Goal: Task Accomplishment & Management: Manage account settings

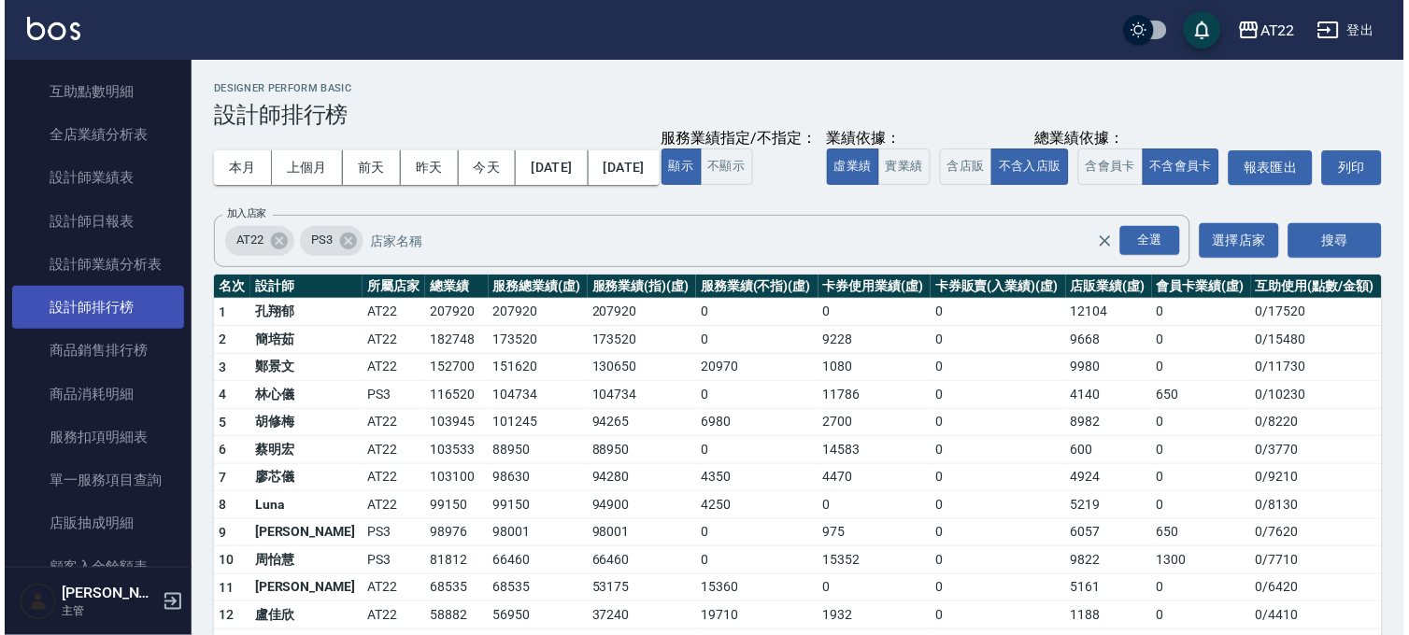
scroll to position [1142, 0]
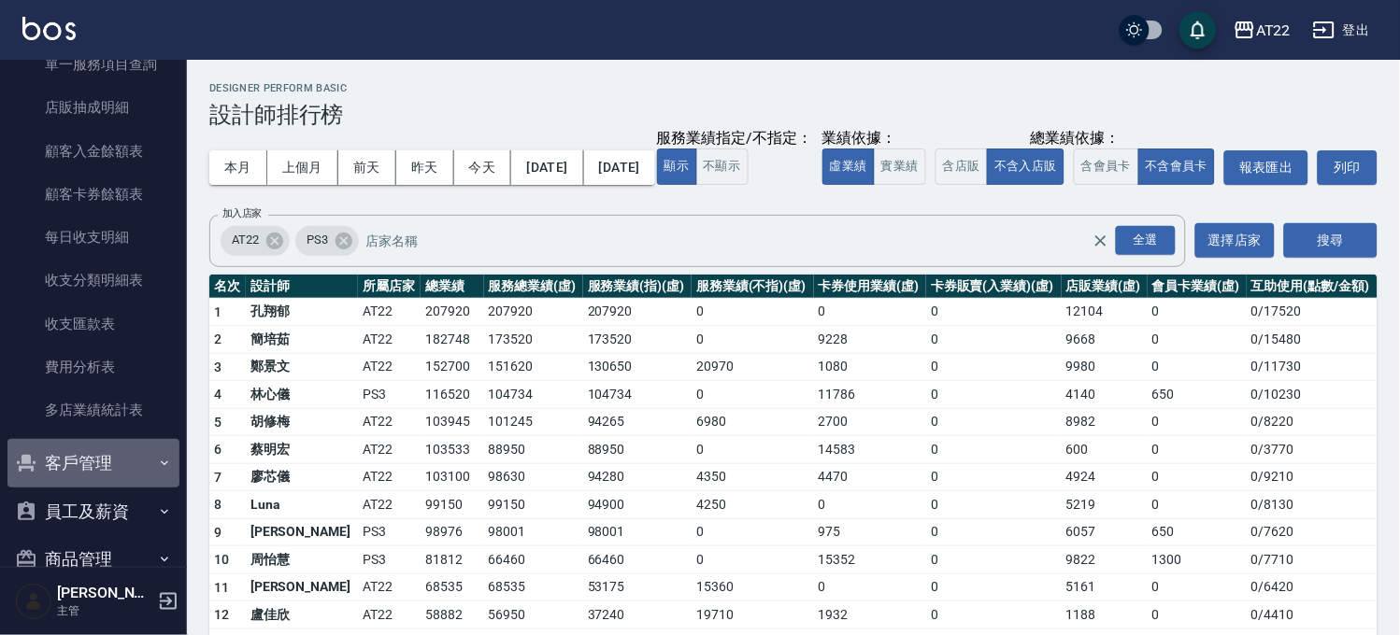
click at [96, 462] on button "客戶管理" at bounding box center [93, 463] width 172 height 49
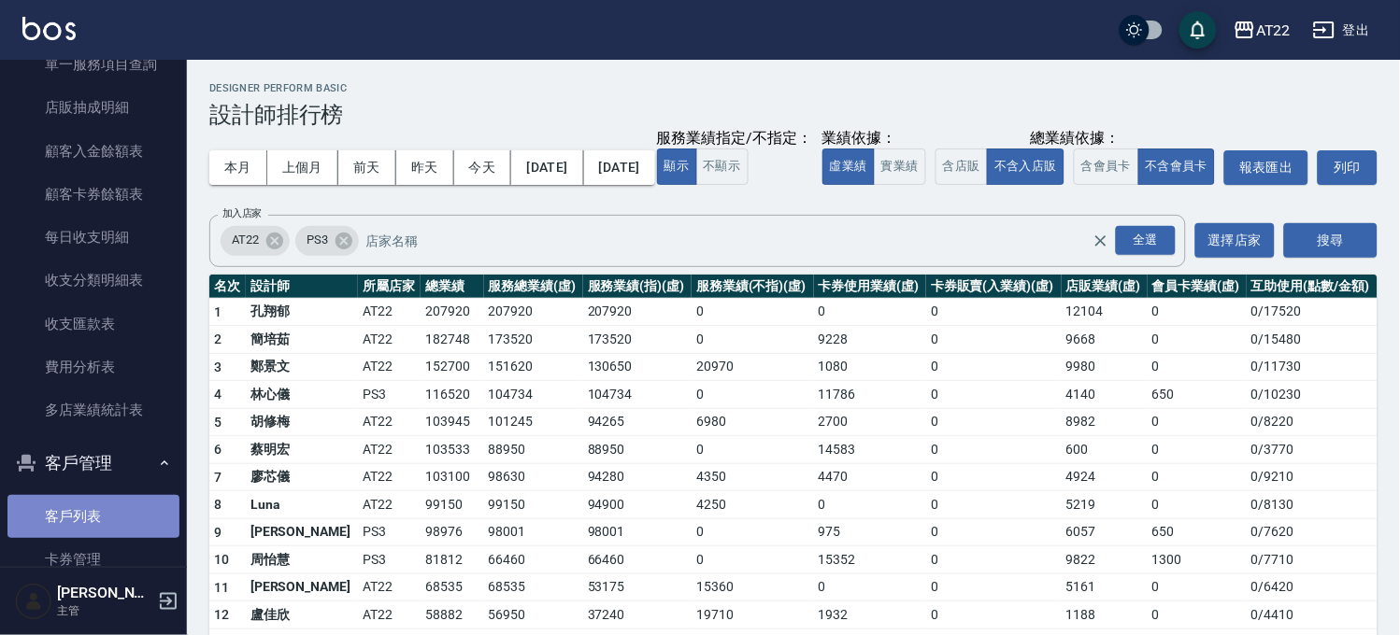
click at [99, 502] on link "客戶列表" at bounding box center [93, 516] width 172 height 43
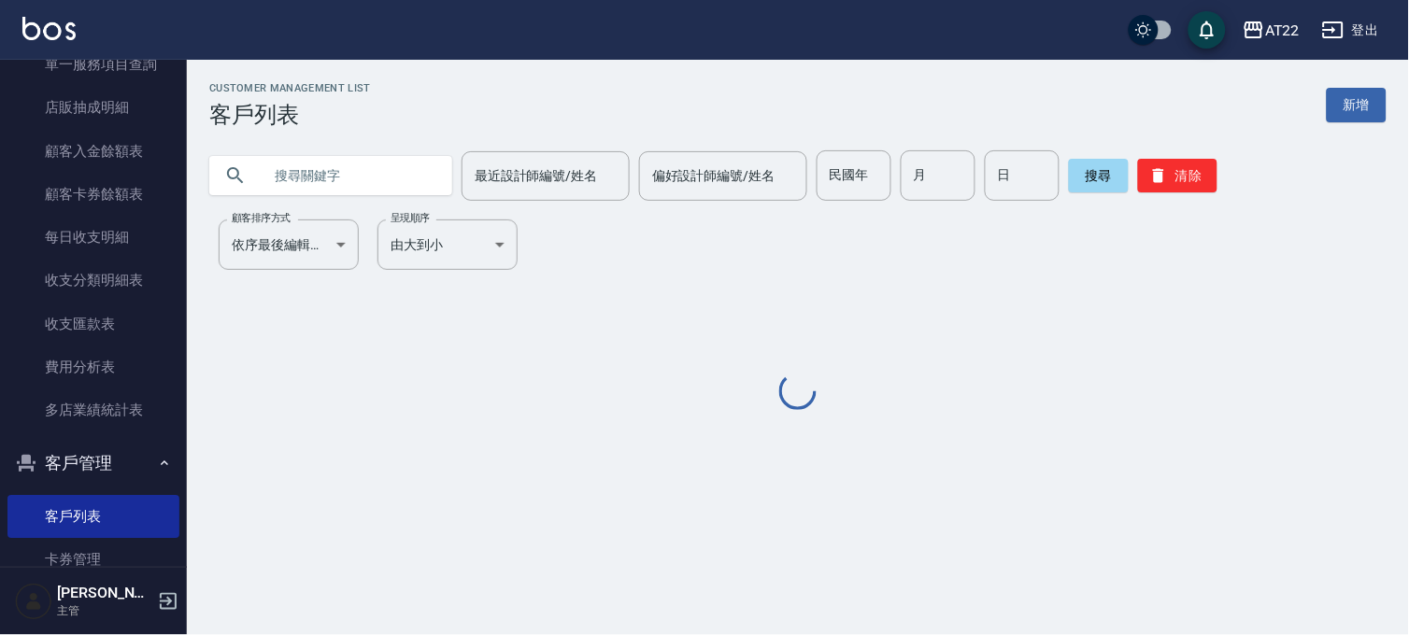
click at [364, 169] on input "text" at bounding box center [350, 175] width 176 height 50
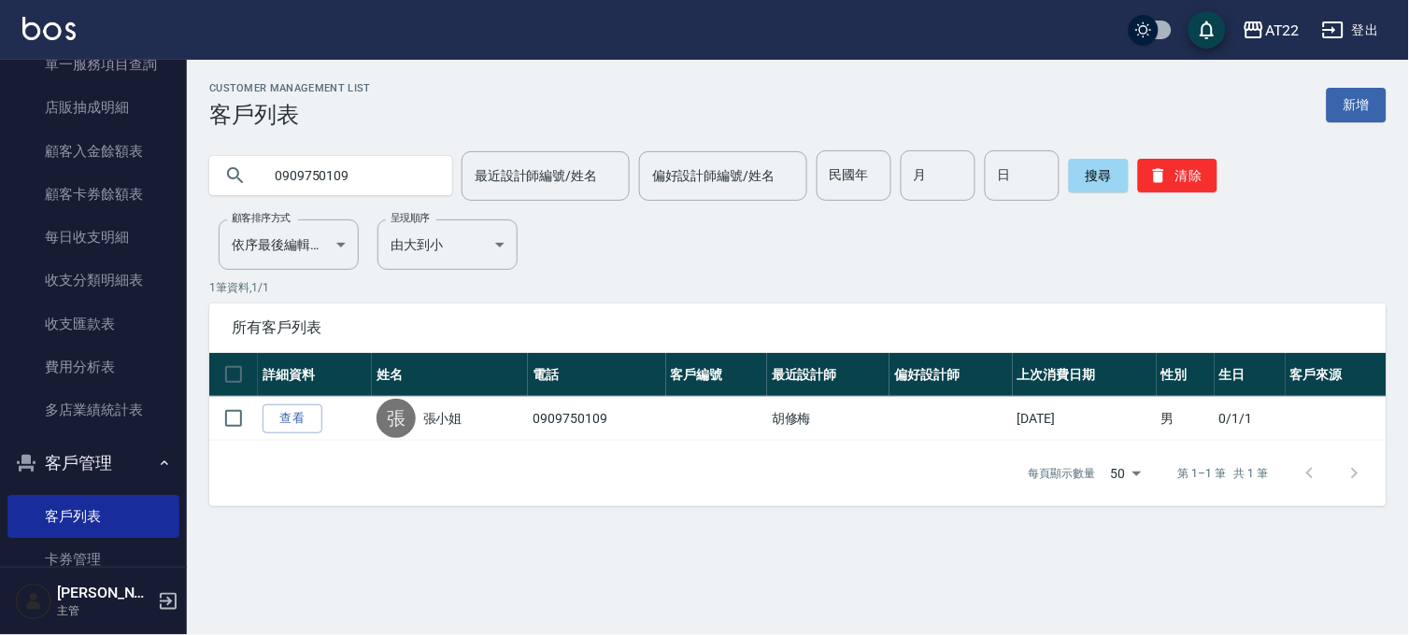
drag, startPoint x: 368, startPoint y: 178, endPoint x: 230, endPoint y: 162, distance: 139.2
click at [230, 162] on div "0909750109" at bounding box center [330, 175] width 243 height 39
drag, startPoint x: 364, startPoint y: 175, endPoint x: 255, endPoint y: 180, distance: 109.5
click at [255, 180] on div "0982198577" at bounding box center [330, 175] width 243 height 39
type input "0982198577"
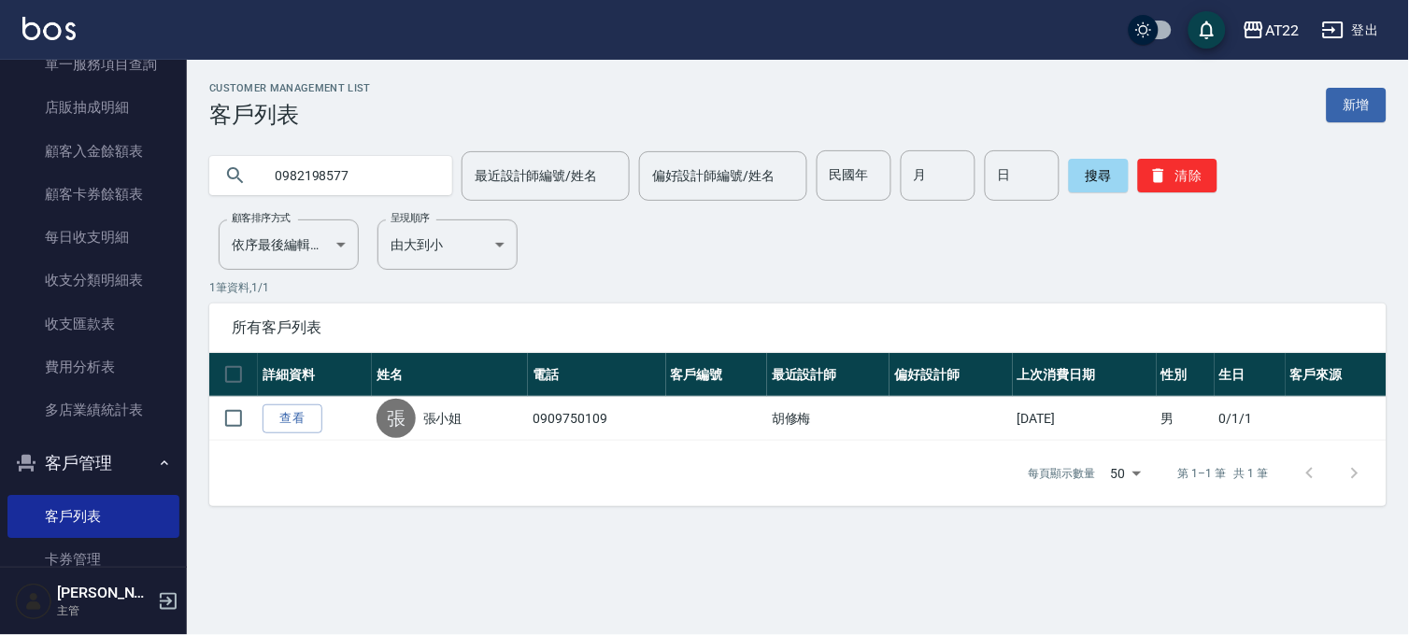
click at [645, 269] on div "Customer Management List 客戶列表 新增 0982198577 最近設計師編號/姓名 最近設計師編號/姓名 偏好設計師編號/姓名 偏好…" at bounding box center [798, 294] width 1222 height 424
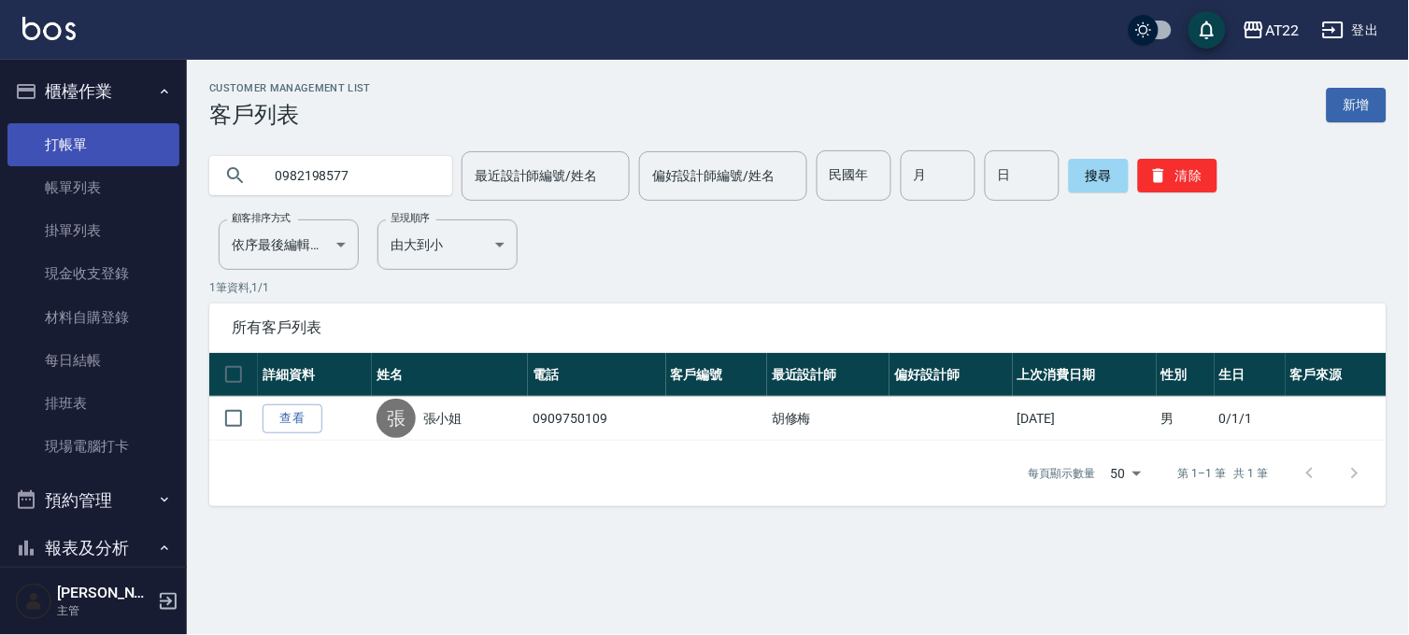
click at [97, 145] on link "打帳單" at bounding box center [93, 144] width 172 height 43
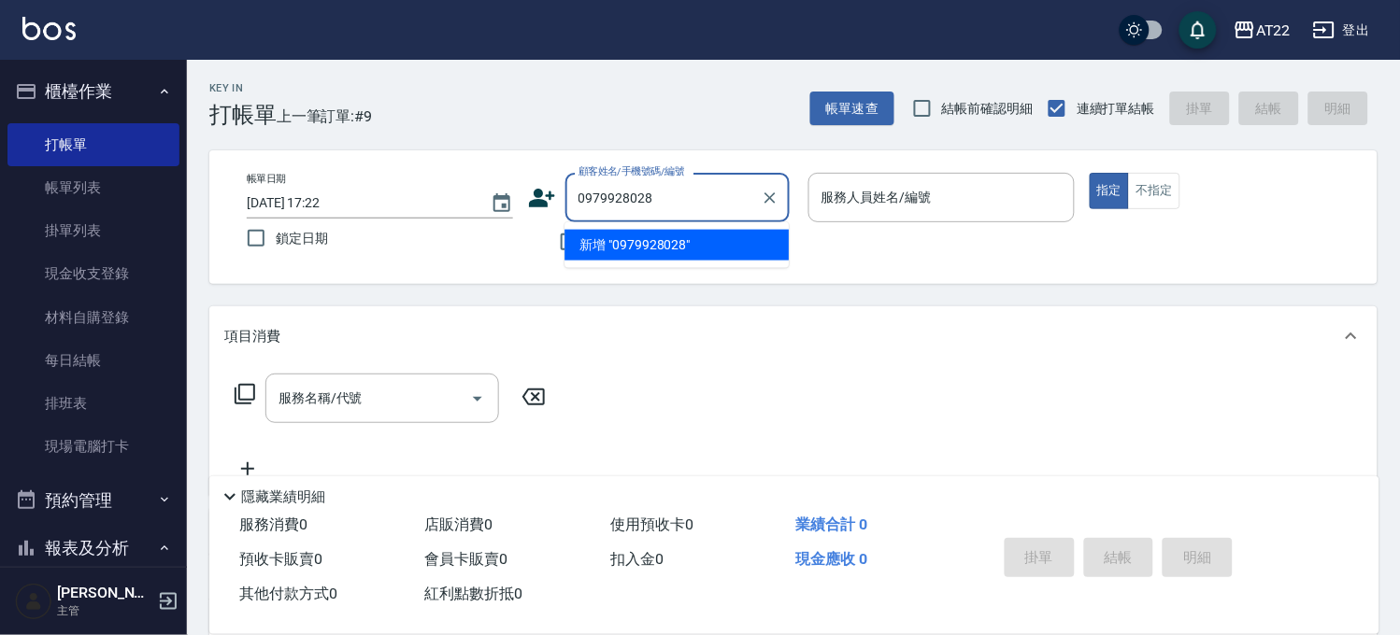
click at [695, 253] on li "新增 "0979928028"" at bounding box center [676, 245] width 224 height 31
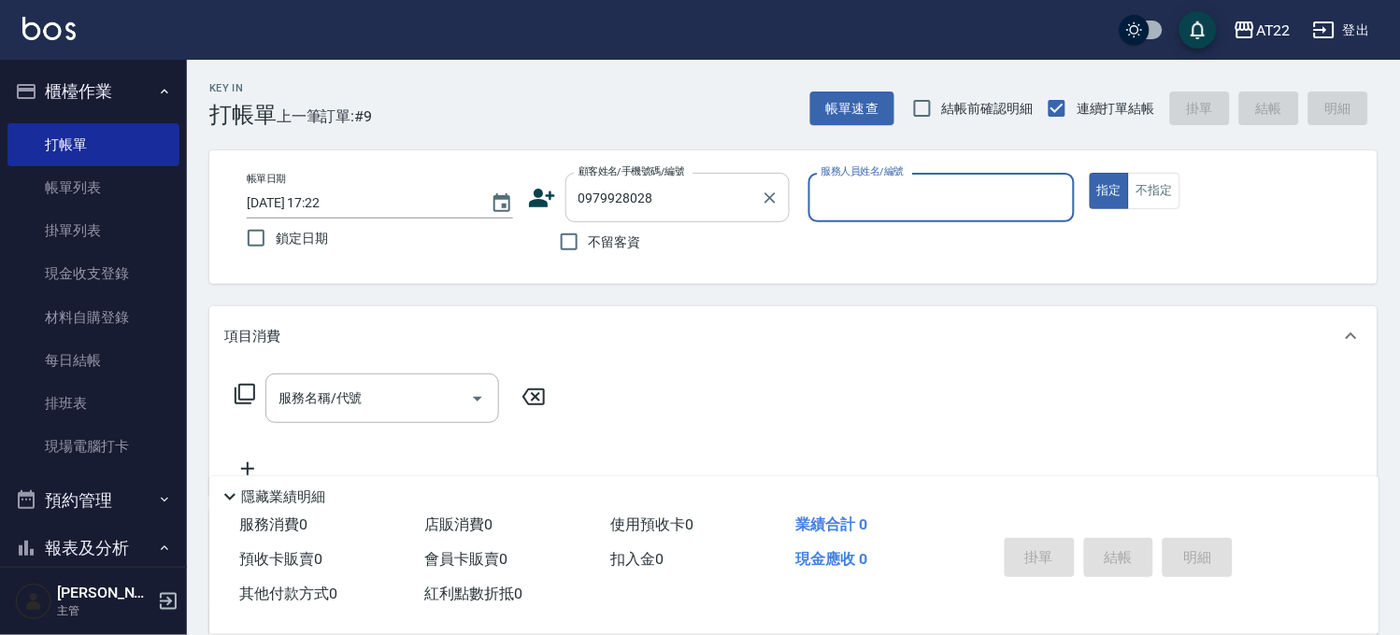
click at [735, 208] on input "0979928028" at bounding box center [663, 197] width 179 height 33
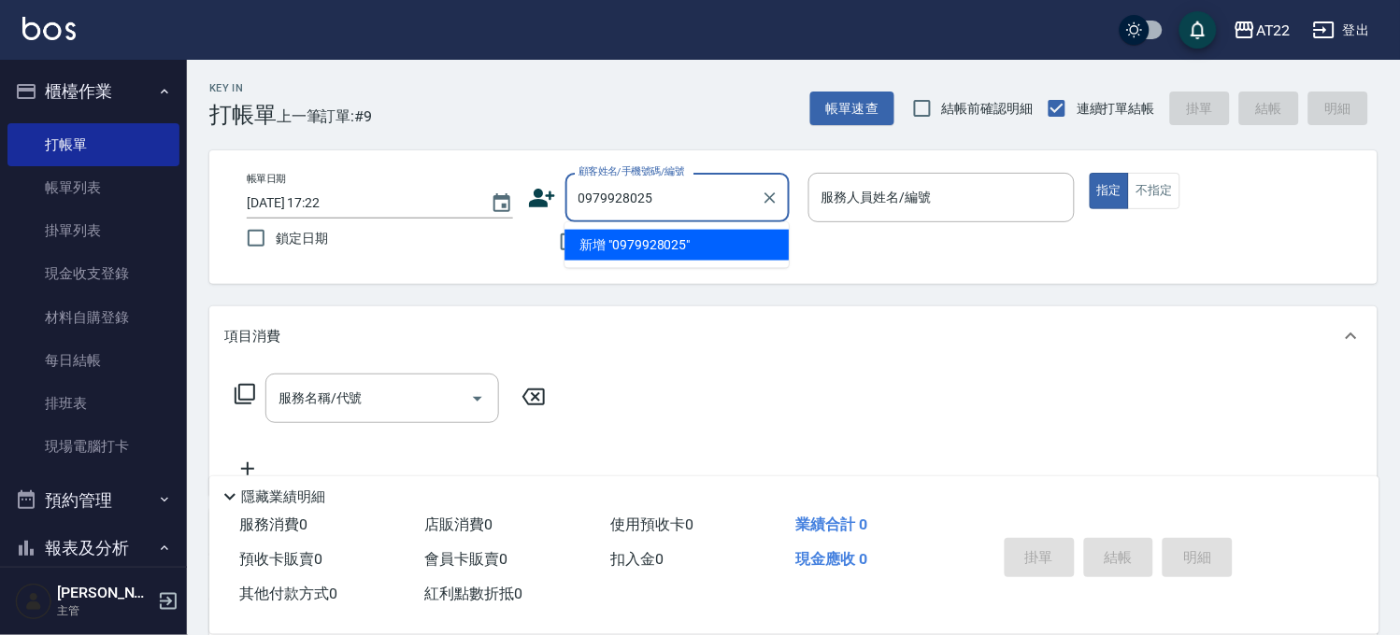
type input "0979928025"
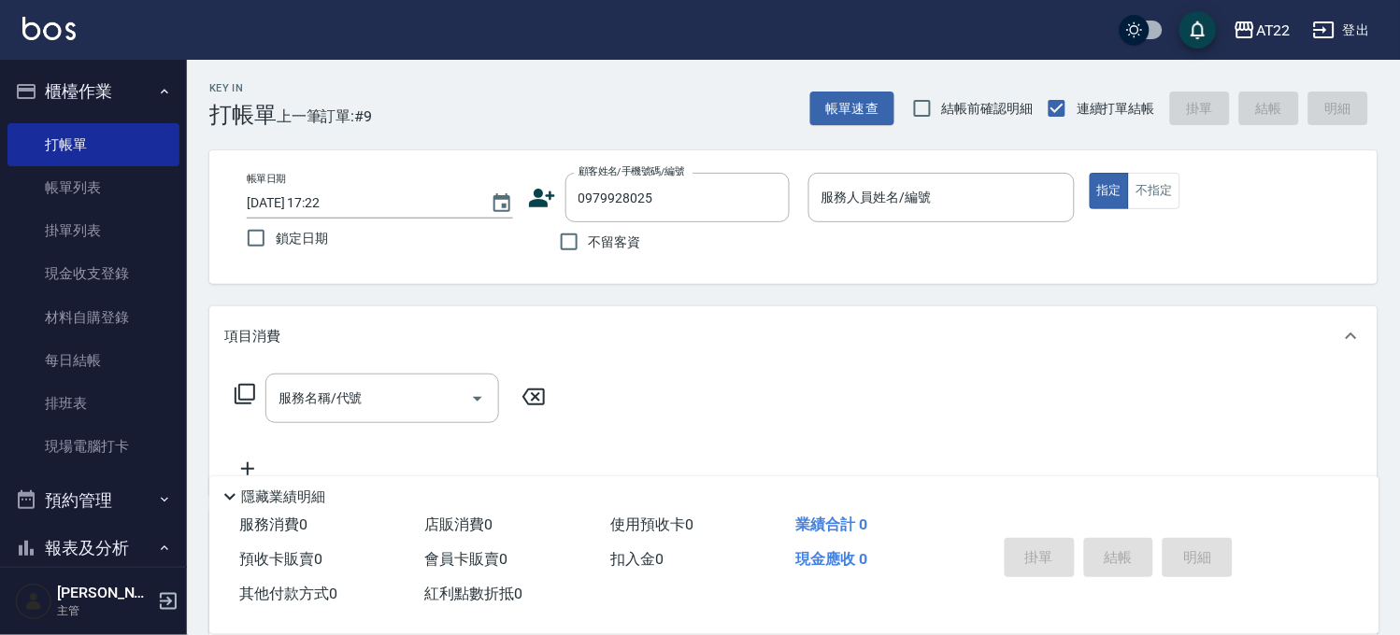
click at [534, 200] on icon at bounding box center [542, 198] width 26 height 19
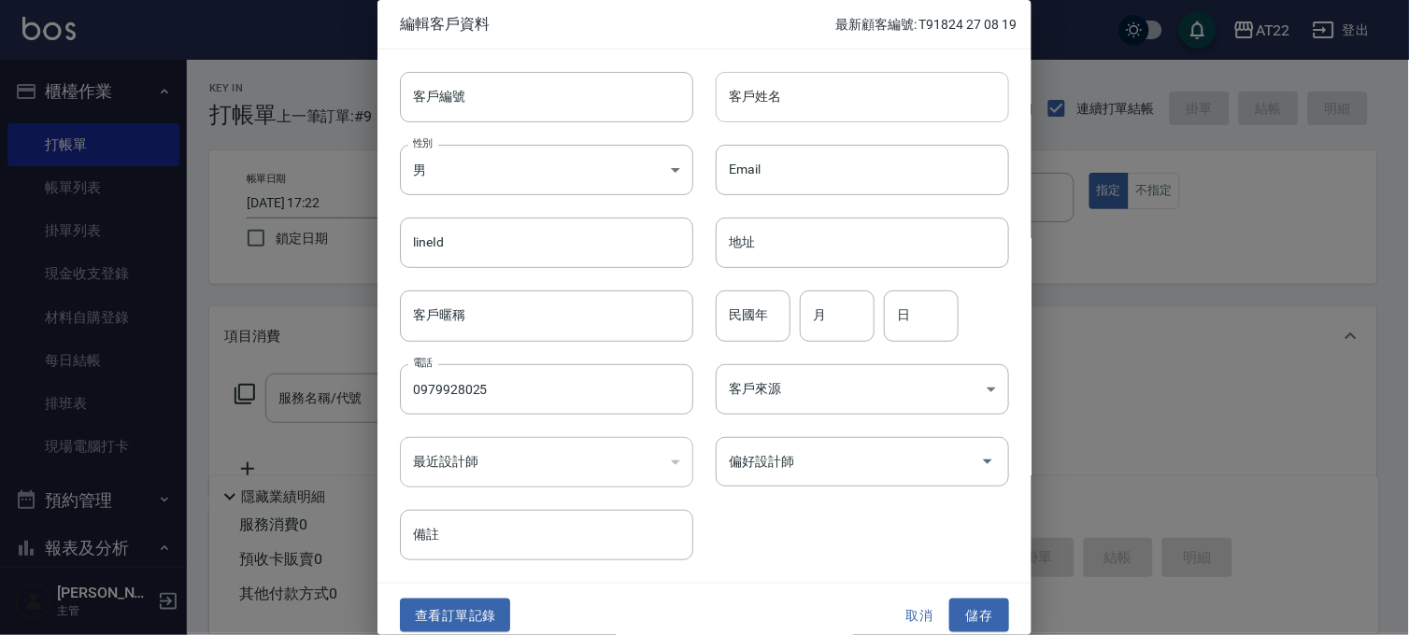
click at [772, 101] on input "客戶姓名" at bounding box center [862, 97] width 293 height 50
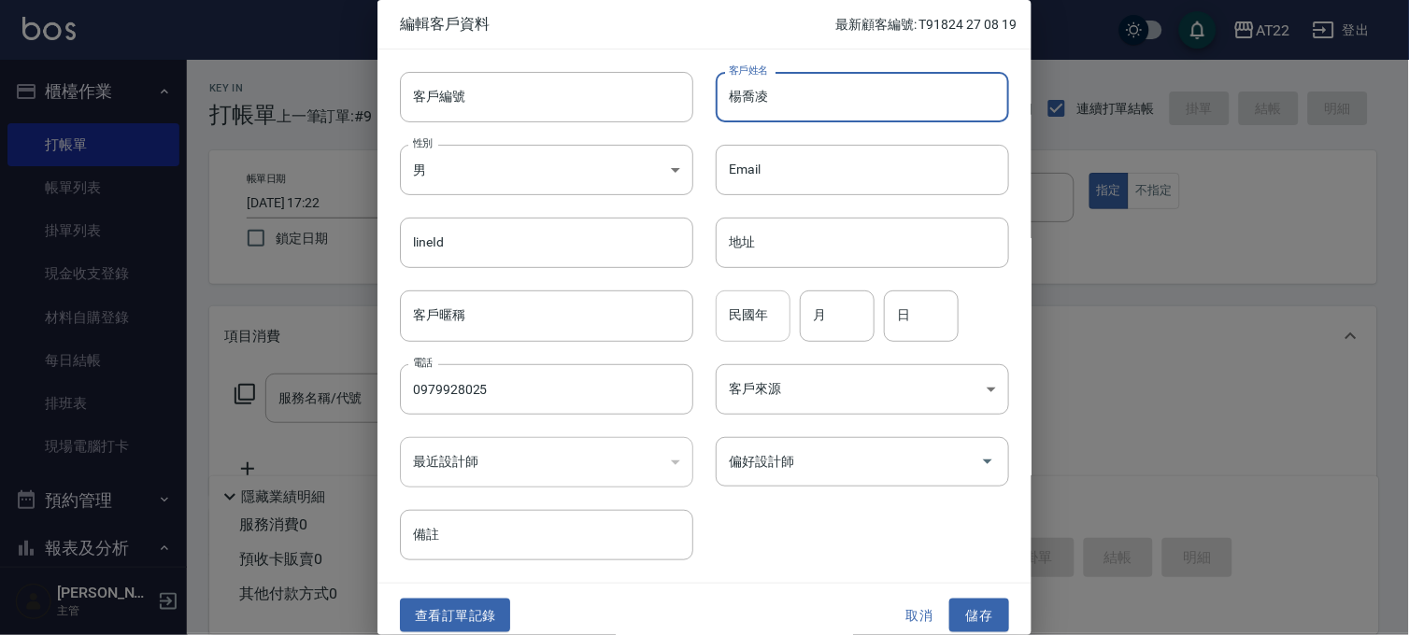
type input "楊喬凌"
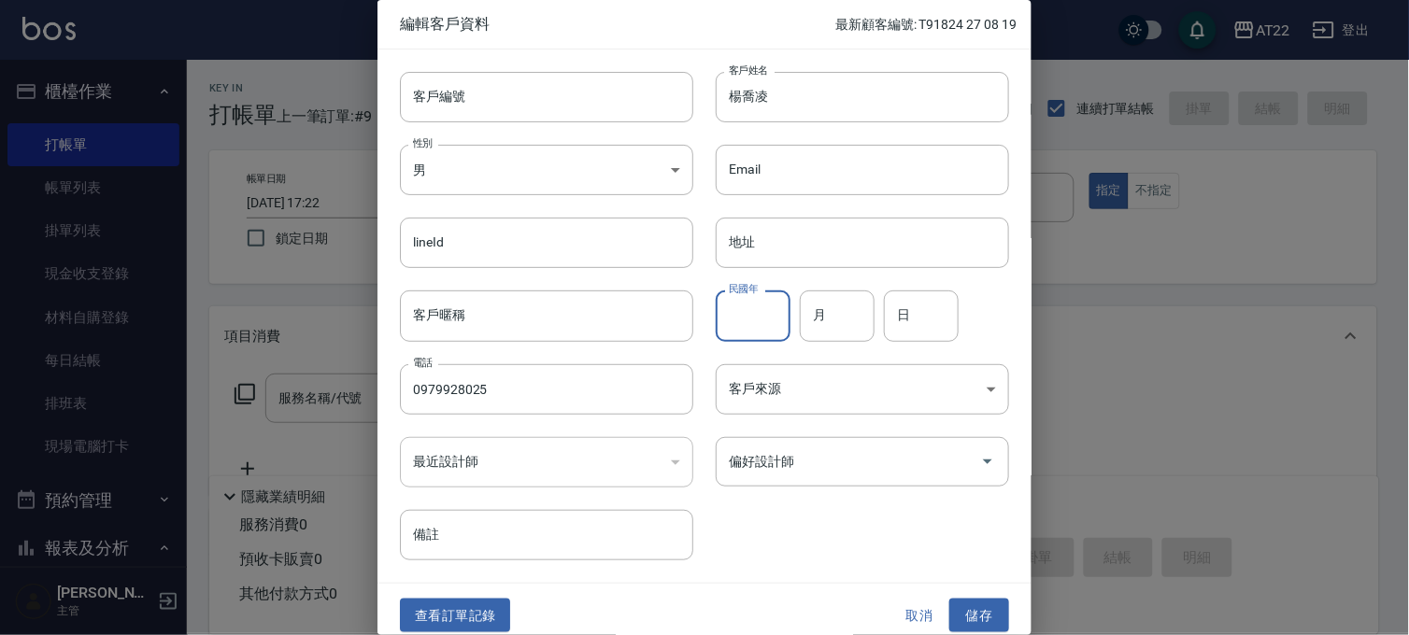
click at [761, 306] on input "民國年" at bounding box center [753, 316] width 75 height 50
type input "88"
type input "9"
type input "12"
click at [986, 609] on button "儲存" at bounding box center [979, 616] width 60 height 35
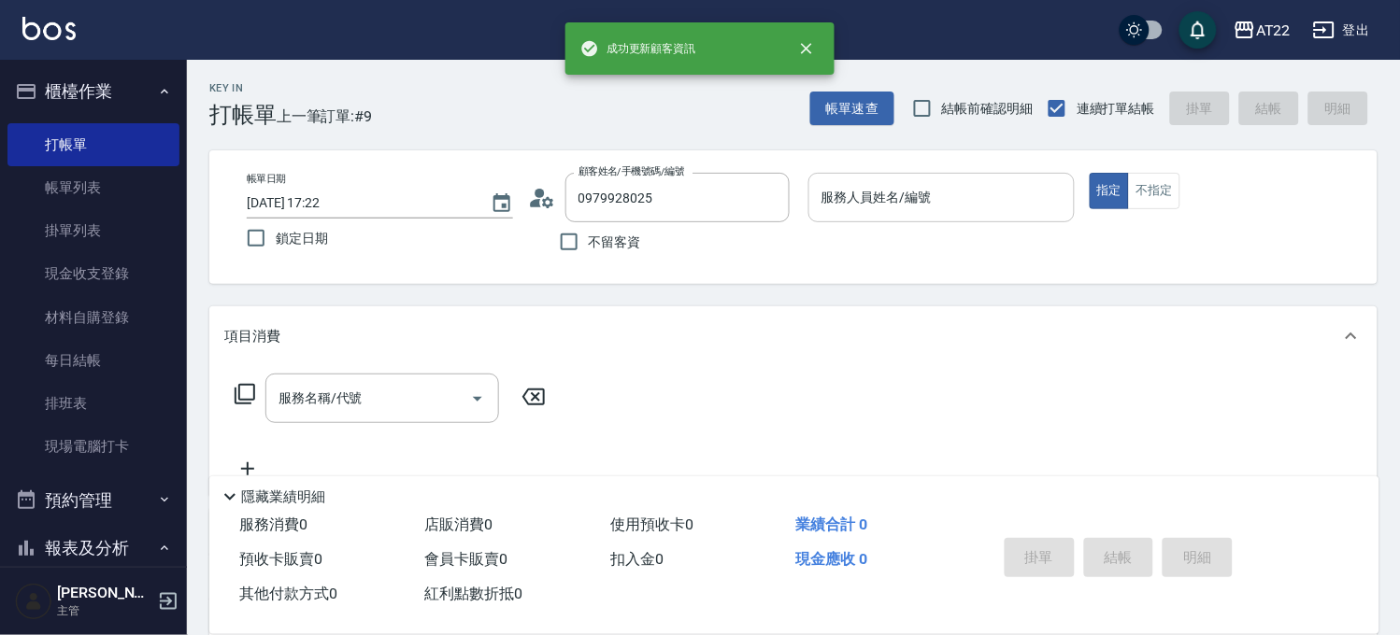
click at [850, 191] on div "服務人員姓名/編號 服務人員姓名/編號" at bounding box center [941, 198] width 266 height 50
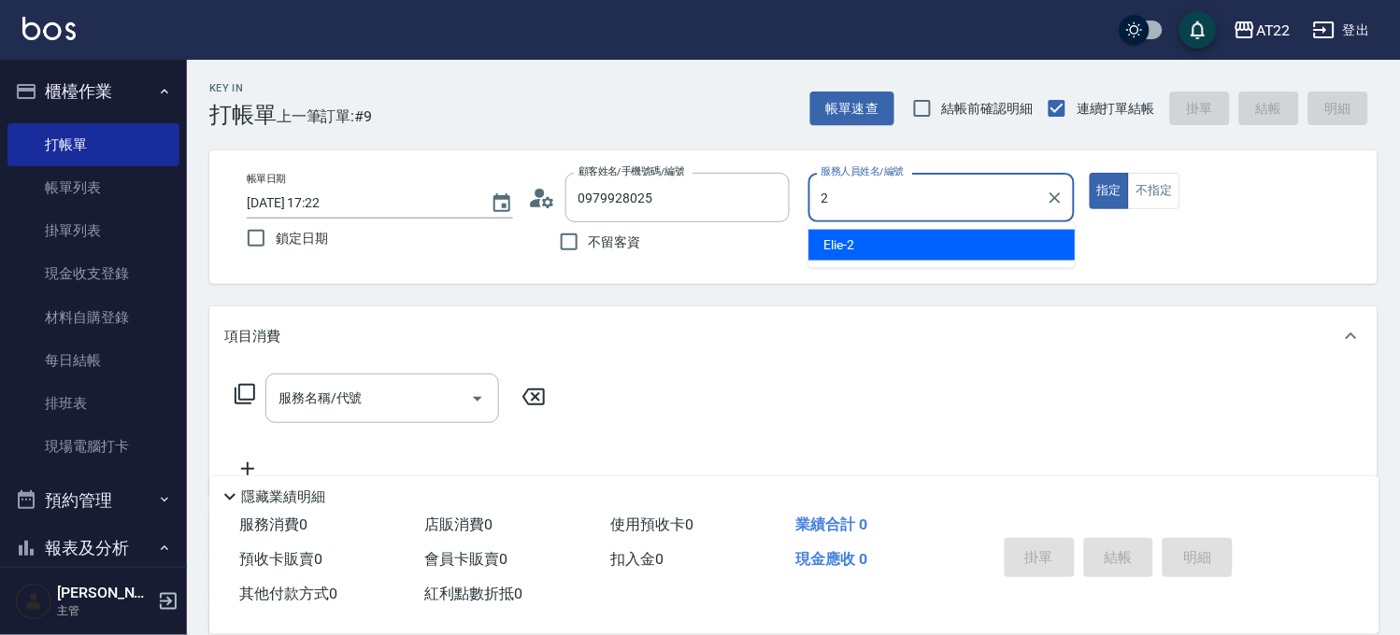
type input "Elie-2"
type button "true"
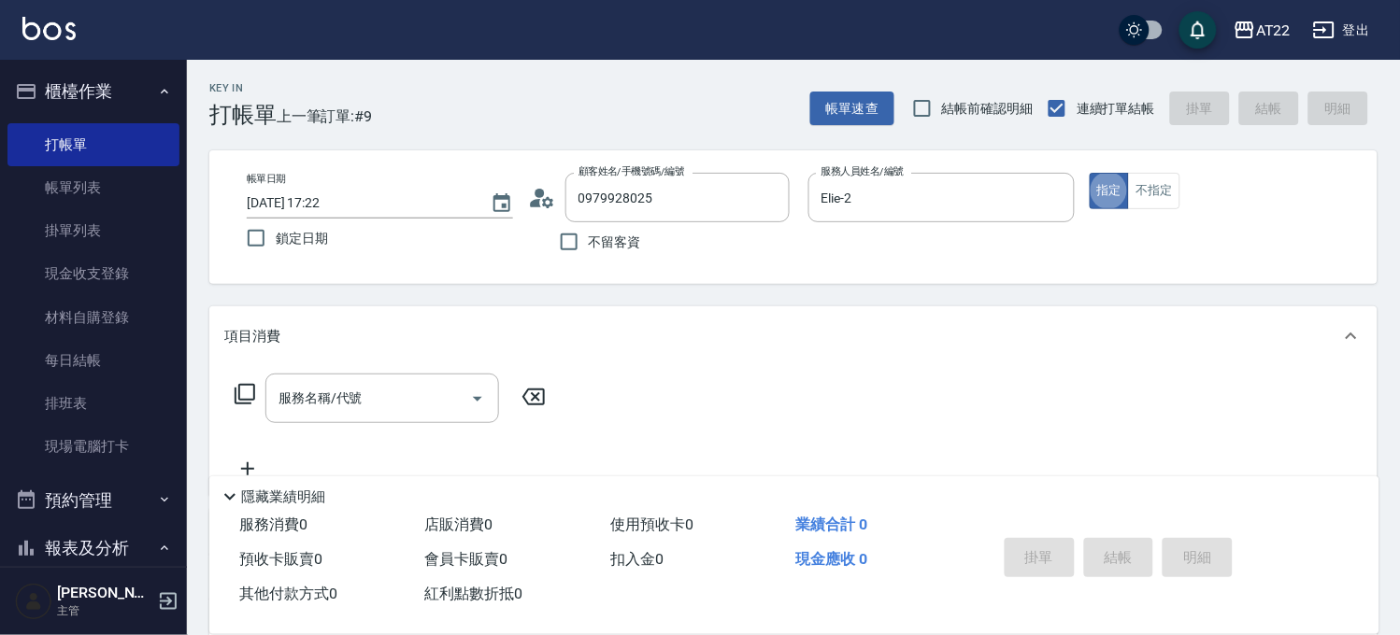
click at [460, 428] on div "服務名稱/代號 服務名稱/代號" at bounding box center [390, 427] width 333 height 107
click at [427, 422] on div "服務名稱/代號" at bounding box center [382, 399] width 234 height 50
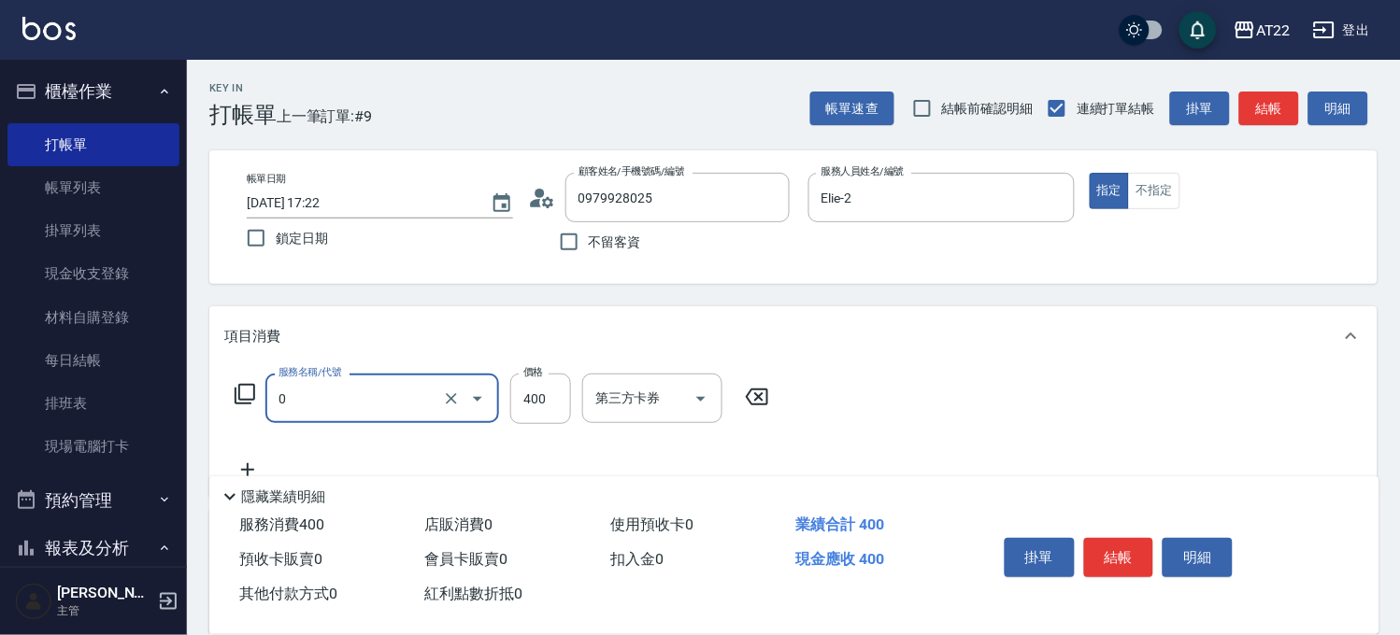
type input "有機洗髮(0)"
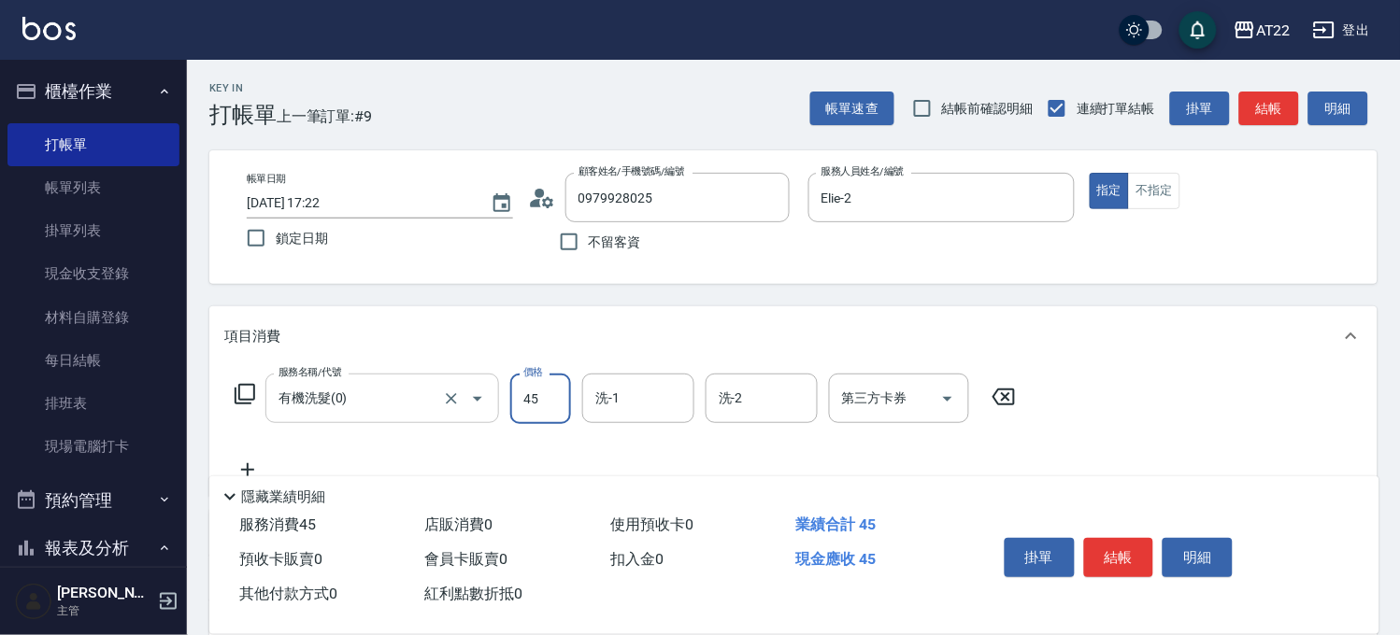
type input "450"
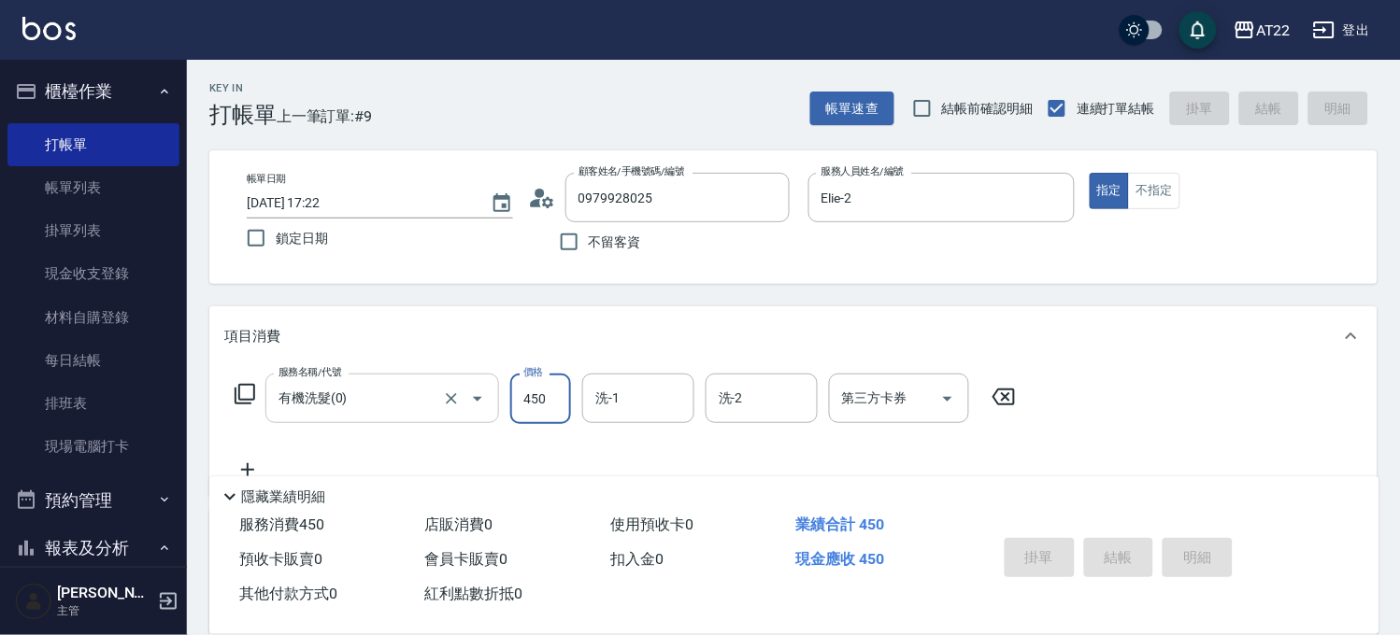
type input "2025/08/20 17:23"
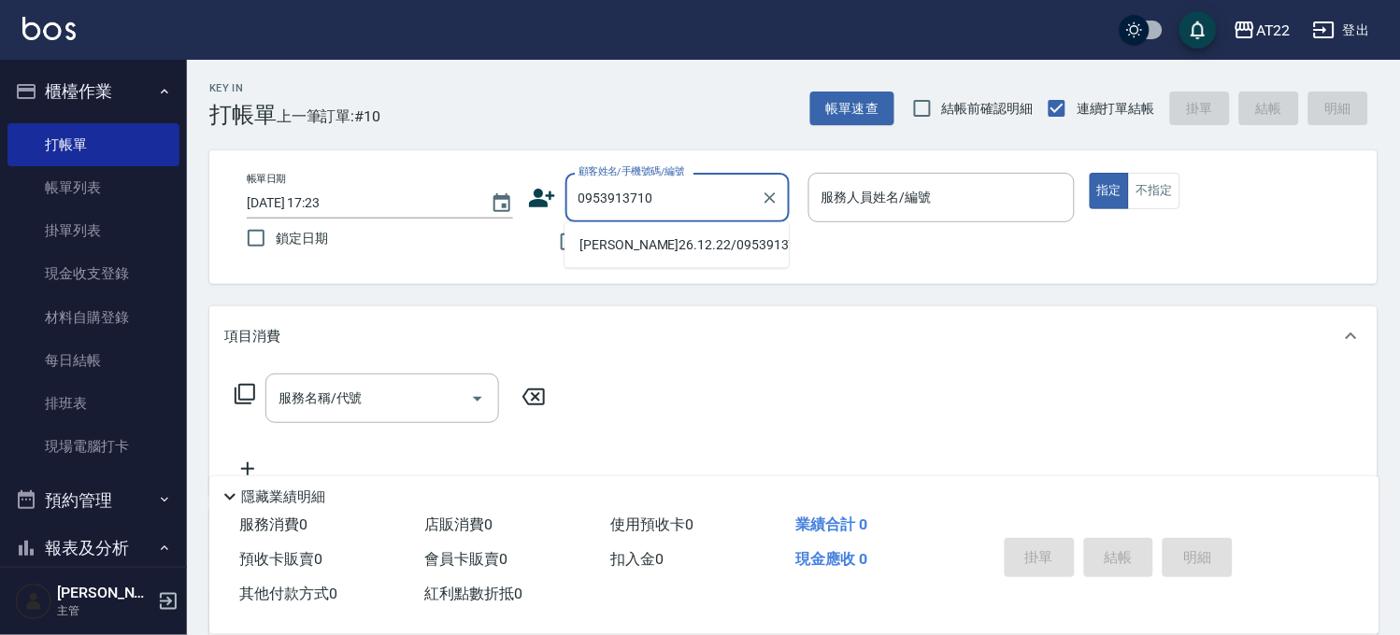
click at [618, 239] on li "[PERSON_NAME]26.12.22/0953913710/t81331" at bounding box center [676, 245] width 224 height 31
type input "[PERSON_NAME]26.12.22/0953913710/t81331"
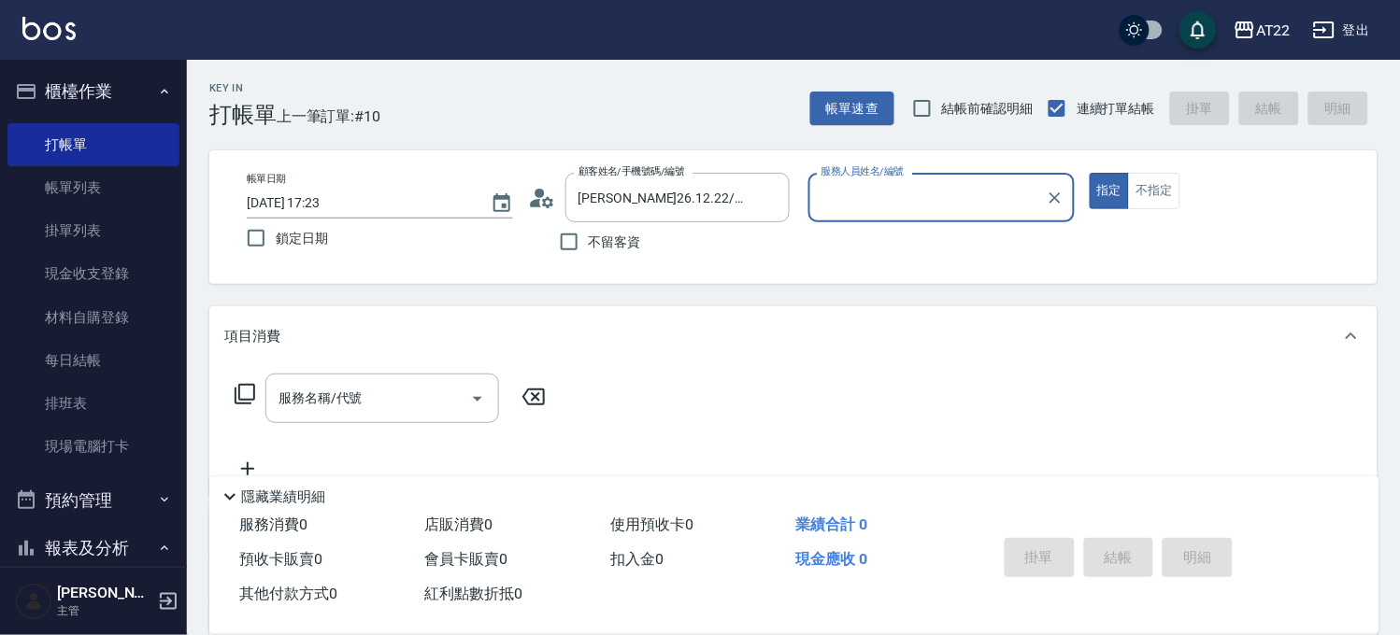
type input "SINDY-6"
click at [398, 379] on div "服務名稱/代號" at bounding box center [382, 399] width 234 height 50
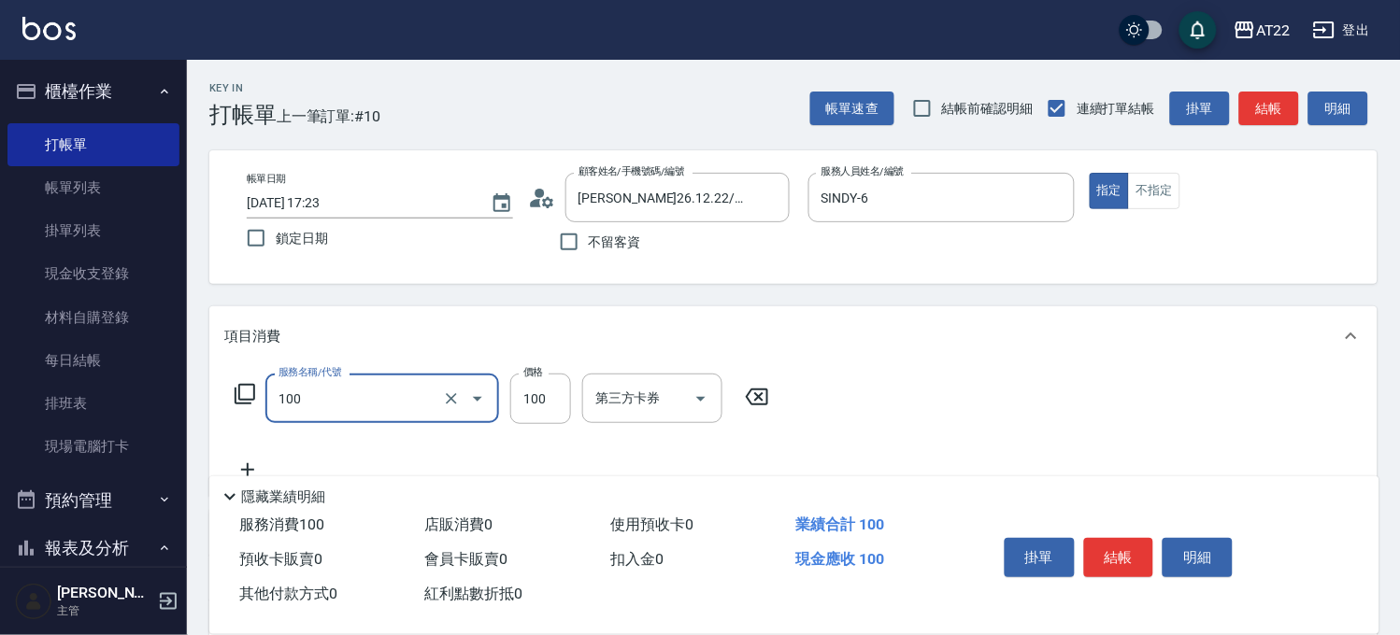
type input "修劉海(100)"
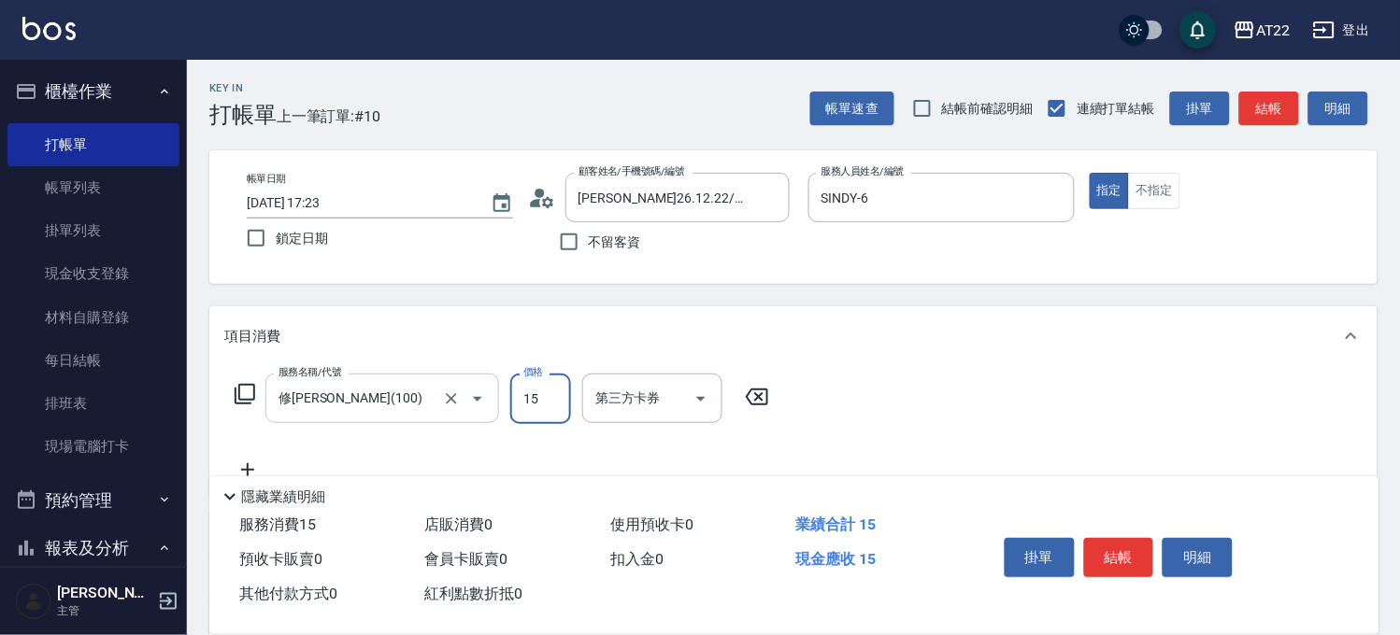
type input "150"
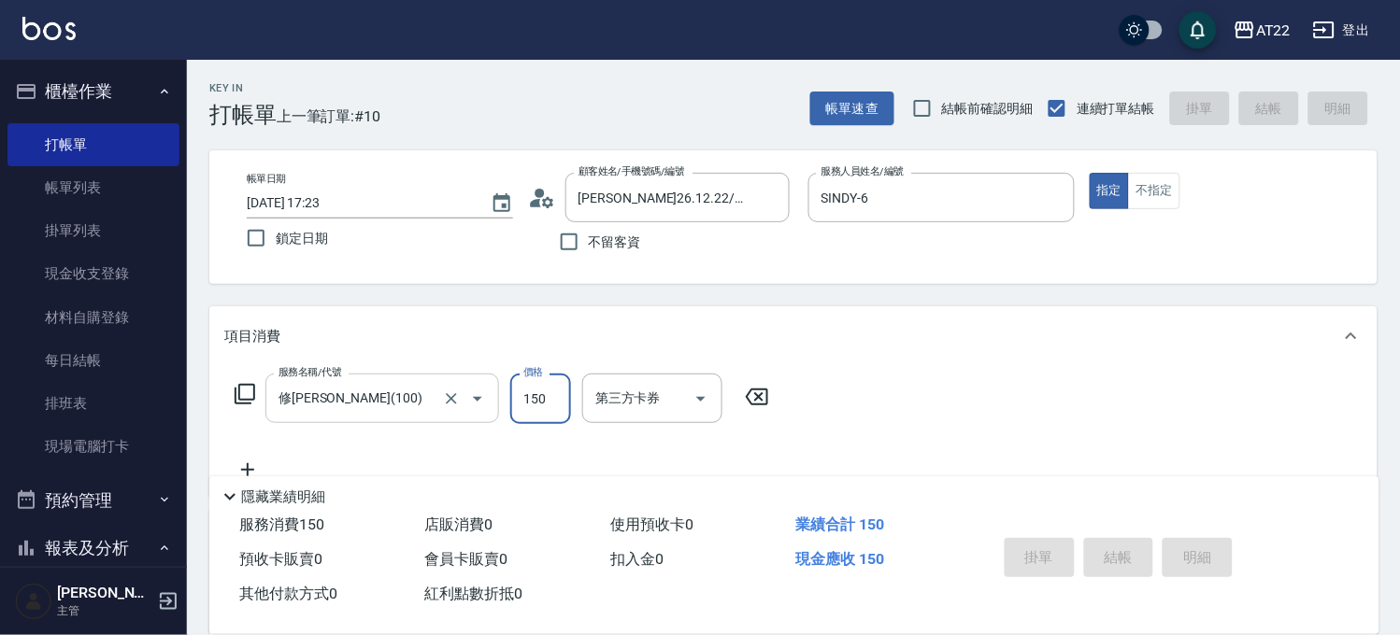
type input "2025/08/20 17:24"
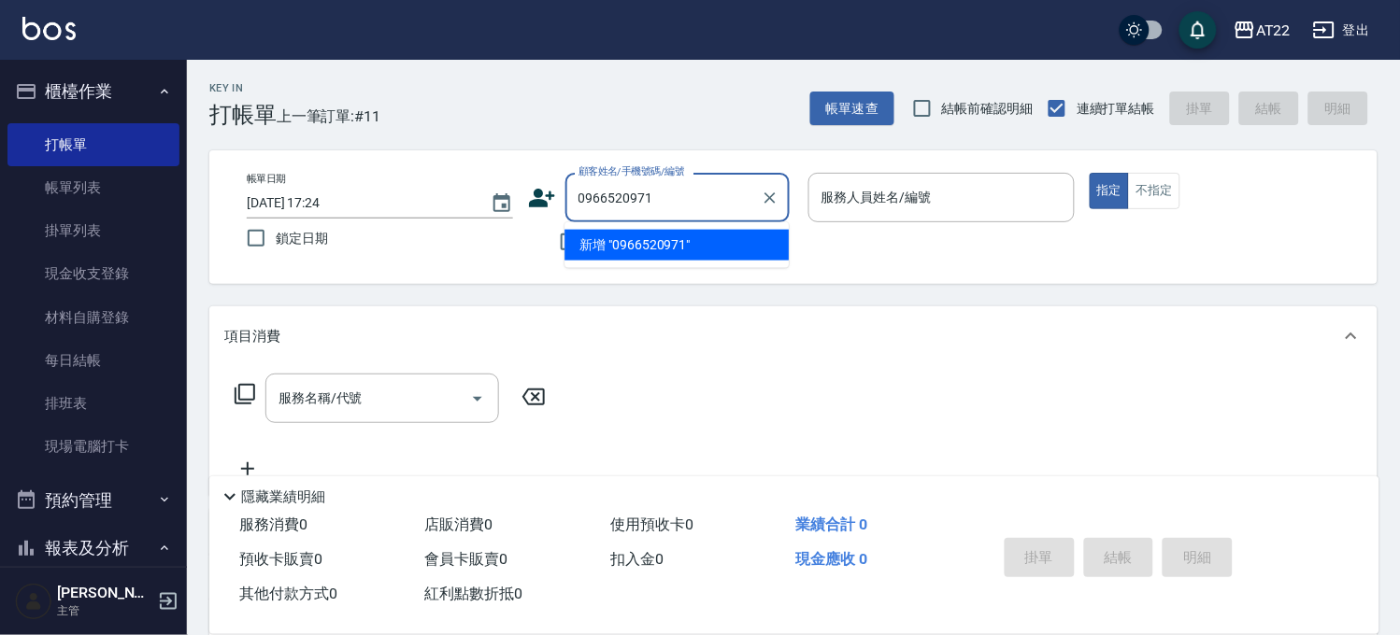
click at [585, 256] on li "新增 "0966520971"" at bounding box center [676, 245] width 224 height 31
type input "0966520971"
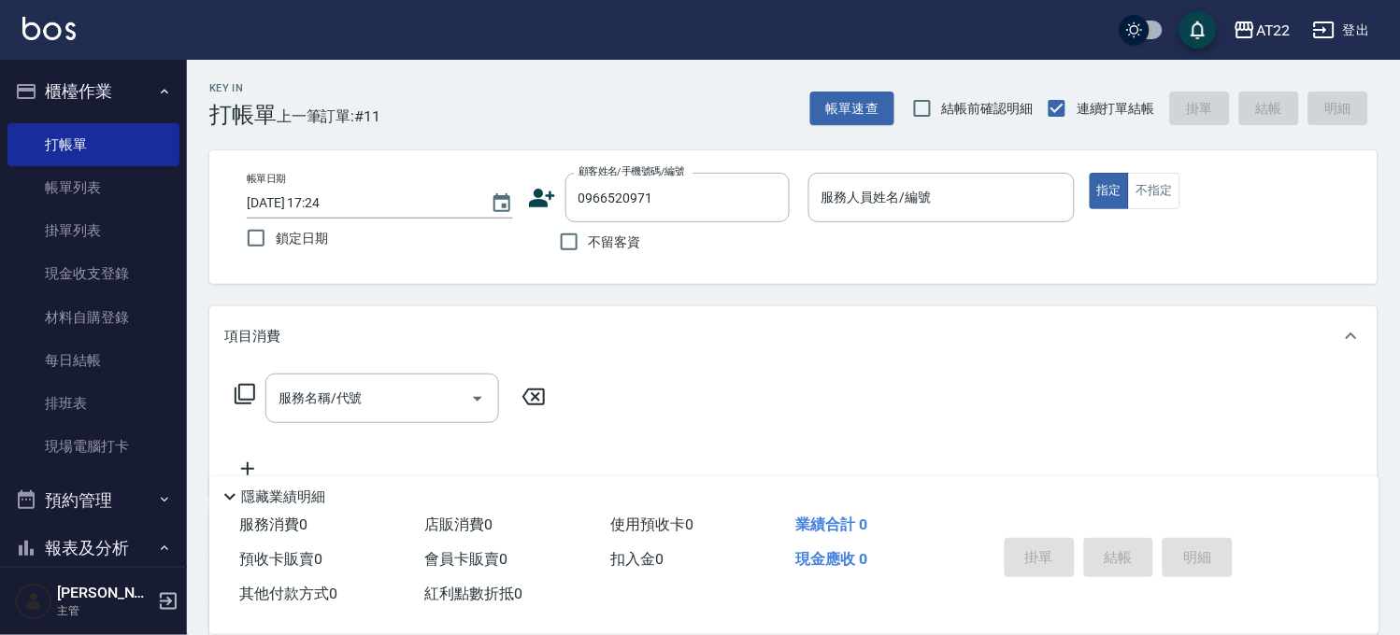
click at [543, 194] on icon at bounding box center [542, 198] width 28 height 28
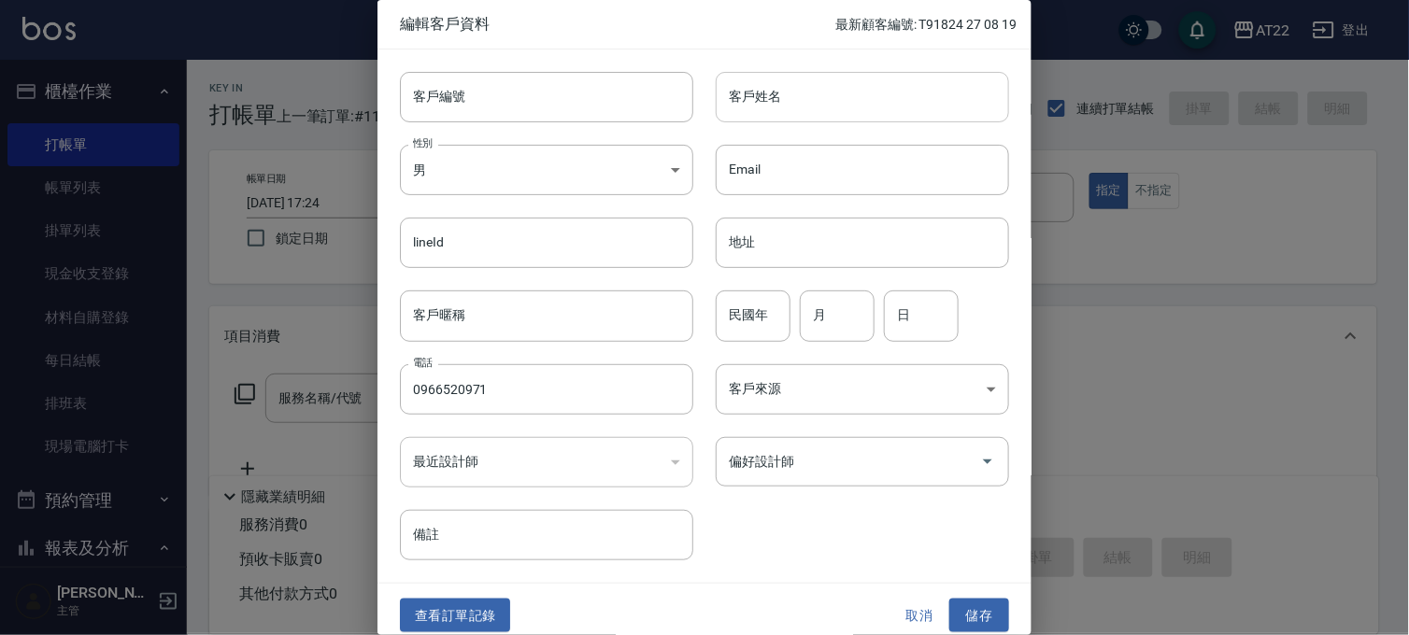
click at [782, 106] on input "客戶姓名" at bounding box center [862, 97] width 293 height 50
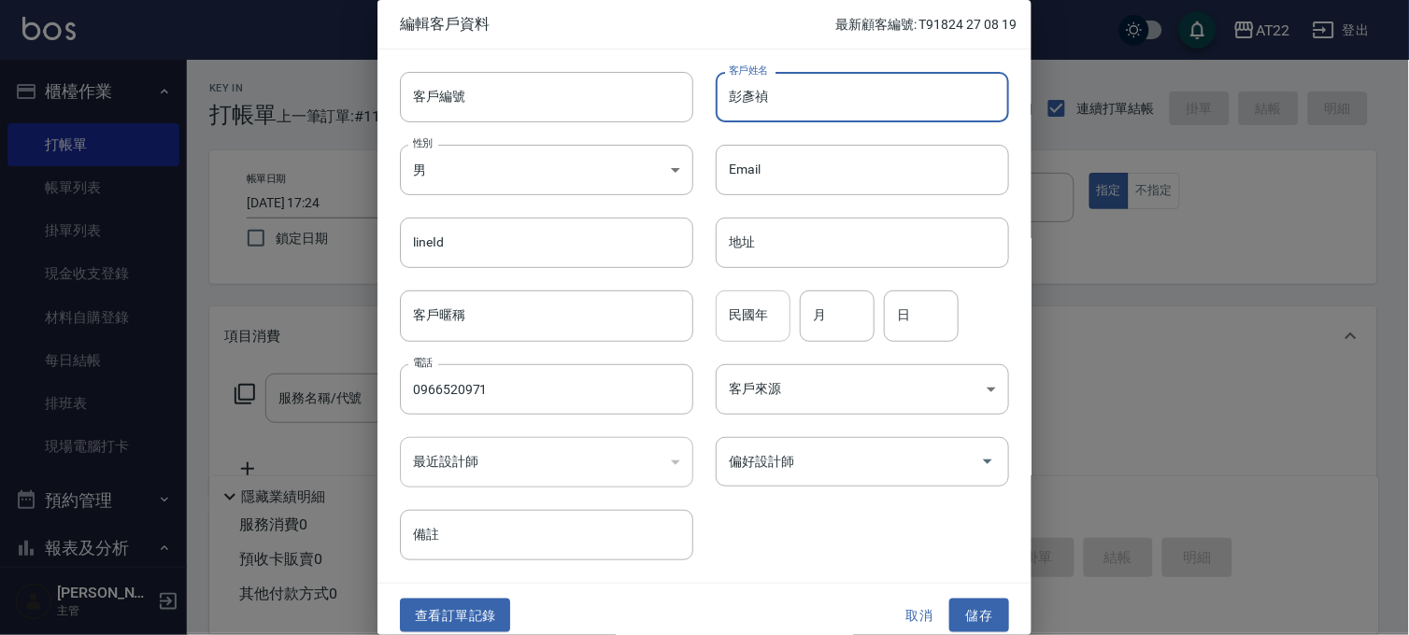
type input "彭彥禎"
click at [744, 313] on input "民國年" at bounding box center [753, 316] width 75 height 50
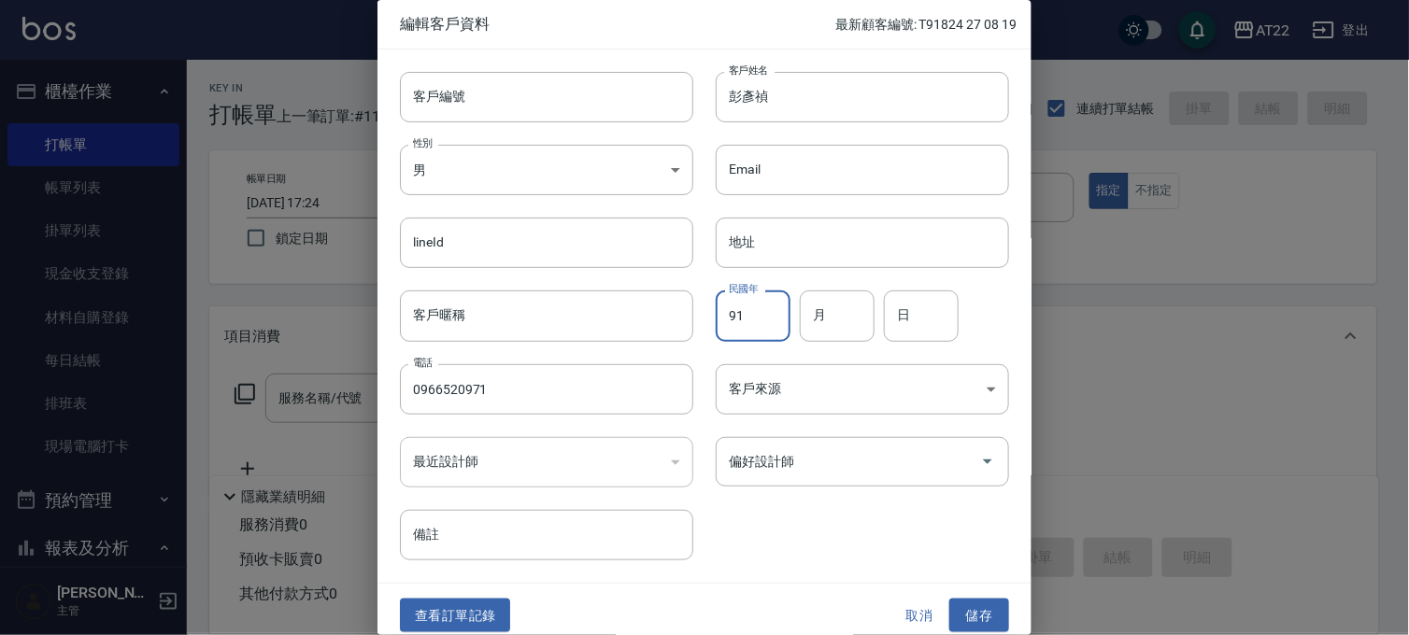
type input "91"
type input "12"
type input "01"
click at [983, 611] on button "儲存" at bounding box center [979, 616] width 60 height 35
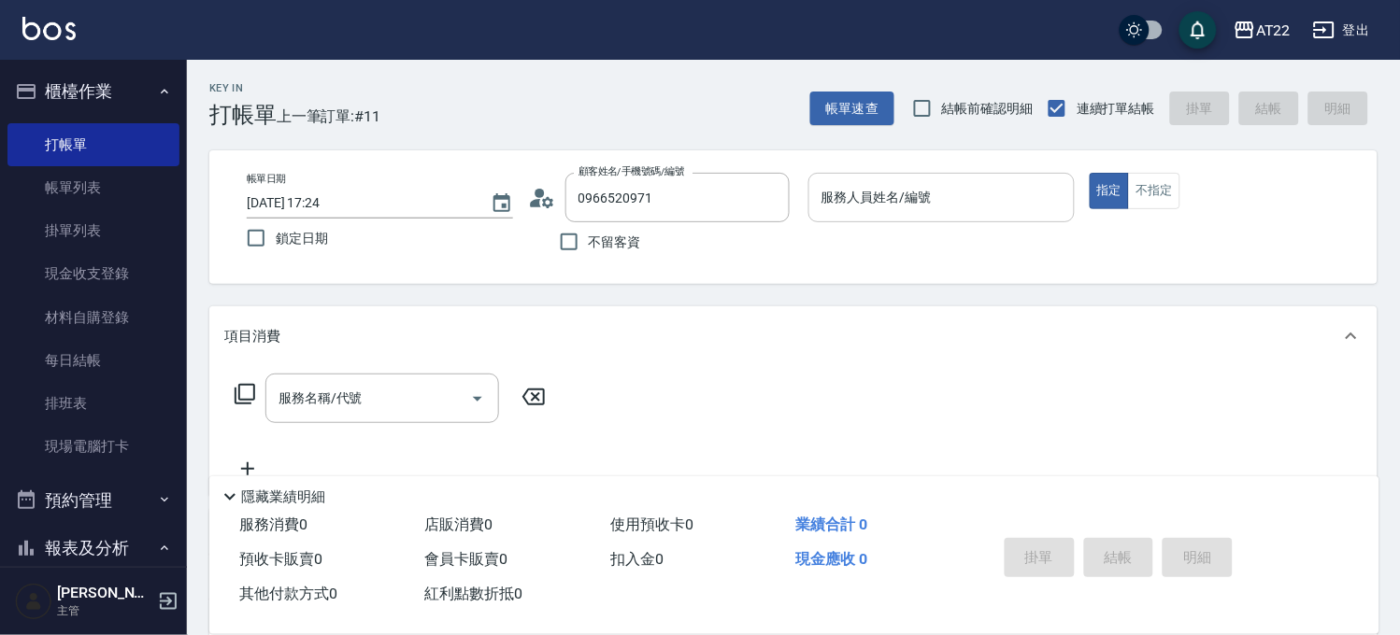
click at [857, 202] on input "服務人員姓名/編號" at bounding box center [941, 197] width 249 height 33
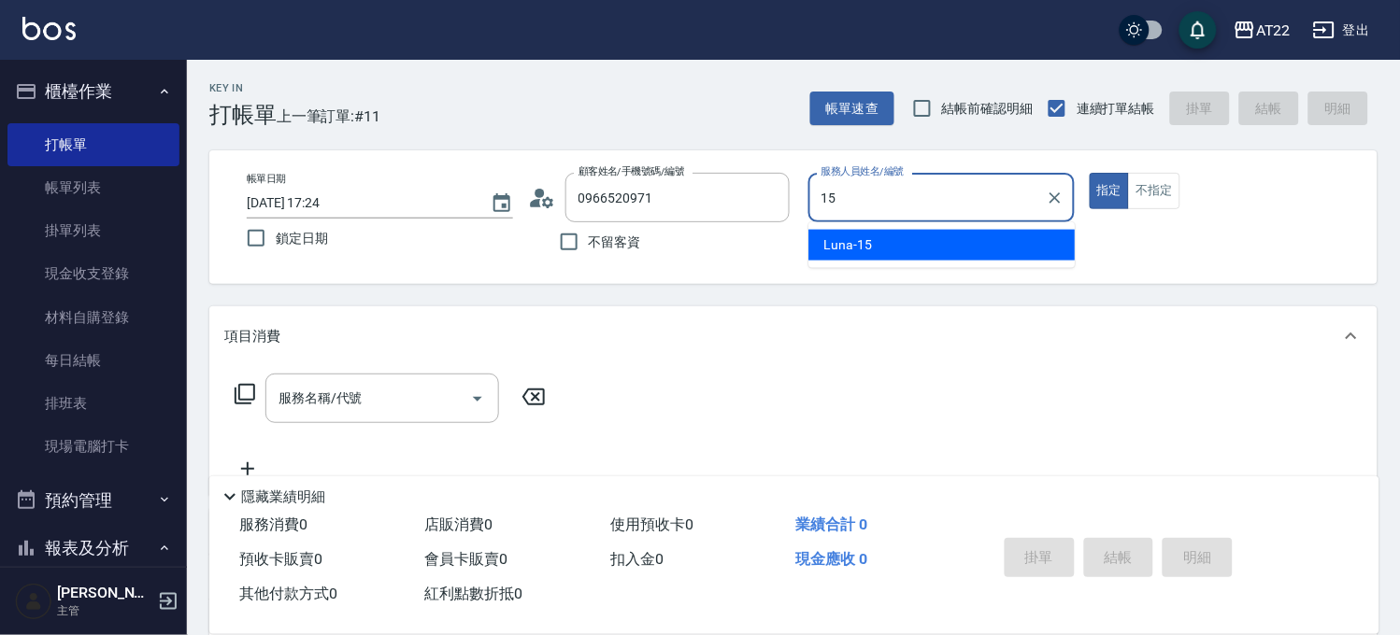
type input "Luna-15"
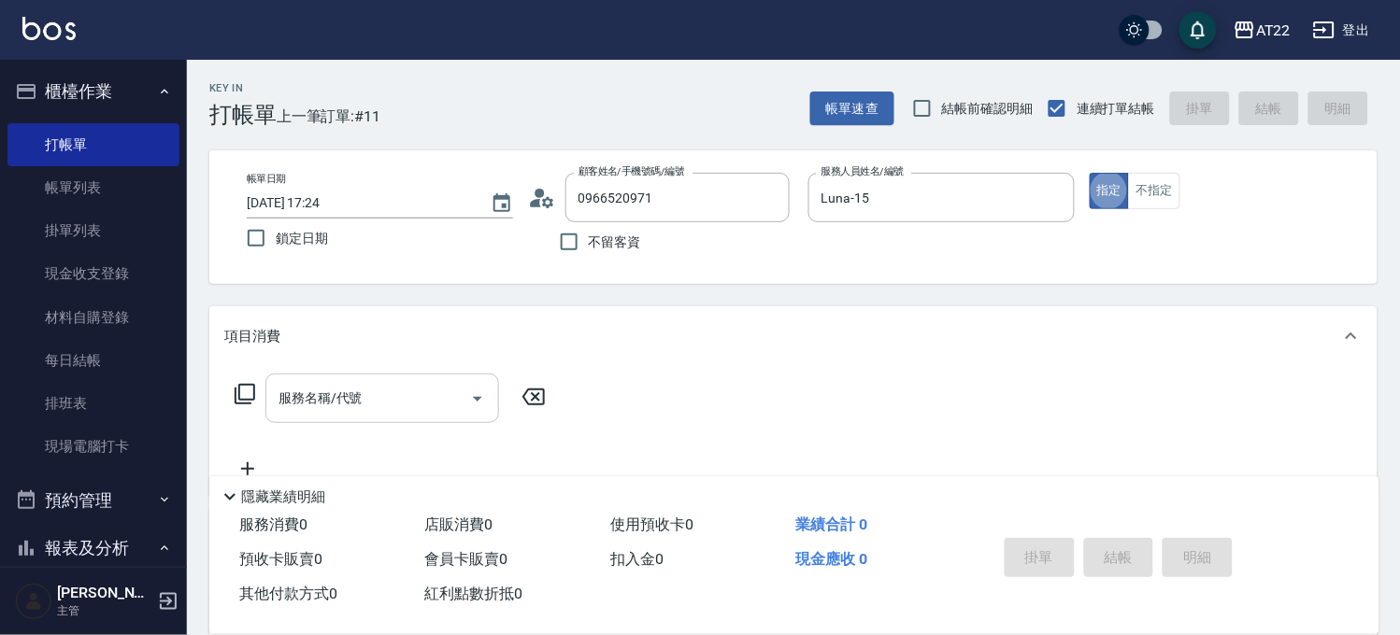
click at [389, 408] on input "服務名稱/代號" at bounding box center [368, 398] width 189 height 33
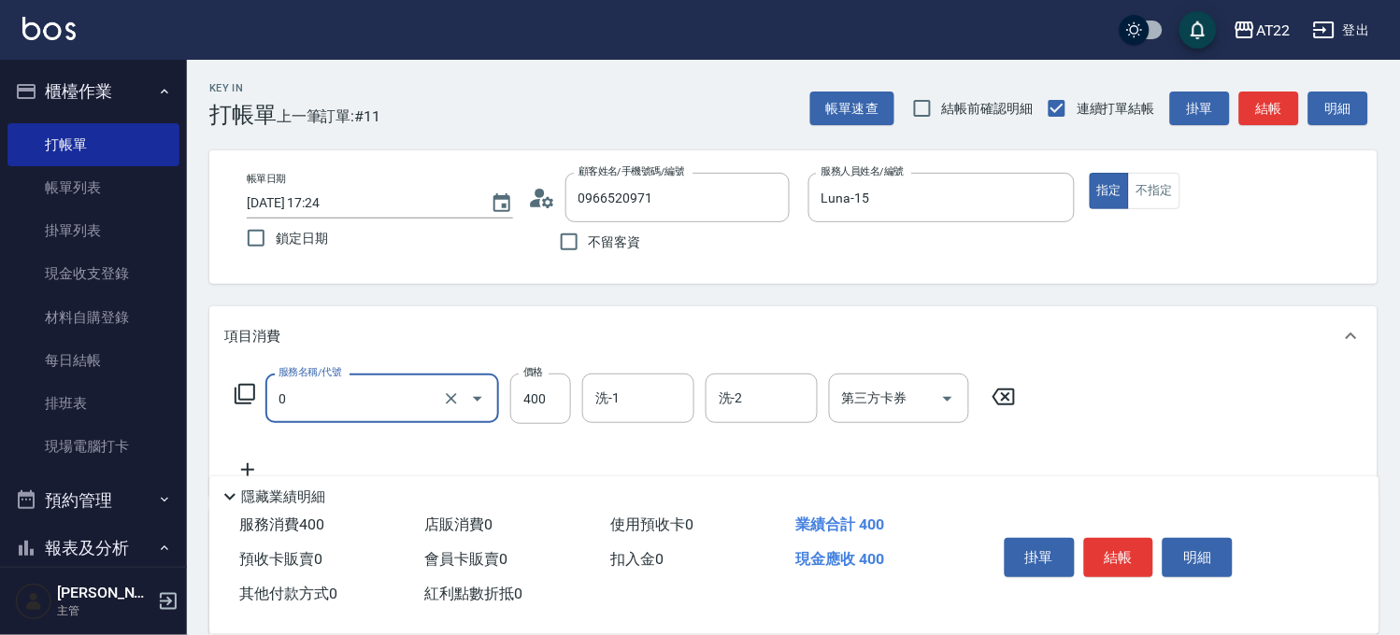
type input "有機洗髮(0)"
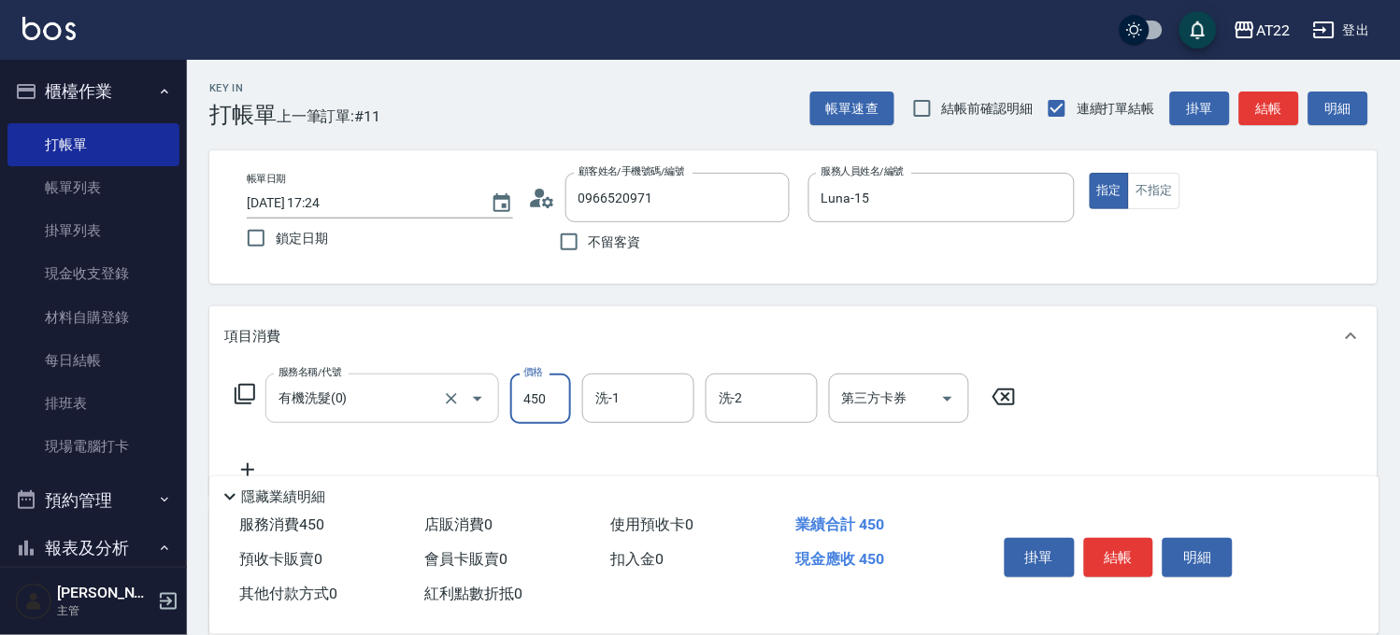
type input "450"
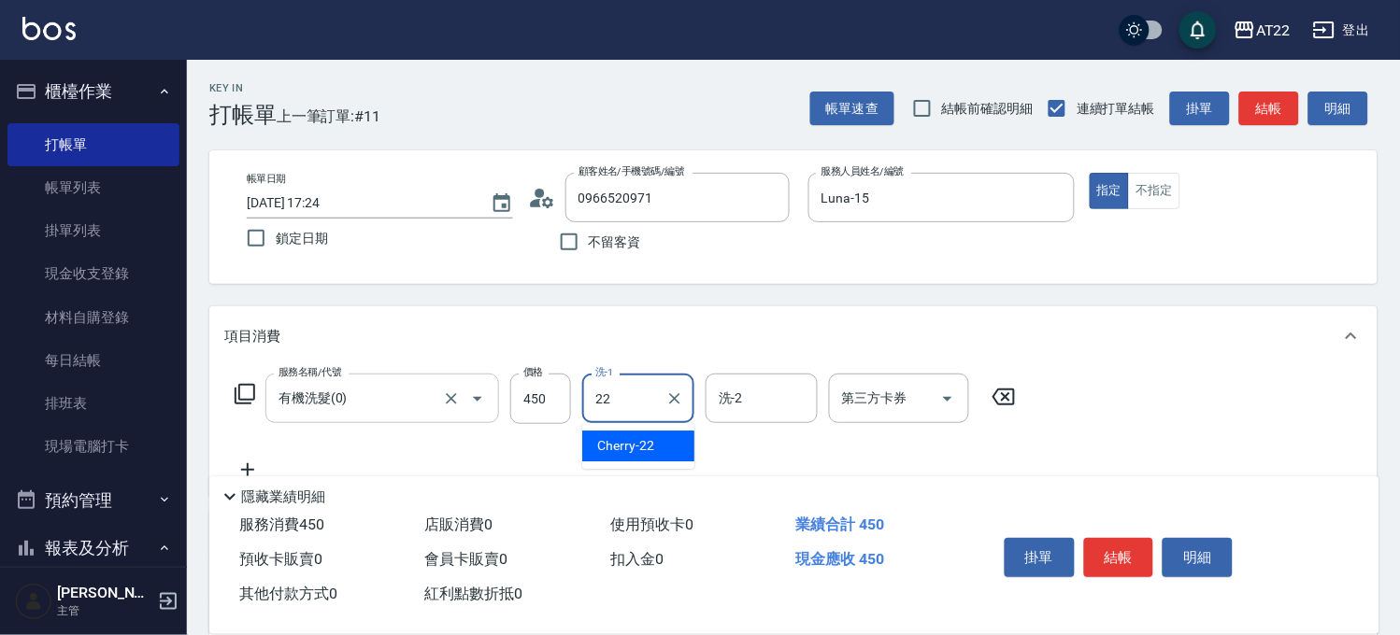
type input "Cherry-22"
click at [249, 464] on icon at bounding box center [247, 470] width 47 height 22
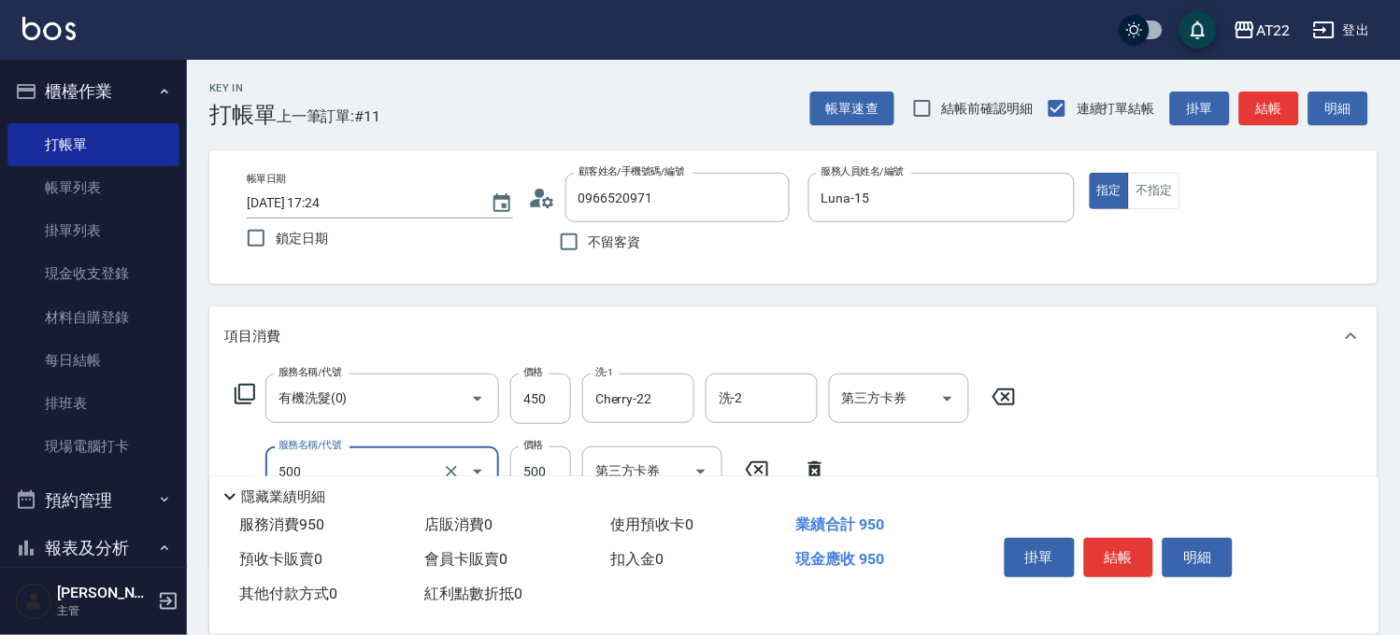
type input "剪髮(500)"
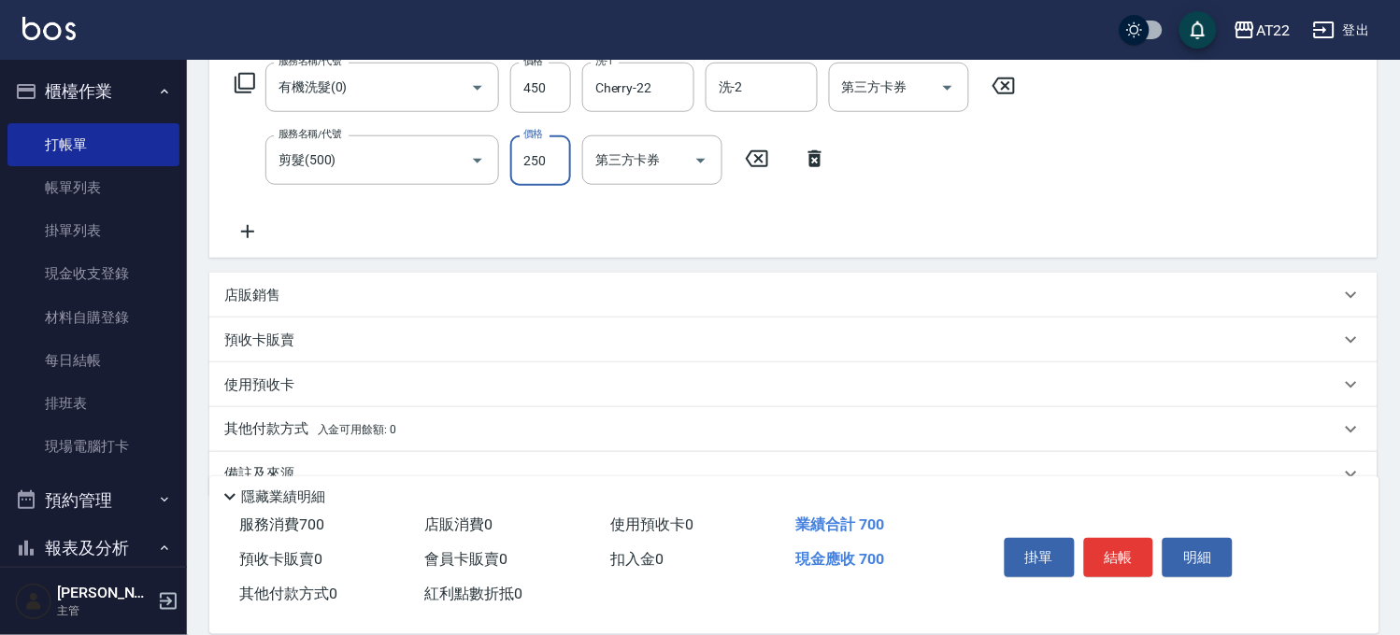
type input "250"
click at [258, 236] on icon at bounding box center [247, 232] width 47 height 22
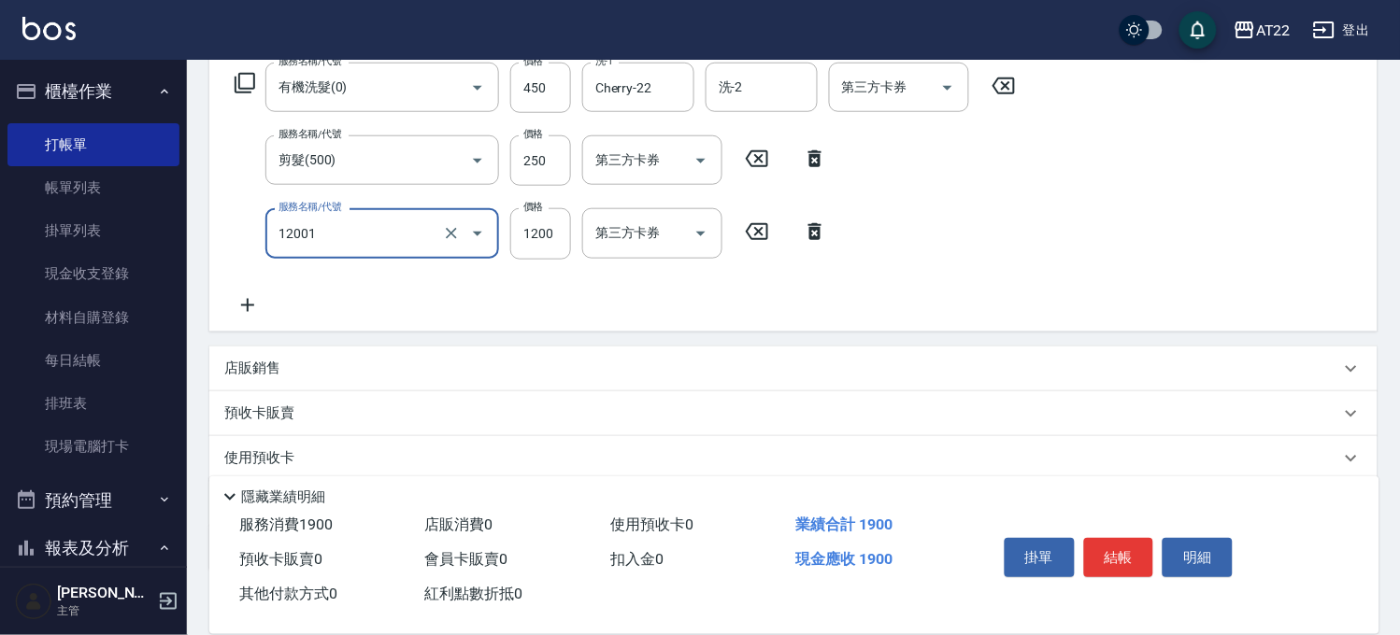
type input "燙髮S(12001)"
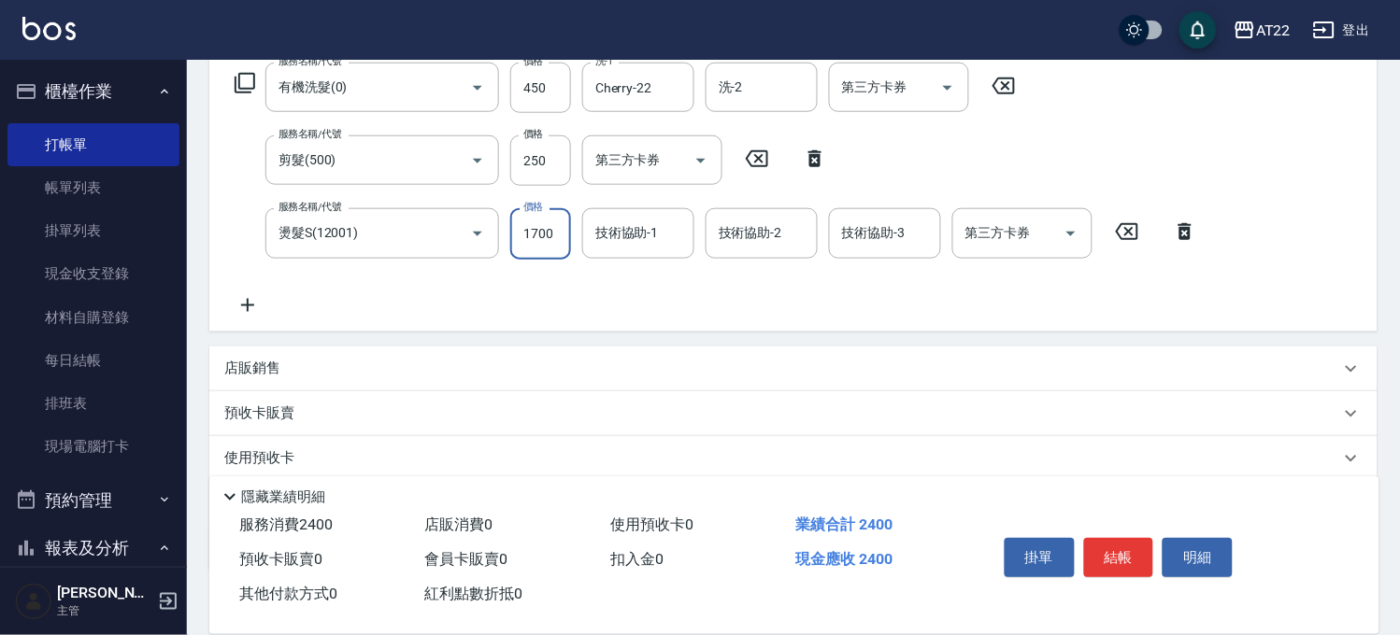
type input "1700"
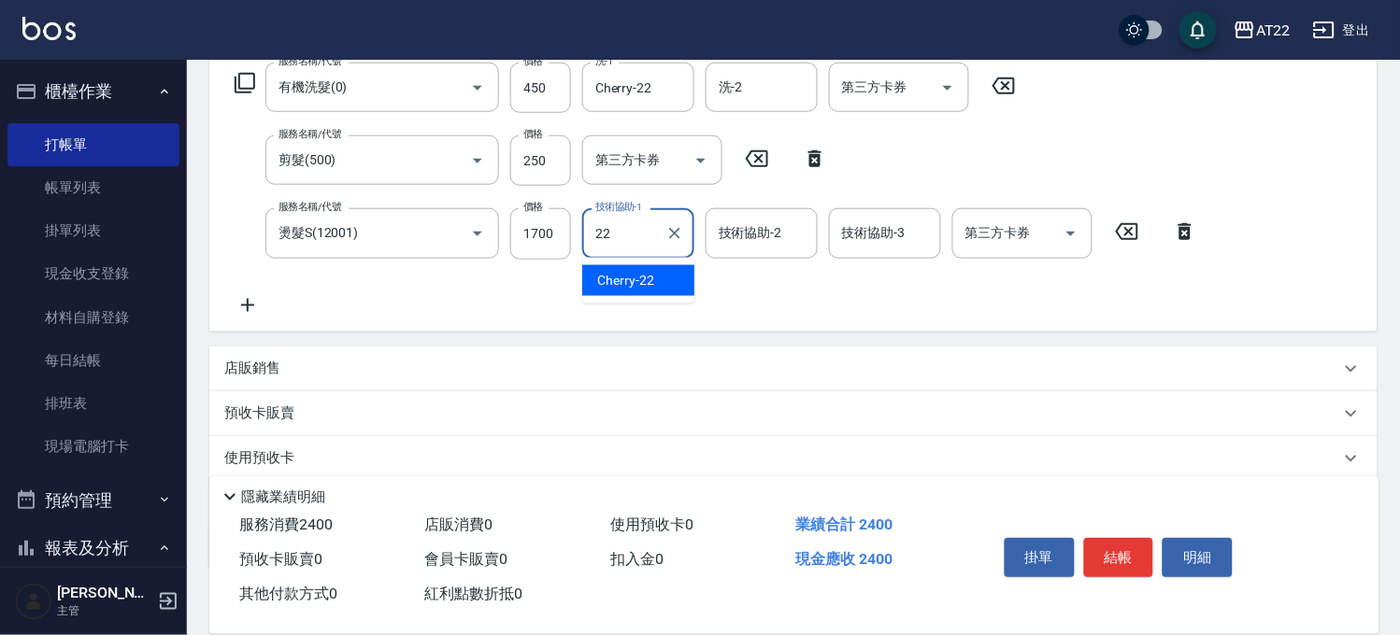
type input "Cherry-22"
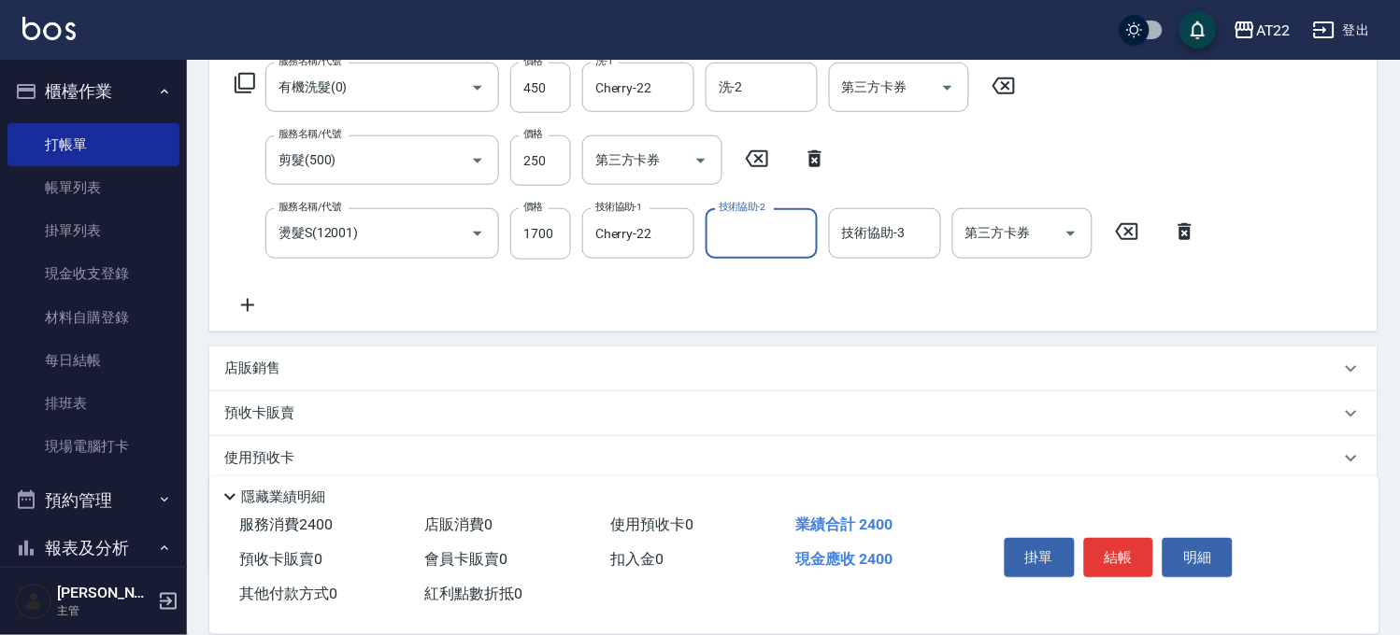
click at [240, 306] on icon at bounding box center [247, 305] width 47 height 22
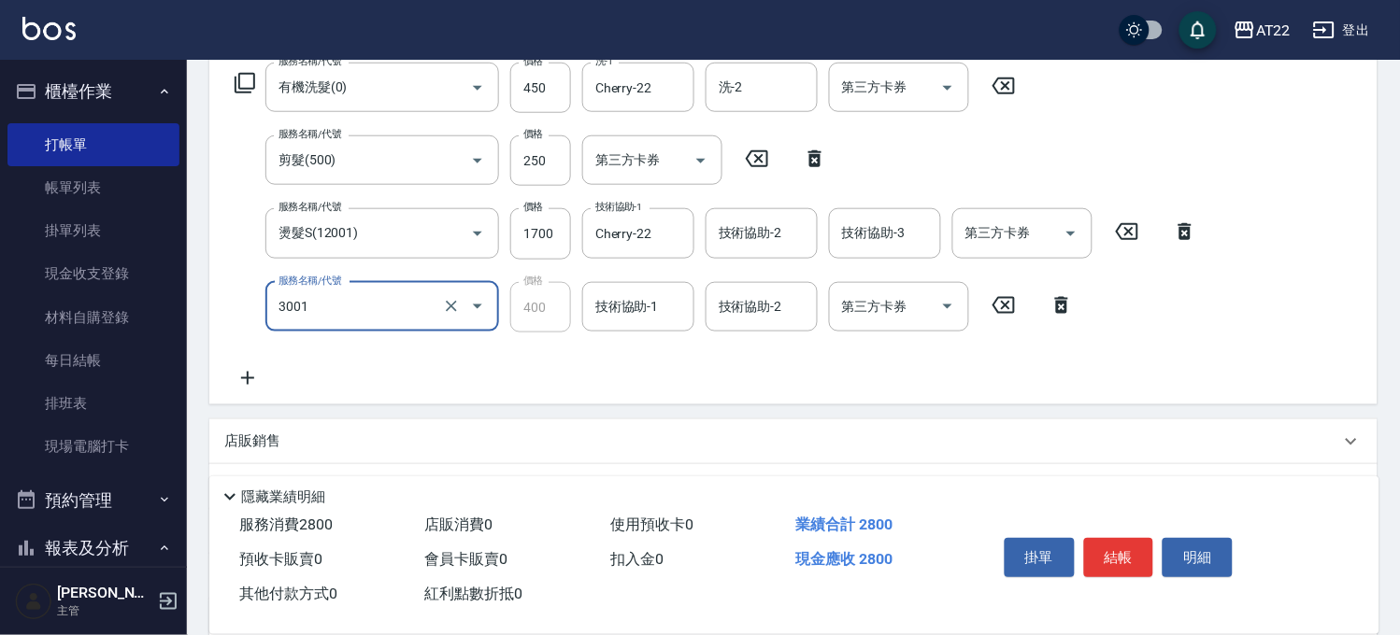
type input "側邊燙貼(3001)"
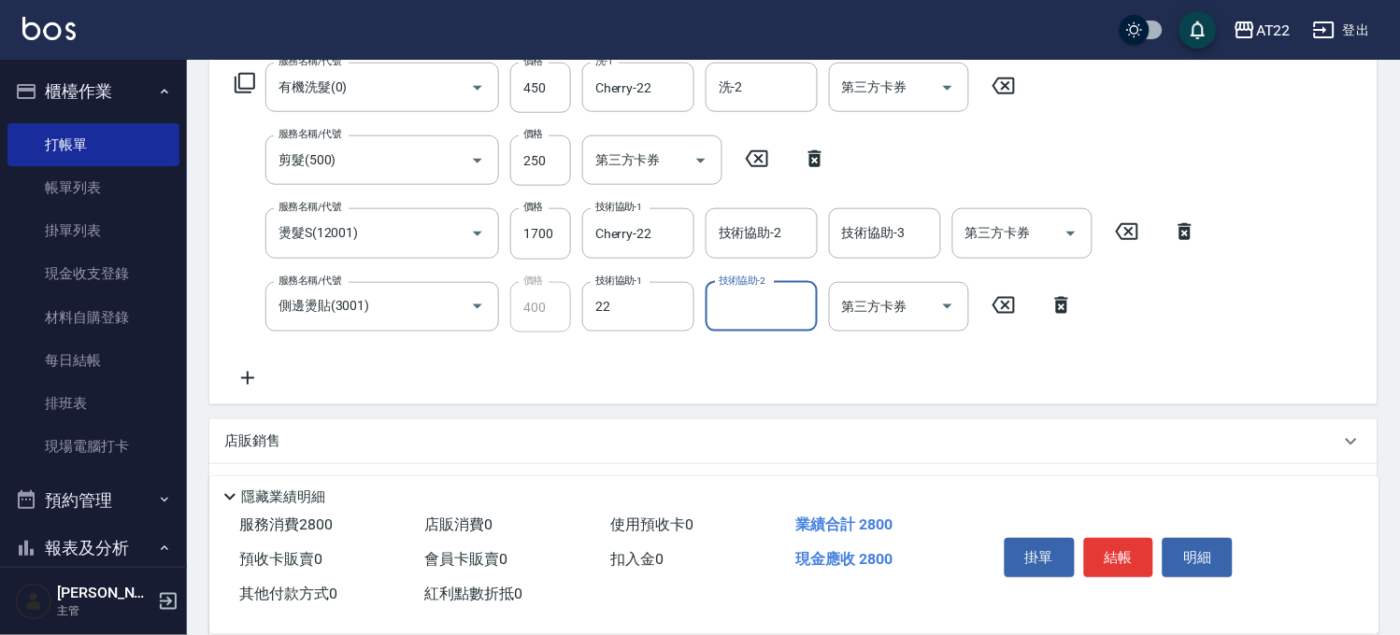
type input "Cherry-22"
click at [249, 369] on icon at bounding box center [247, 378] width 47 height 22
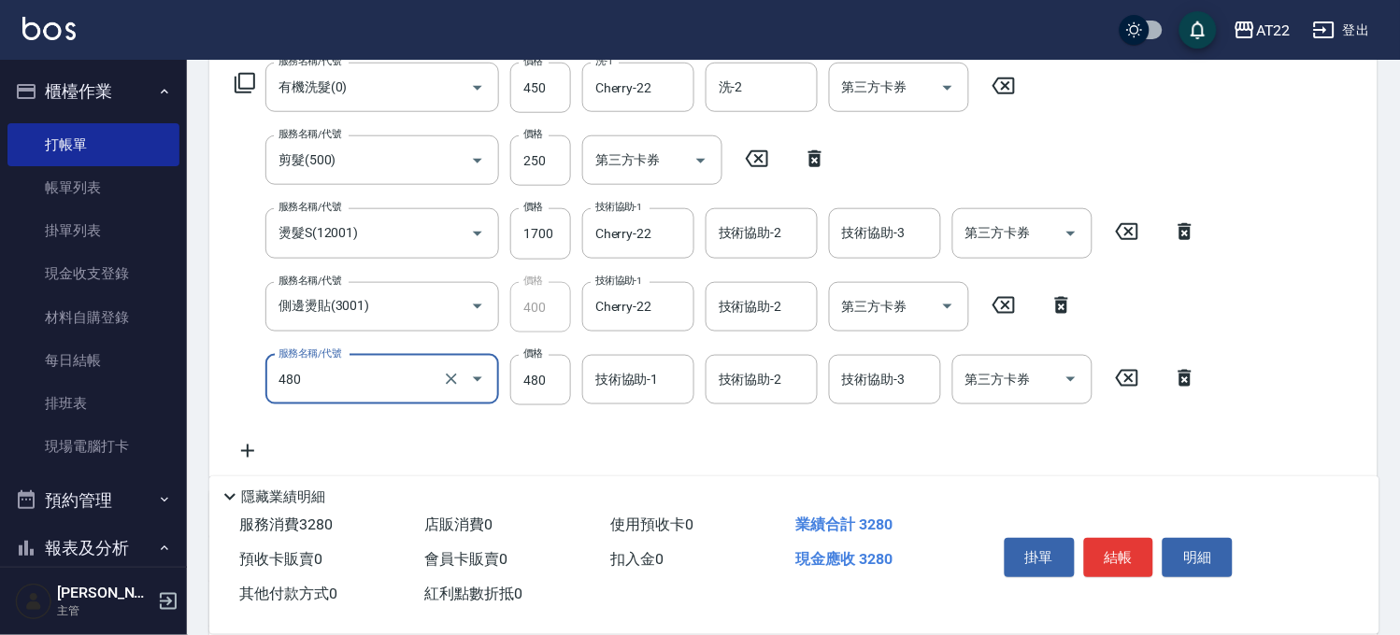
type input "潤澤修護(480)"
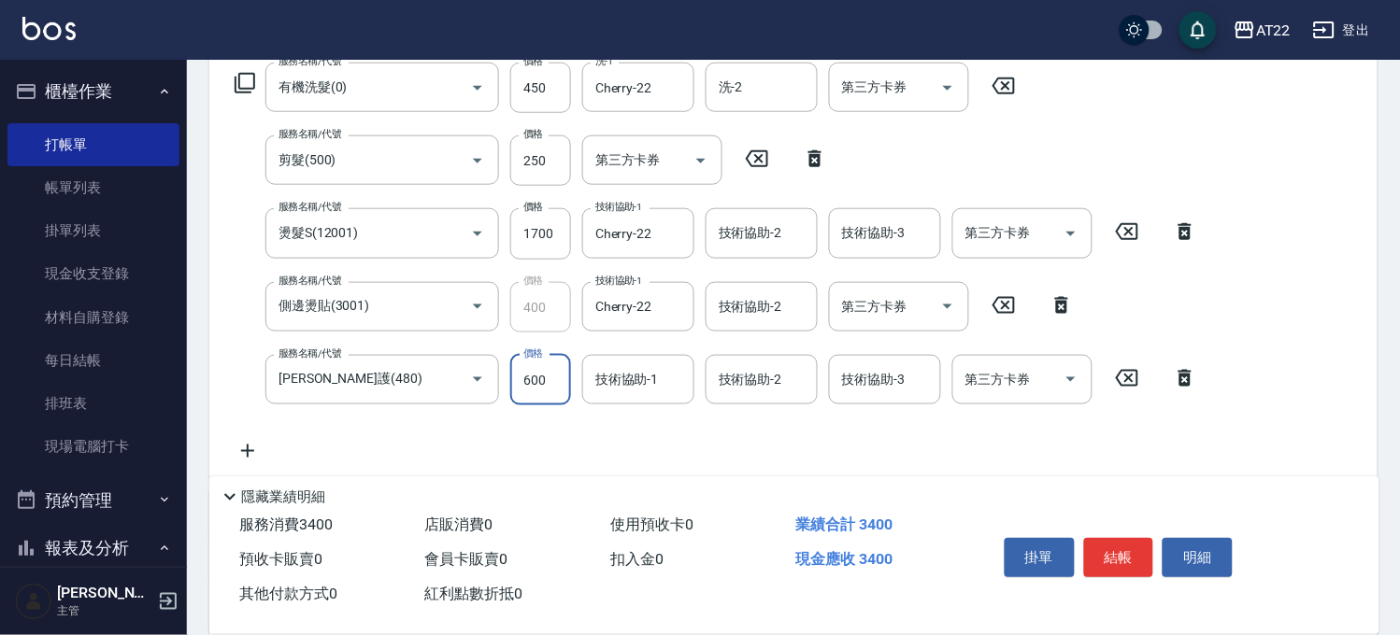
type input "600"
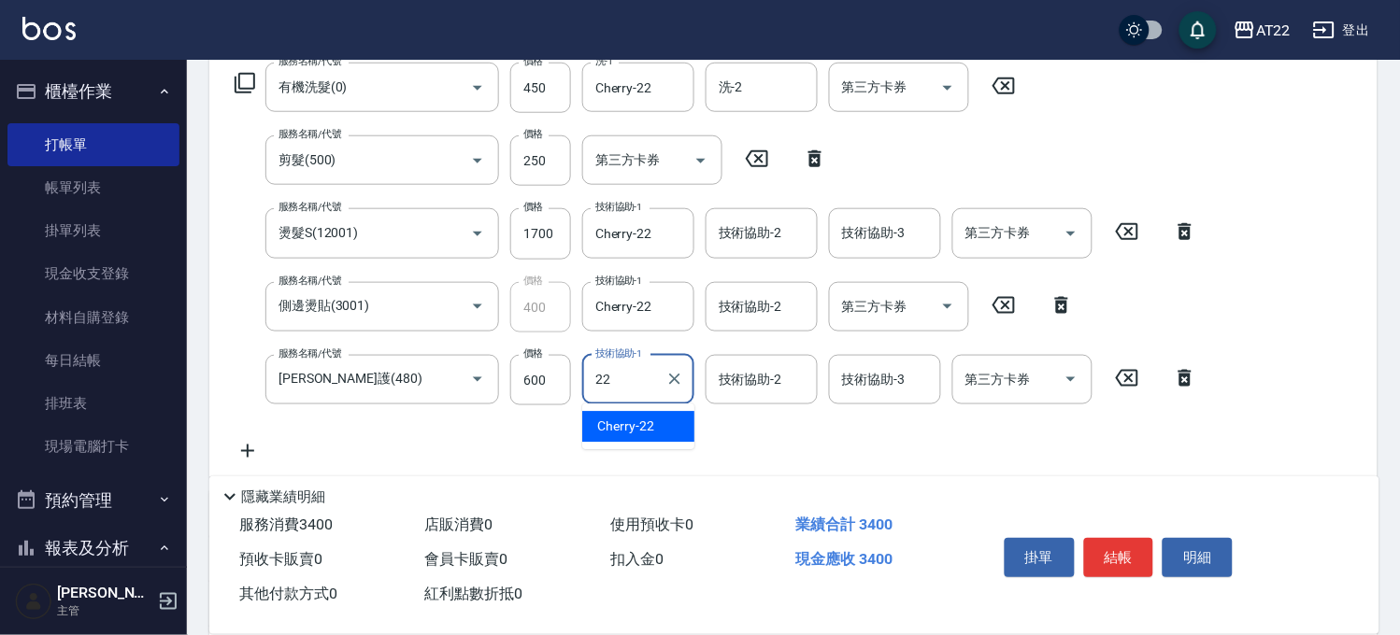
type input "Cherry-22"
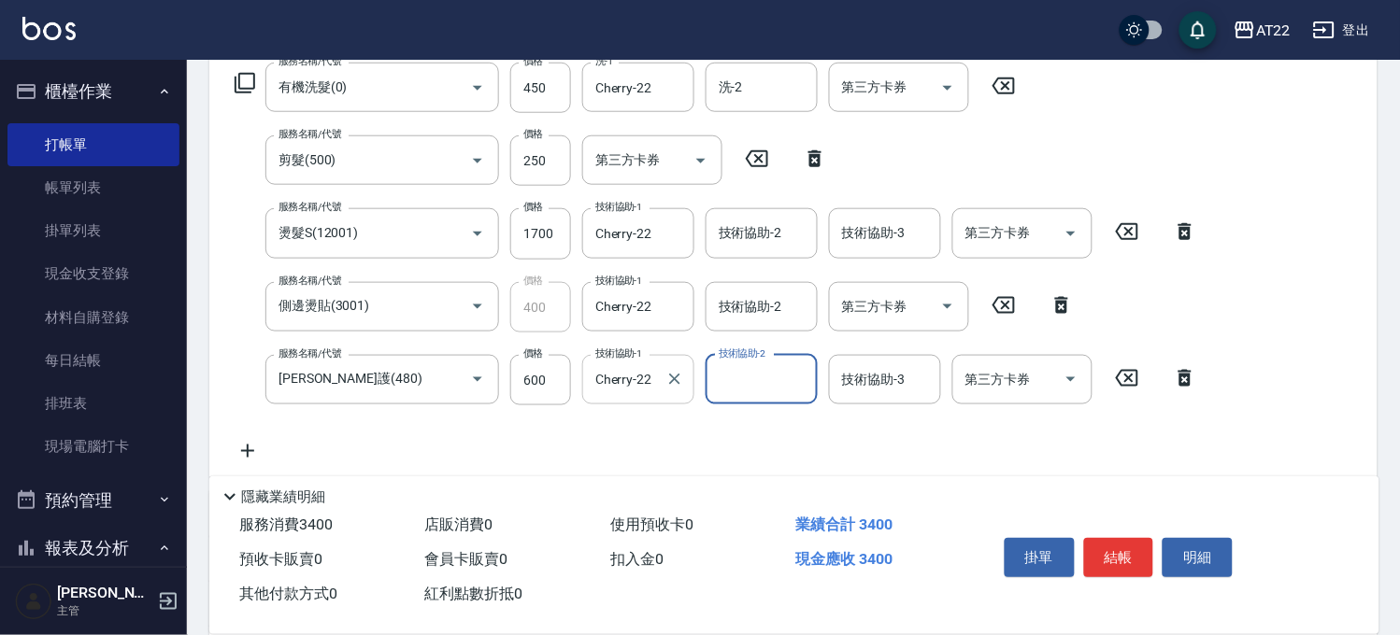
scroll to position [0, 0]
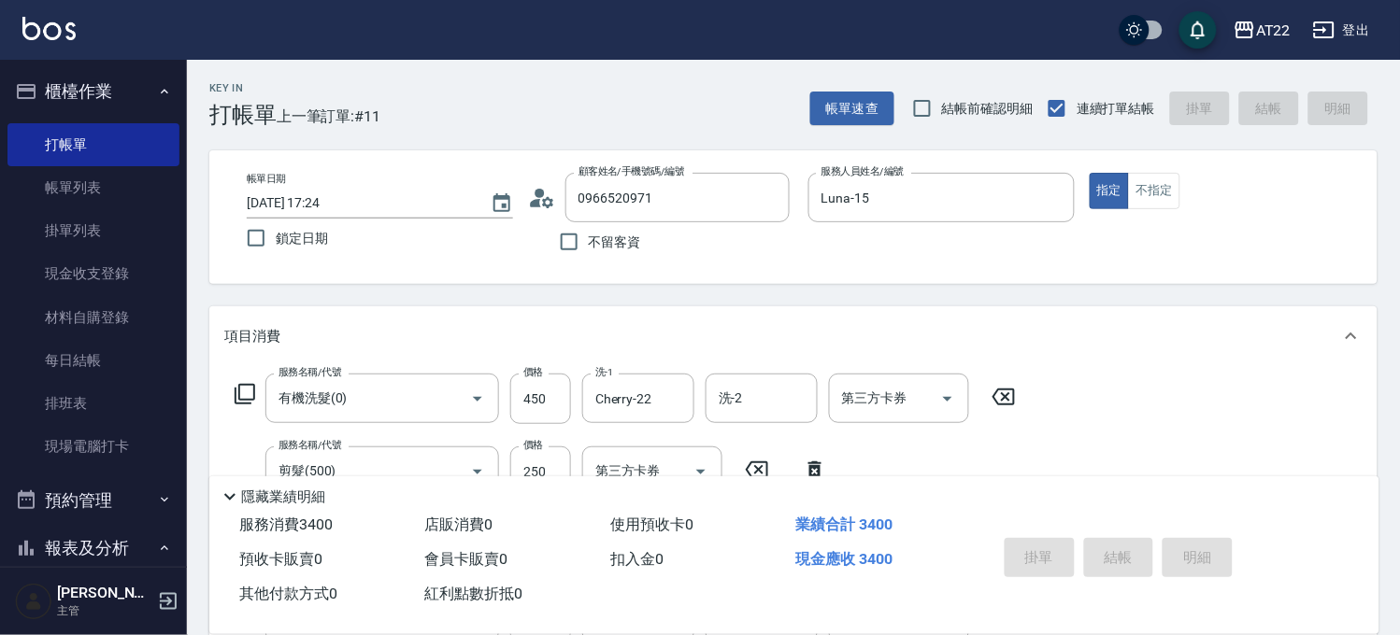
type input "2025/08/20 17:25"
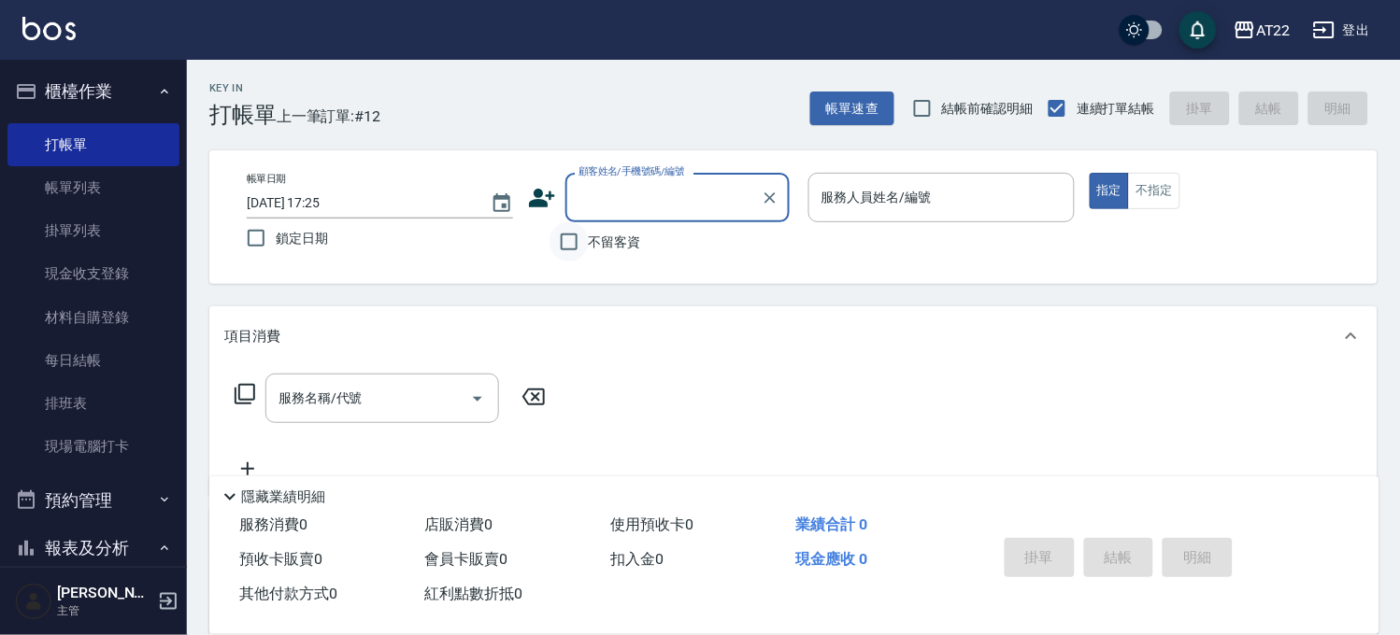
click at [576, 227] on input "不留客資" at bounding box center [568, 241] width 39 height 39
checkbox input "true"
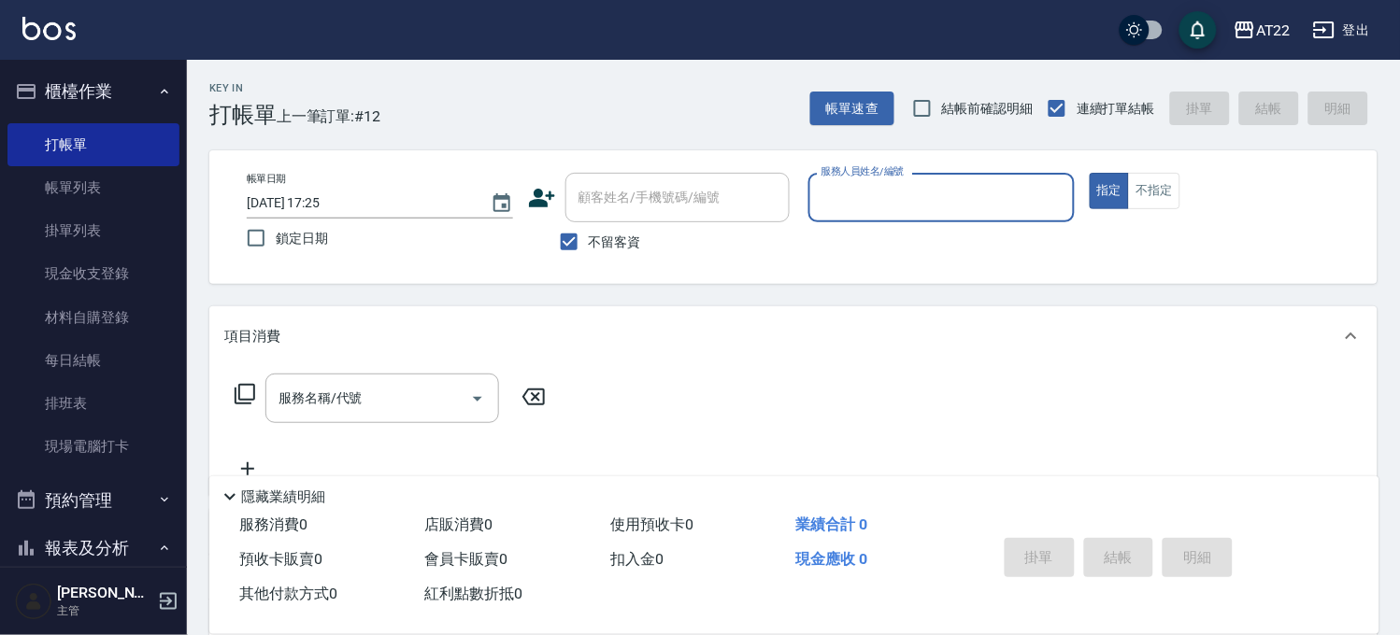
type input "ㄇ"
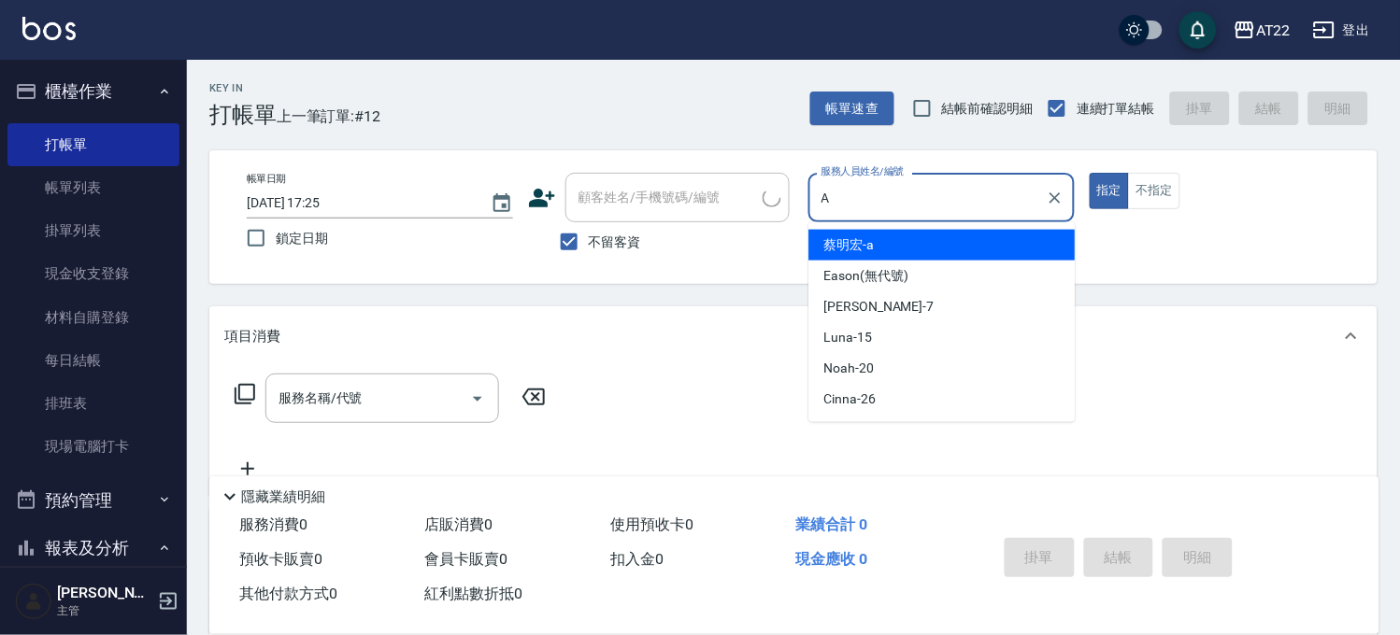
click at [866, 244] on span "蔡明宏 -a" at bounding box center [849, 245] width 50 height 20
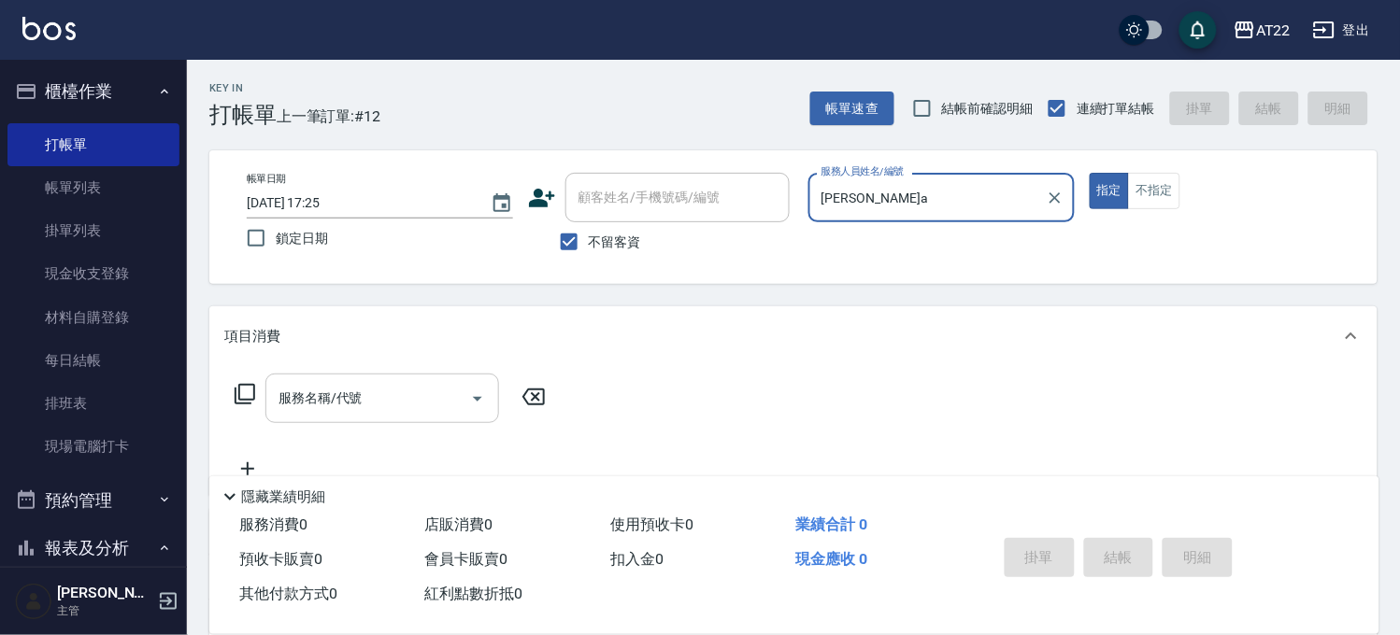
type input "蔡明宏-a"
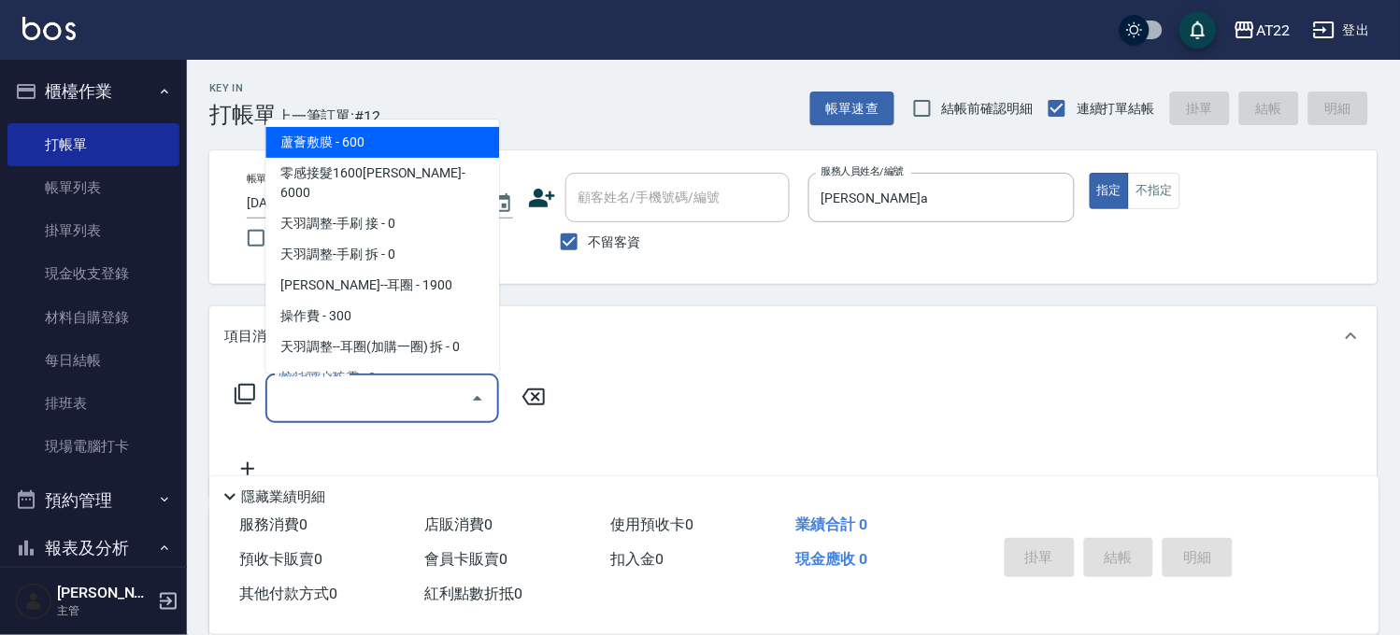
click at [428, 406] on input "服務名稱/代號" at bounding box center [368, 398] width 189 height 33
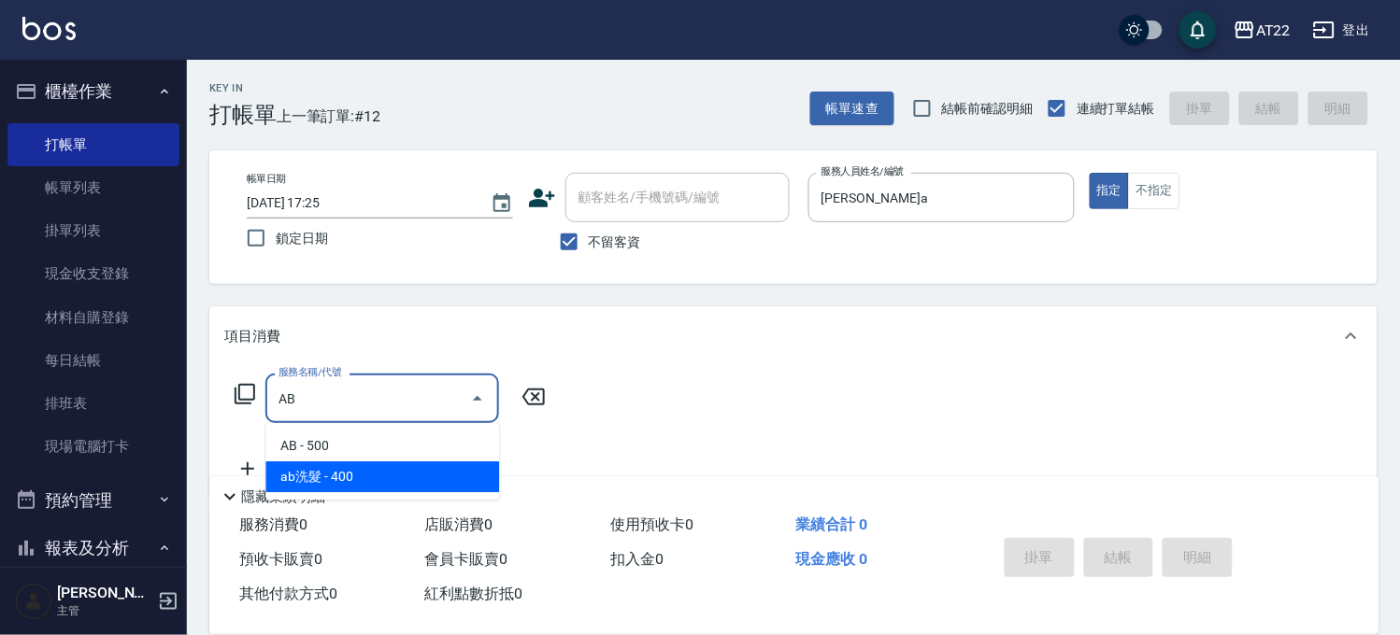
click at [389, 467] on span "ab洗髮 - 400" at bounding box center [382, 477] width 234 height 31
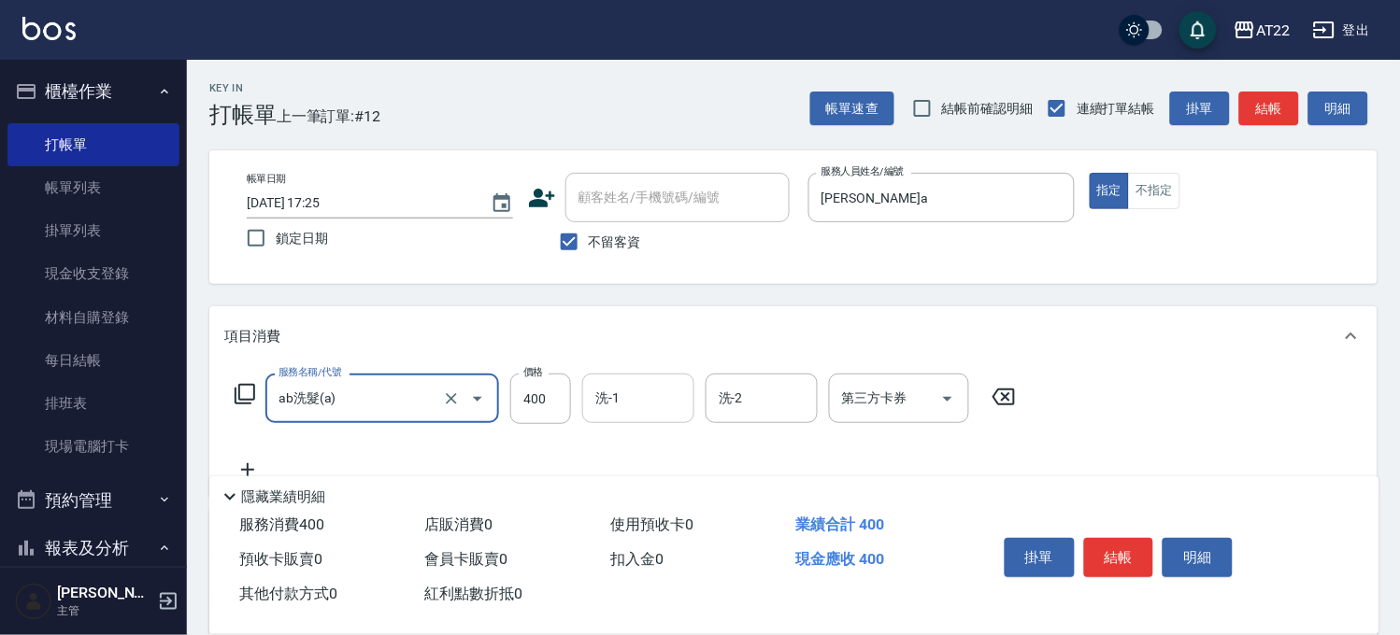
type input "ab洗髮(a)"
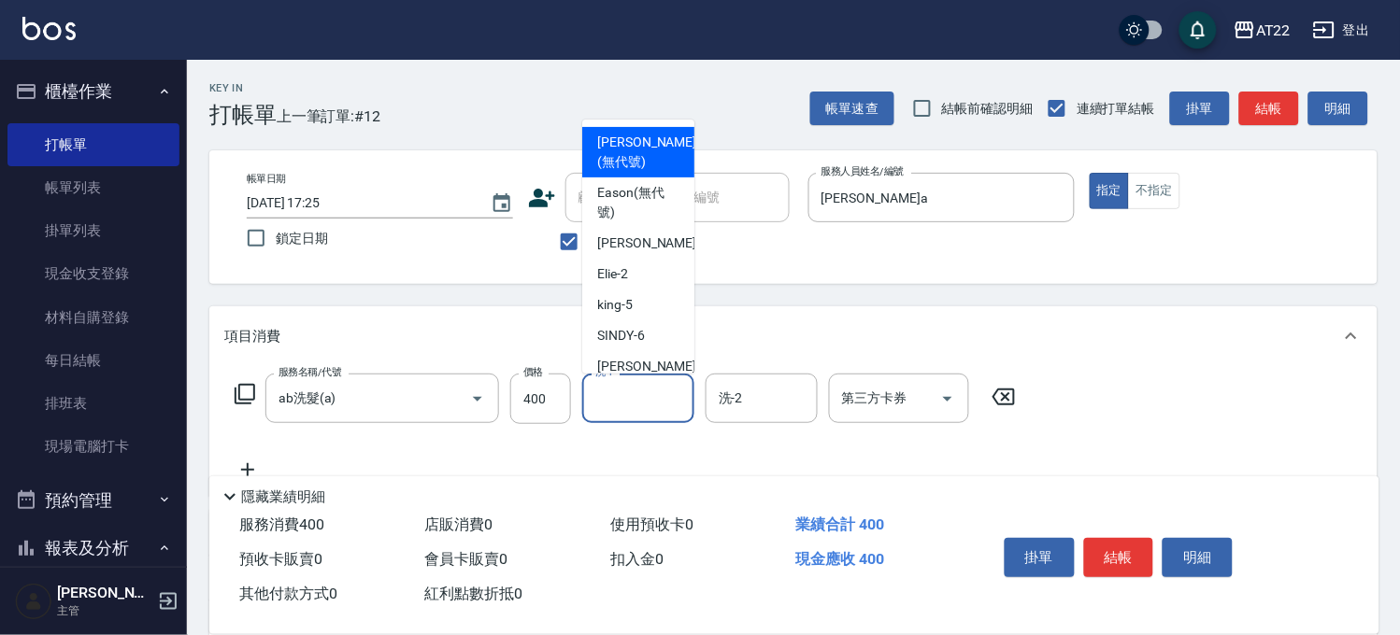
click at [603, 383] on div "洗-1 洗-1" at bounding box center [638, 399] width 112 height 50
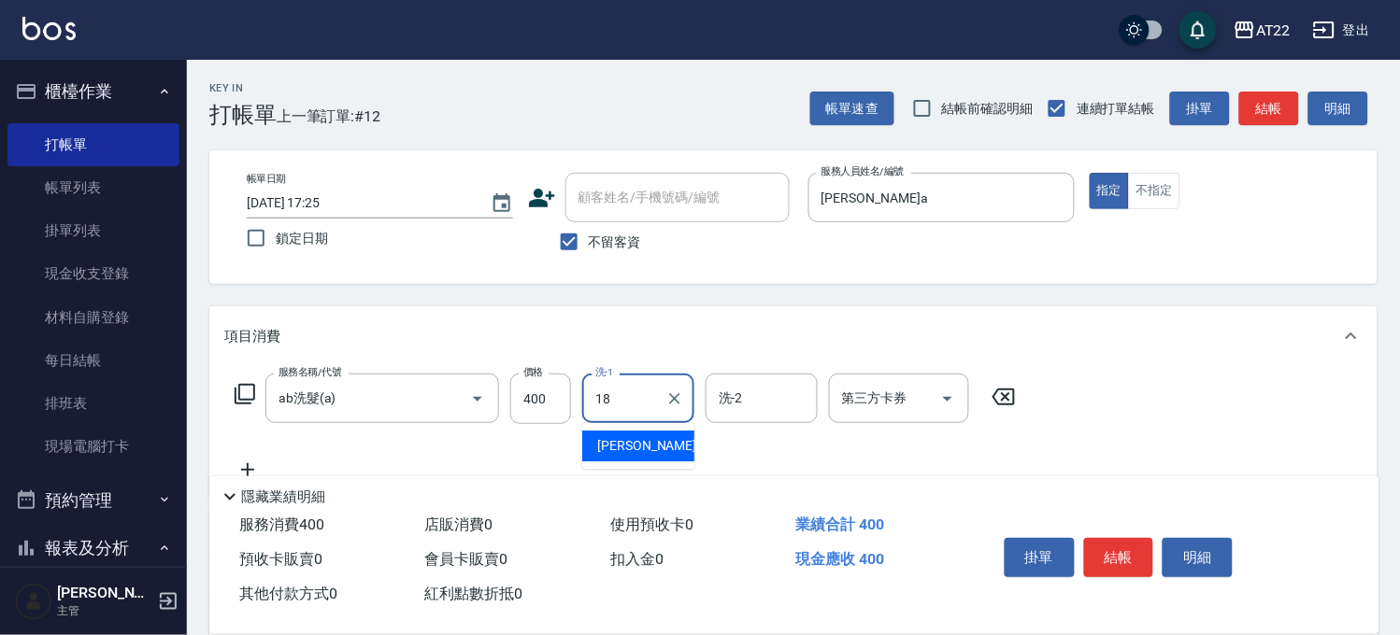
type input "恩恩-18"
click at [253, 463] on icon at bounding box center [247, 470] width 47 height 22
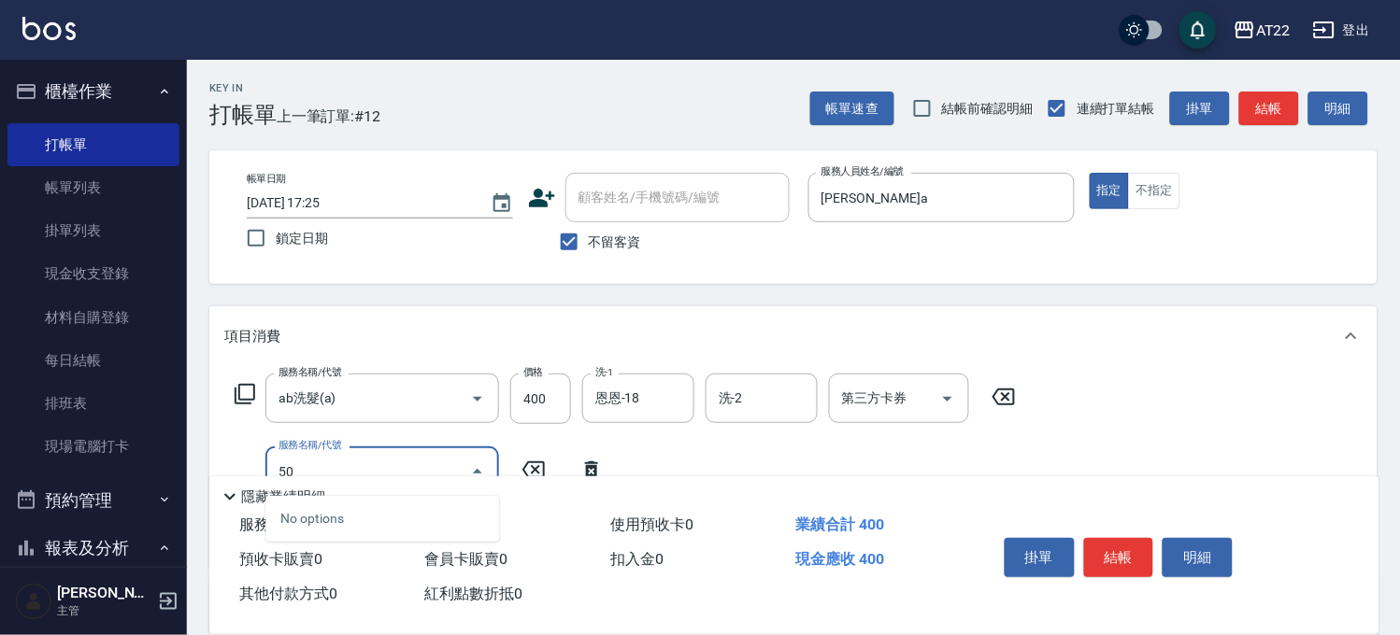
type input "5"
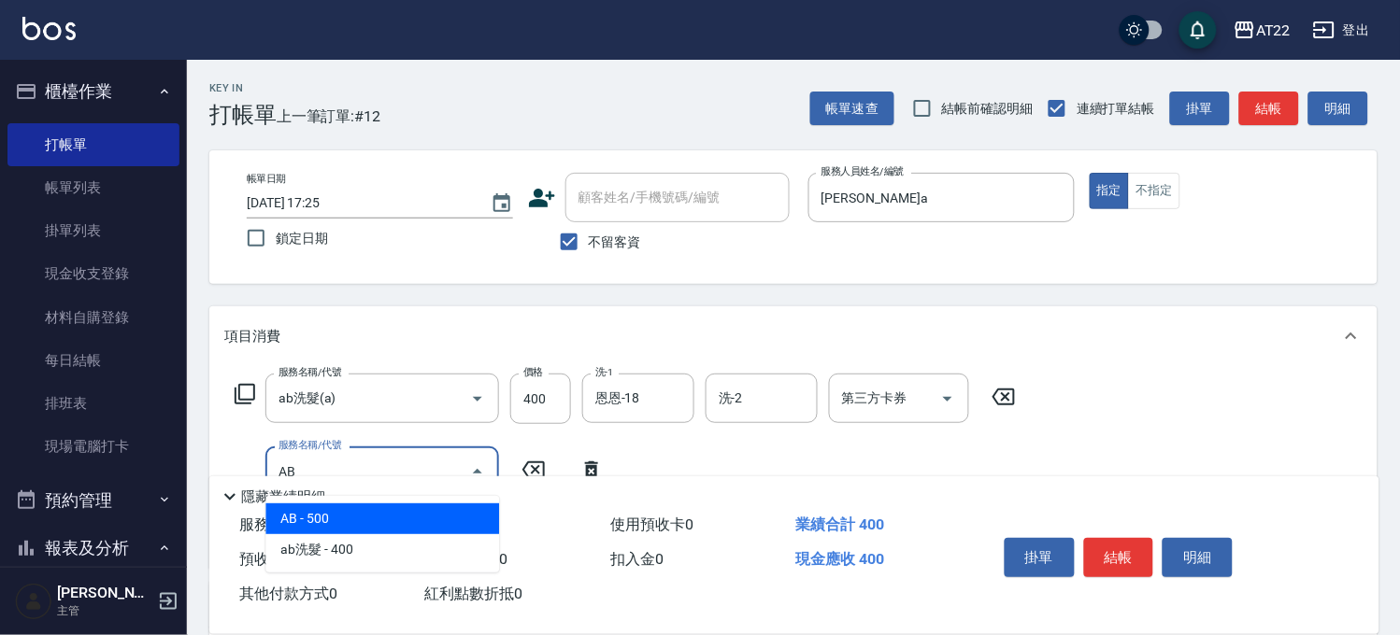
click at [306, 502] on ul "AB - 500 ab洗髮 - 400" at bounding box center [382, 534] width 234 height 77
click at [306, 519] on span "AB - 500" at bounding box center [382, 519] width 234 height 31
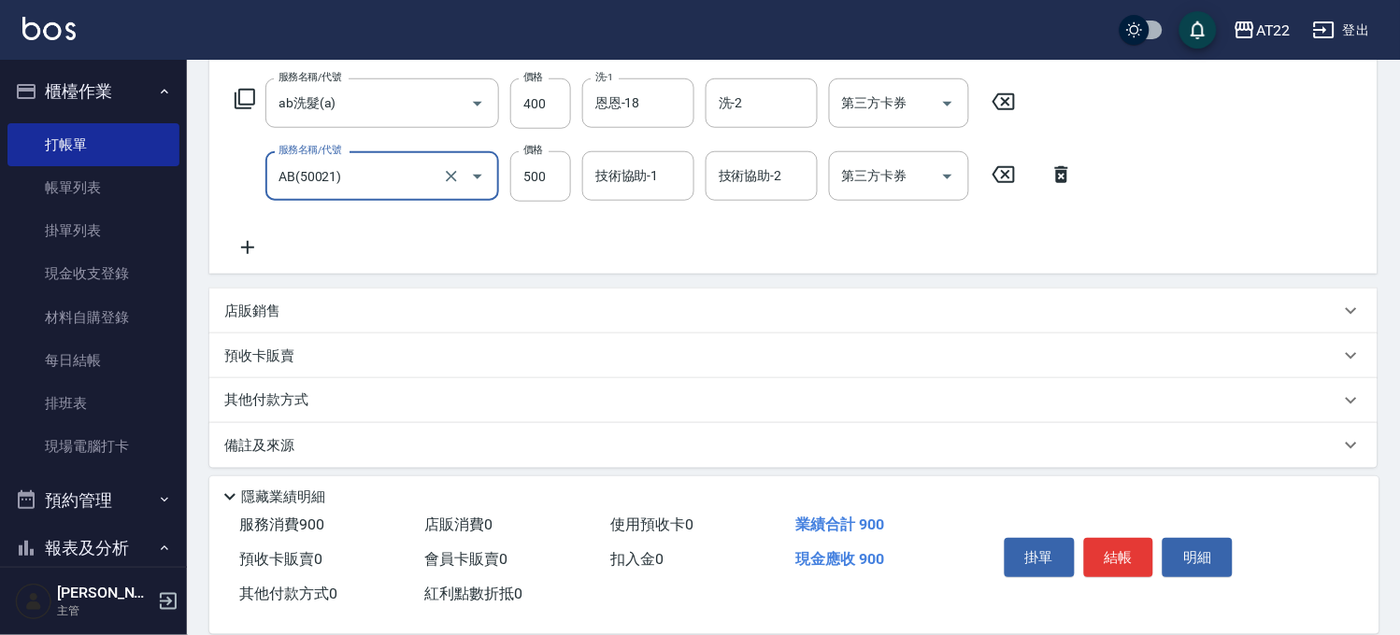
scroll to position [305, 0]
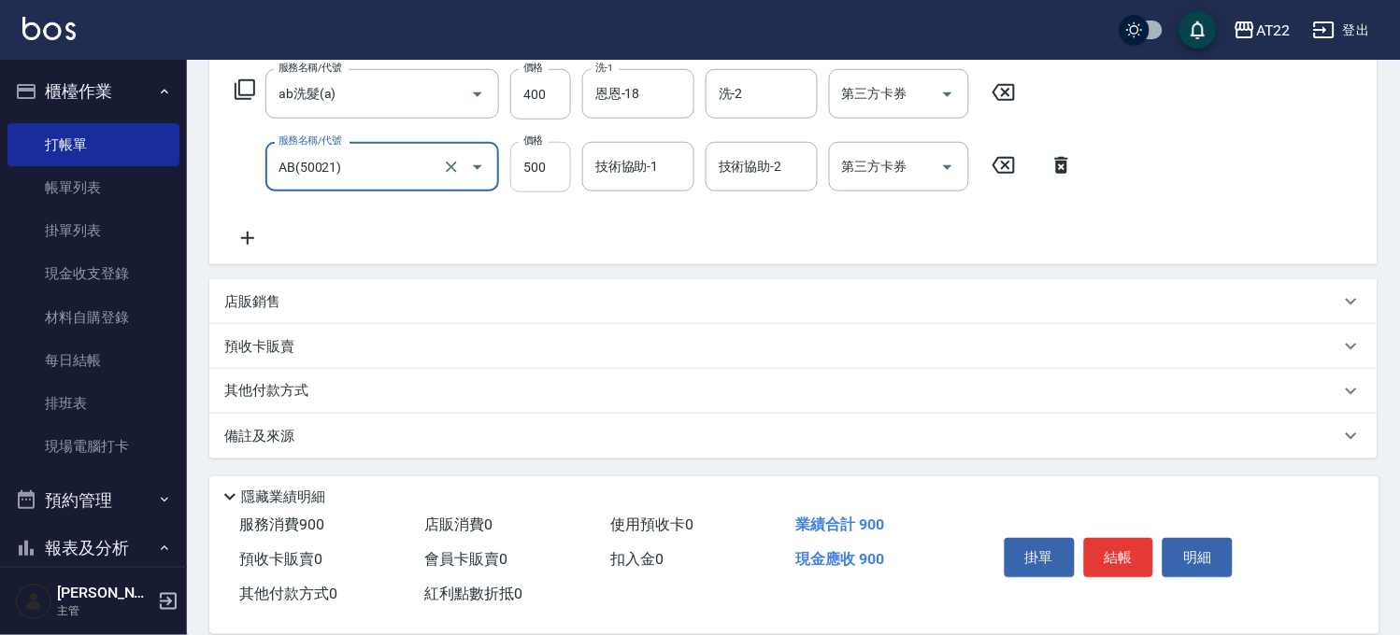
type input "AB(50021)"
click at [537, 176] on input "500" at bounding box center [540, 167] width 61 height 50
type input "1600"
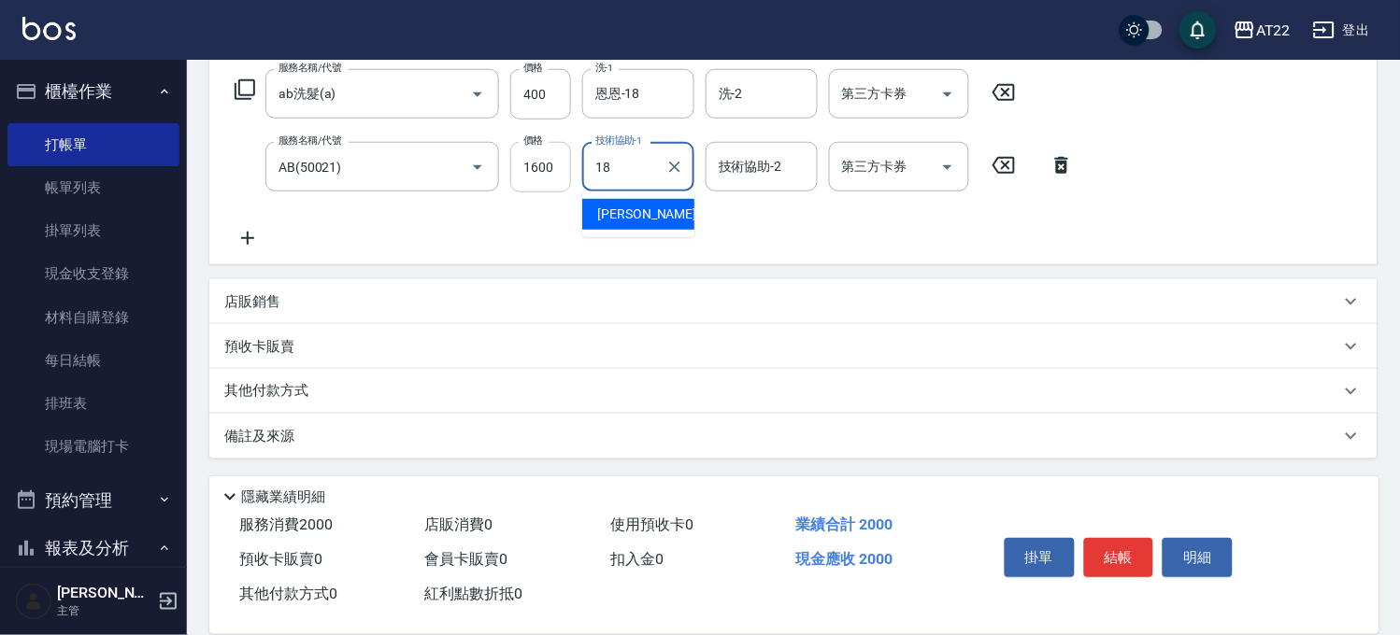
type input "恩恩-18"
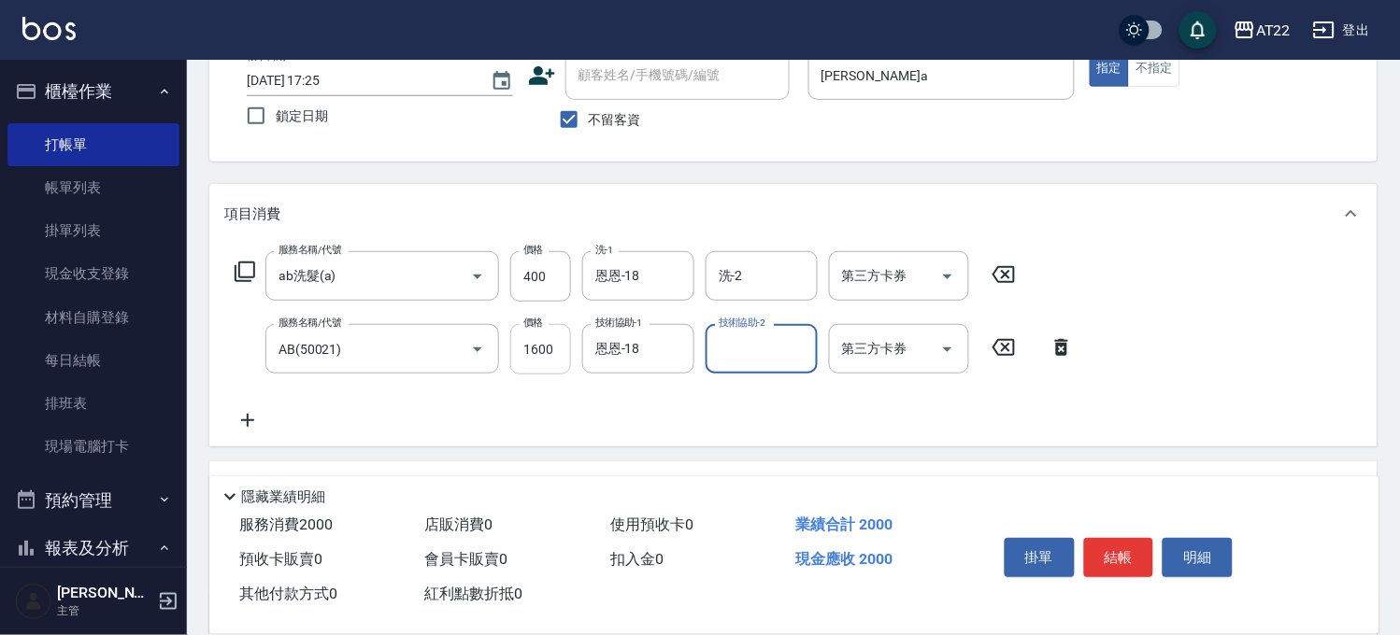
scroll to position [0, 0]
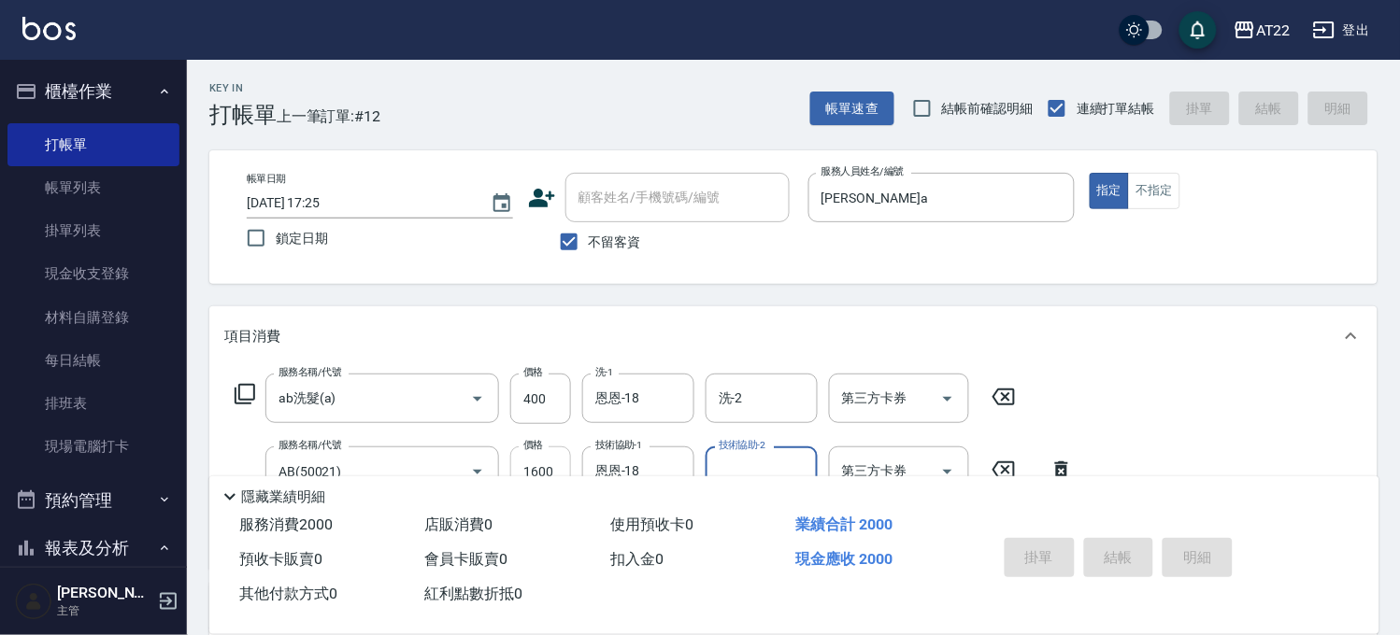
type input "2025/08/20 17:26"
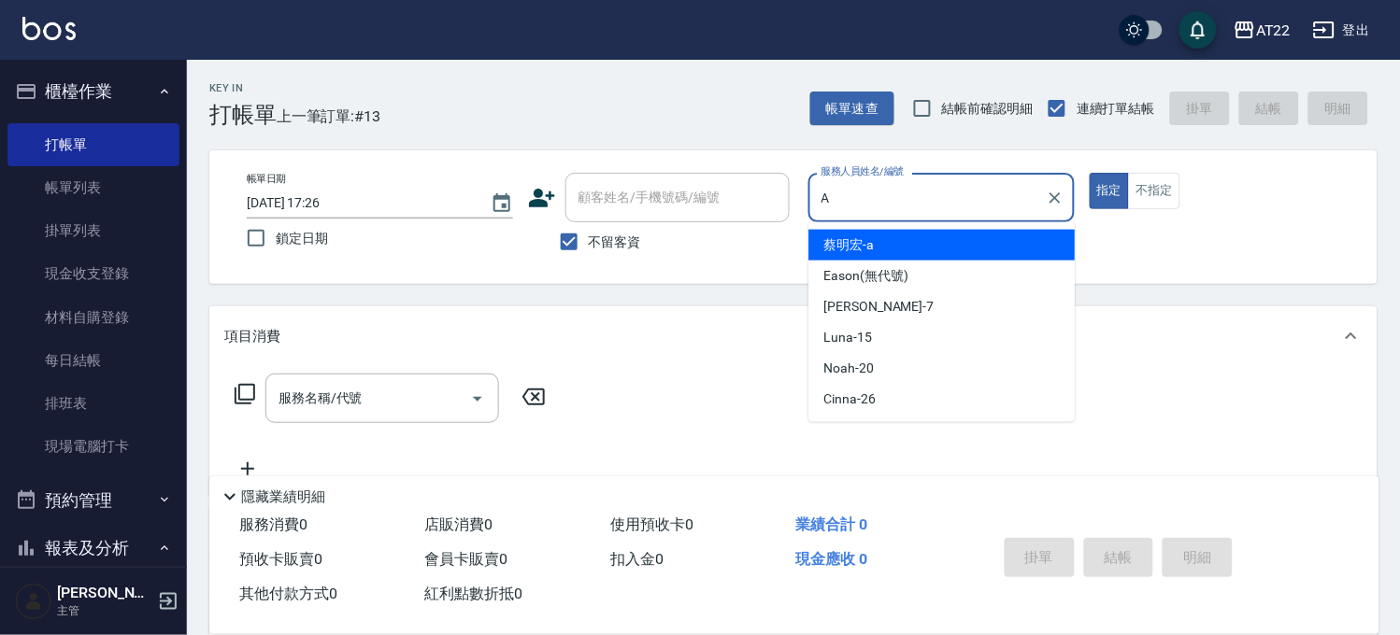
click at [837, 239] on span "蔡明宏 -a" at bounding box center [849, 245] width 50 height 20
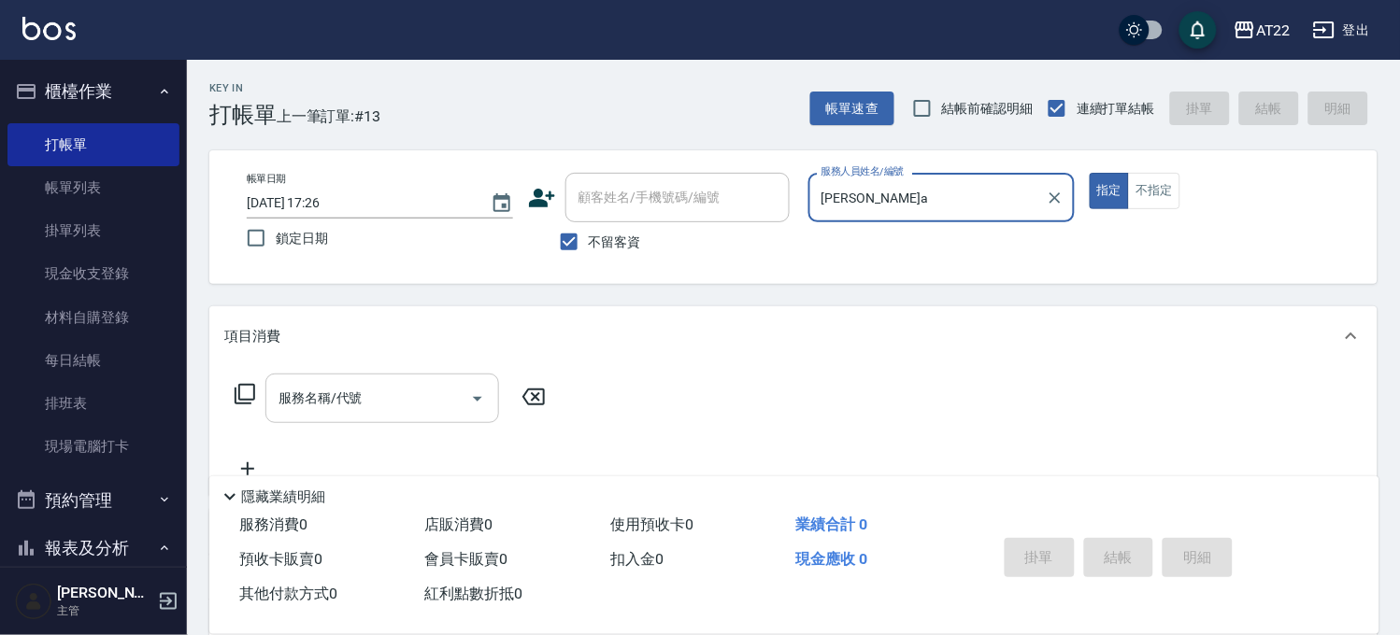
type input "蔡明宏-a"
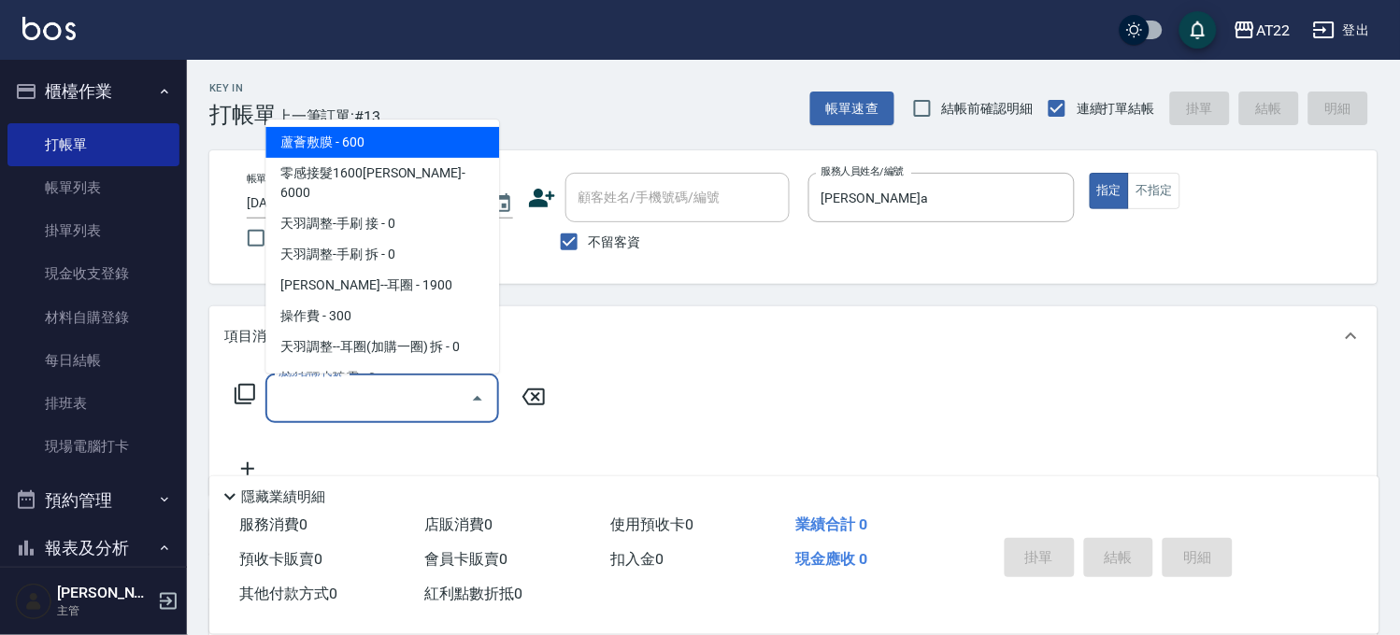
click at [434, 390] on input "服務名稱/代號" at bounding box center [368, 398] width 189 height 33
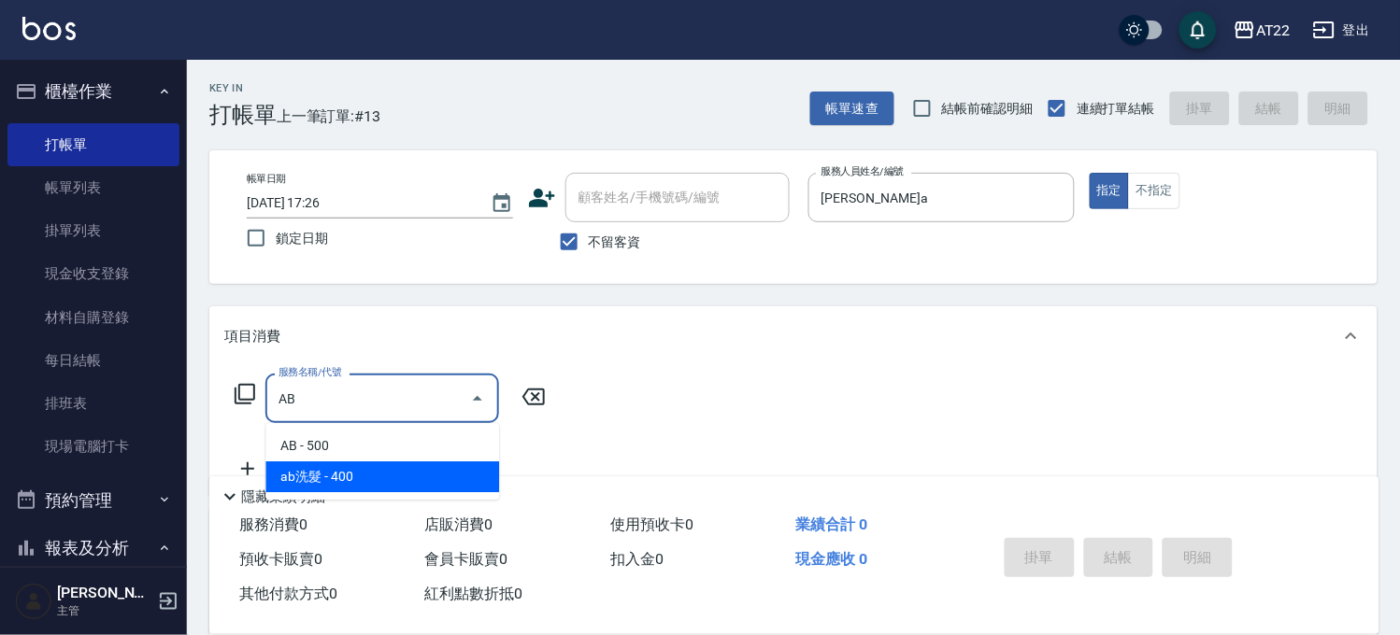
click at [351, 473] on span "ab洗髮 - 400" at bounding box center [382, 477] width 234 height 31
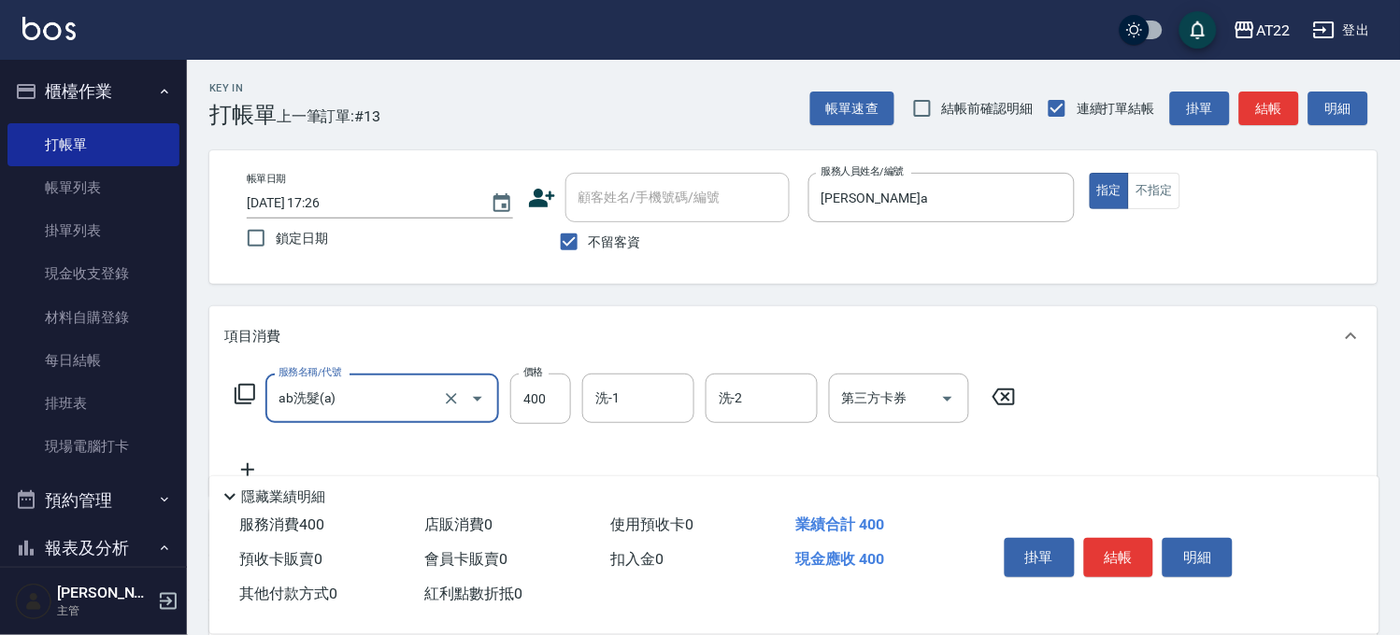
type input "ab洗髮(a)"
click at [254, 465] on icon at bounding box center [247, 470] width 47 height 22
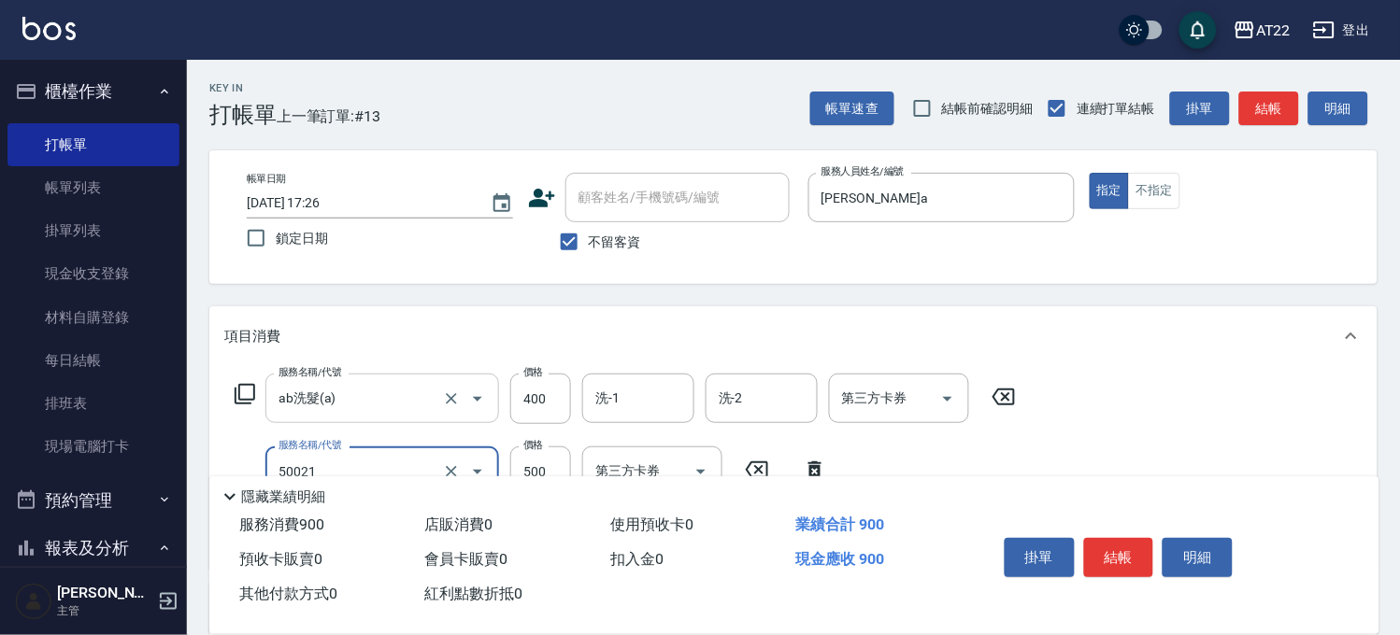
type input "AB(50021)"
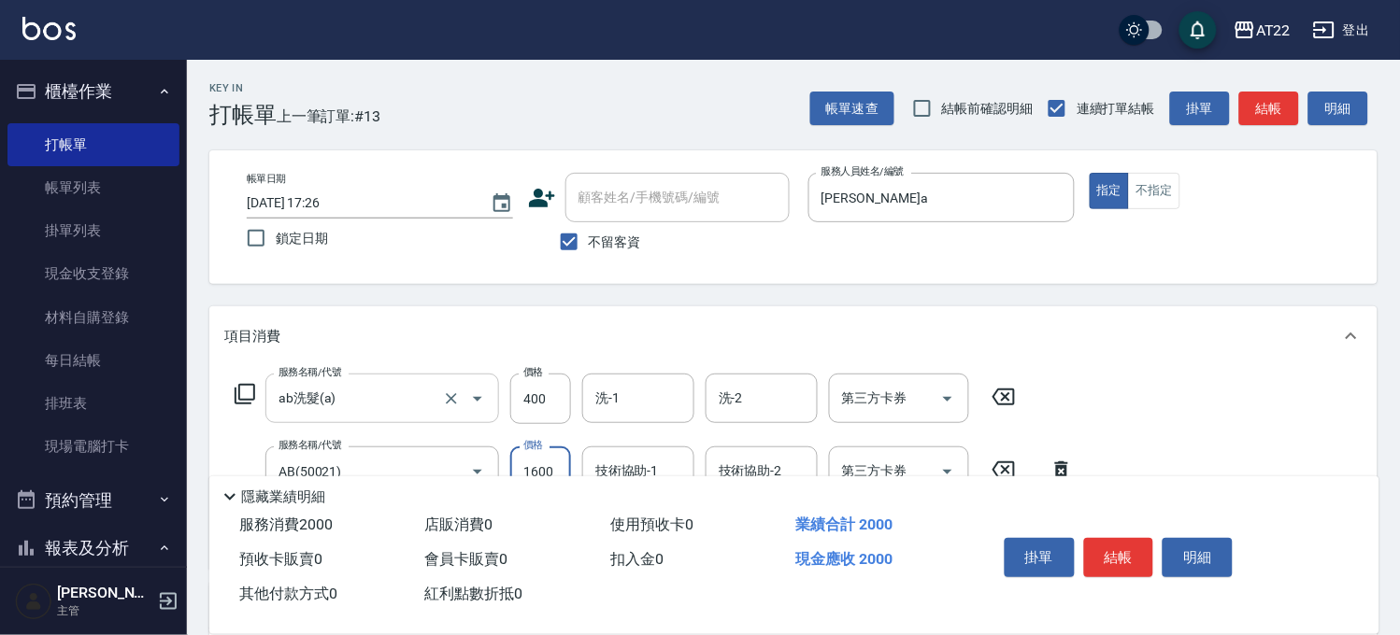
type input "1600"
type input "2"
type input "恩恩-18"
click at [605, 399] on input "洗-1" at bounding box center [638, 398] width 95 height 33
type input "Joyce-29"
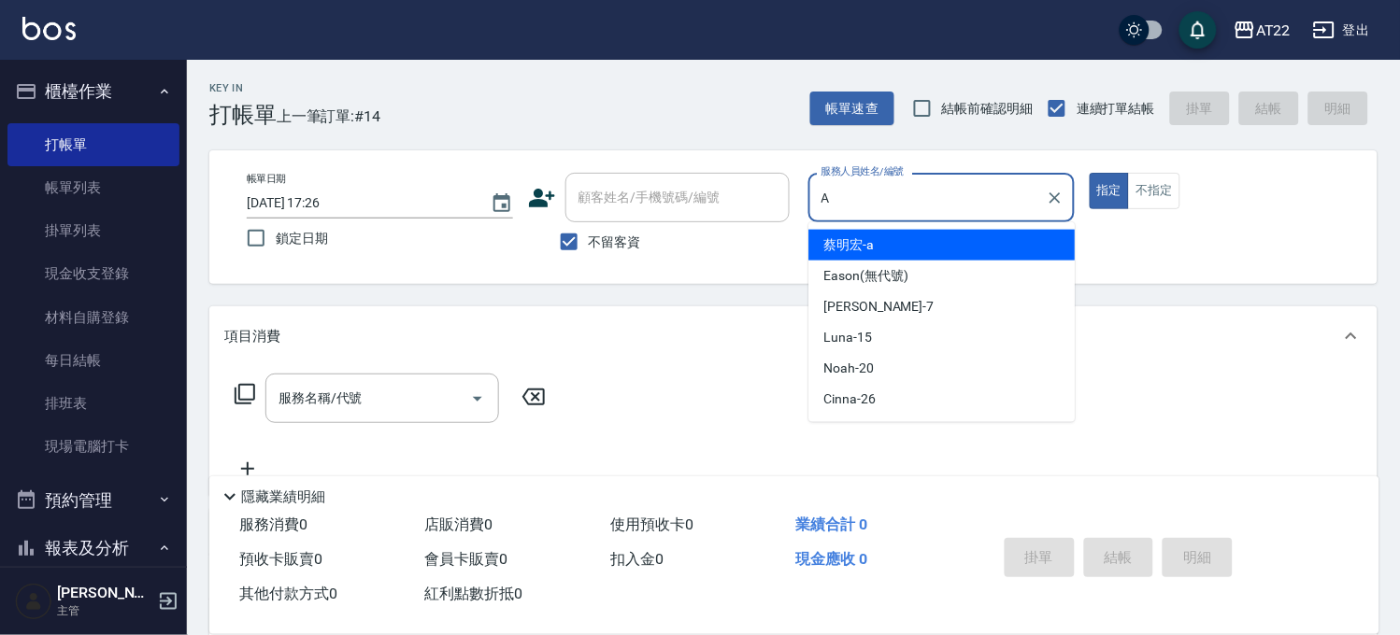
click at [834, 246] on span "蔡明宏 -a" at bounding box center [849, 245] width 50 height 20
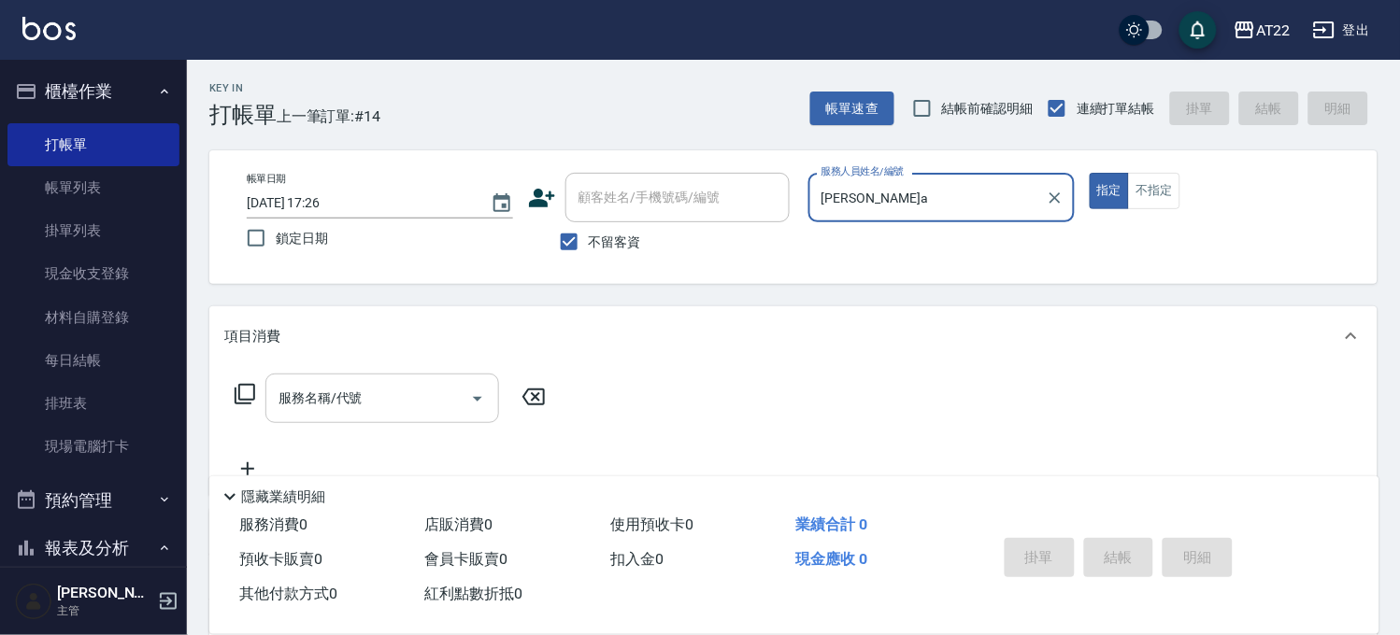
type input "蔡明宏-a"
click at [439, 393] on input "服務名稱/代號" at bounding box center [368, 398] width 189 height 33
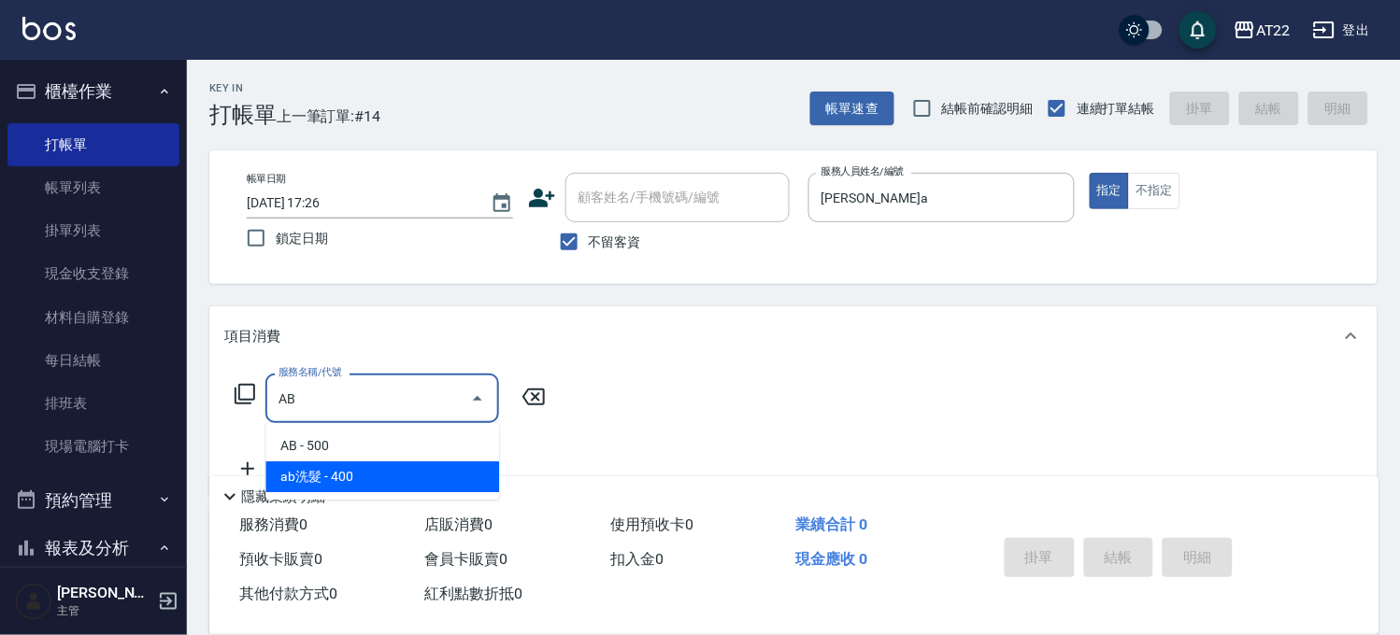
click at [398, 465] on span "ab洗髮 - 400" at bounding box center [382, 477] width 234 height 31
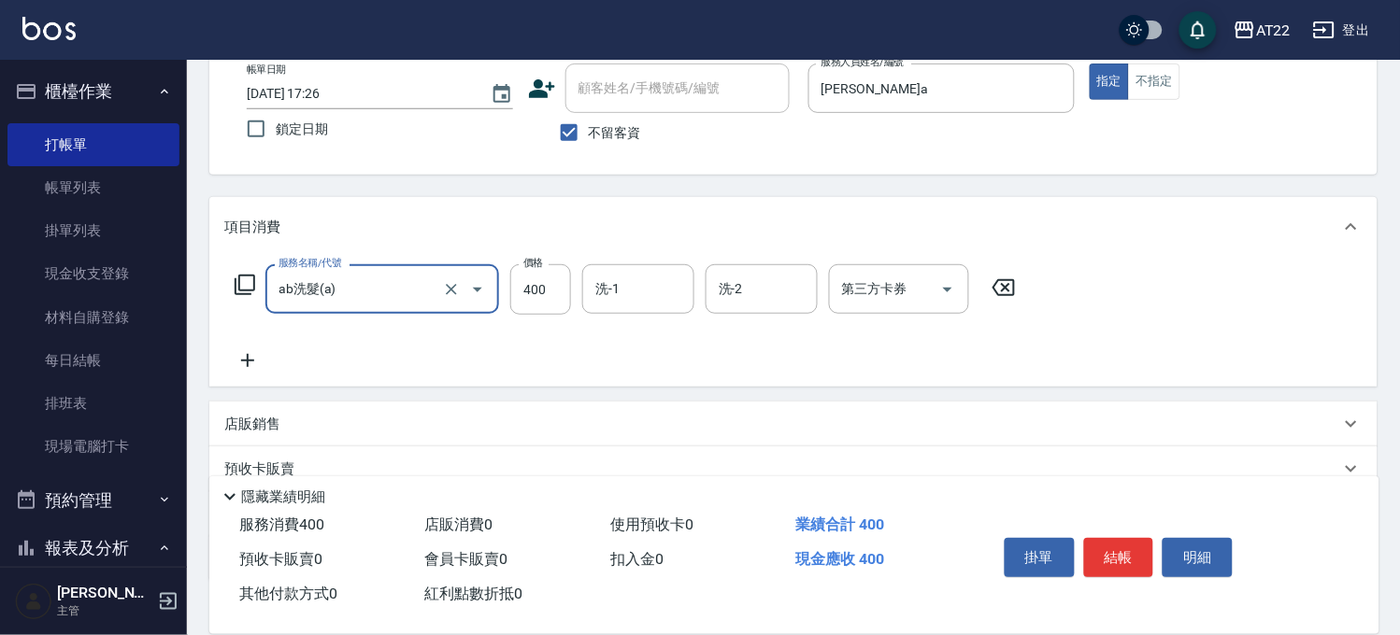
scroll to position [207, 0]
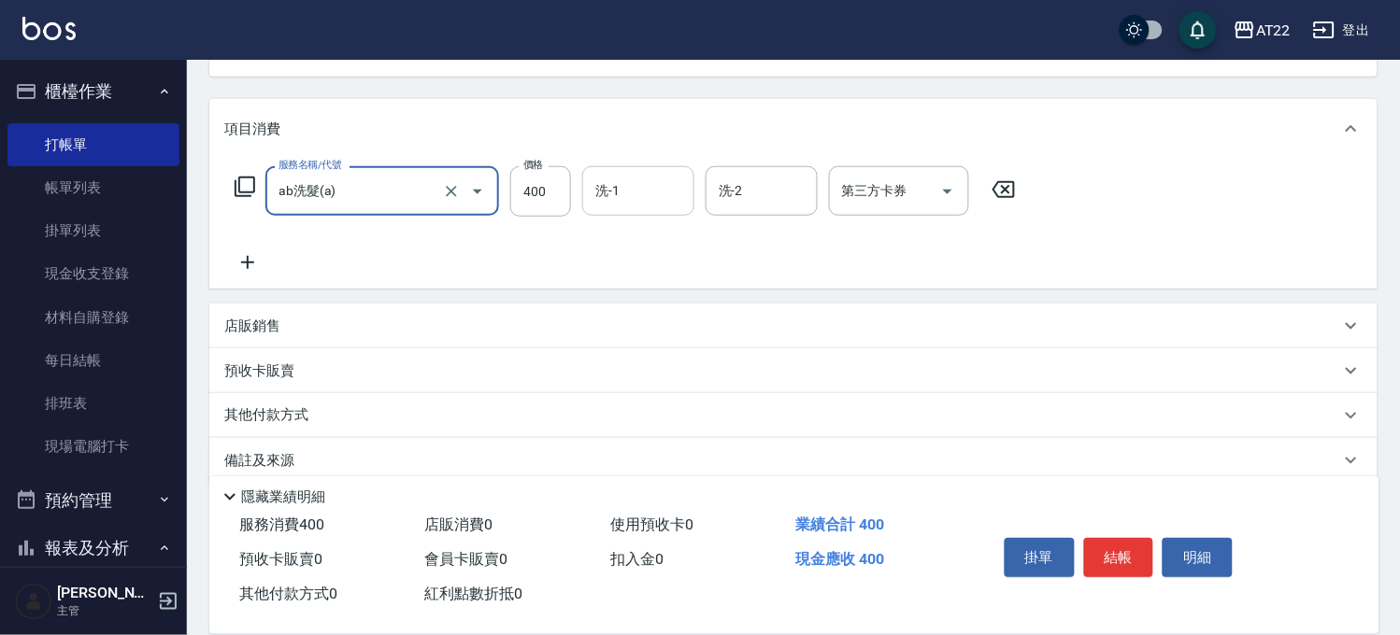
click at [604, 215] on div "洗-1" at bounding box center [638, 191] width 112 height 50
type input "ab洗髮(a)"
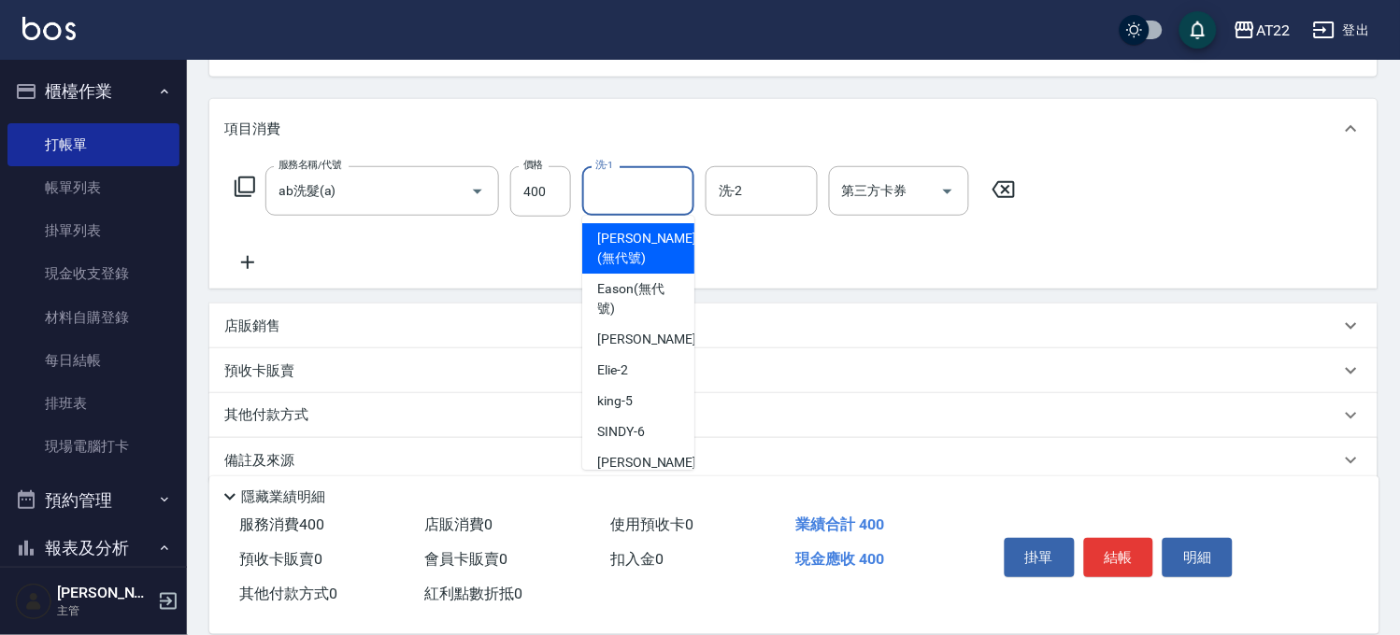
click at [604, 215] on div "洗-1" at bounding box center [638, 191] width 112 height 50
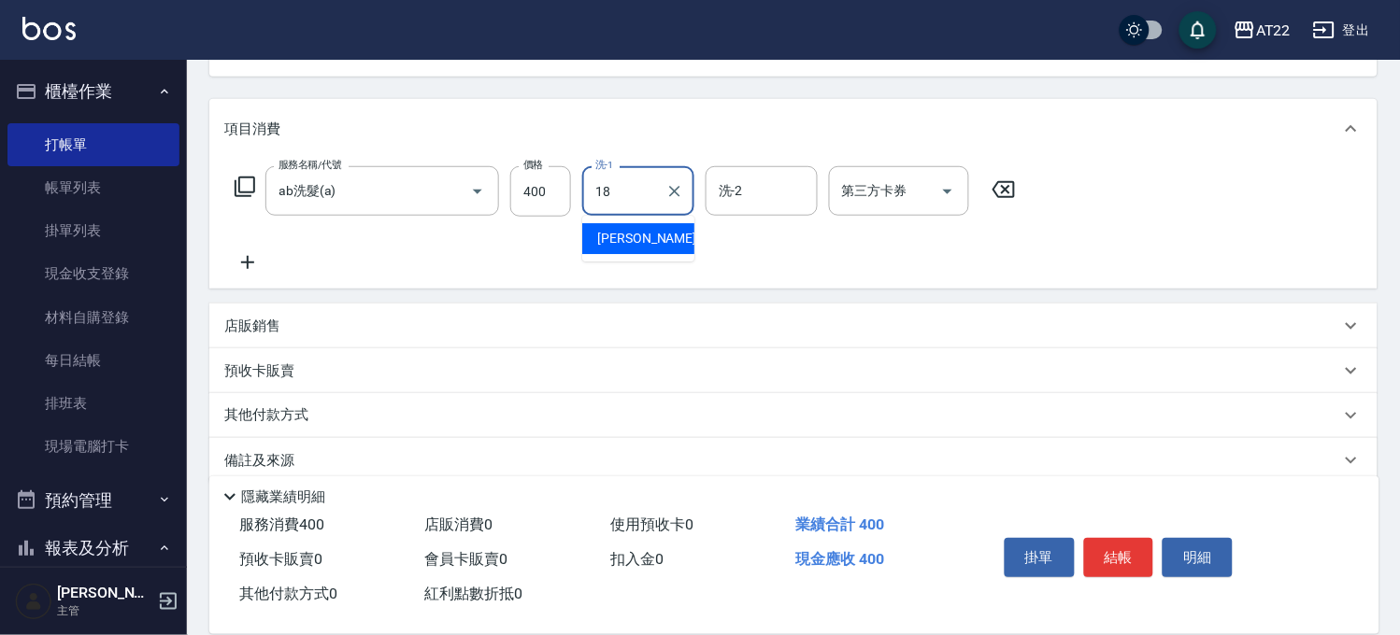
type input "恩恩-18"
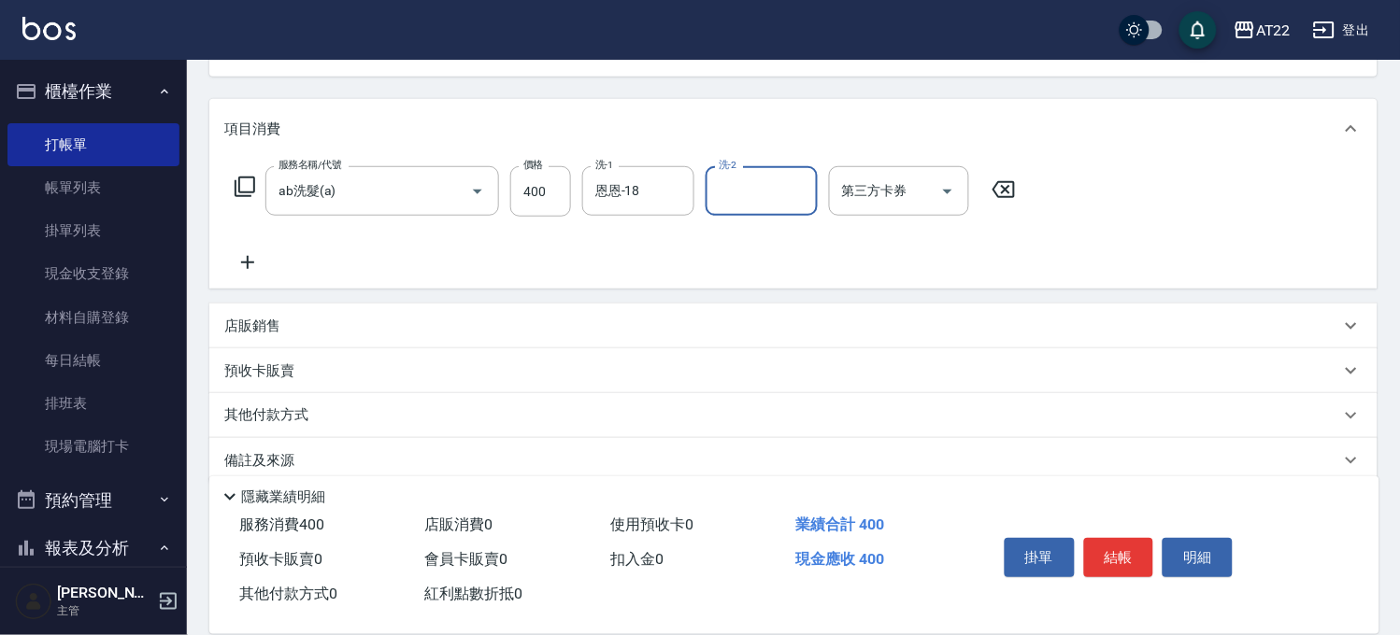
click at [253, 256] on icon at bounding box center [247, 262] width 47 height 22
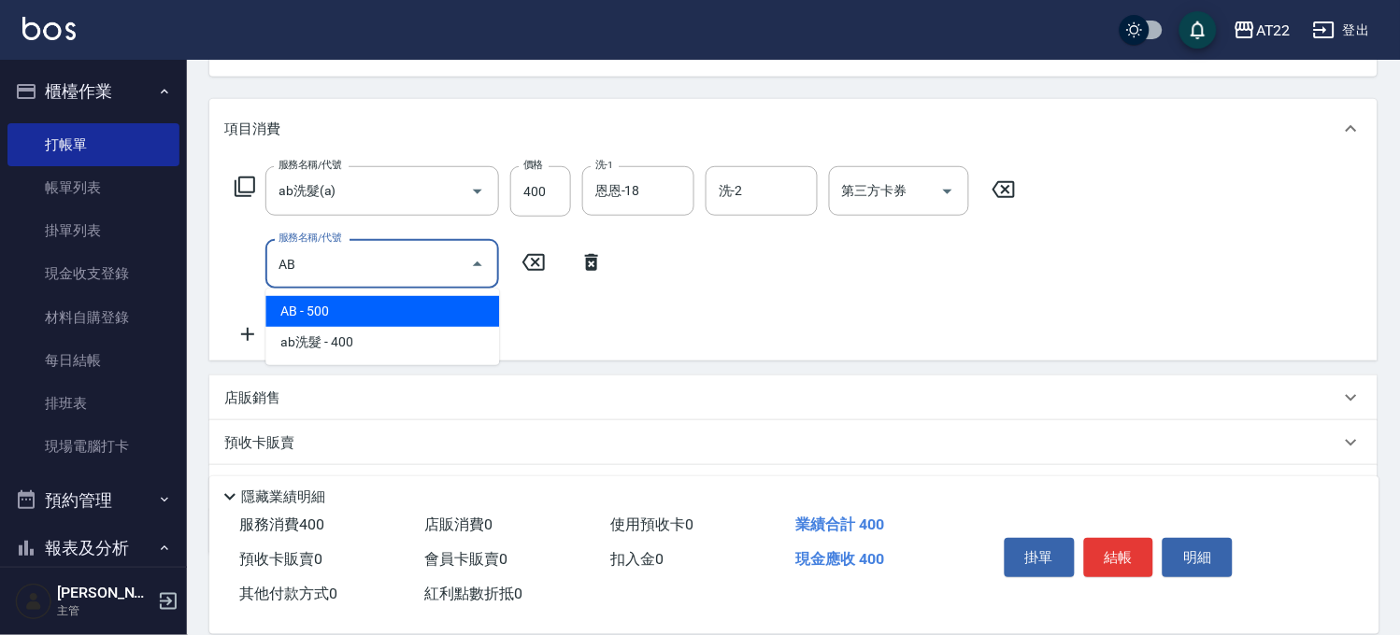
click at [295, 302] on span "AB - 500" at bounding box center [382, 311] width 234 height 31
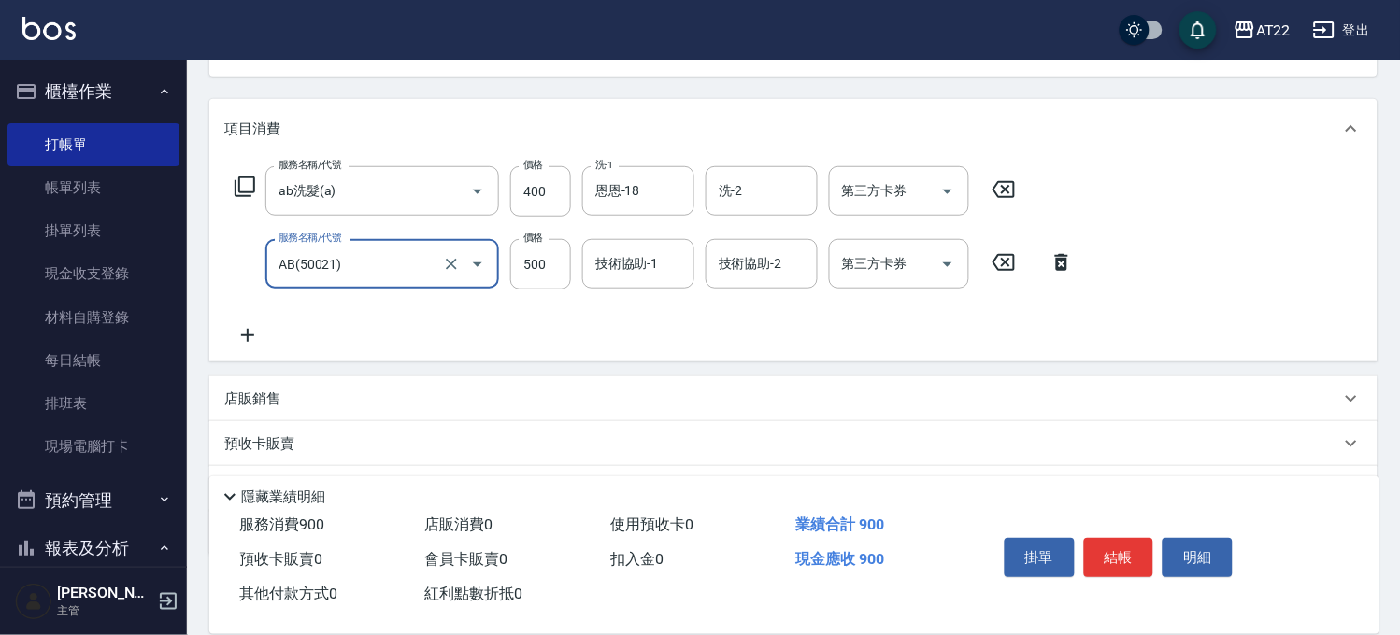
type input "AB(50021)"
type input "1600"
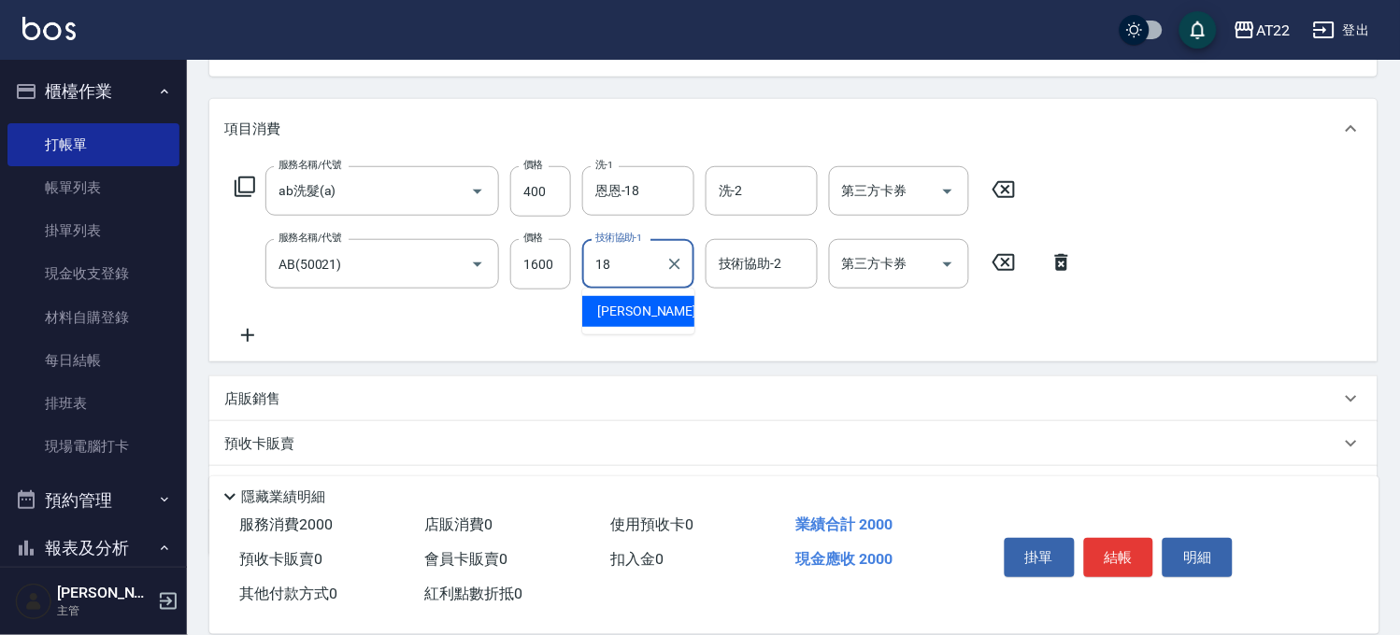
type input "恩恩-18"
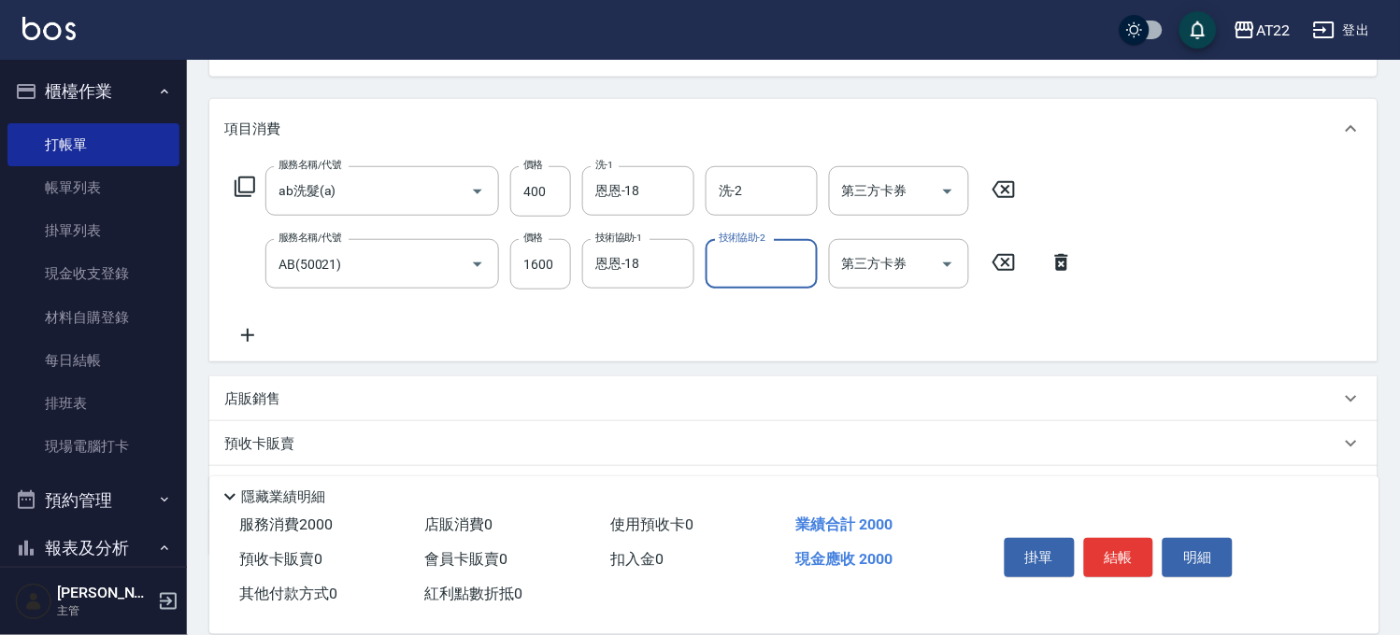
scroll to position [0, 0]
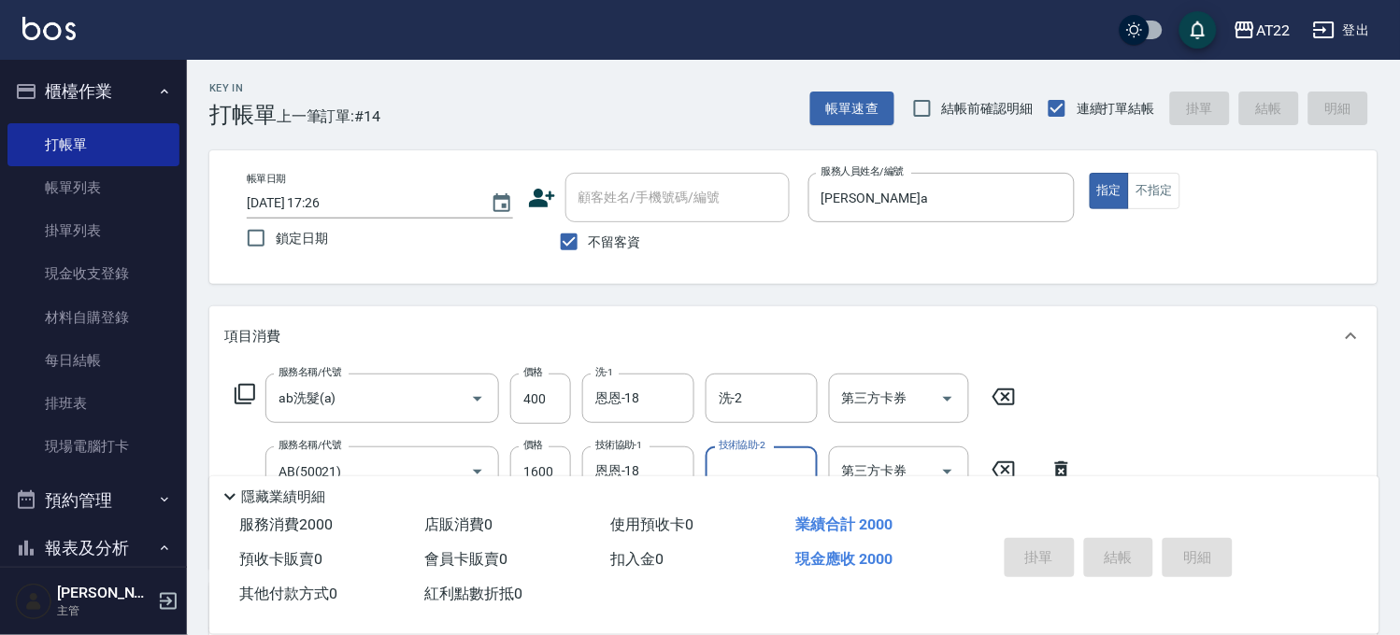
type input "2025/08/20 17:32"
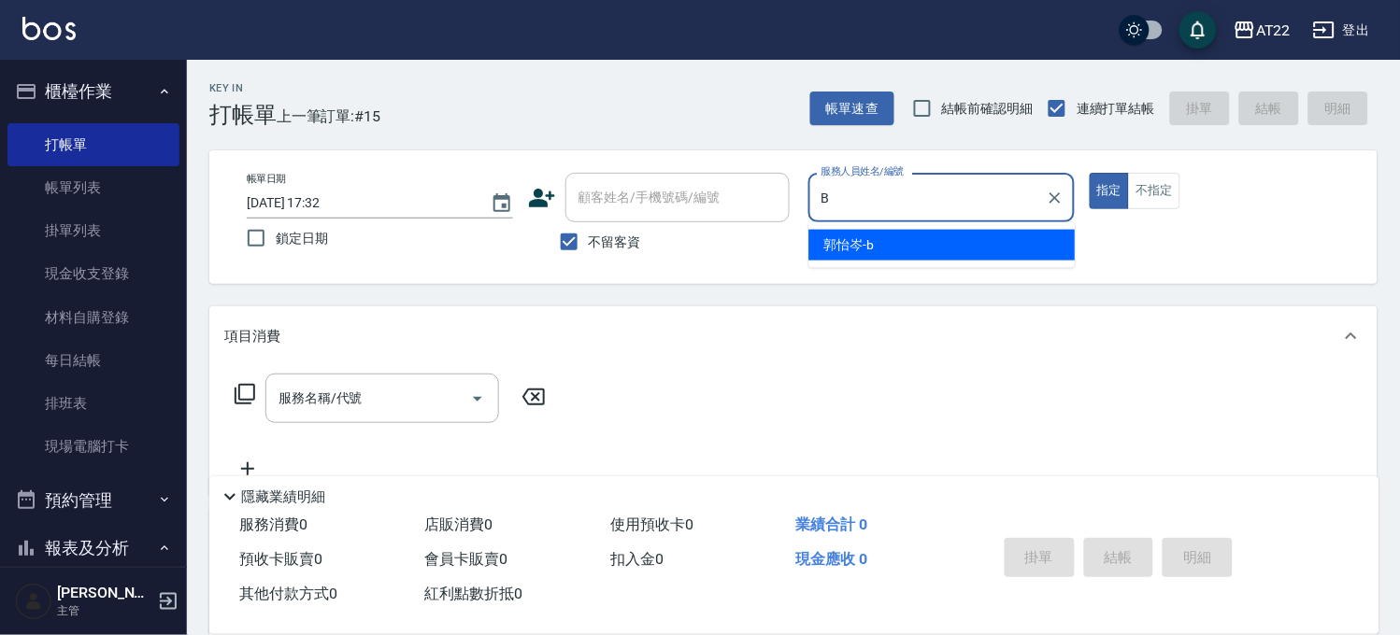
click at [870, 234] on div "郭怡岑 -b" at bounding box center [942, 245] width 266 height 31
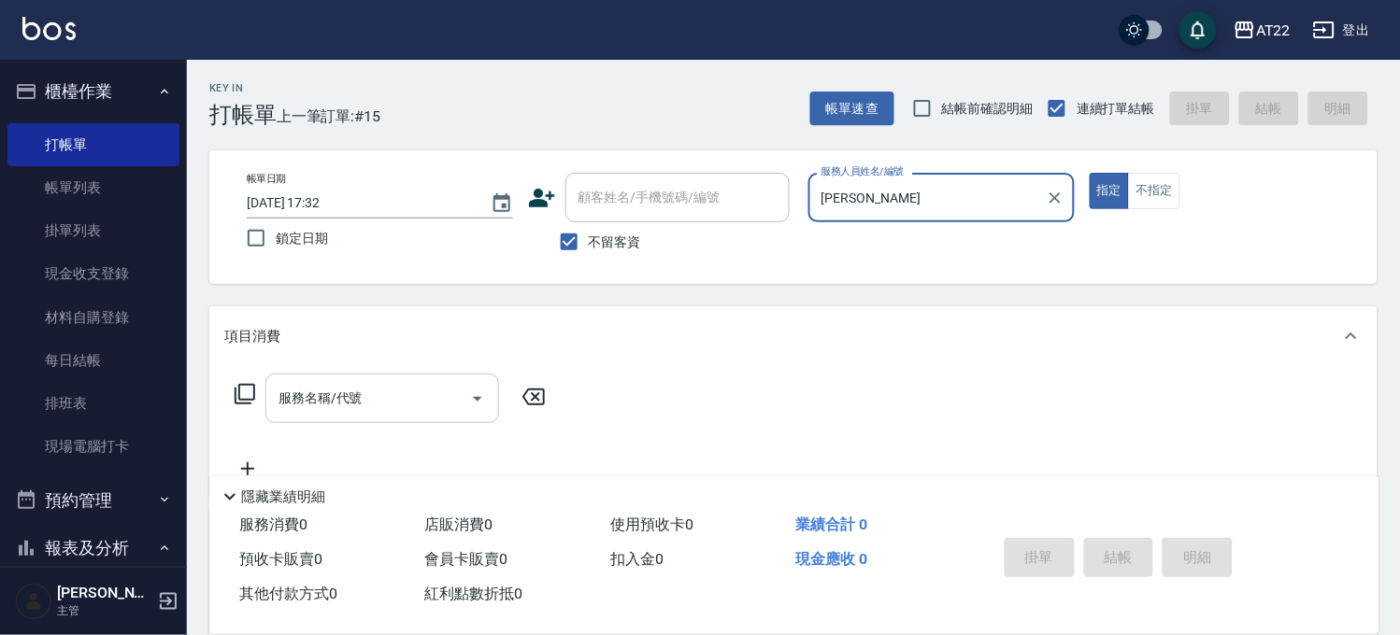
type input "郭怡岑-b"
click at [385, 390] on input "服務名稱/代號" at bounding box center [368, 398] width 189 height 33
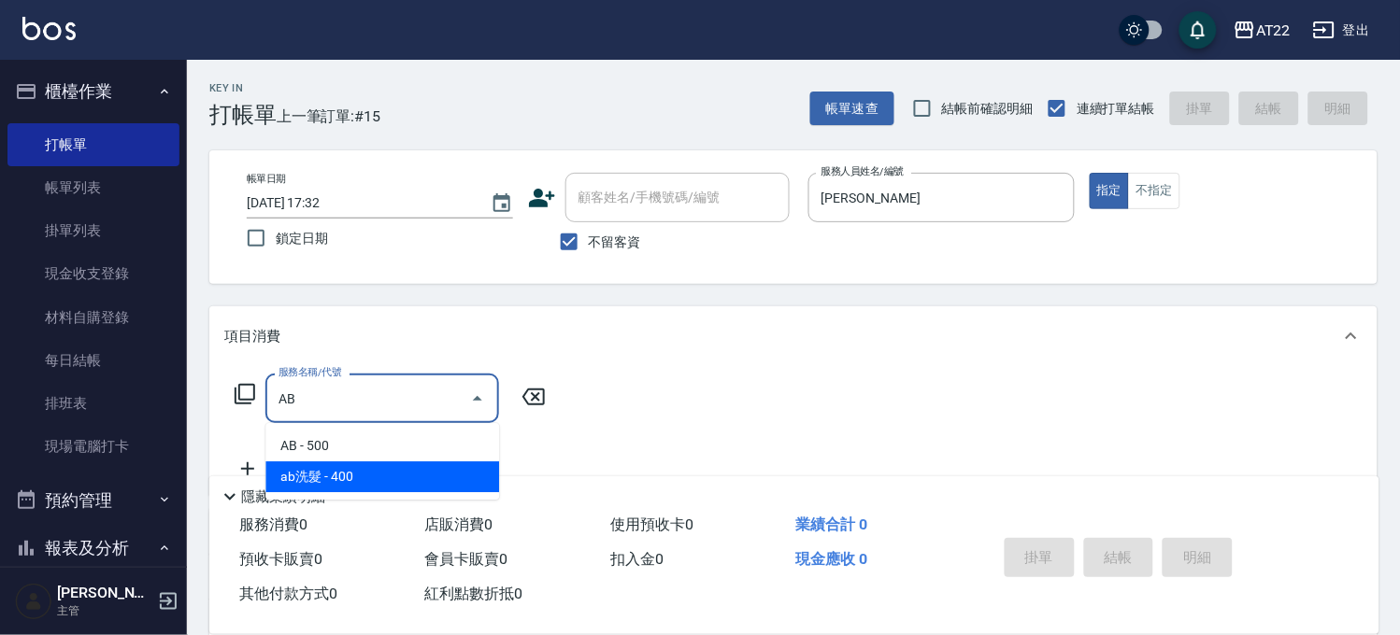
click at [386, 473] on span "ab洗髮 - 400" at bounding box center [382, 477] width 234 height 31
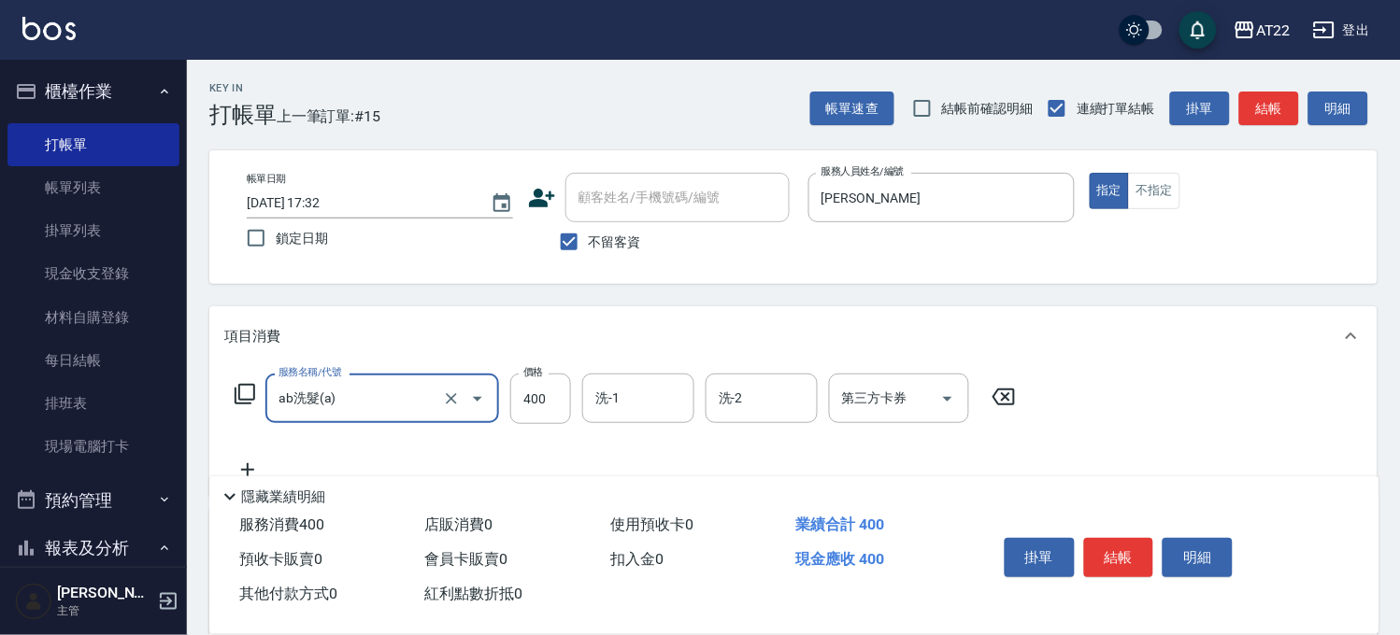
type input "ab洗髮(a)"
click at [253, 477] on div "隱藏業績明細" at bounding box center [794, 493] width 1170 height 32
click at [249, 463] on icon at bounding box center [247, 470] width 47 height 22
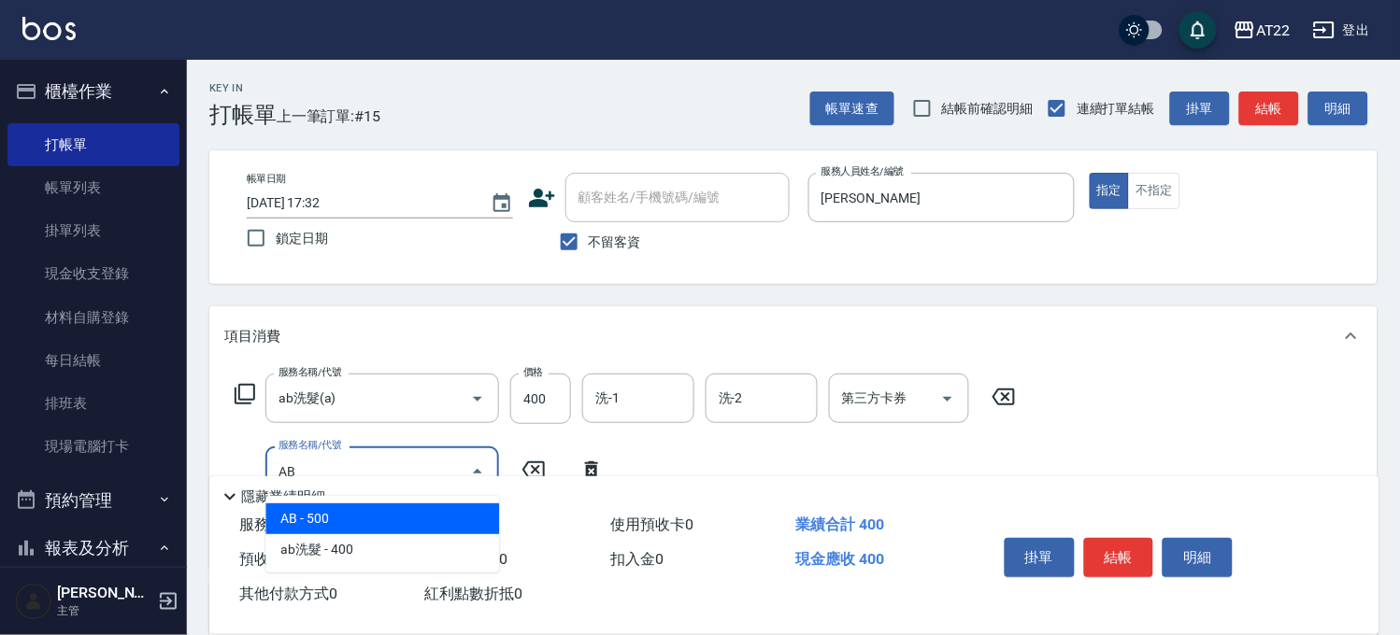
click at [361, 508] on span "AB - 500" at bounding box center [382, 519] width 234 height 31
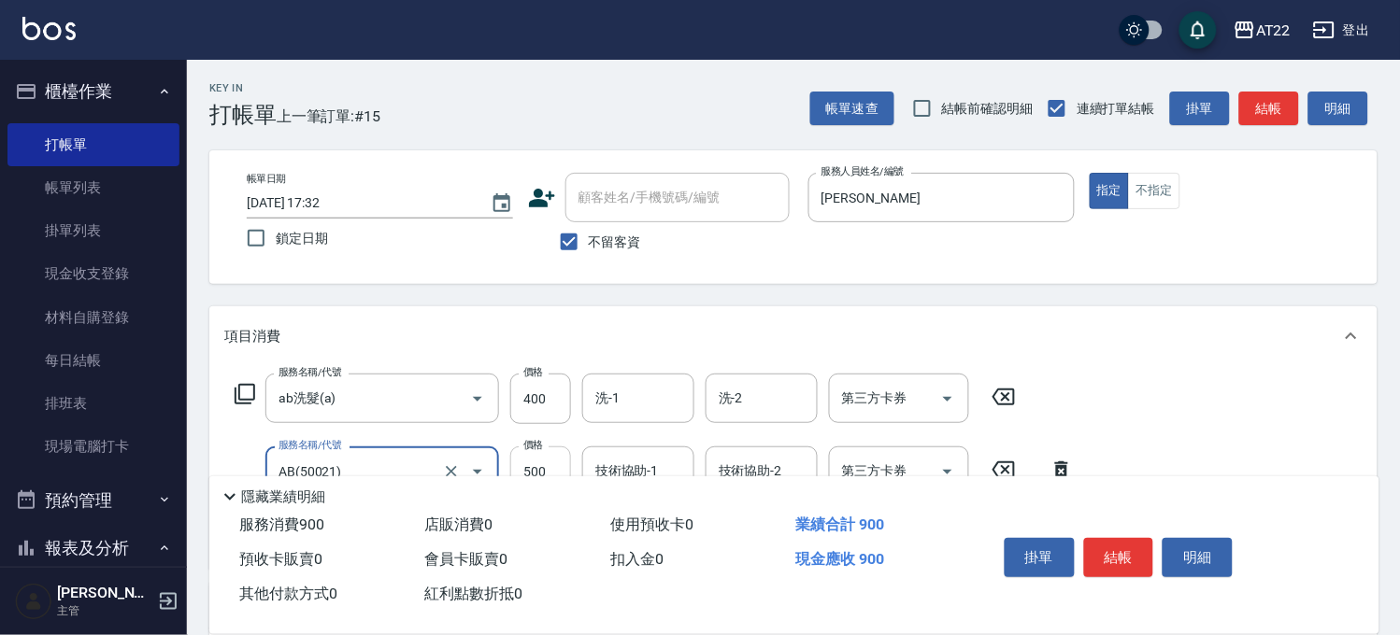
type input "AB(50021)"
click at [544, 468] on input "500" at bounding box center [540, 472] width 61 height 50
type input "800"
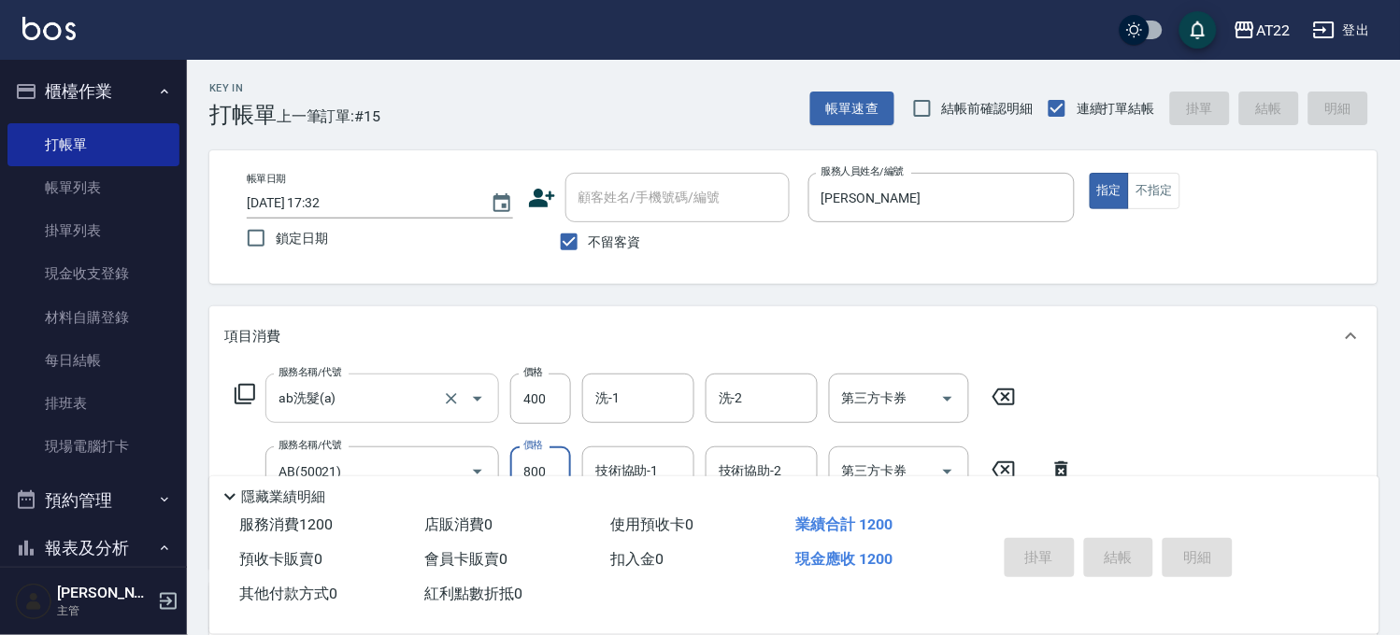
type input "2025/08/20 17:33"
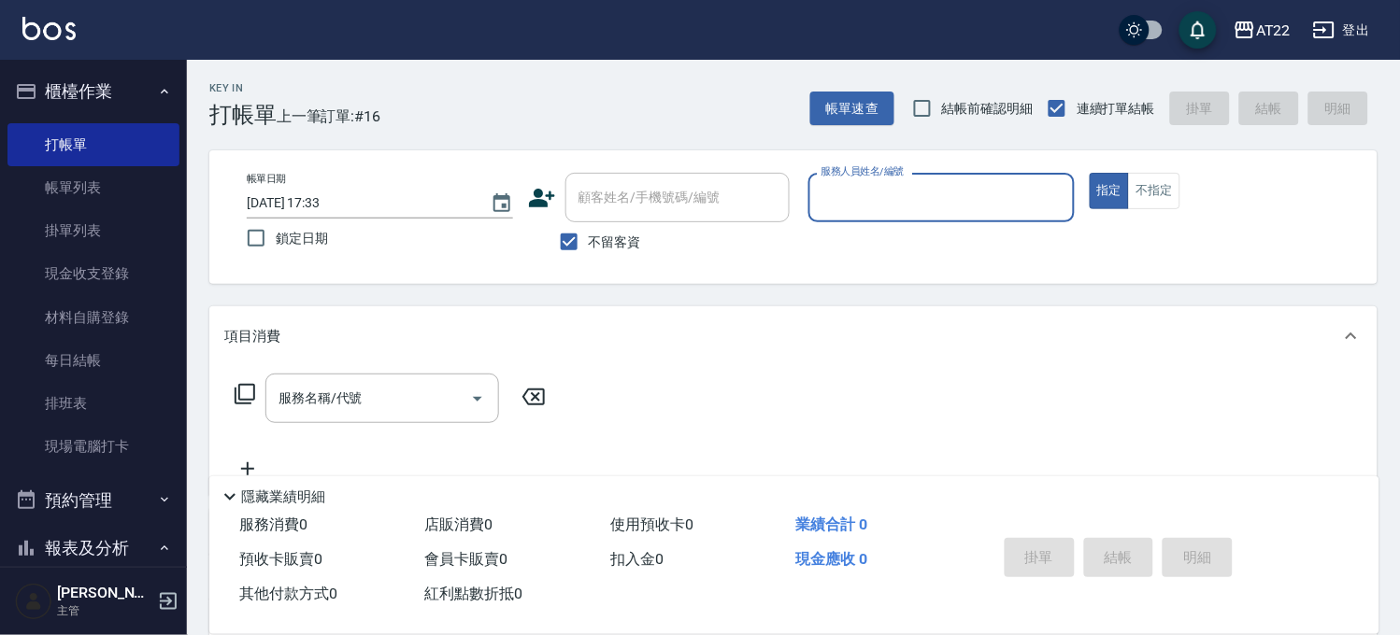
click at [608, 234] on span "不留客資" at bounding box center [615, 243] width 52 height 20
click at [589, 234] on input "不留客資" at bounding box center [568, 241] width 39 height 39
checkbox input "false"
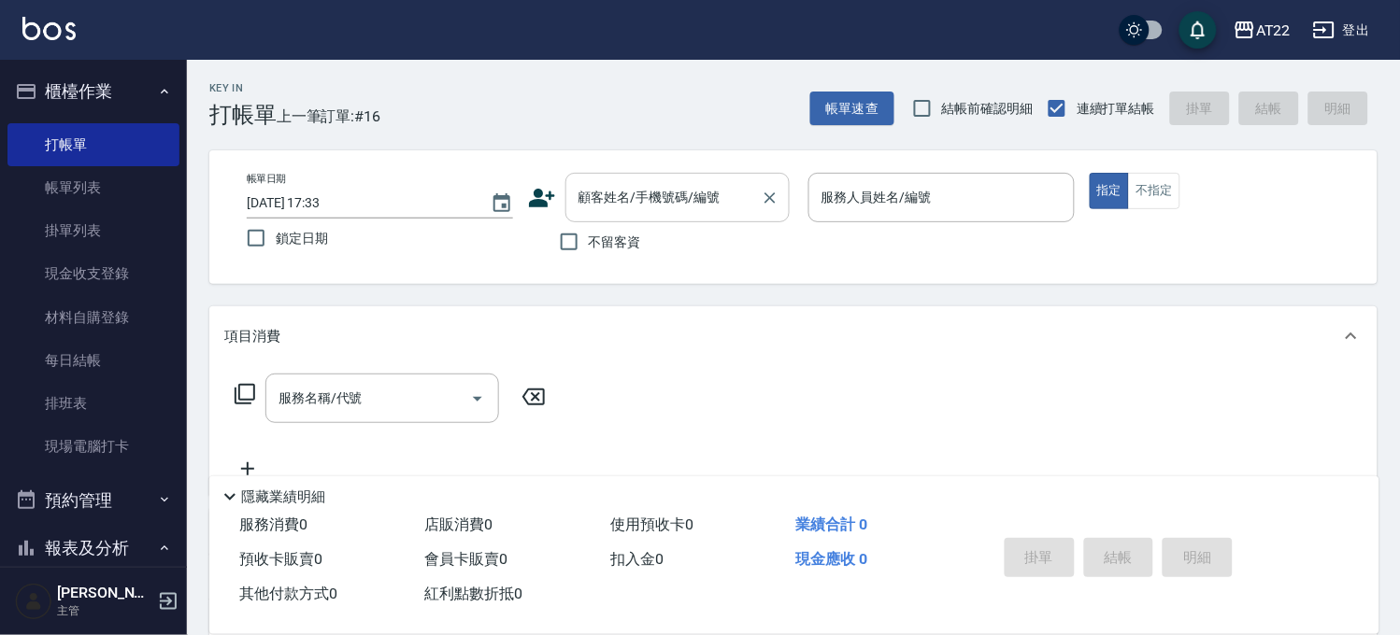
click at [678, 199] on input "顧客姓名/手機號碼/編號" at bounding box center [663, 197] width 179 height 33
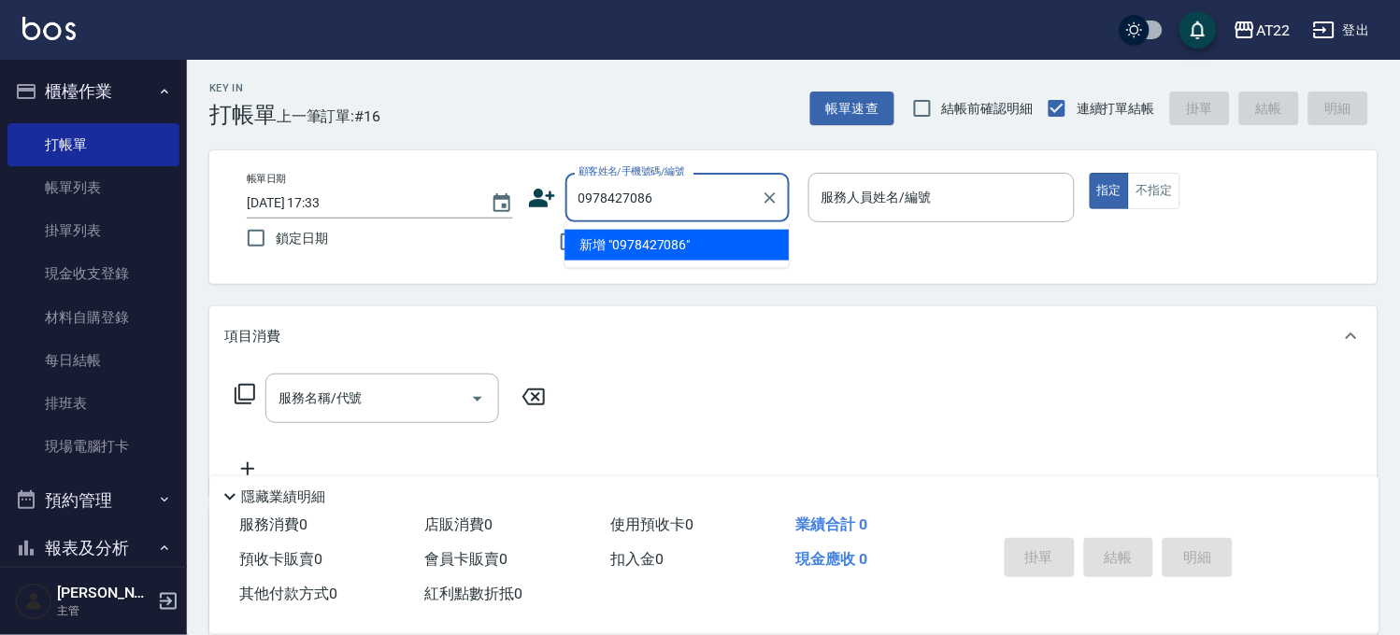
click at [689, 204] on input "0978427086" at bounding box center [663, 197] width 179 height 33
click at [656, 246] on li "新增 "0978427086"" at bounding box center [676, 245] width 224 height 31
type input "0978427086"
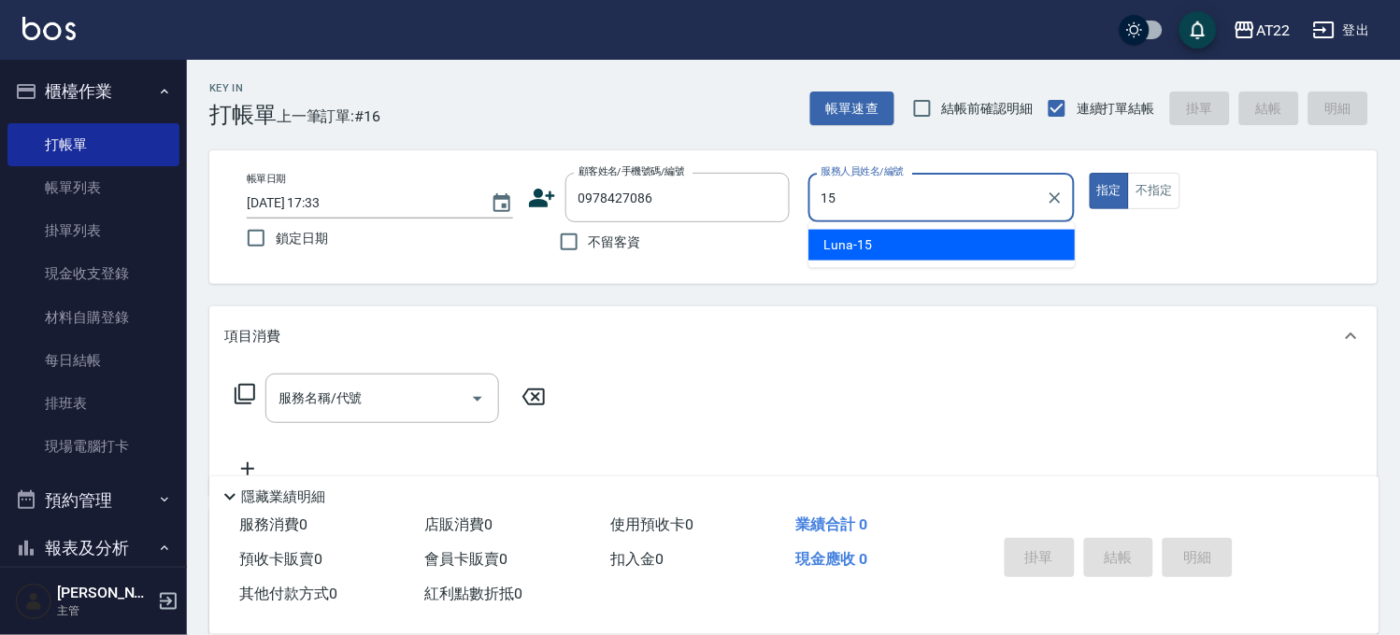
type input "Luna-15"
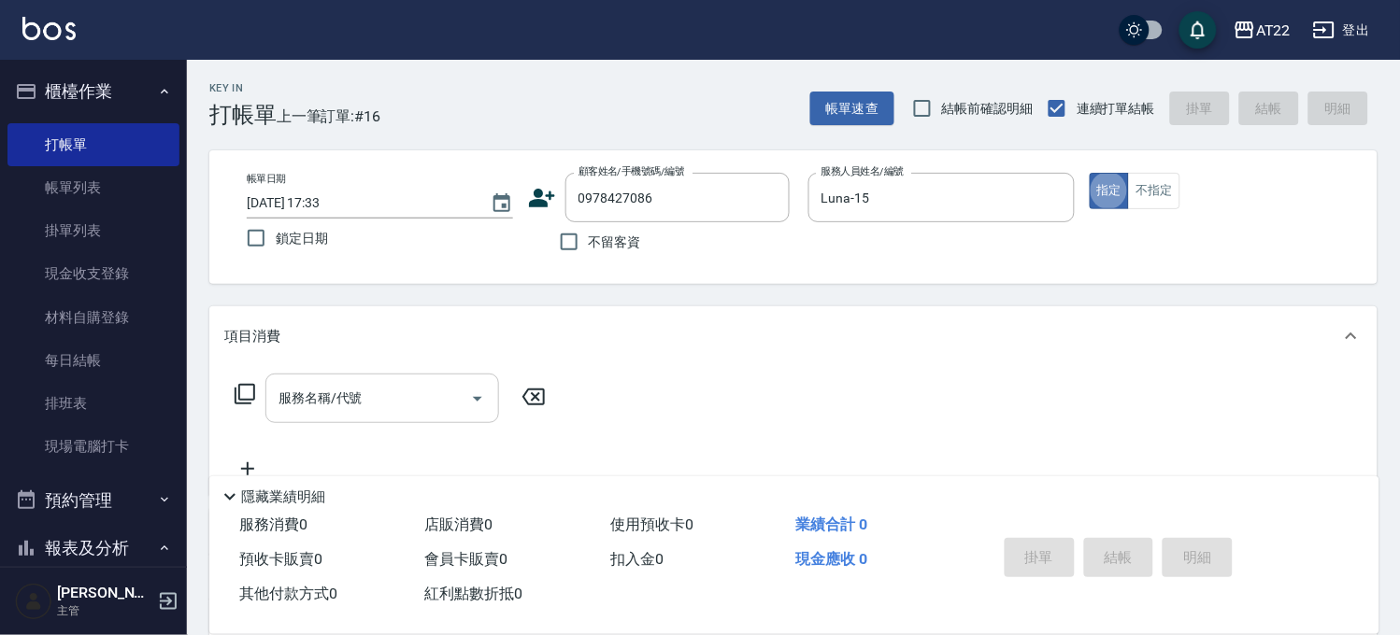
click at [388, 405] on input "服務名稱/代號" at bounding box center [368, 398] width 189 height 33
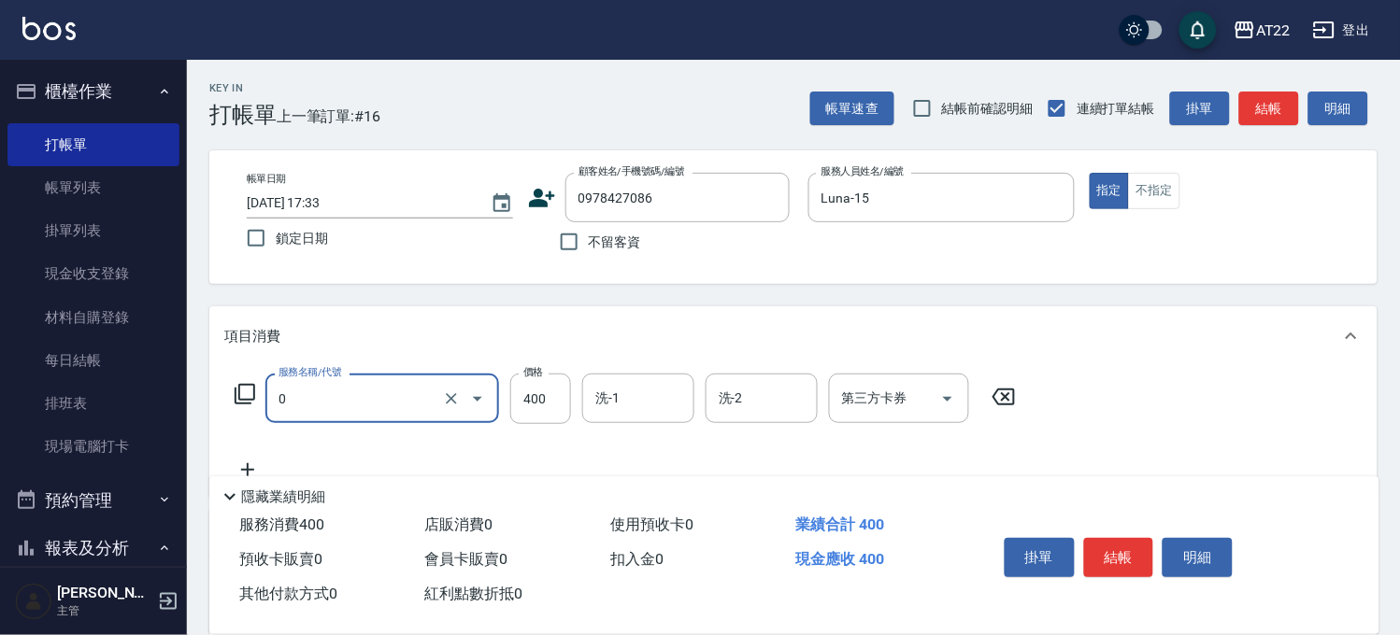
type input "有機洗髮(0)"
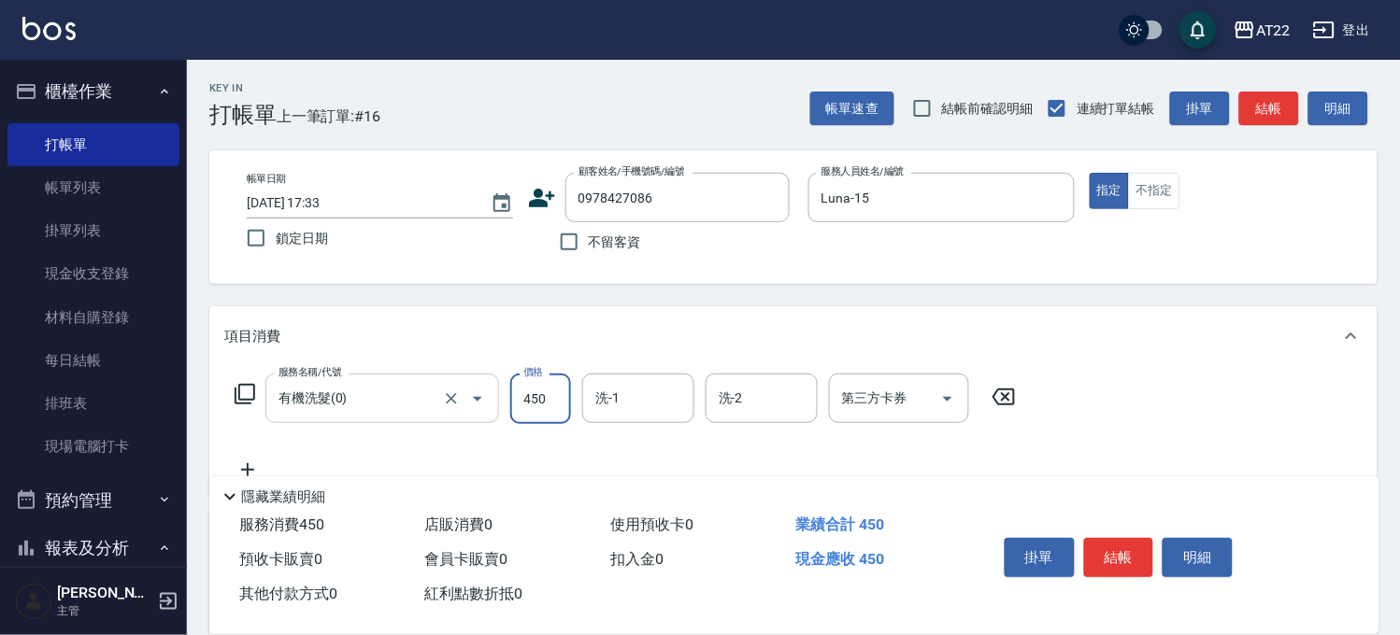
type input "450"
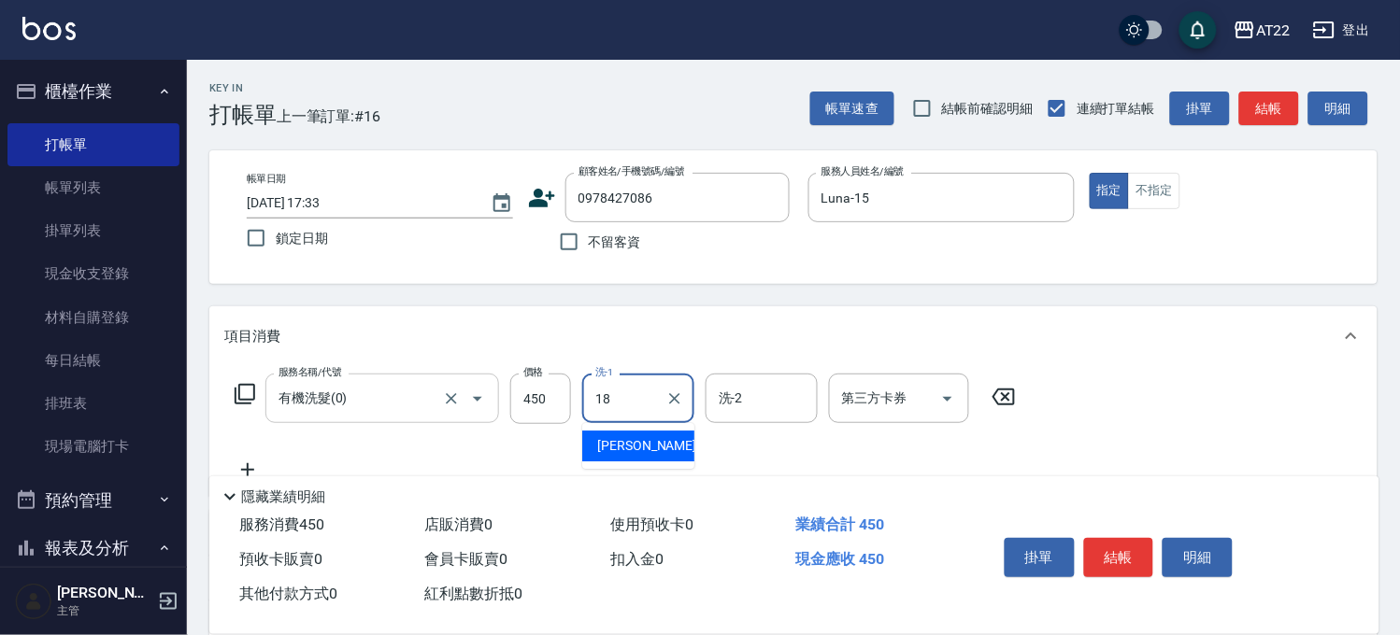
type input "恩恩-18"
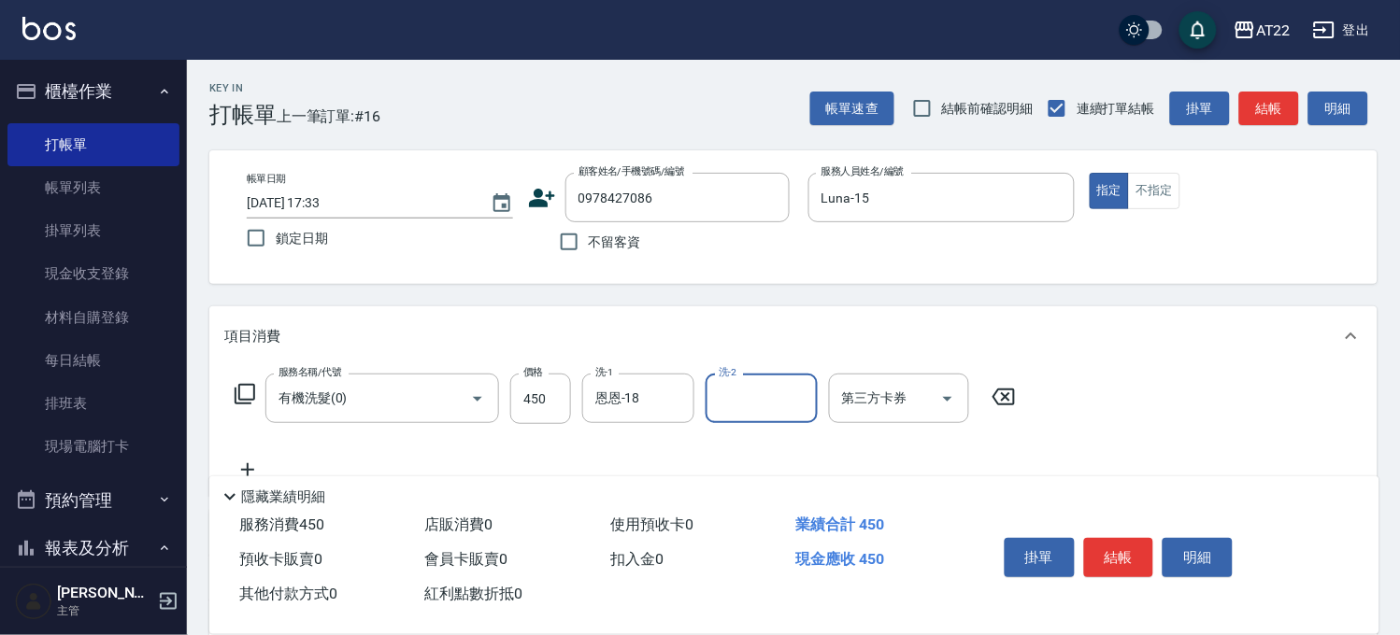
click at [253, 464] on icon at bounding box center [247, 470] width 47 height 22
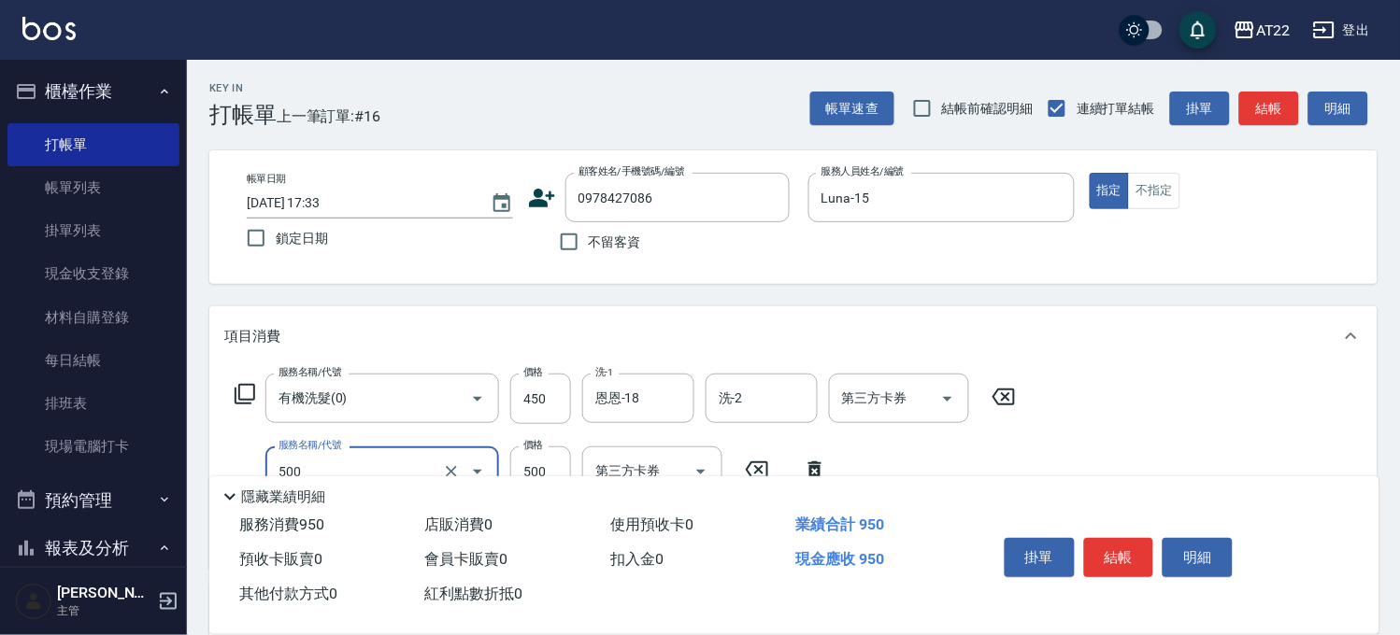
type input "剪髮(500)"
type input "250"
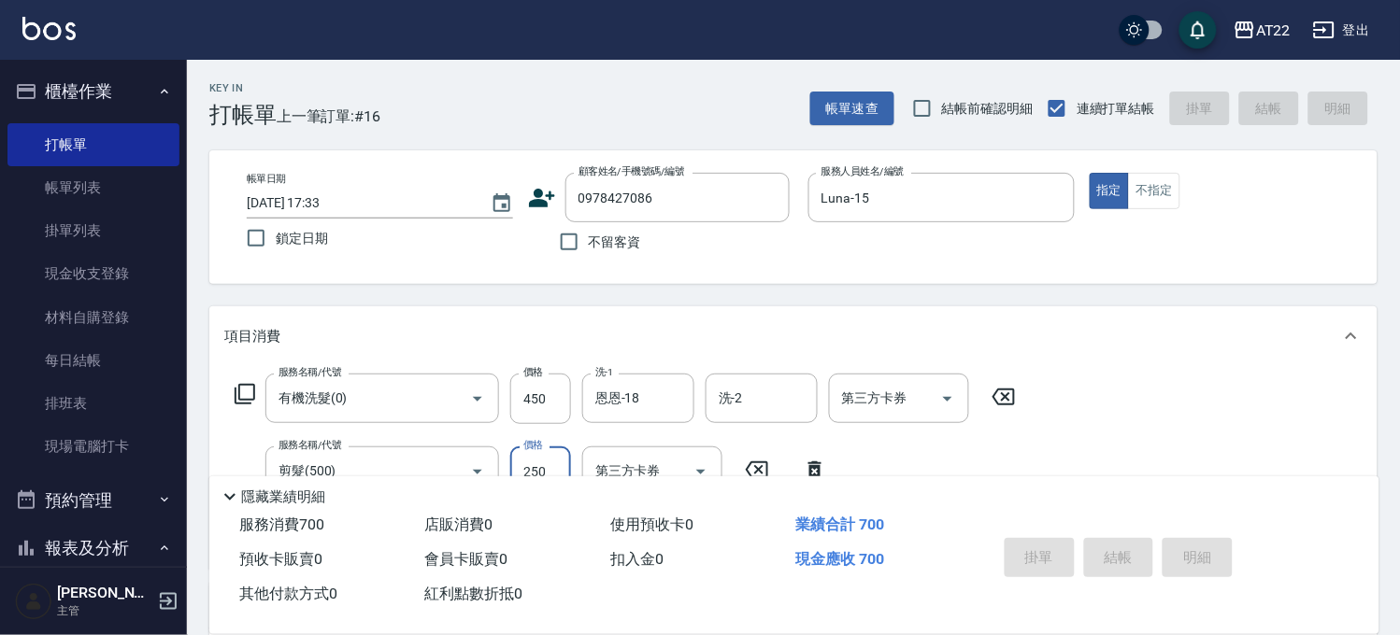
type input "2025/08/20 17:36"
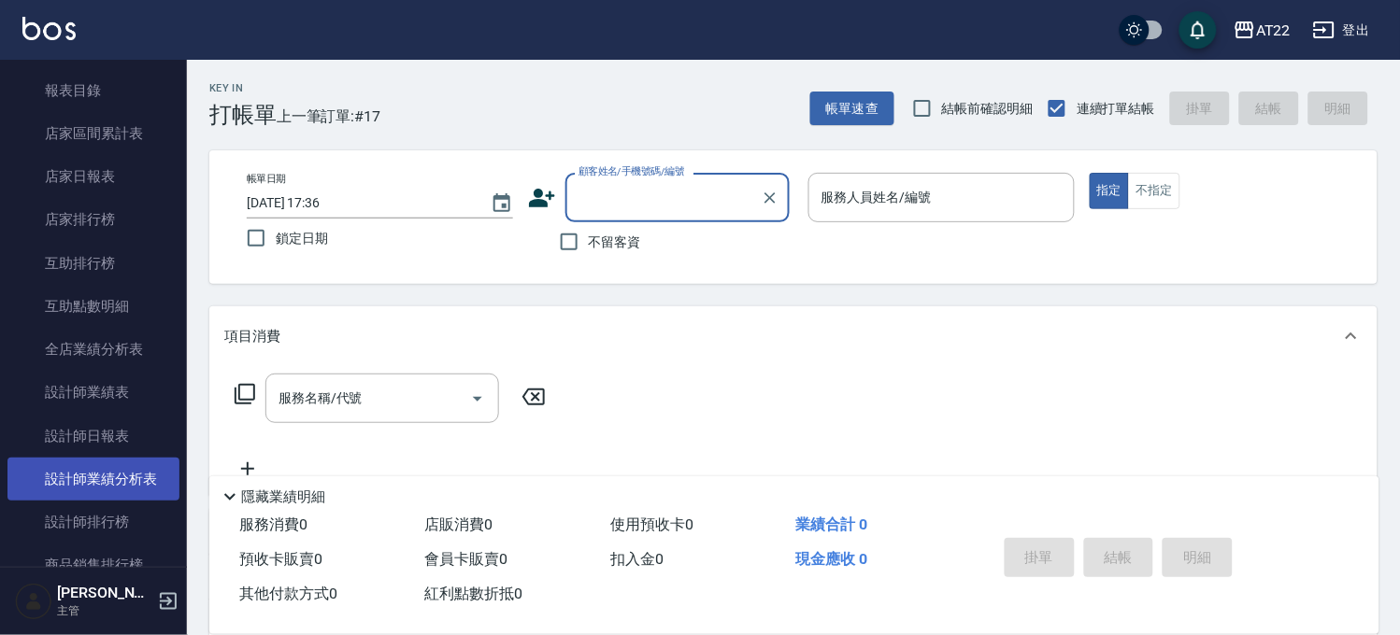
scroll to position [622, 0]
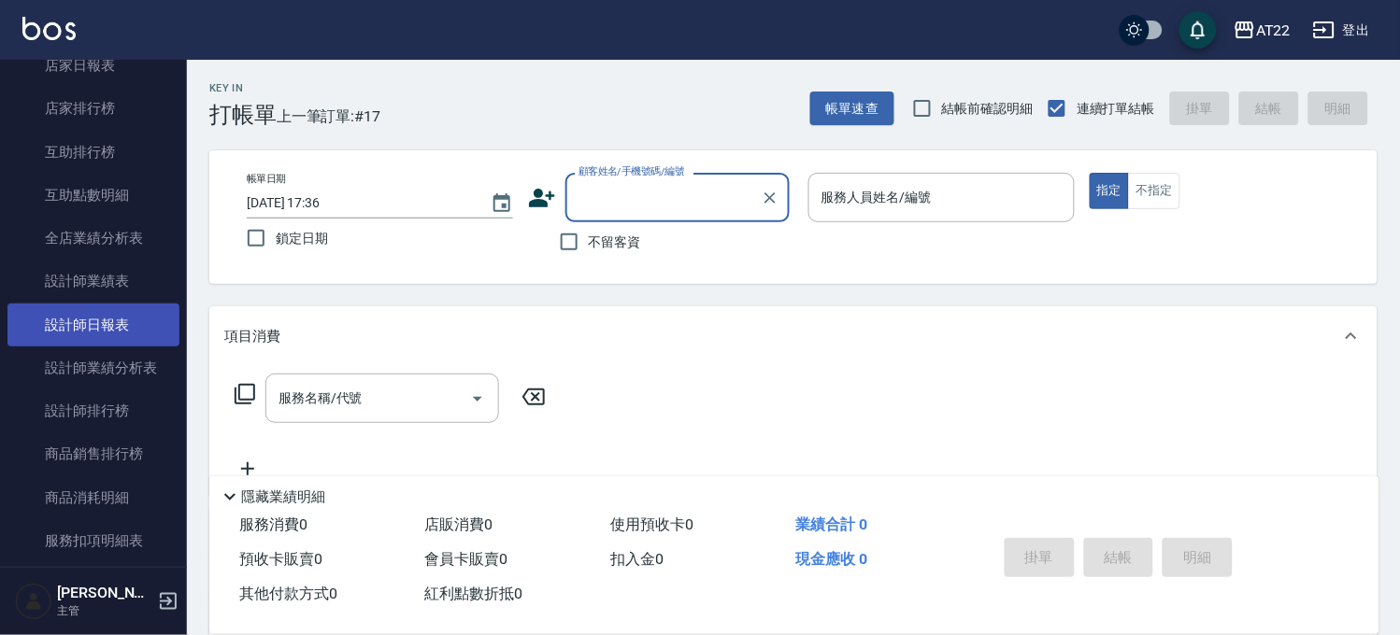
drag, startPoint x: 140, startPoint y: 320, endPoint x: 123, endPoint y: 312, distance: 18.4
click at [140, 320] on link "設計師日報表" at bounding box center [93, 325] width 172 height 43
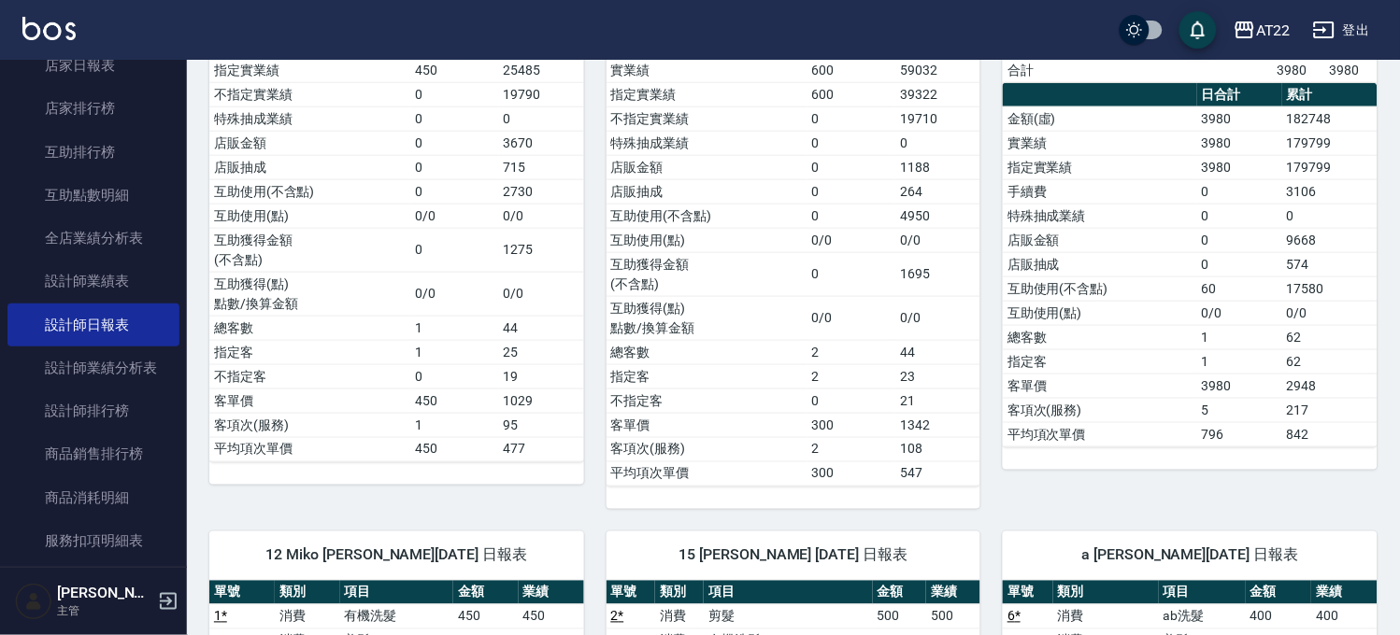
scroll to position [207, 0]
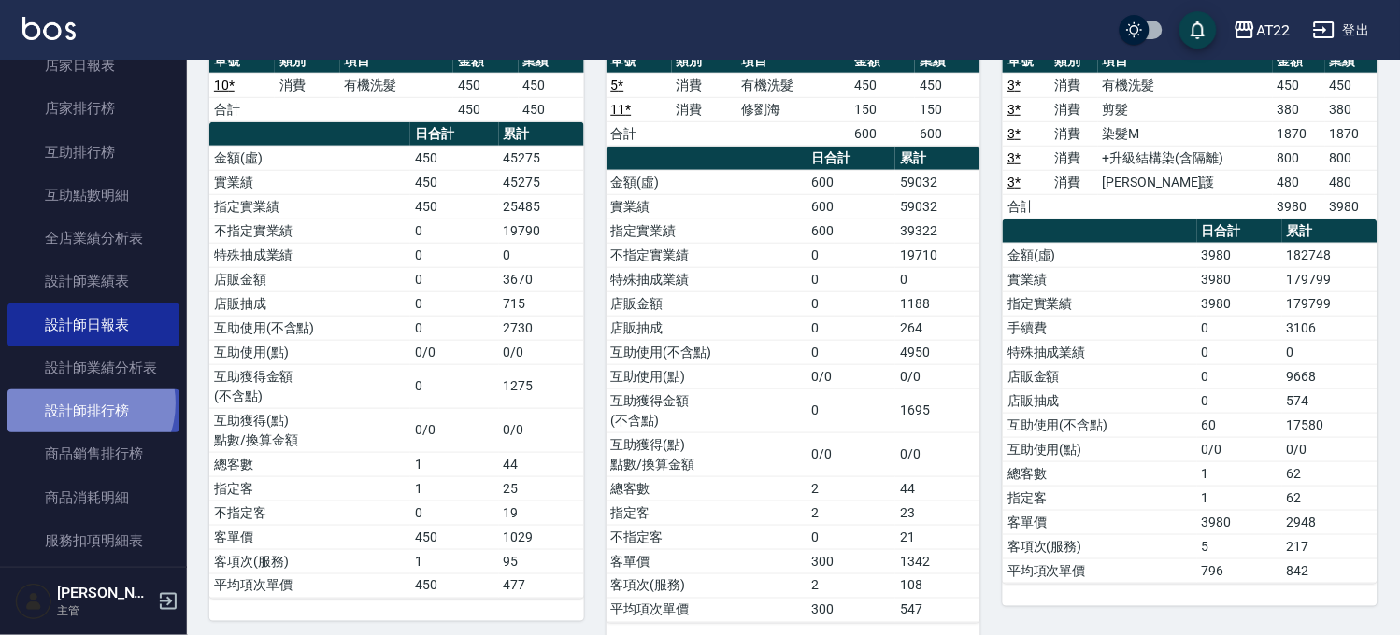
click at [79, 403] on link "設計師排行榜" at bounding box center [93, 411] width 172 height 43
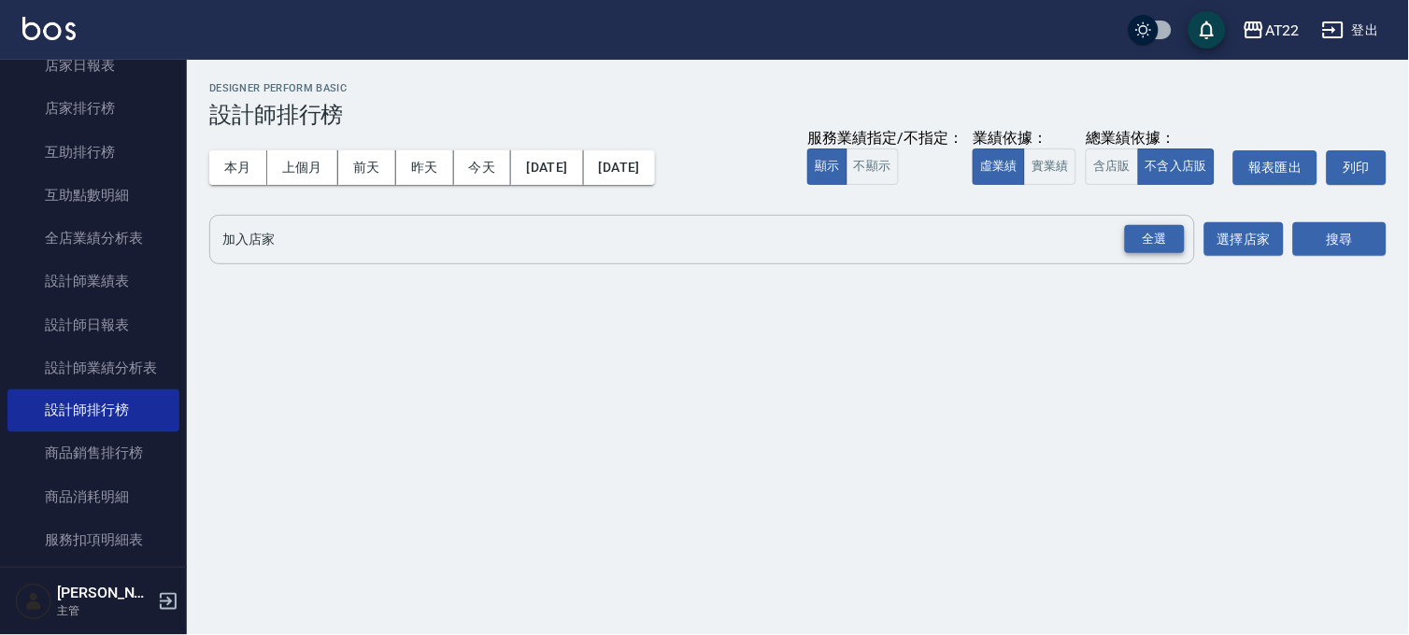
click at [1160, 239] on div "全選" at bounding box center [1155, 239] width 60 height 29
click at [1370, 235] on button "搜尋" at bounding box center [1339, 240] width 93 height 35
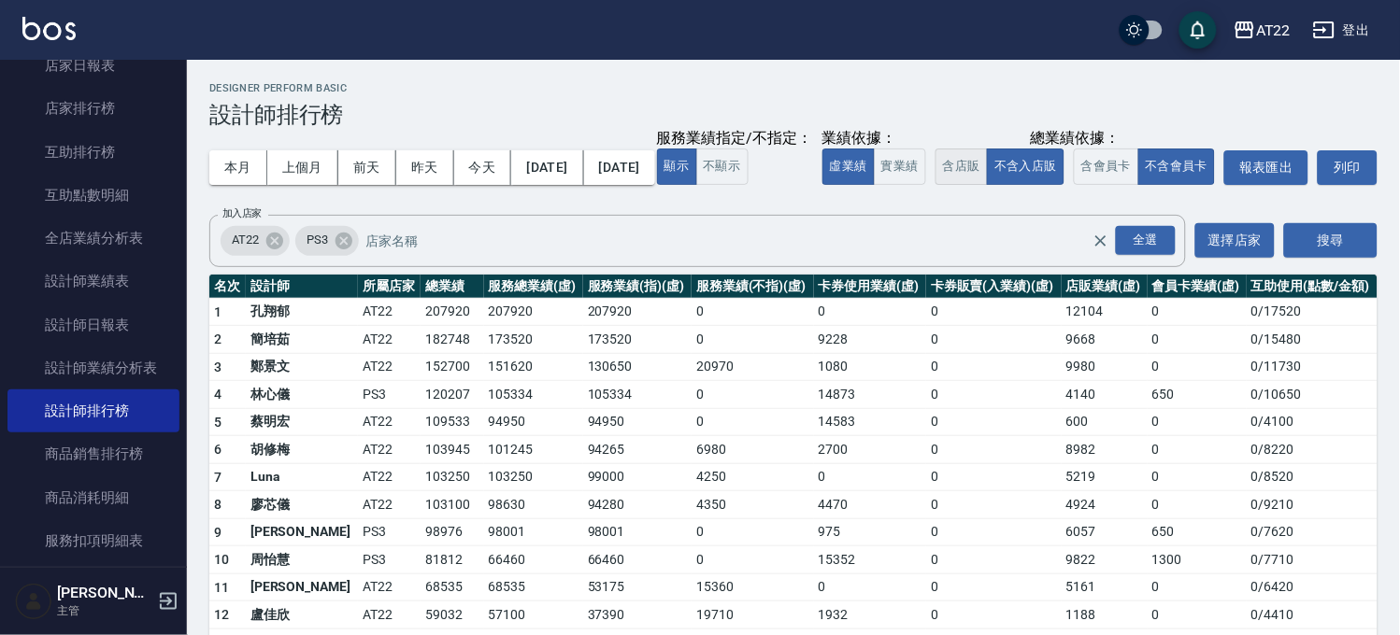
click at [935, 185] on button "含店販" at bounding box center [961, 167] width 52 height 36
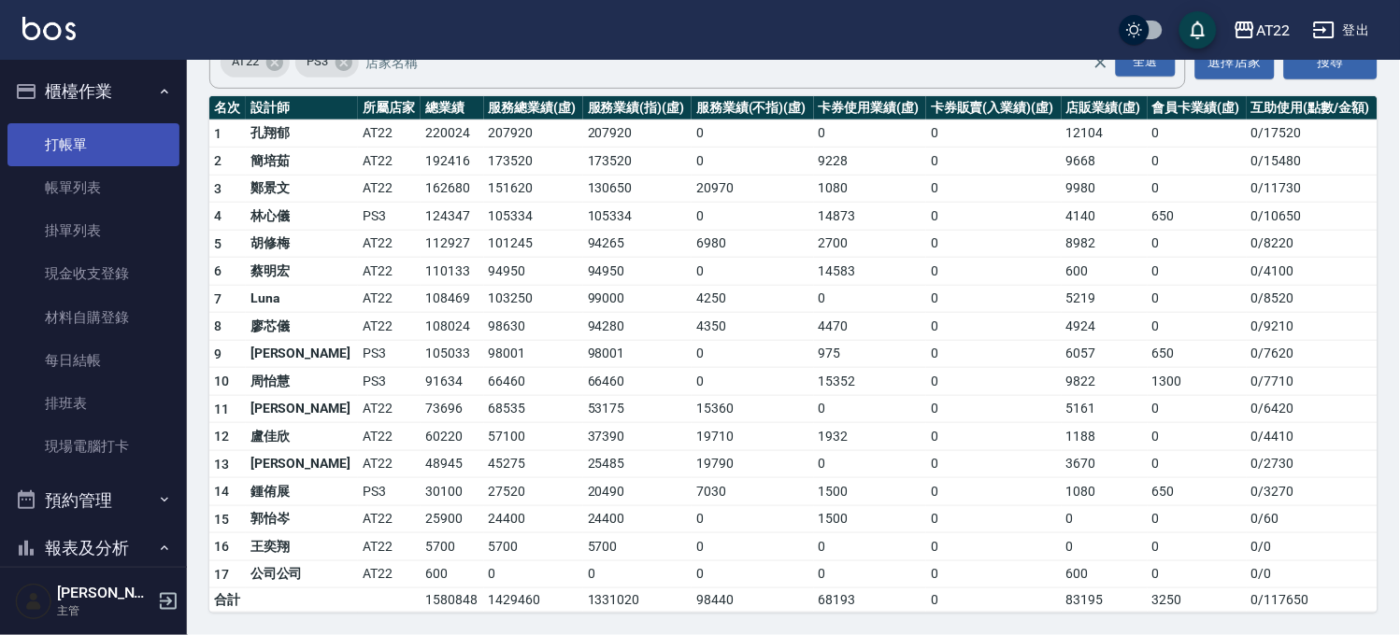
click at [94, 157] on link "打帳單" at bounding box center [93, 144] width 172 height 43
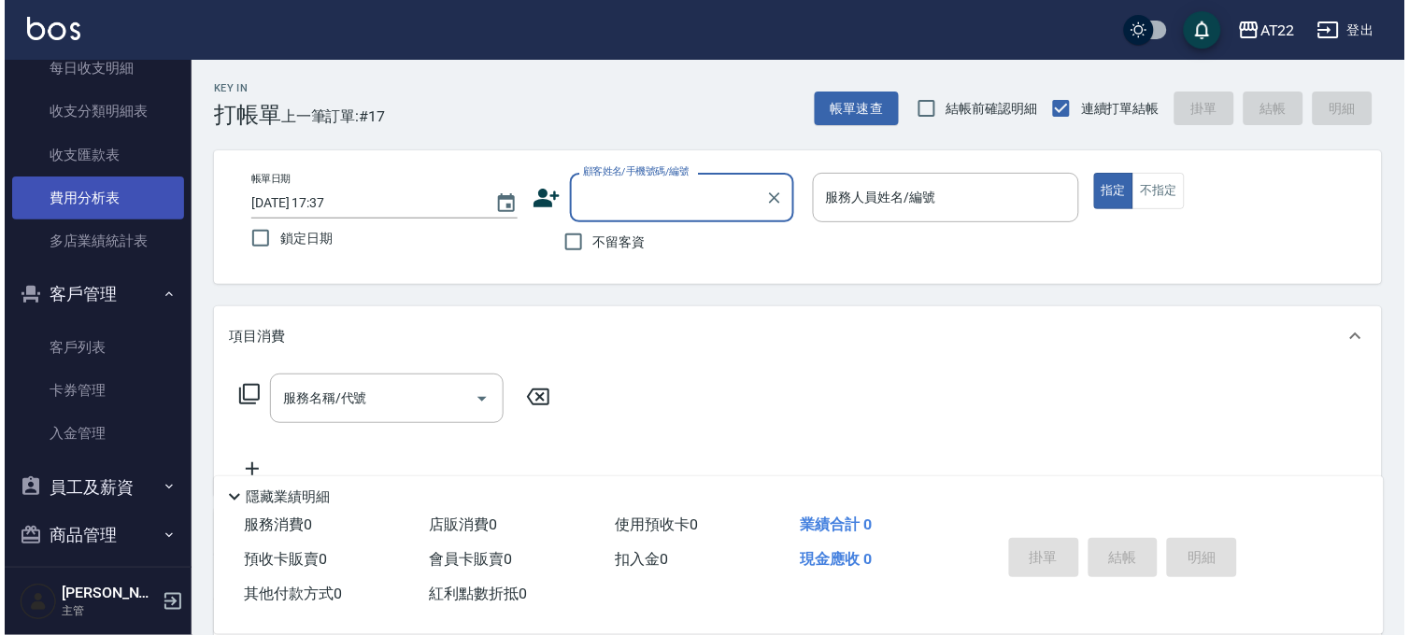
scroll to position [1373, 0]
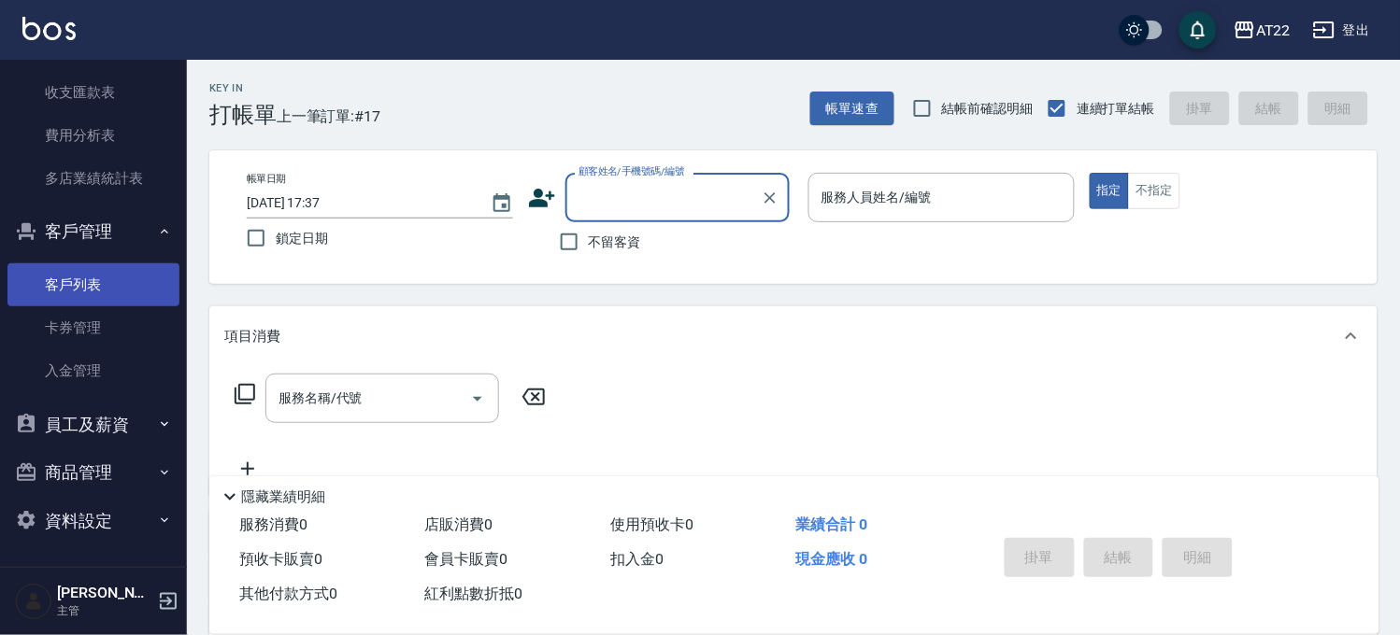
click at [66, 275] on link "客戶列表" at bounding box center [93, 284] width 172 height 43
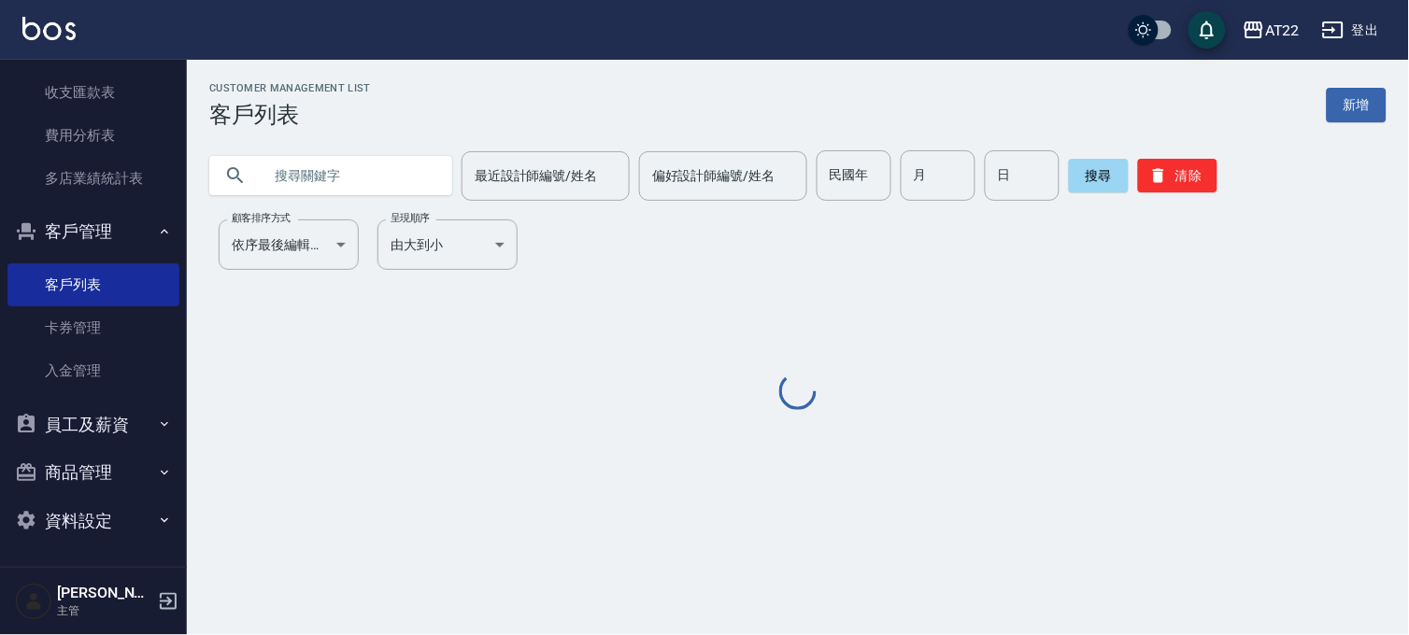
click at [281, 188] on input "text" at bounding box center [350, 175] width 176 height 50
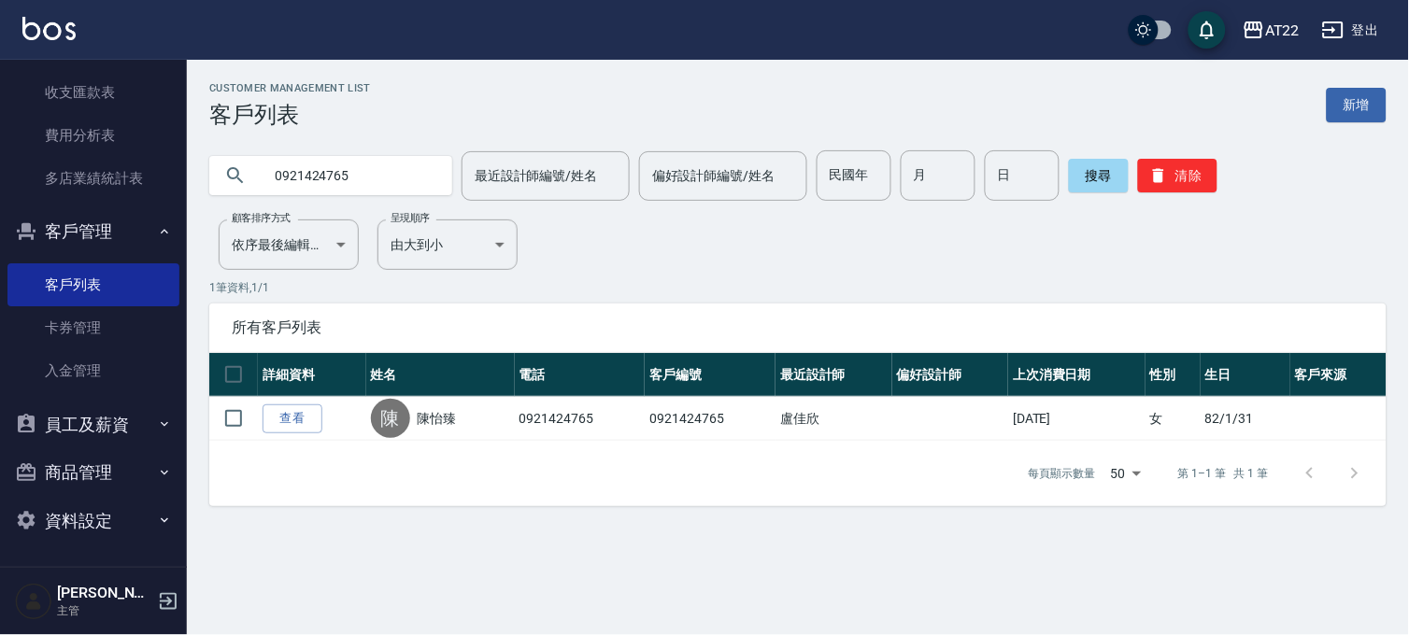
drag, startPoint x: 358, startPoint y: 189, endPoint x: 288, endPoint y: 206, distance: 72.1
click at [288, 206] on div "Customer Management List 客戶列表 新增 0921424765 最近設計師編號/姓名 最近設計師編號/姓名 偏好設計師編號/姓名 偏好…" at bounding box center [798, 294] width 1222 height 424
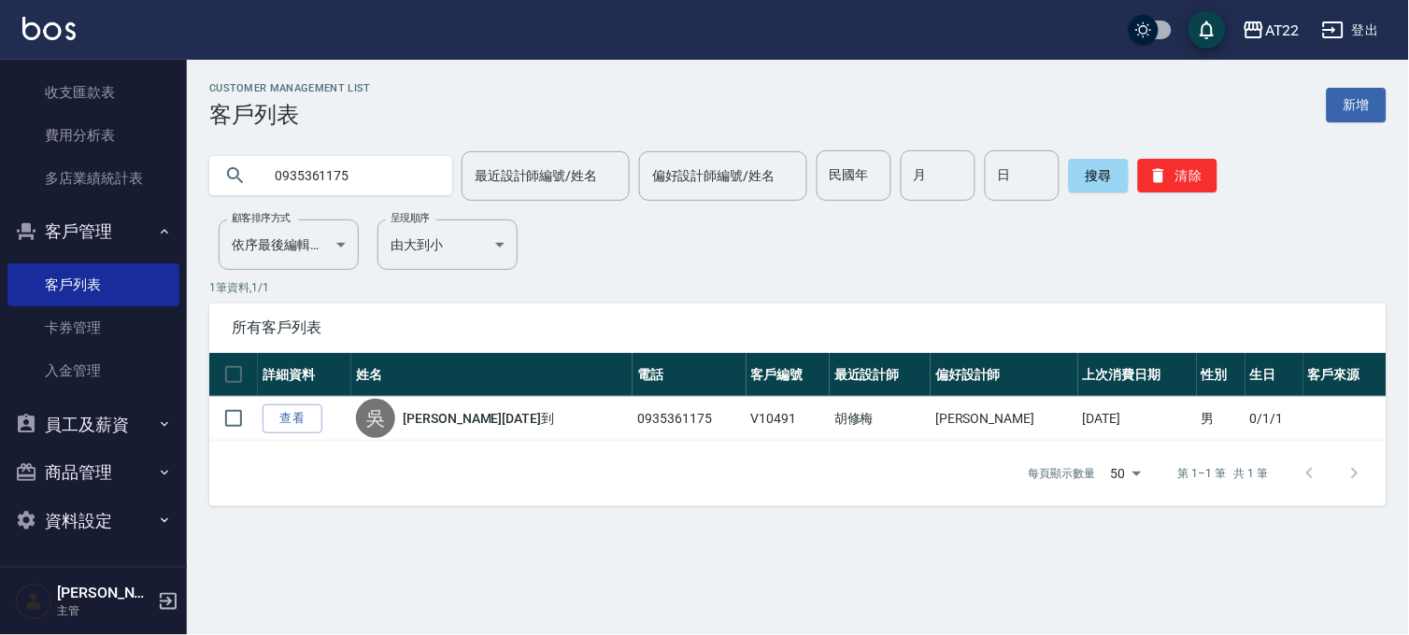
drag, startPoint x: 377, startPoint y: 197, endPoint x: 303, endPoint y: 192, distance: 75.0
click at [303, 192] on input "0935361175" at bounding box center [350, 175] width 176 height 50
type input "0"
type input "0936262588"
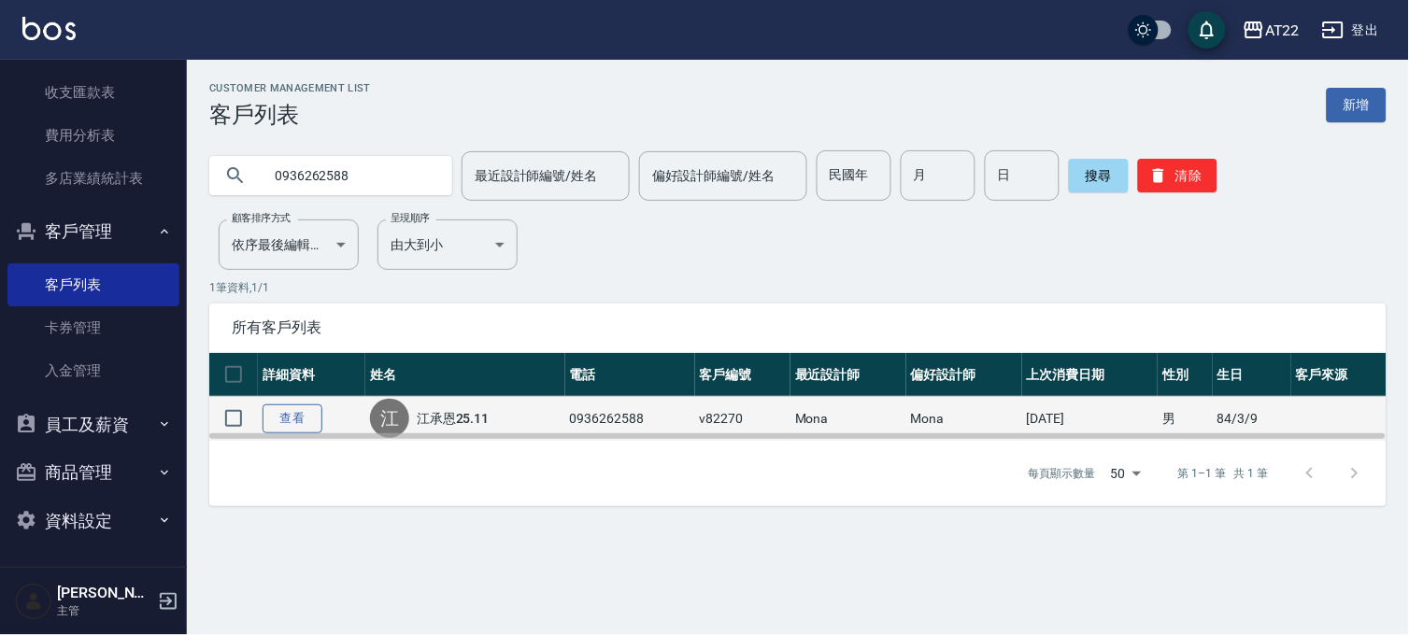
click at [288, 411] on link "查看" at bounding box center [293, 419] width 60 height 29
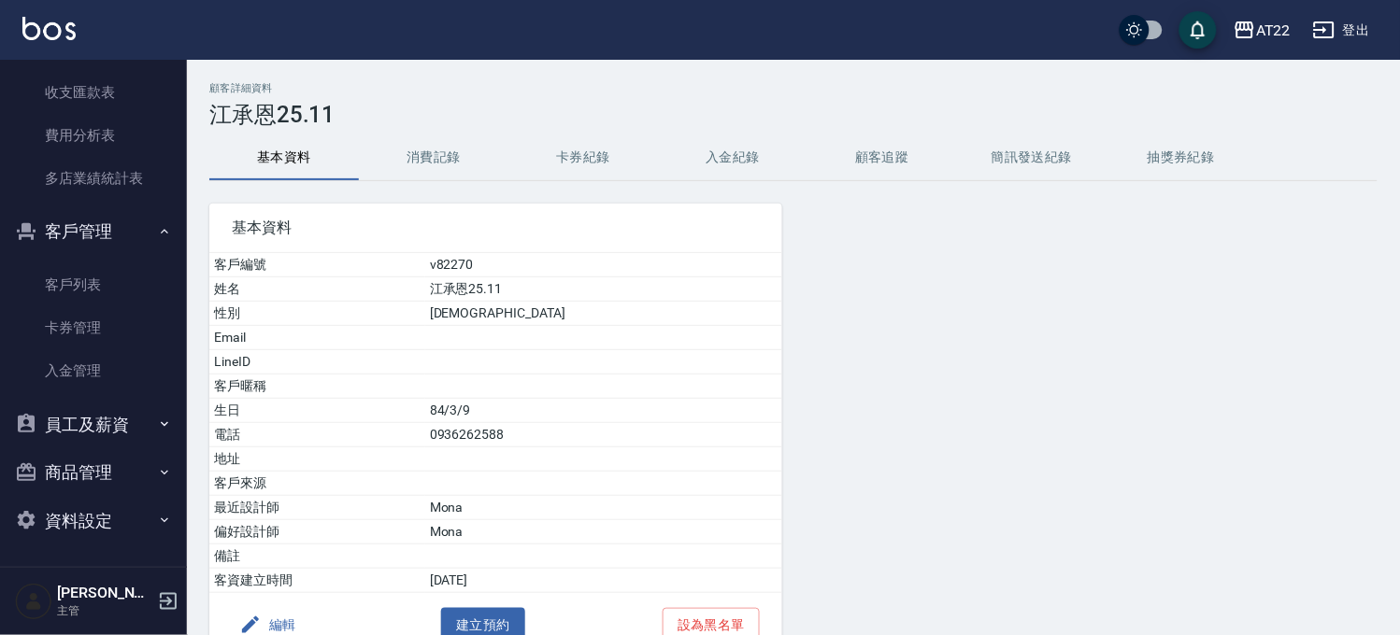
click at [448, 146] on button "消費記錄" at bounding box center [433, 157] width 149 height 45
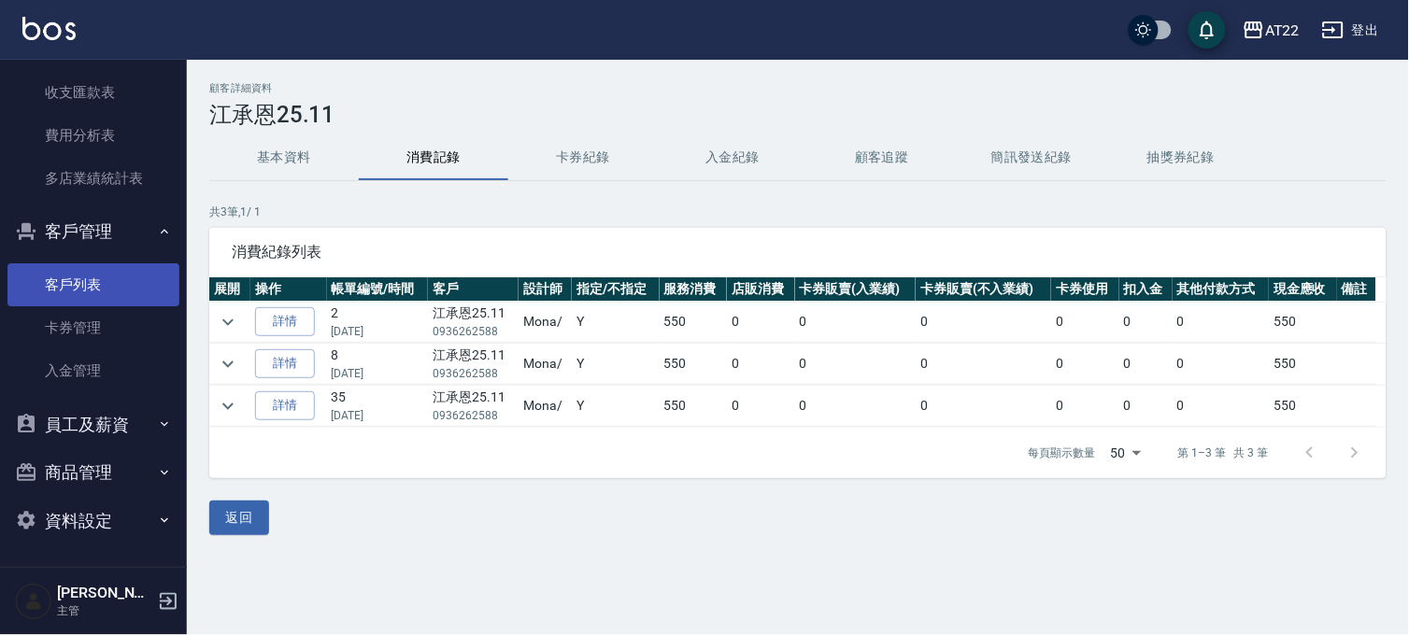
click at [150, 302] on link "客戶列表" at bounding box center [93, 284] width 172 height 43
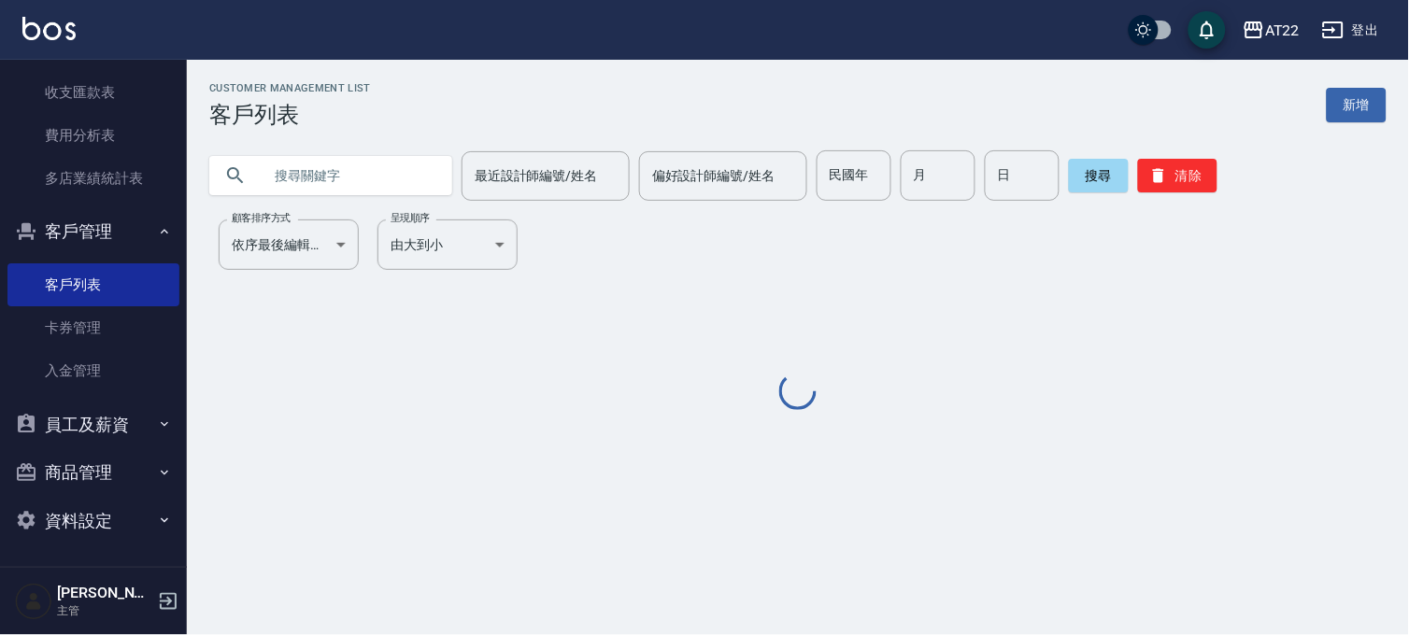
click at [385, 182] on input "text" at bounding box center [350, 175] width 176 height 50
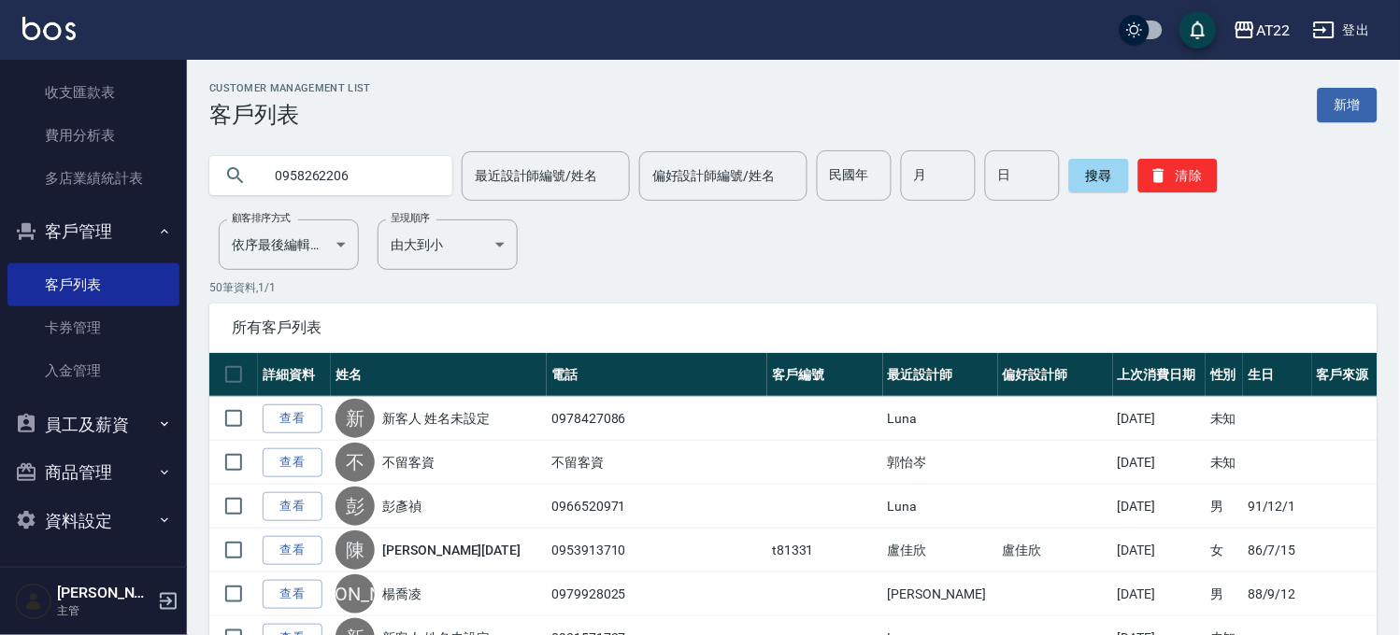
type input "0958262206"
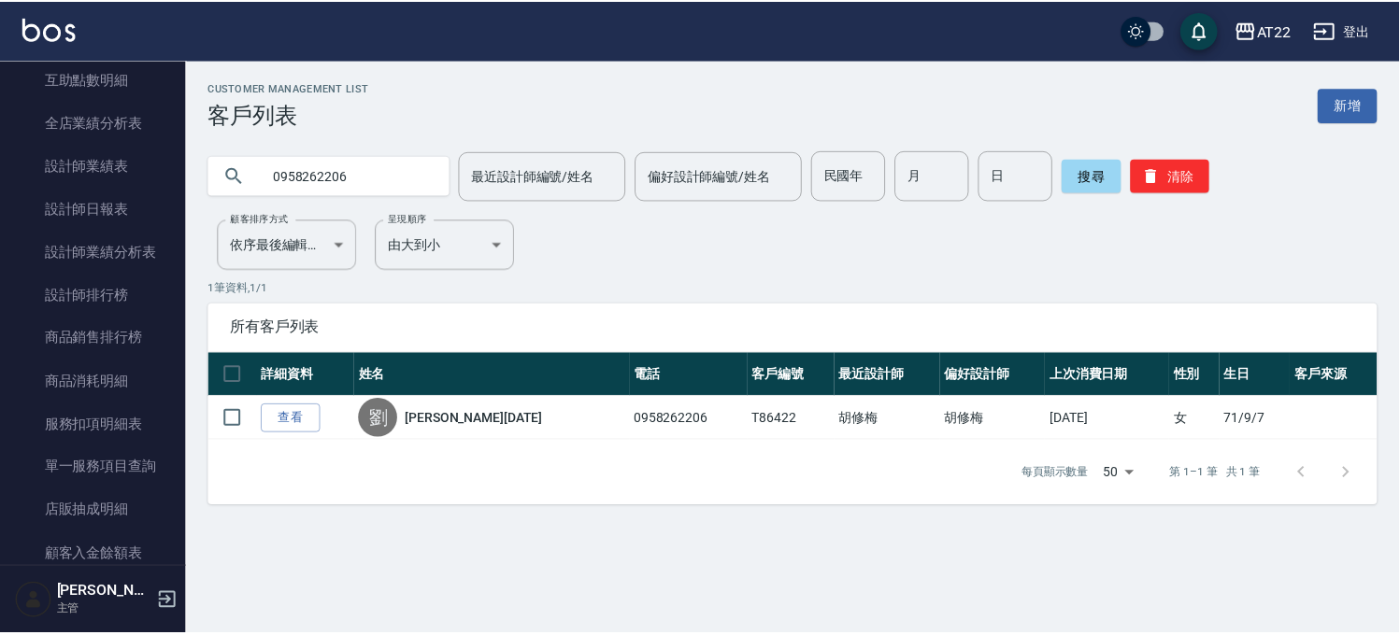
scroll to position [647, 0]
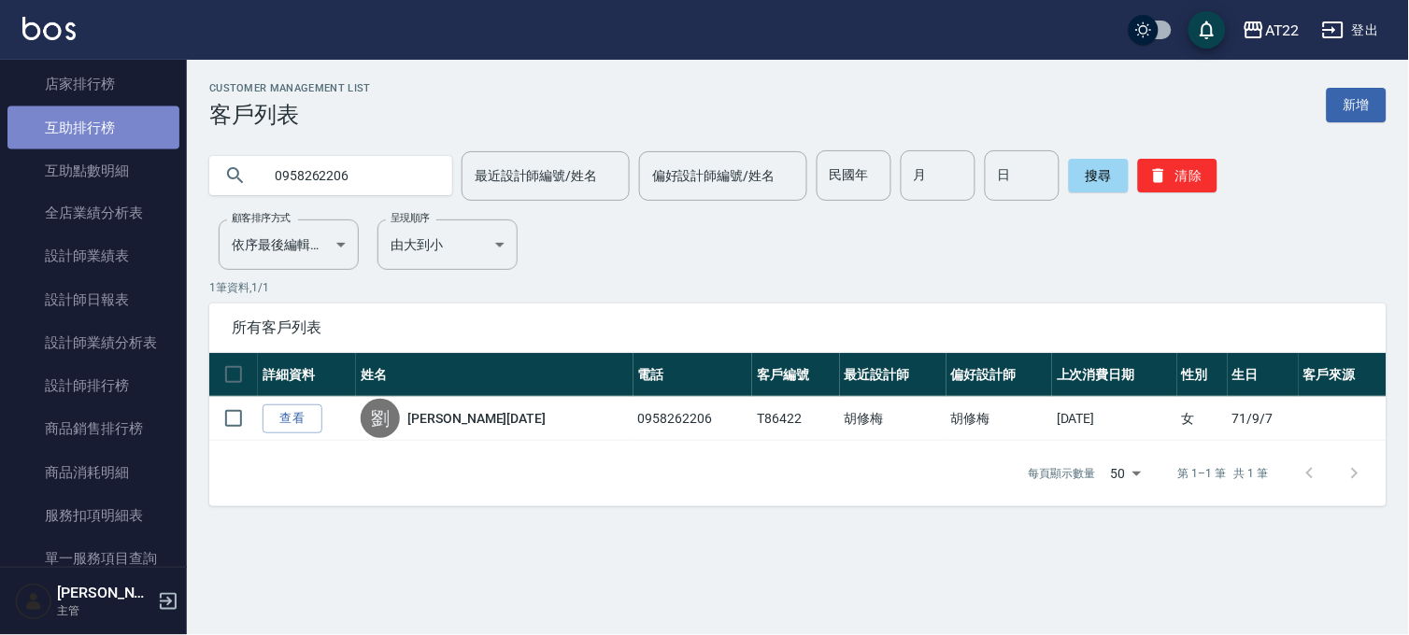
click at [96, 124] on link "互助排行榜" at bounding box center [93, 128] width 172 height 43
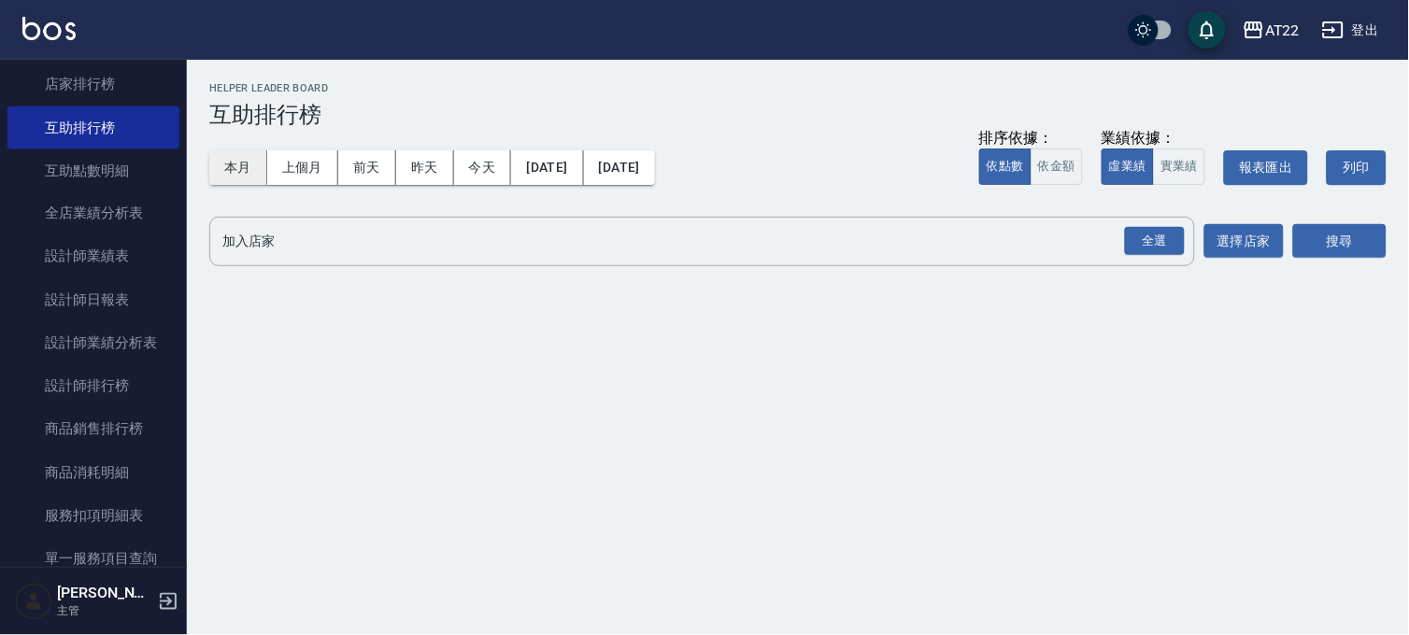
click at [244, 173] on button "本月" at bounding box center [238, 167] width 58 height 35
click at [1175, 244] on div "全選" at bounding box center [1155, 241] width 60 height 29
click at [1253, 245] on button "選擇店家" at bounding box center [1243, 242] width 79 height 35
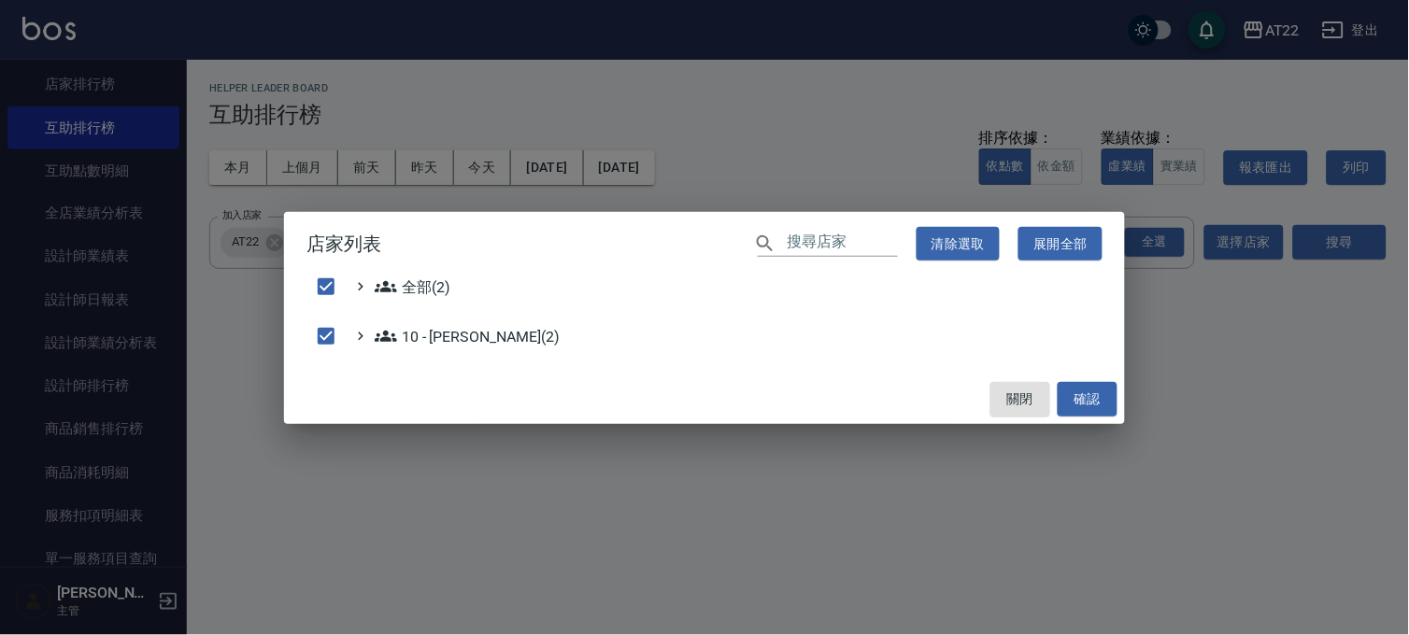
drag, startPoint x: 1188, startPoint y: 283, endPoint x: 1196, endPoint y: 276, distance: 11.3
click at [1188, 283] on div "店家列表 ​ 清除選取 展開全部 全部(2) 10 - 楊家昕(2) 關閉 確認" at bounding box center [704, 317] width 1409 height 635
checkbox input "false"
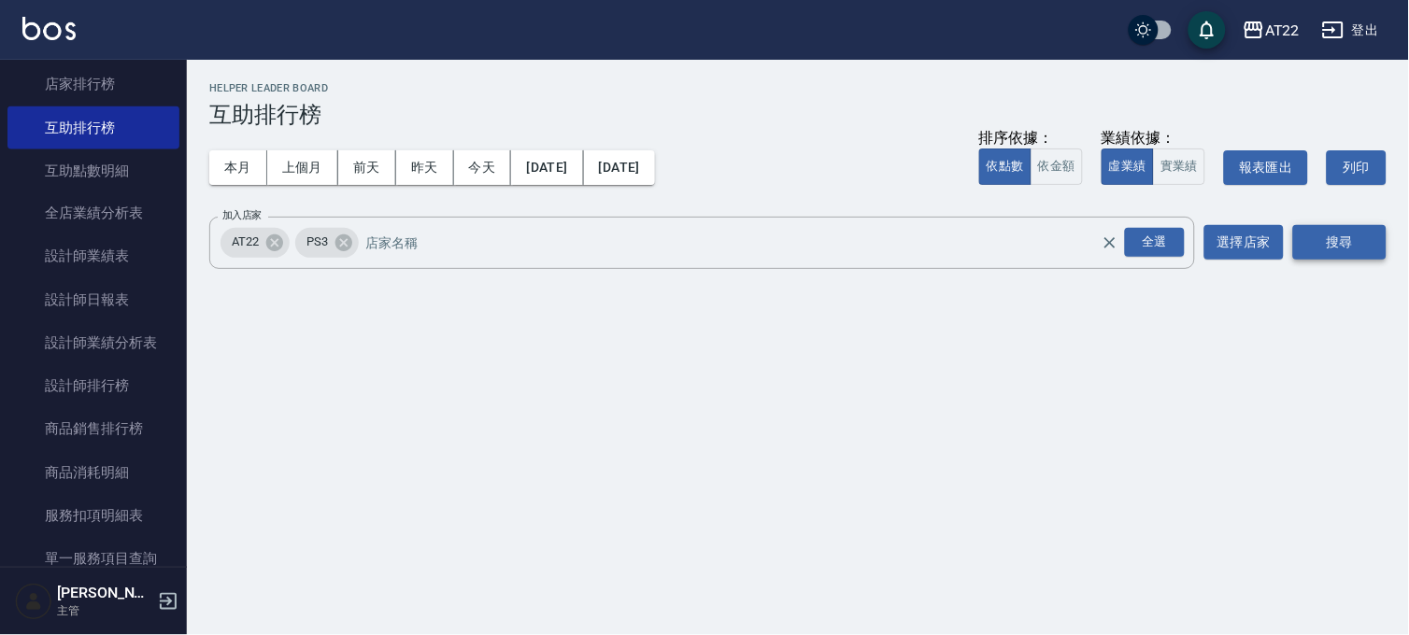
click at [1319, 234] on button "搜尋" at bounding box center [1339, 242] width 93 height 35
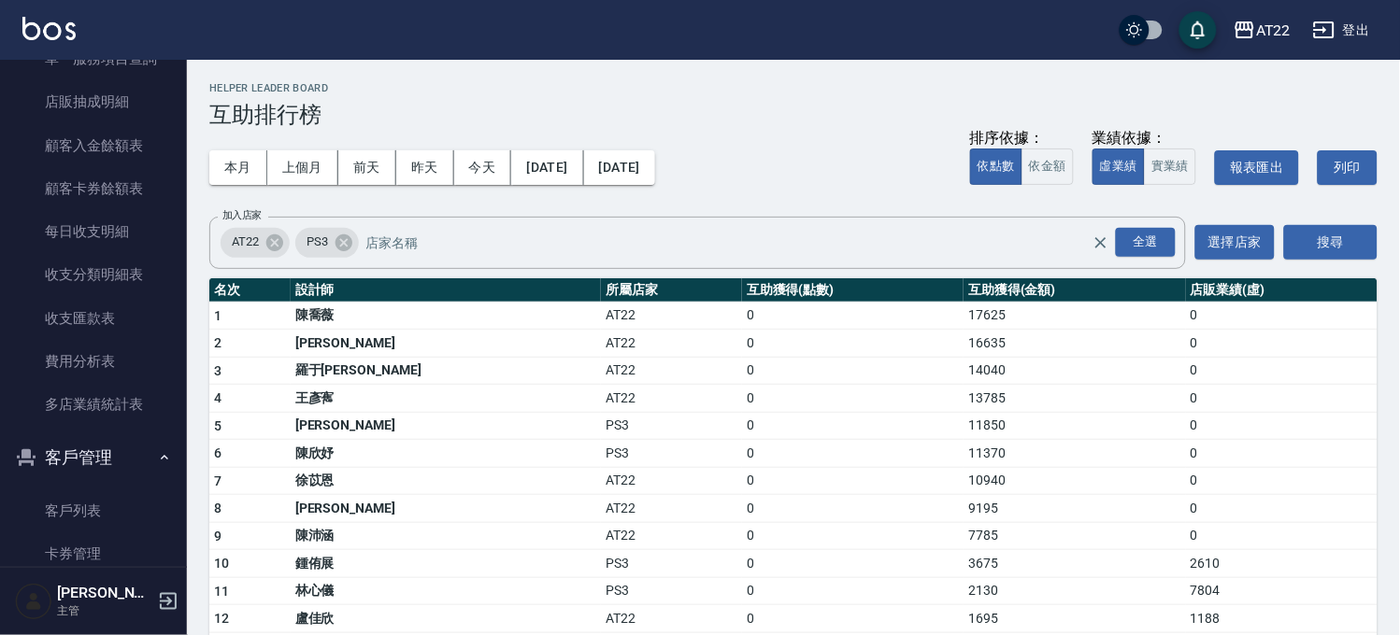
scroll to position [1269, 0]
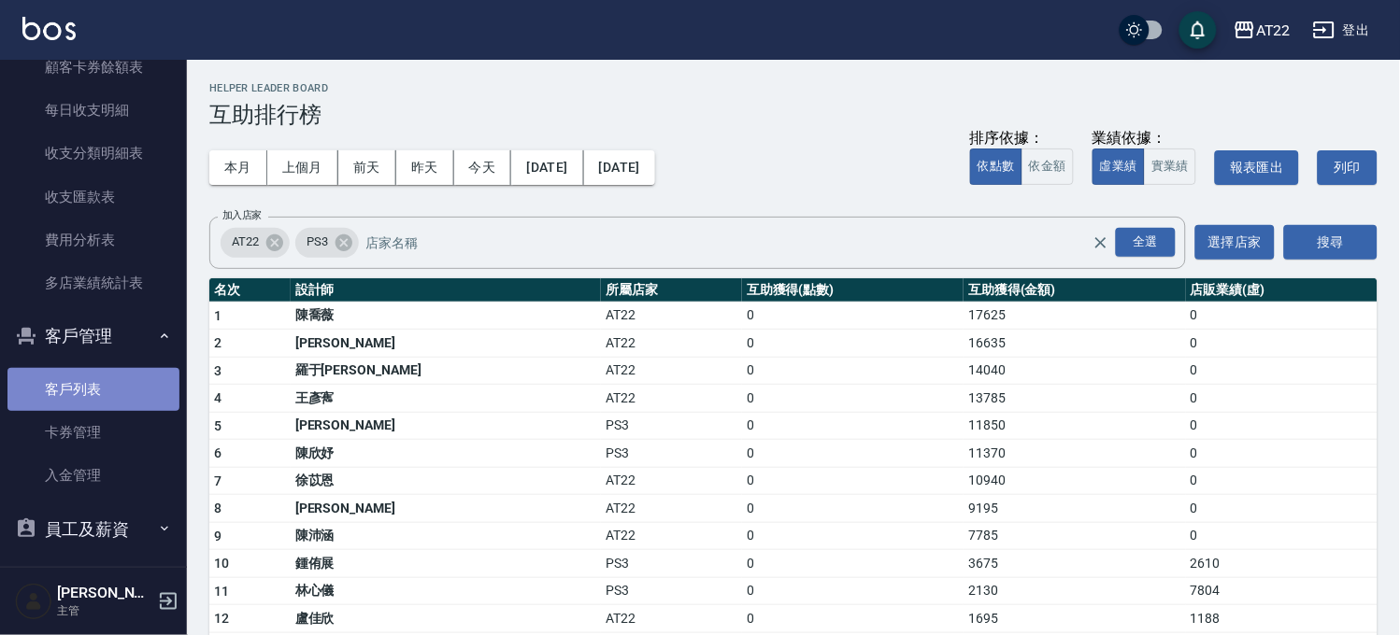
click at [118, 378] on link "客戶列表" at bounding box center [93, 389] width 172 height 43
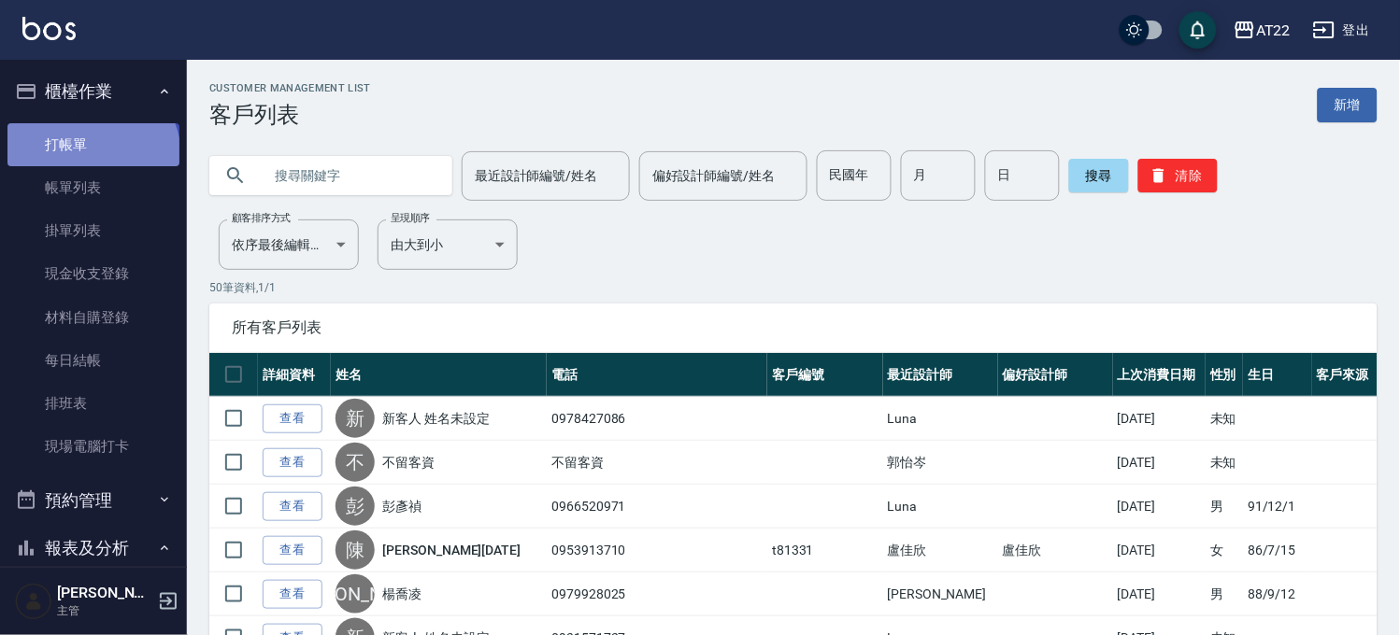
click at [91, 156] on link "打帳單" at bounding box center [93, 144] width 172 height 43
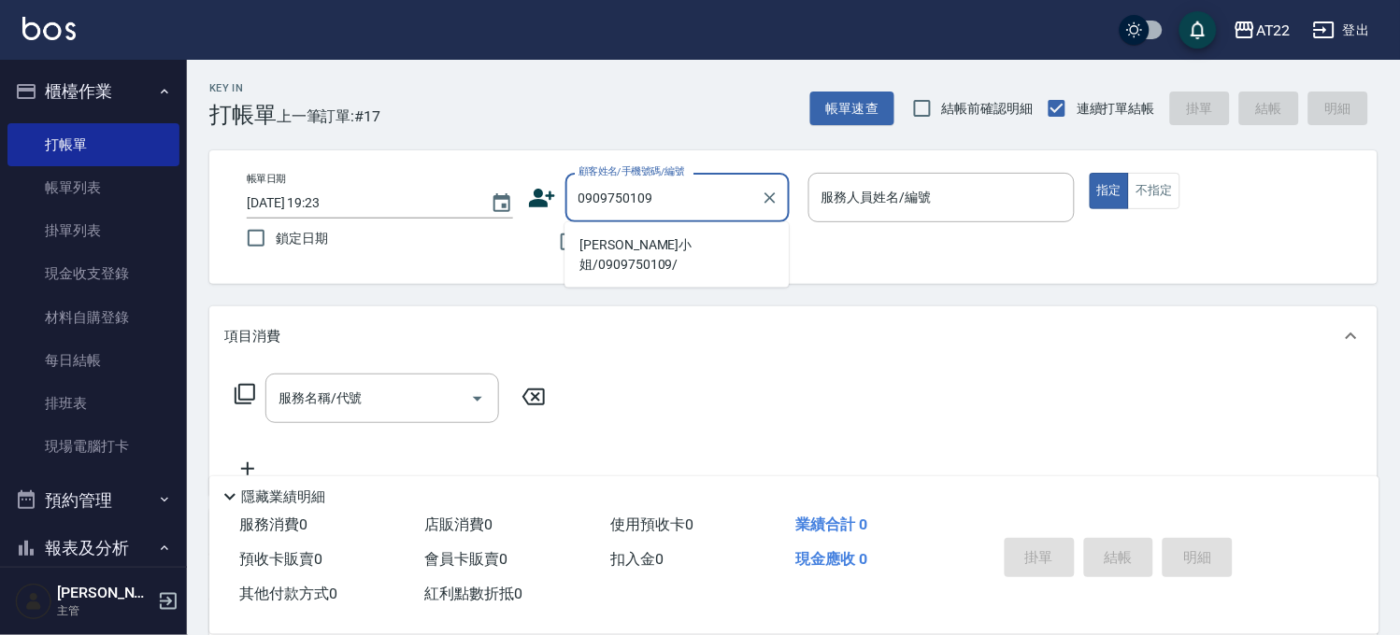
click at [689, 240] on li "[PERSON_NAME]小姐/0909750109/" at bounding box center [676, 255] width 224 height 50
type input "[PERSON_NAME]小姐/0909750109/"
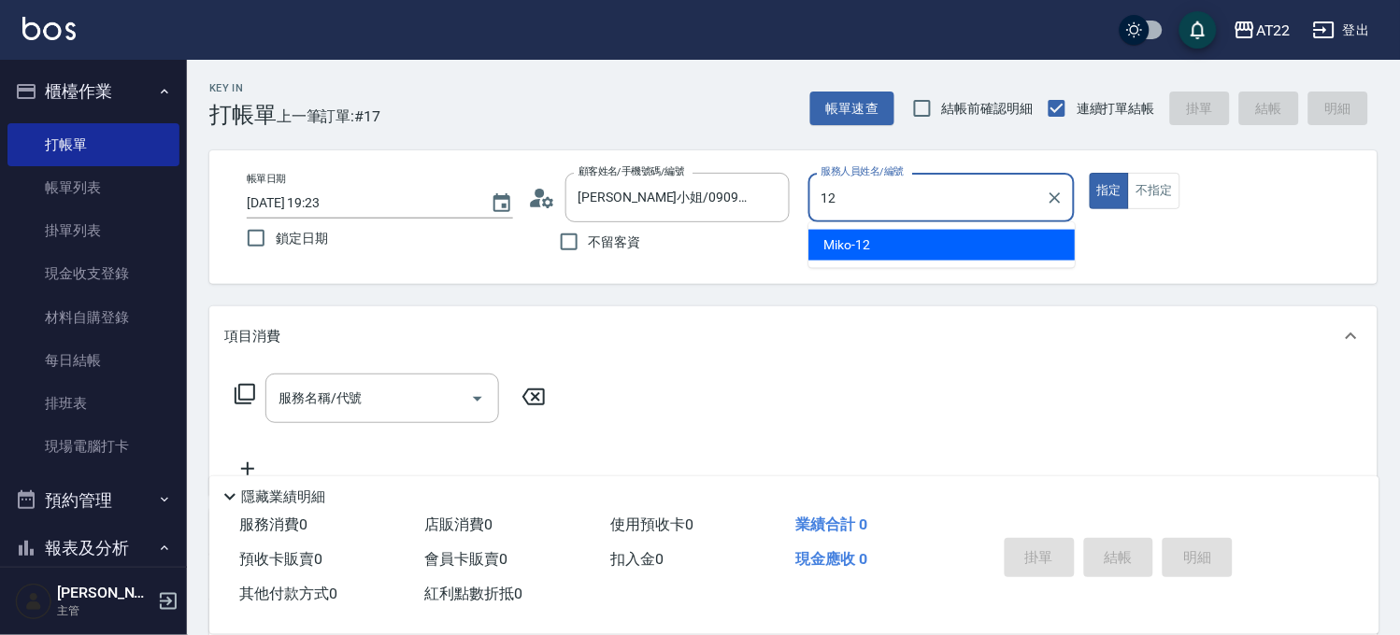
type input "Miko-12"
type button "true"
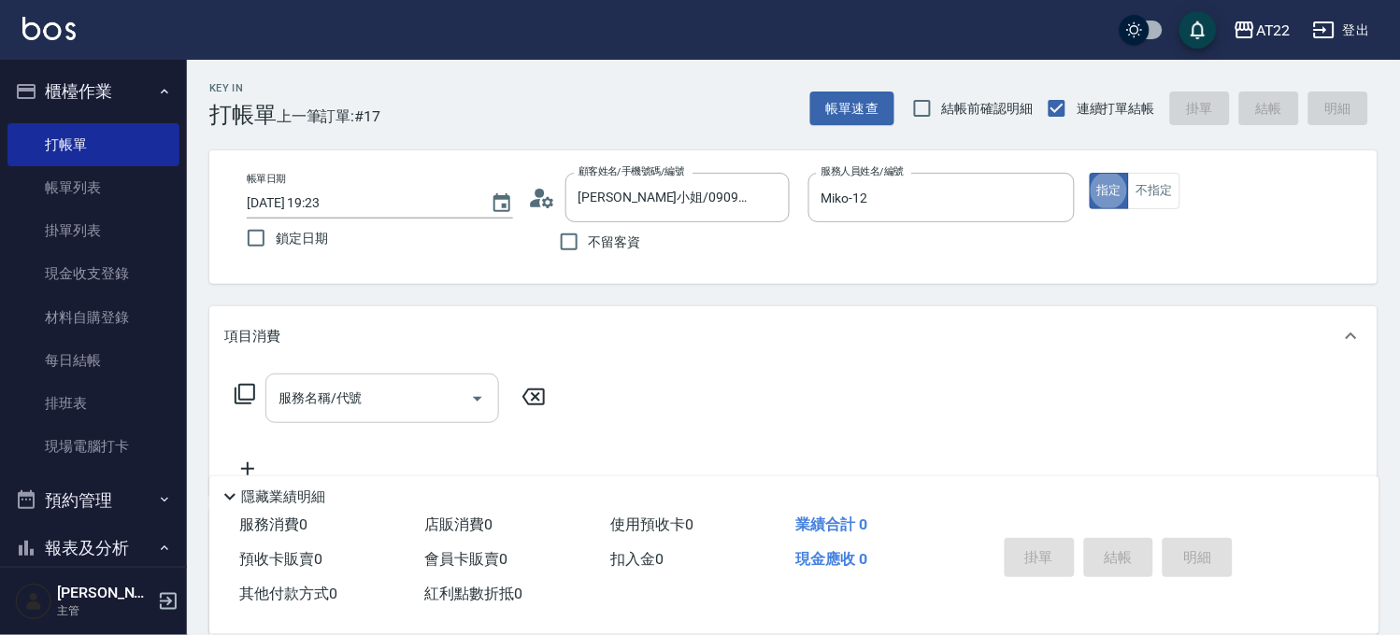
click at [332, 417] on div "服務名稱/代號" at bounding box center [382, 399] width 234 height 50
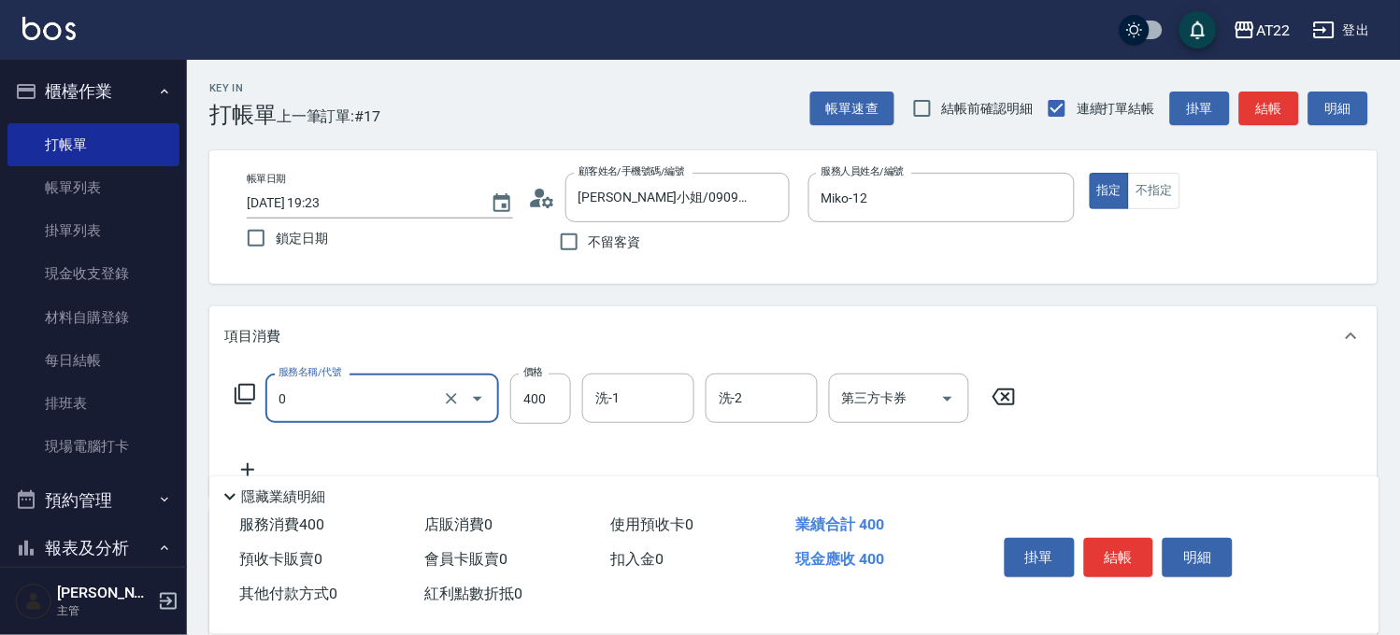
type input "有機洗髮(0)"
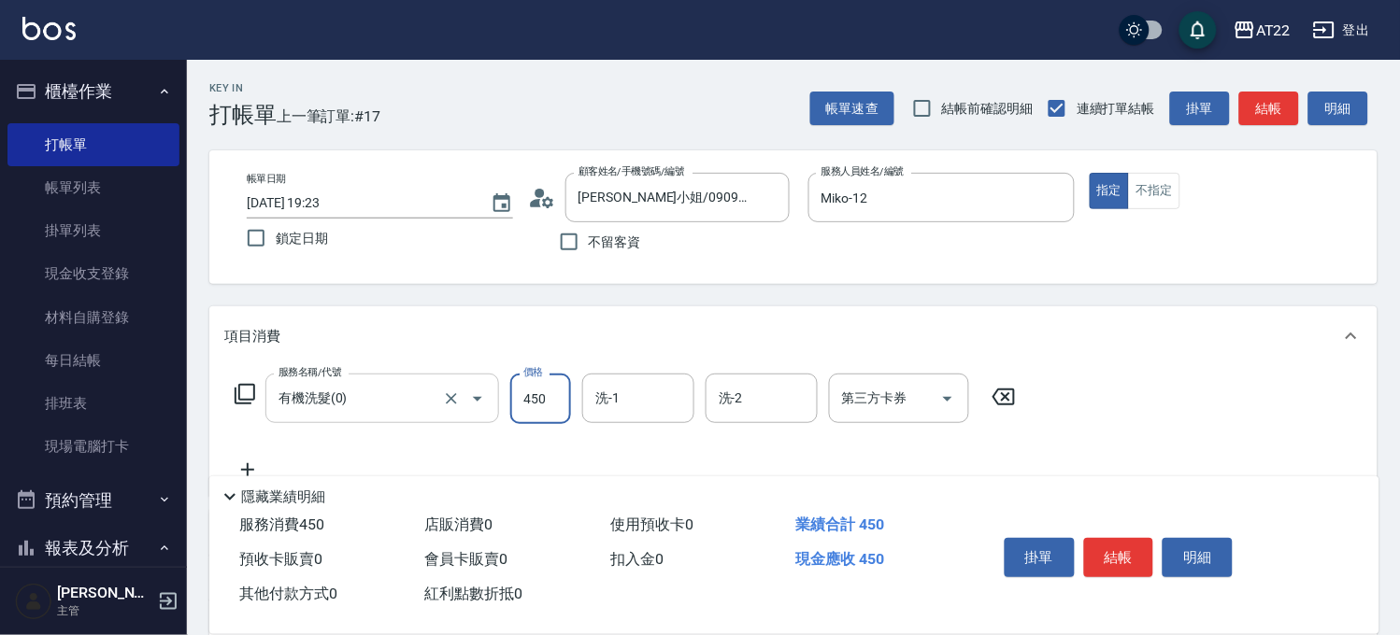
type input "450"
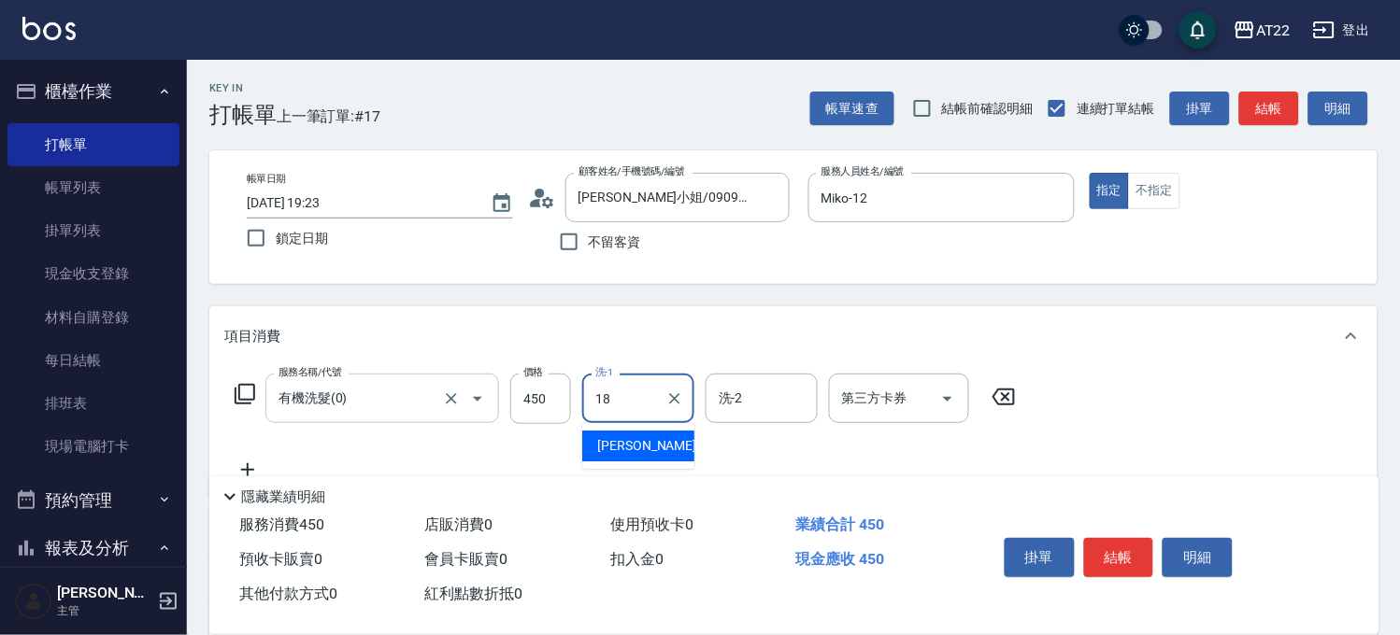
type input "恩恩-18"
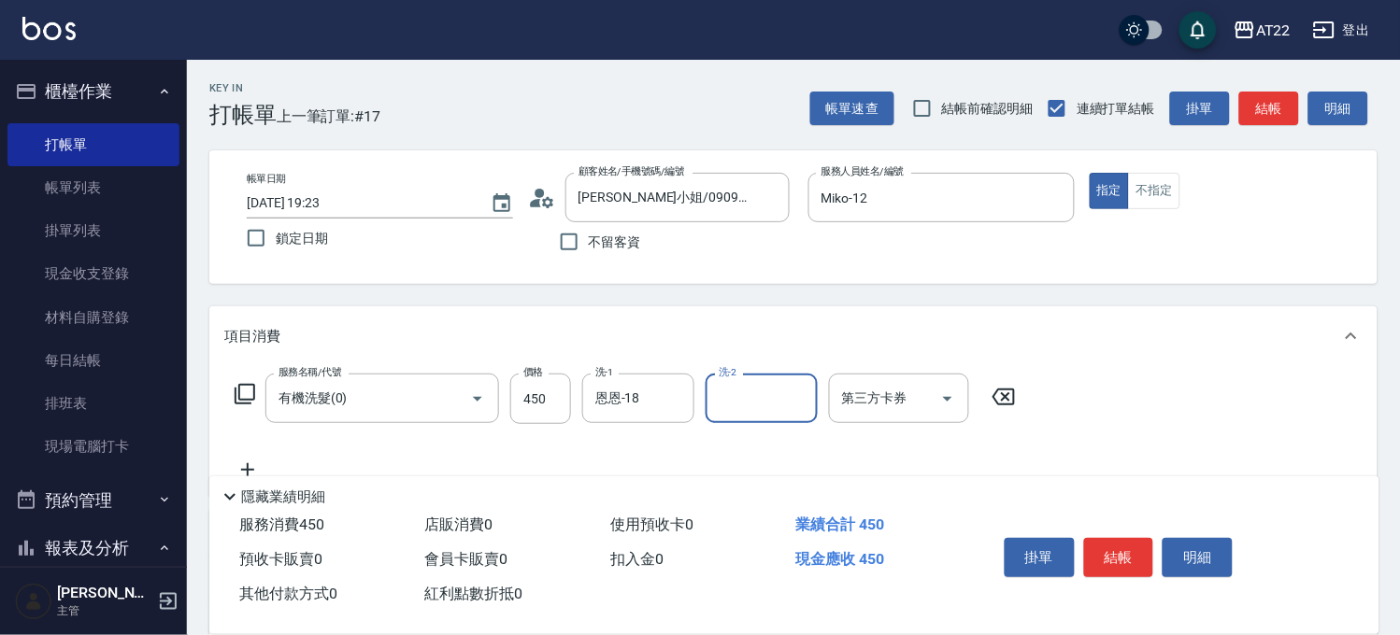
click at [248, 461] on icon at bounding box center [247, 470] width 47 height 22
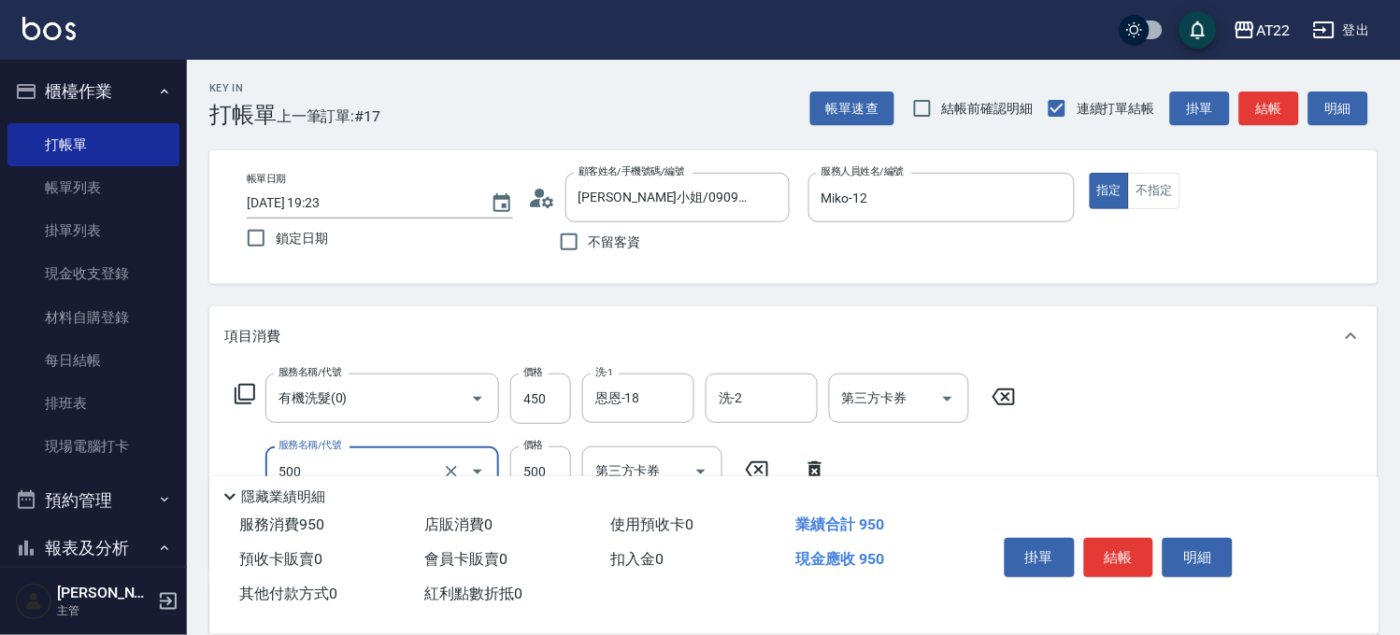
type input "剪髮(500)"
type input "350"
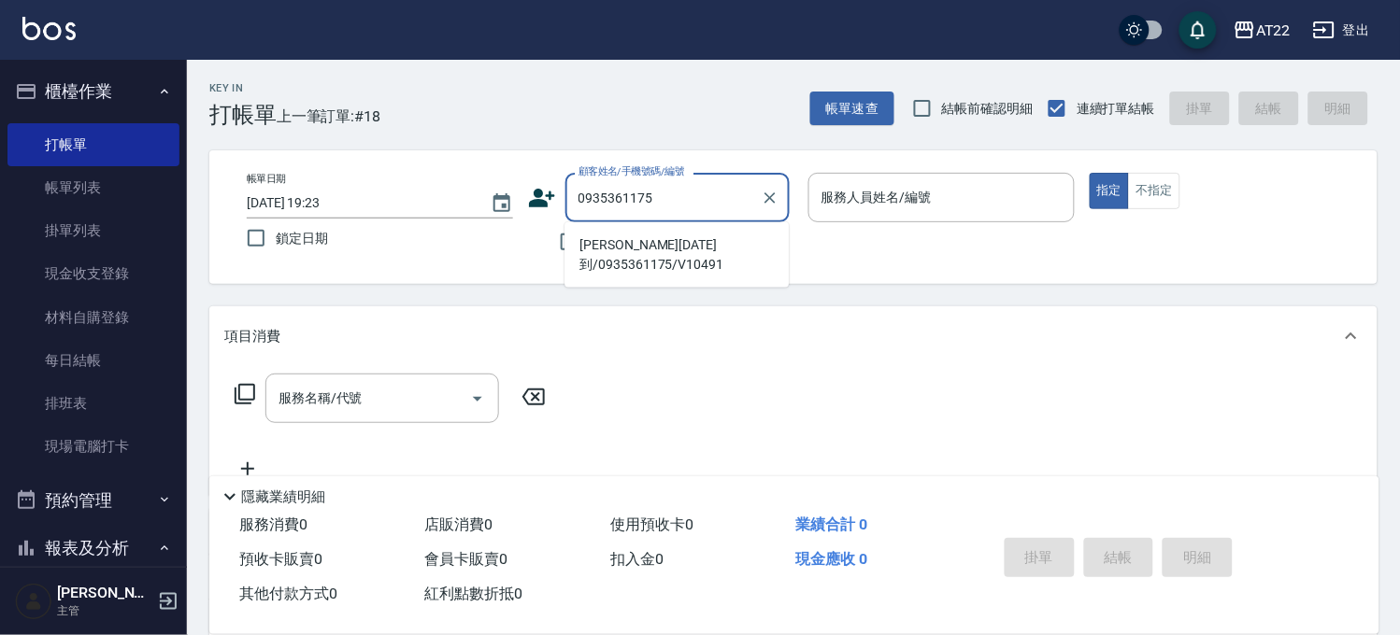
click at [655, 272] on li "[PERSON_NAME][DATE]到/0935361175/V10491" at bounding box center [676, 255] width 224 height 50
type input "[PERSON_NAME][DATE]到/0935361175/V10491"
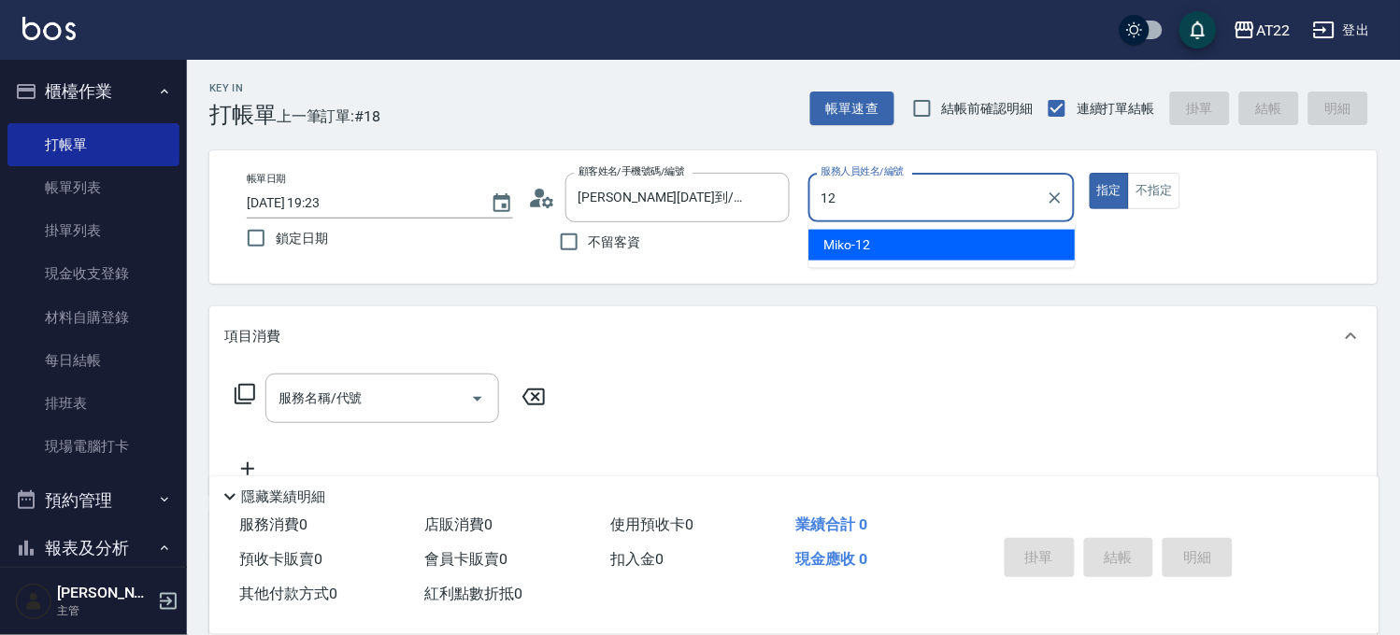
type input "Miko-12"
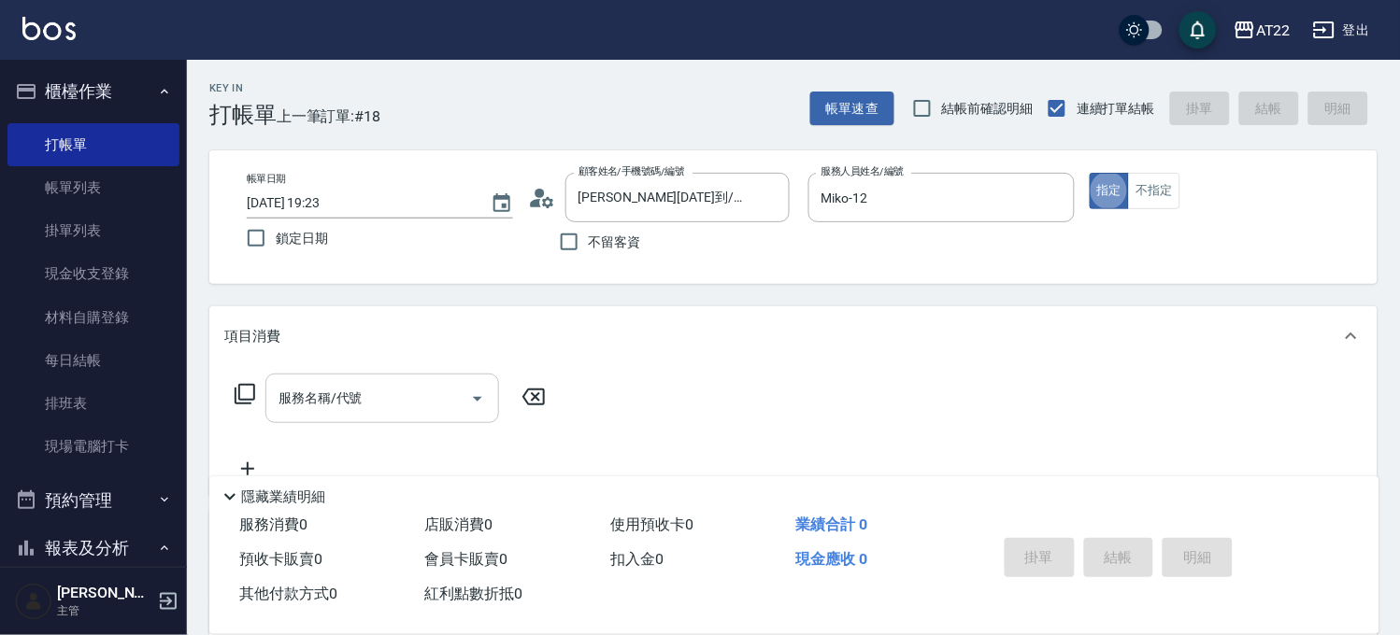
click at [331, 390] on input "服務名稱/代號" at bounding box center [368, 398] width 189 height 33
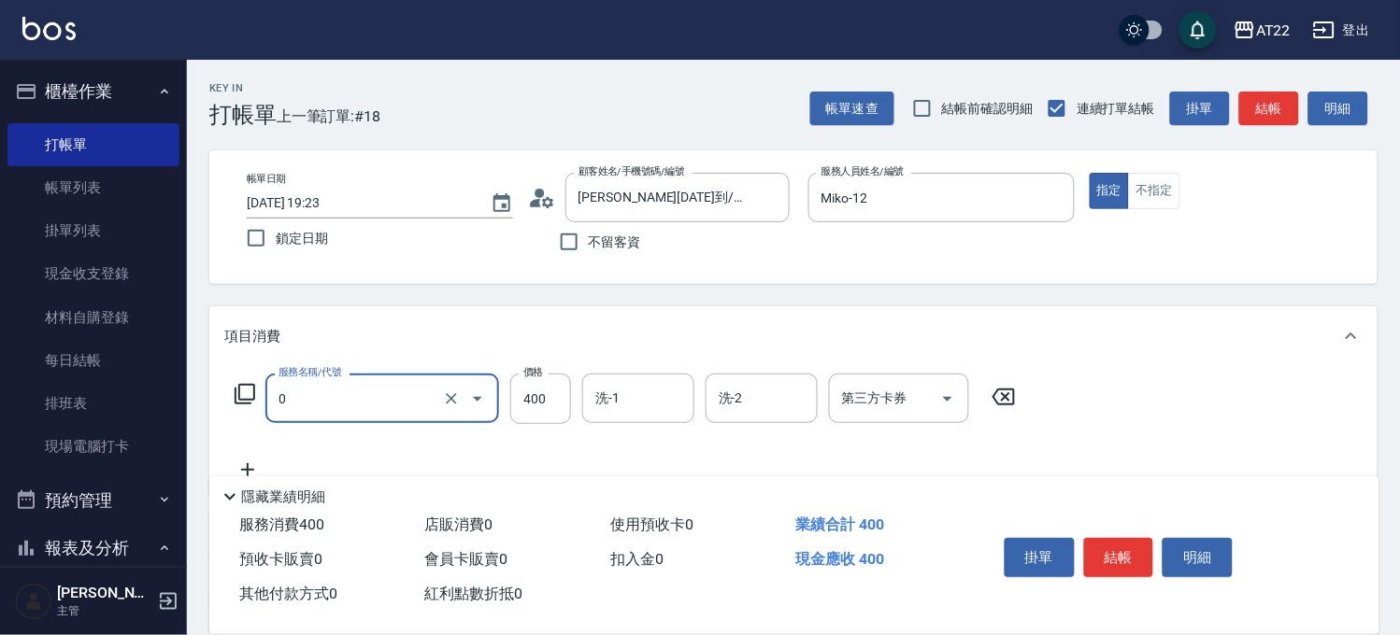
type input "有機洗髮(0)"
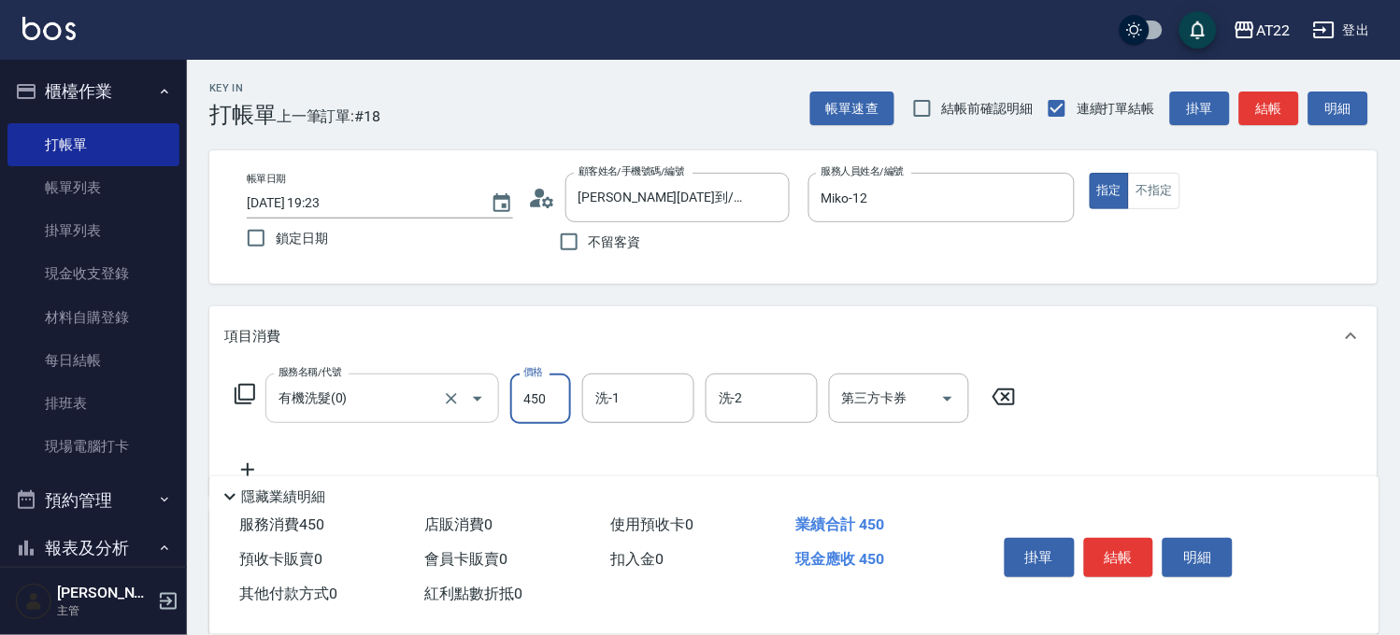
type input "450"
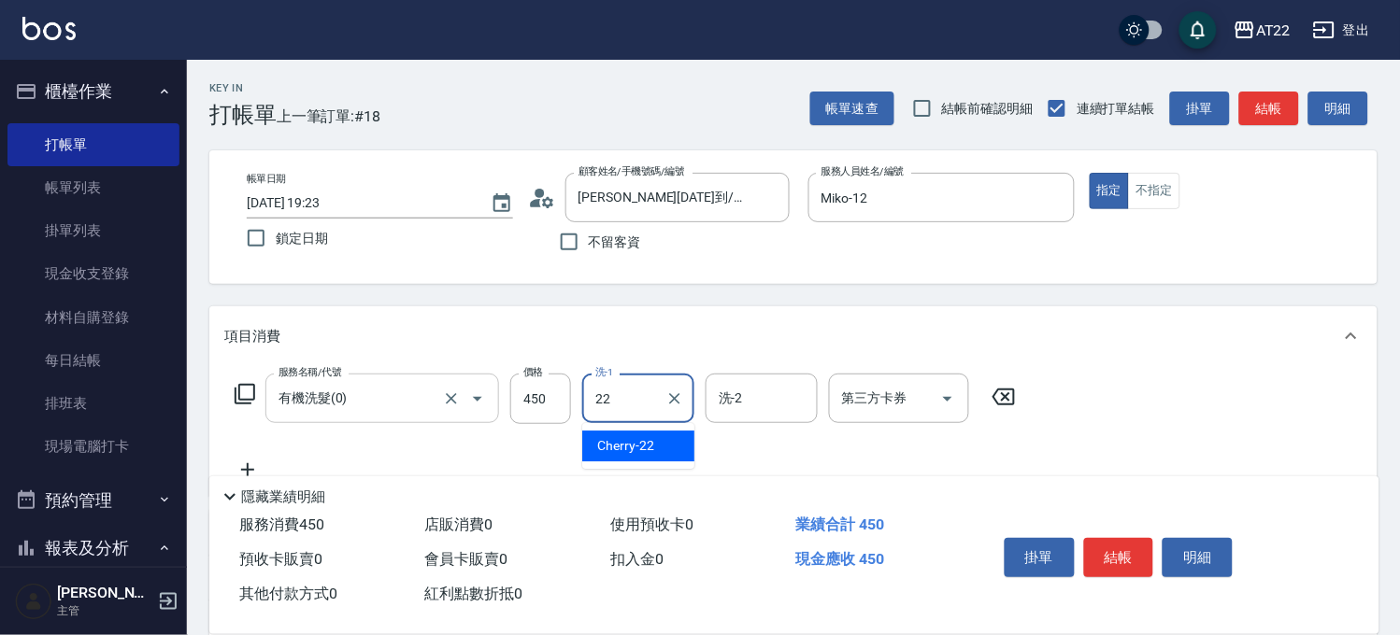
type input "Cherry-22"
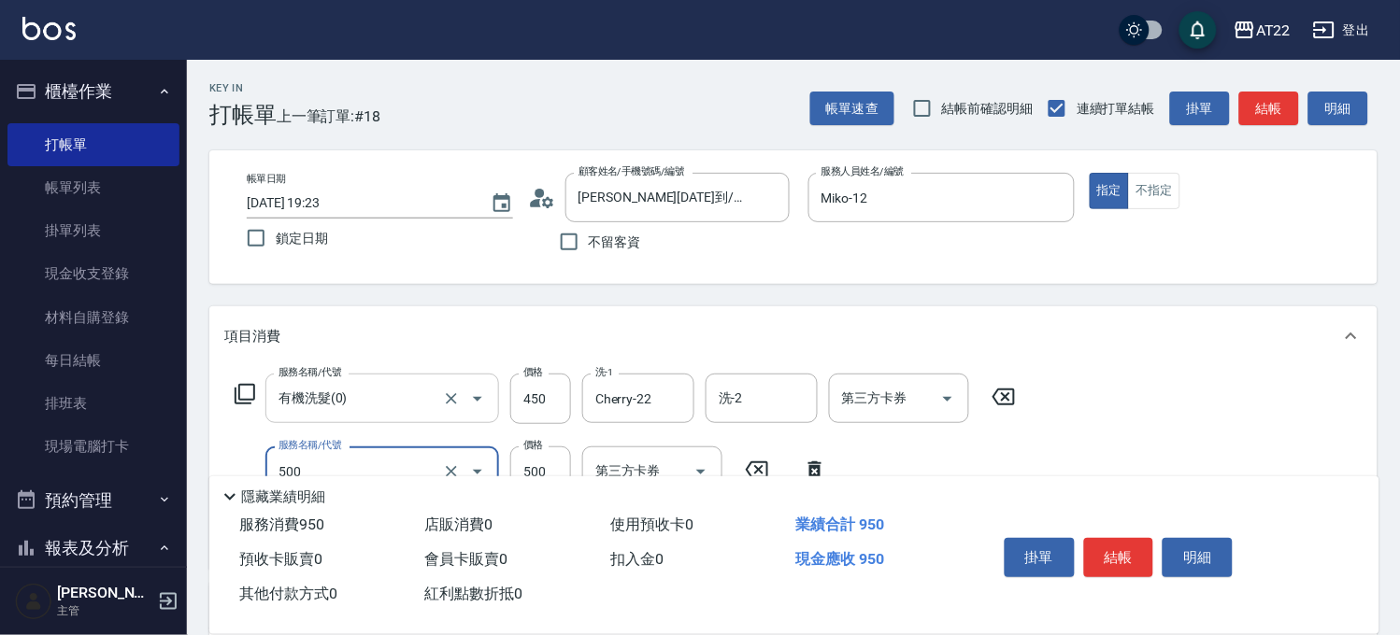
type input "剪髮(500)"
type input "300"
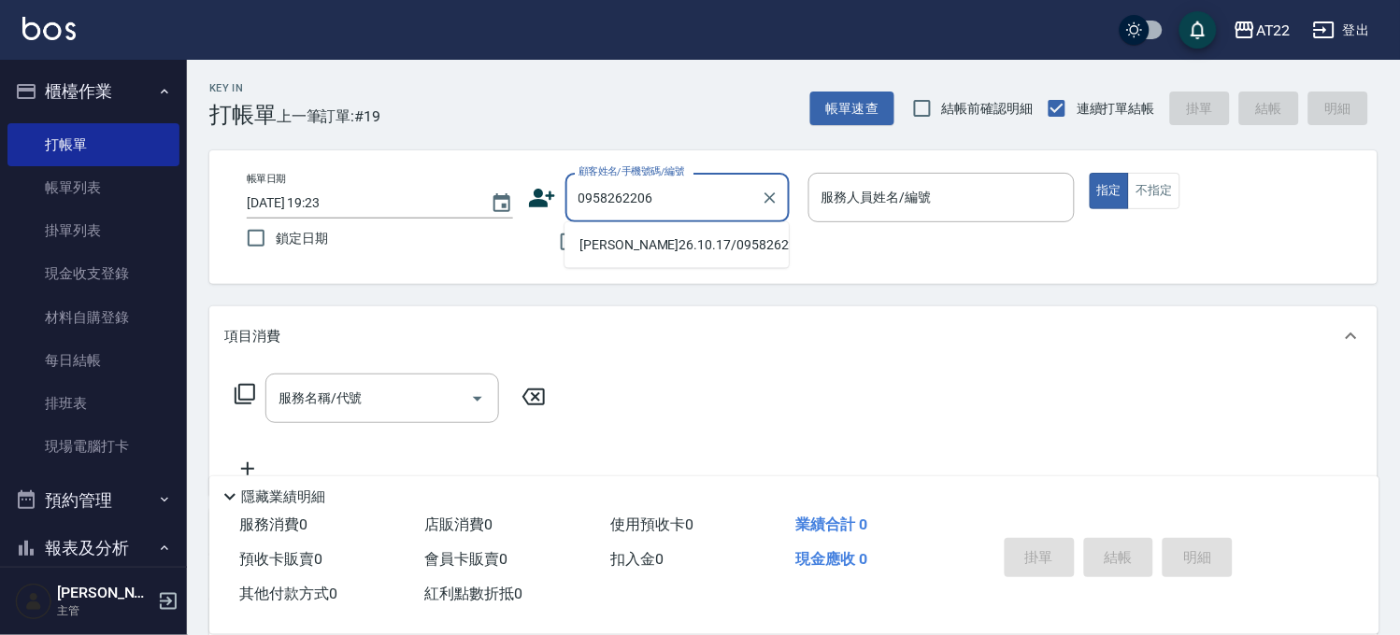
click at [668, 240] on li "[PERSON_NAME]26.10.17/0958262206/T86422" at bounding box center [676, 245] width 224 height 31
type input "[PERSON_NAME]26.10.17/0958262206/T86422"
type input "Miko-12"
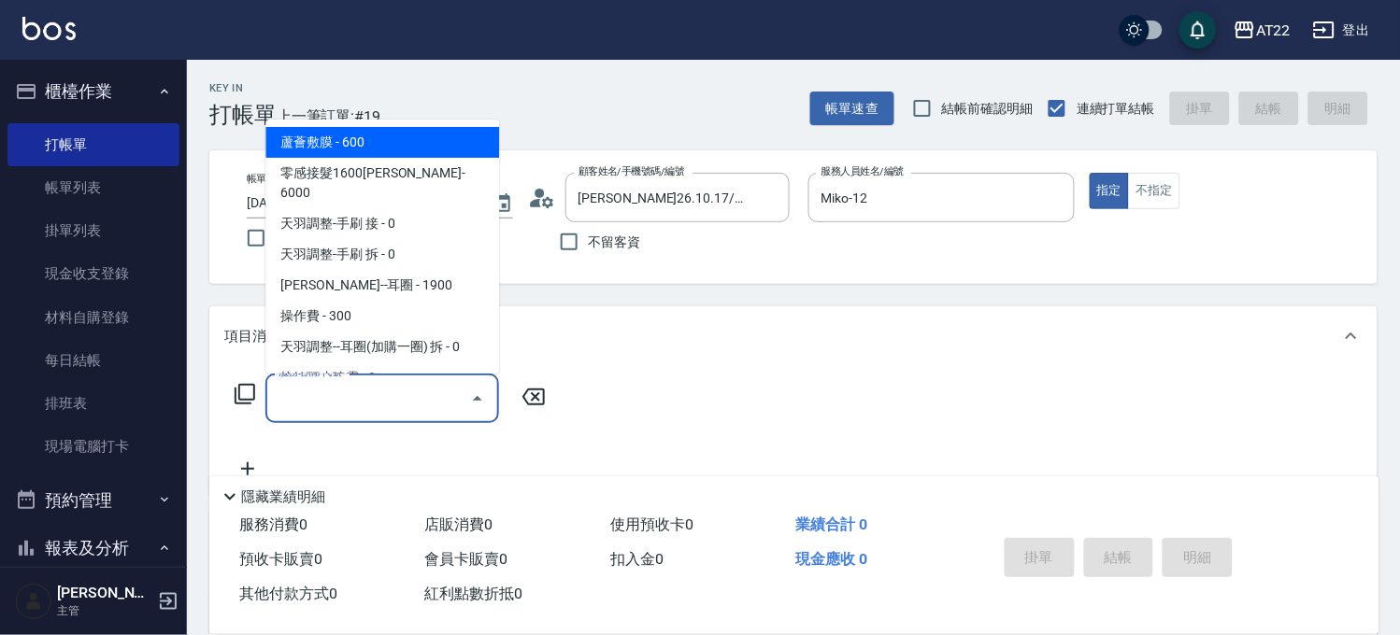
click at [359, 393] on input "服務名稱/代號" at bounding box center [368, 398] width 189 height 33
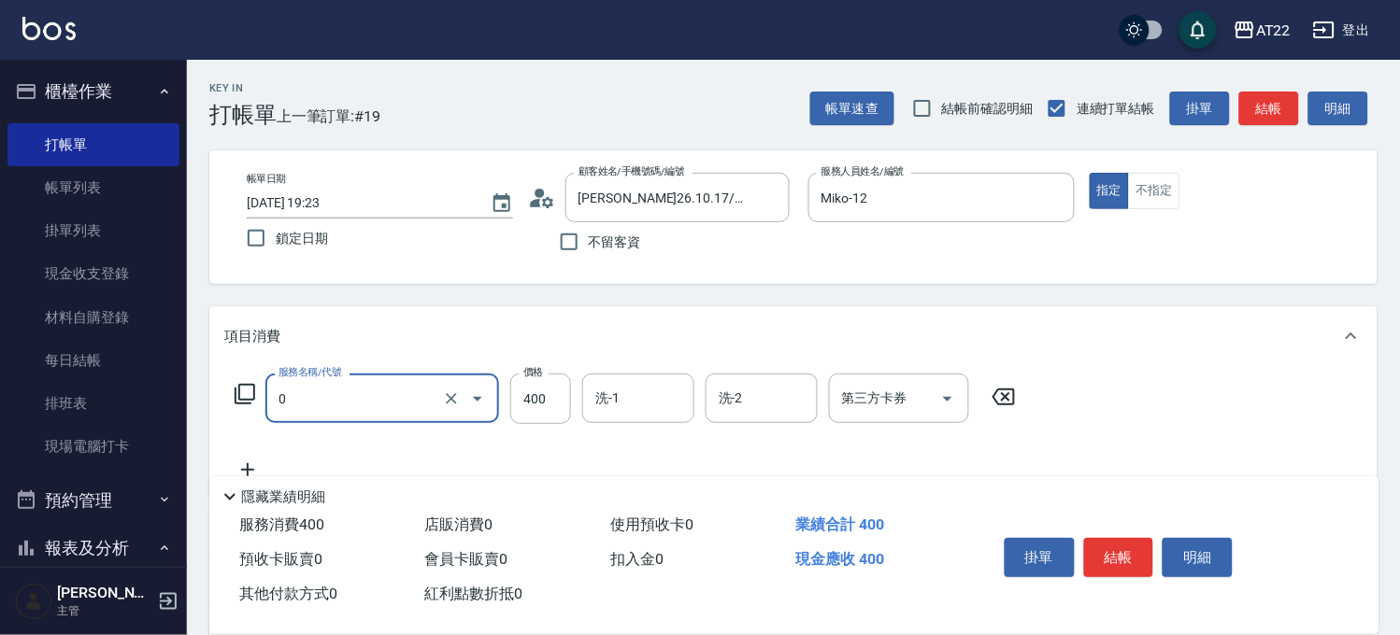
type input "4"
type input "有機洗髮(0)"
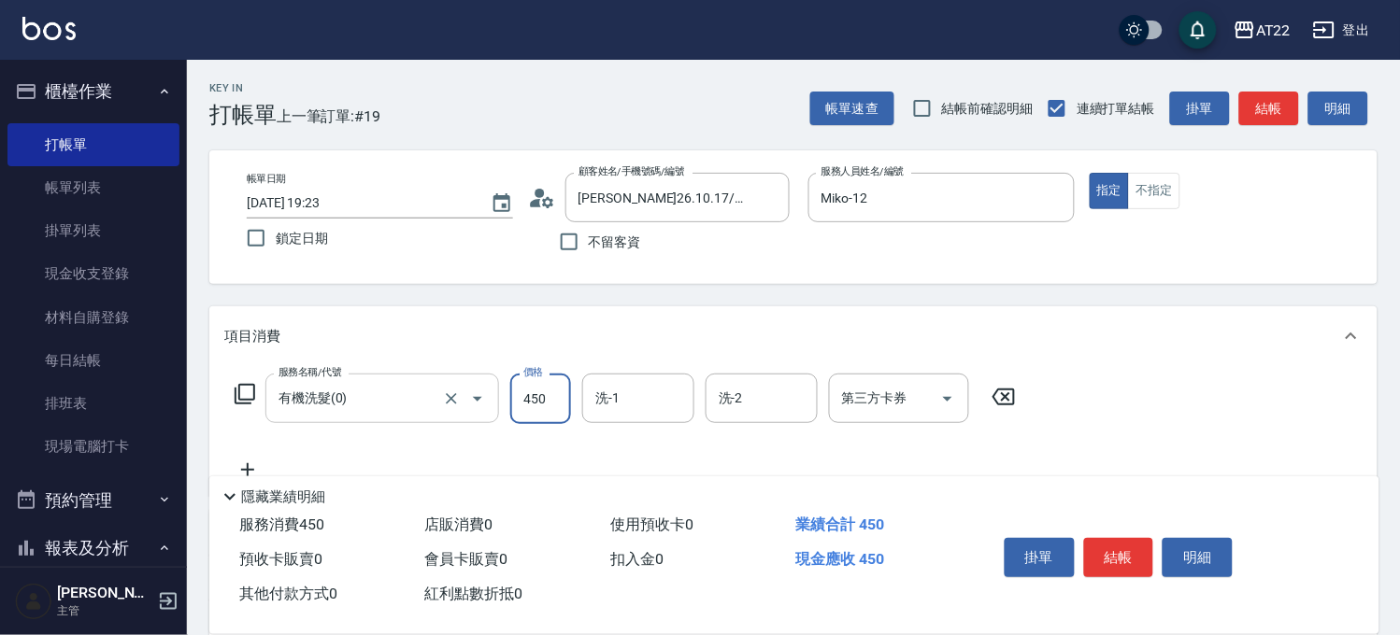
type input "450"
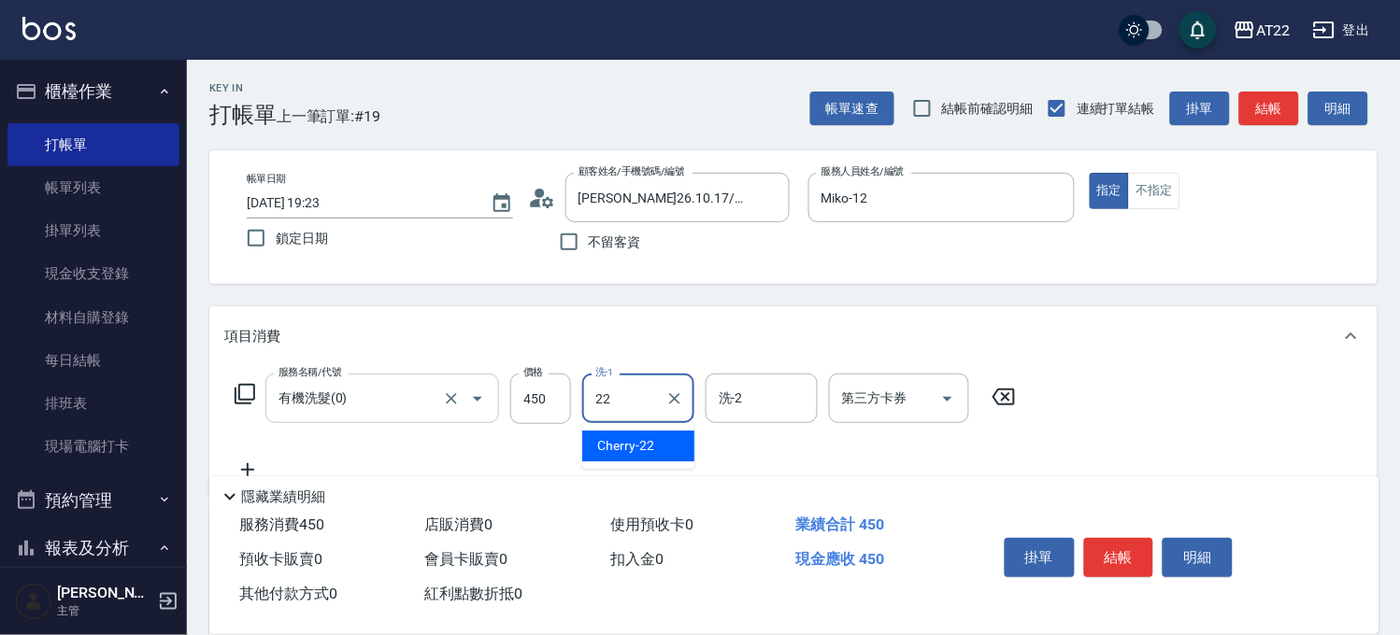
type input "Cherry-22"
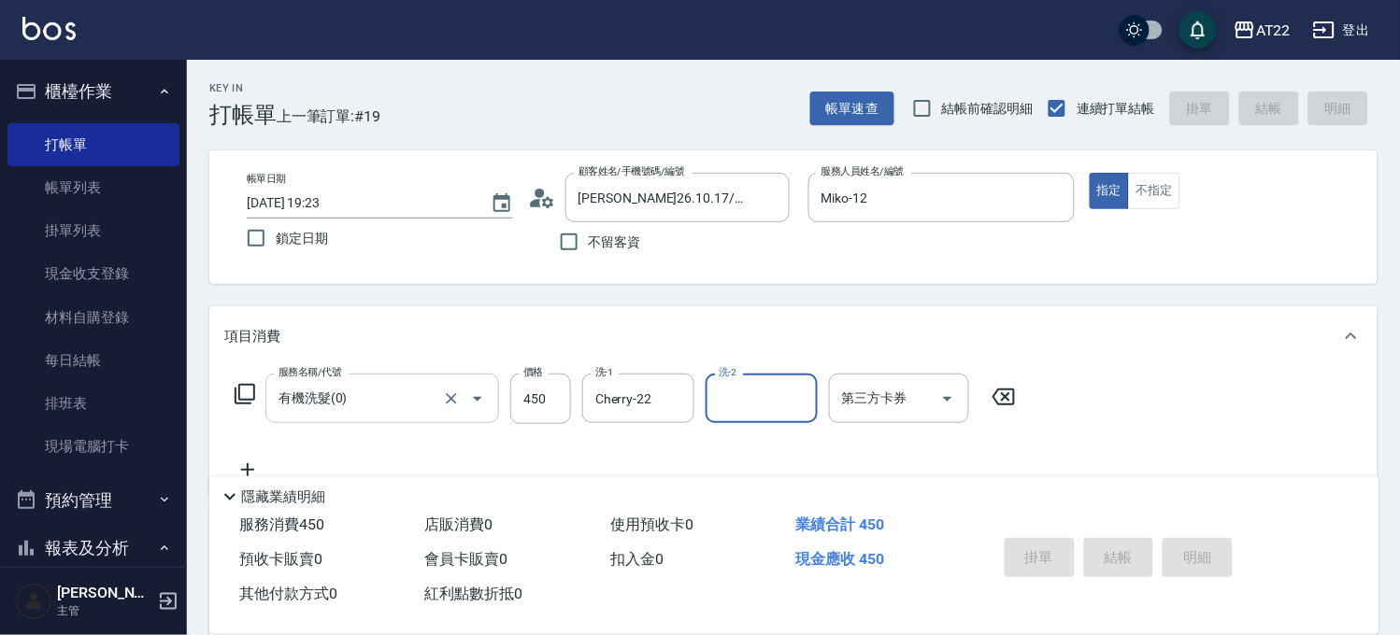
type input "2025/08/20 19:24"
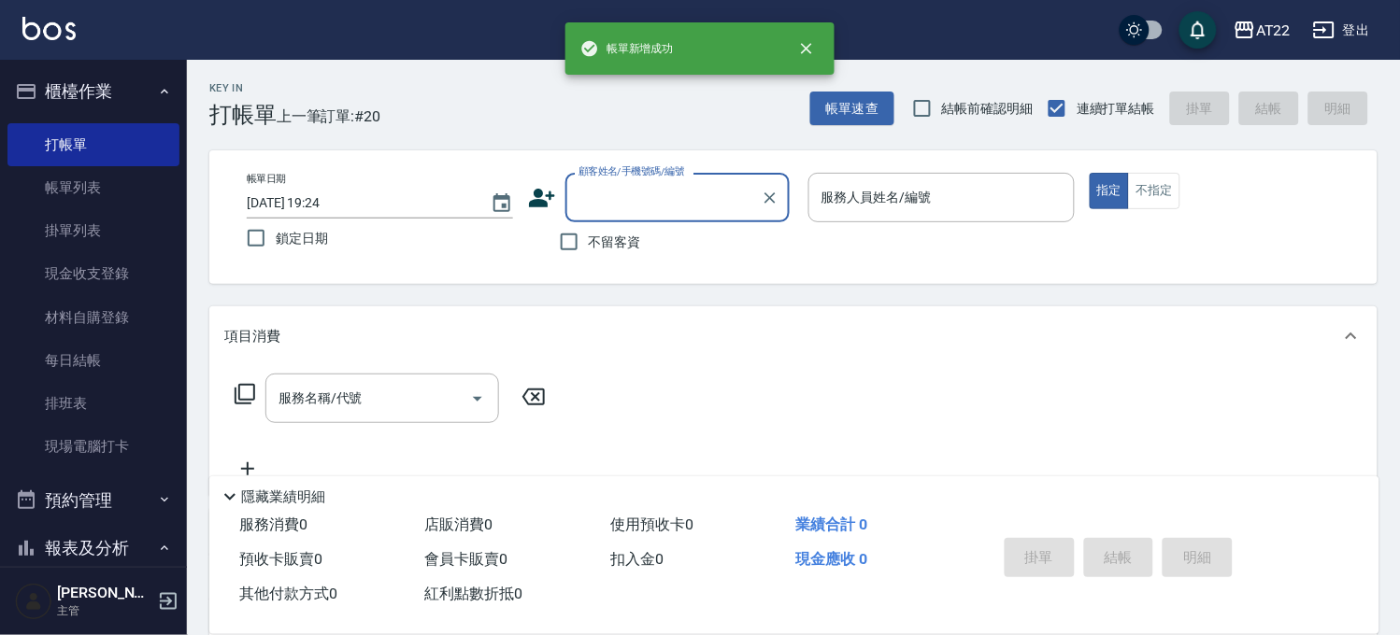
click at [537, 200] on icon at bounding box center [542, 198] width 26 height 19
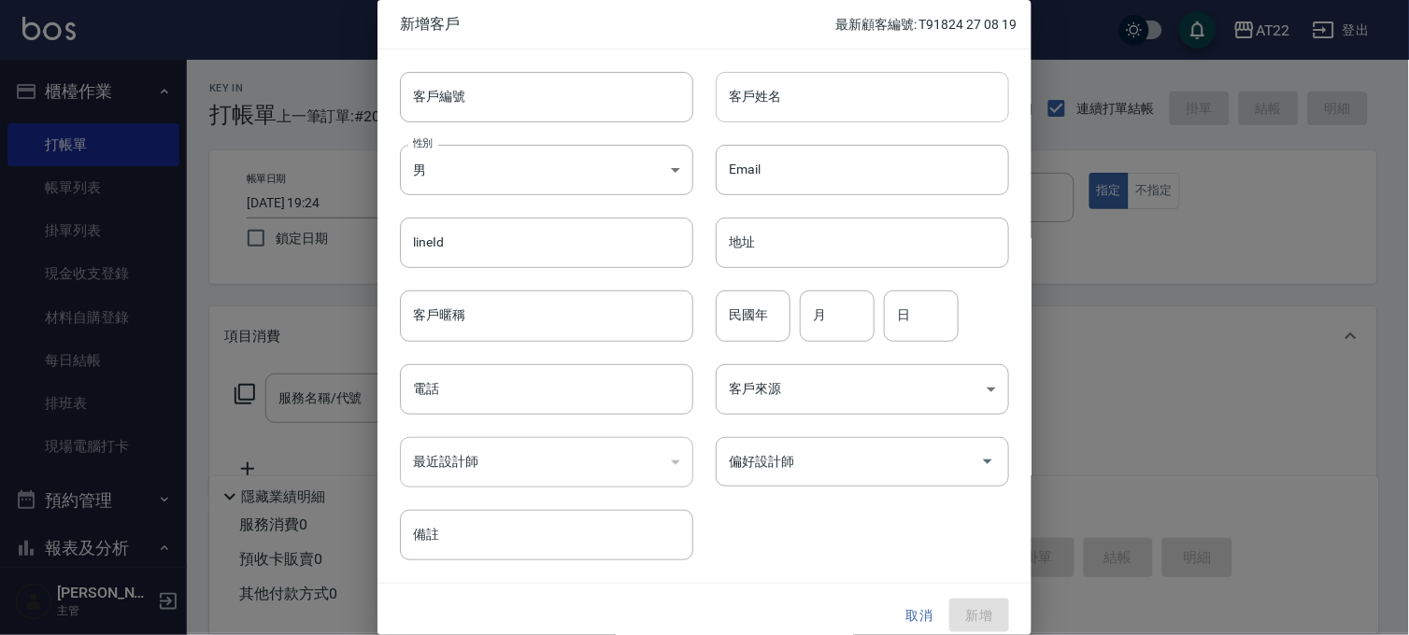
click at [841, 99] on input "客戶姓名" at bounding box center [862, 97] width 293 height 50
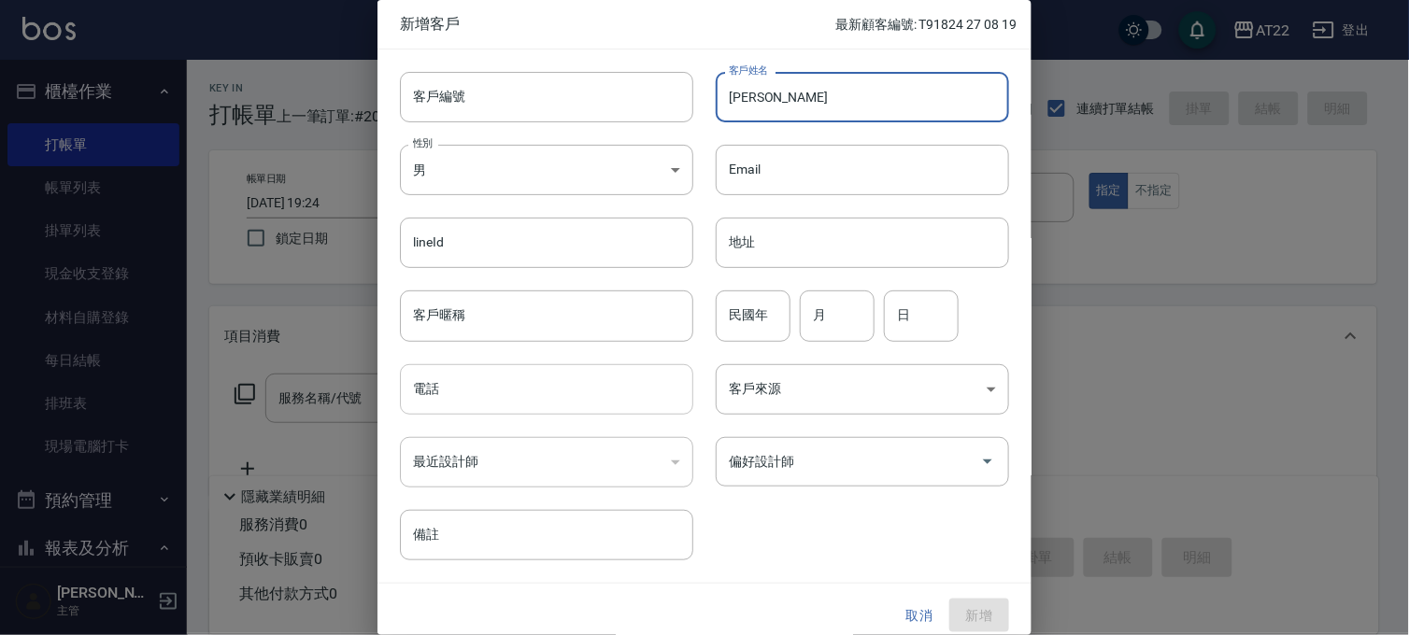
type input "藤孟芯"
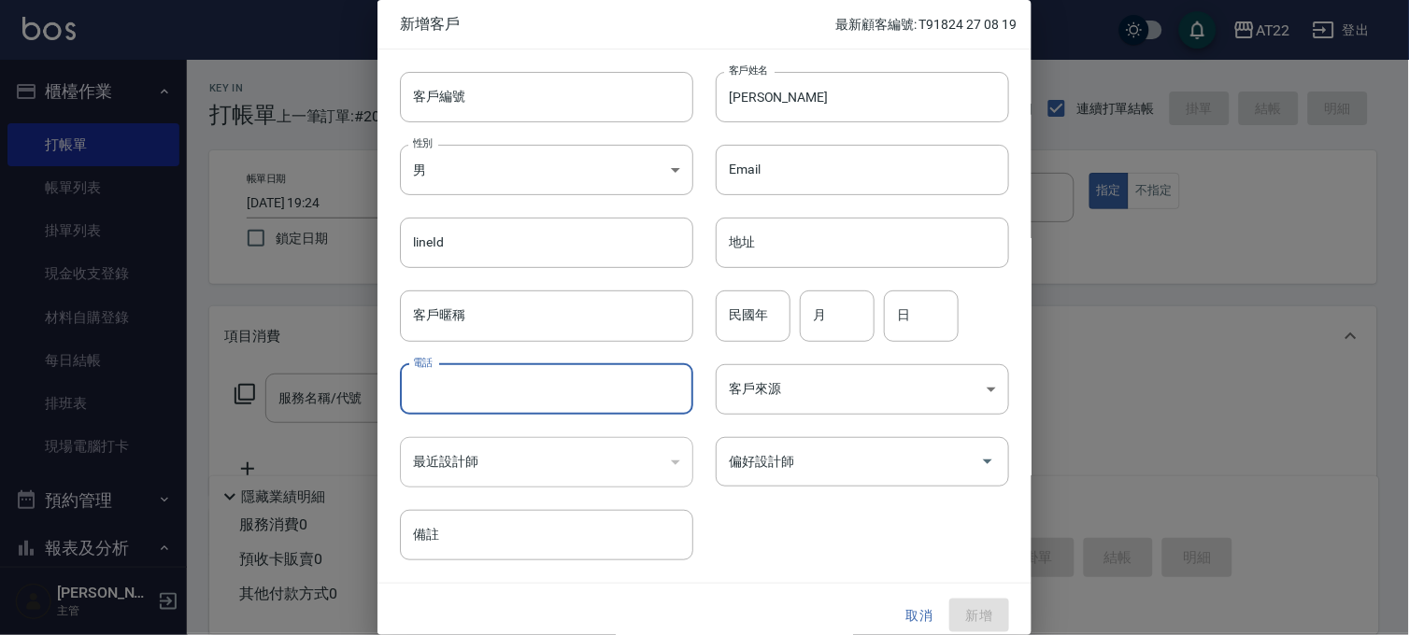
click at [497, 395] on input "電話" at bounding box center [546, 389] width 293 height 50
type input "0979823419"
click at [773, 306] on input "民國年" at bounding box center [753, 316] width 75 height 50
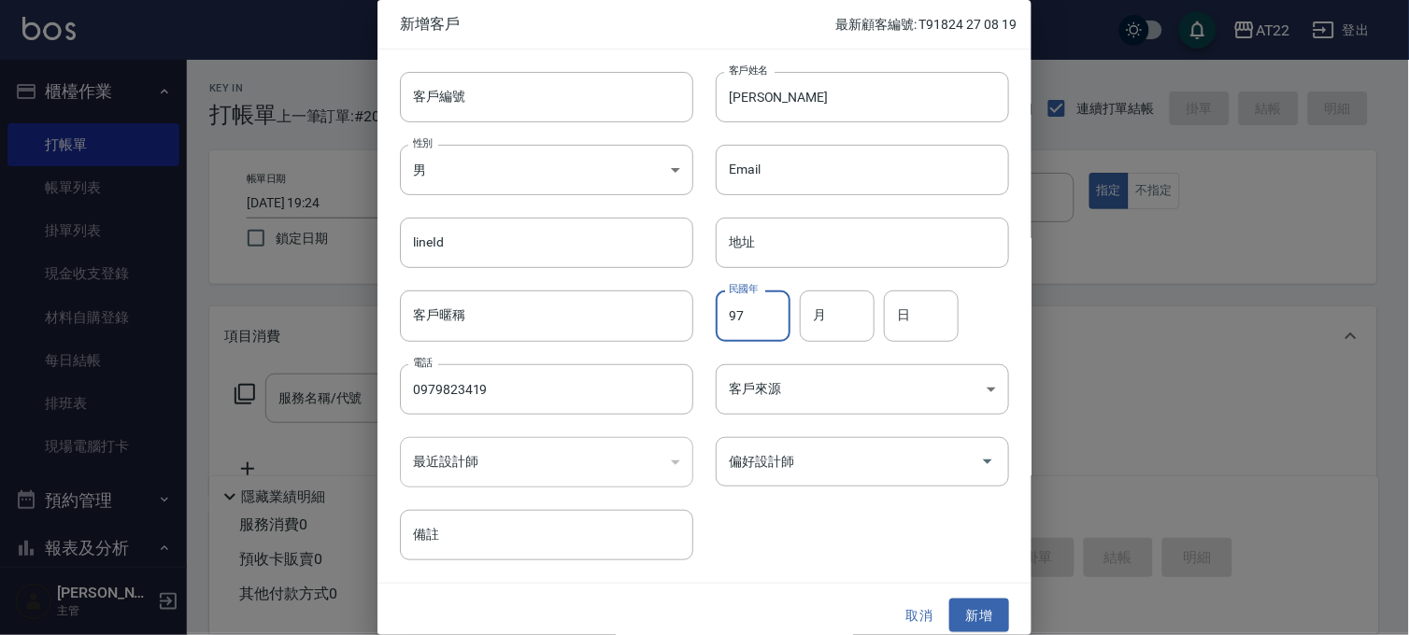
type input "97"
type input "1"
type input "06"
click at [974, 614] on button "新增" at bounding box center [979, 616] width 60 height 35
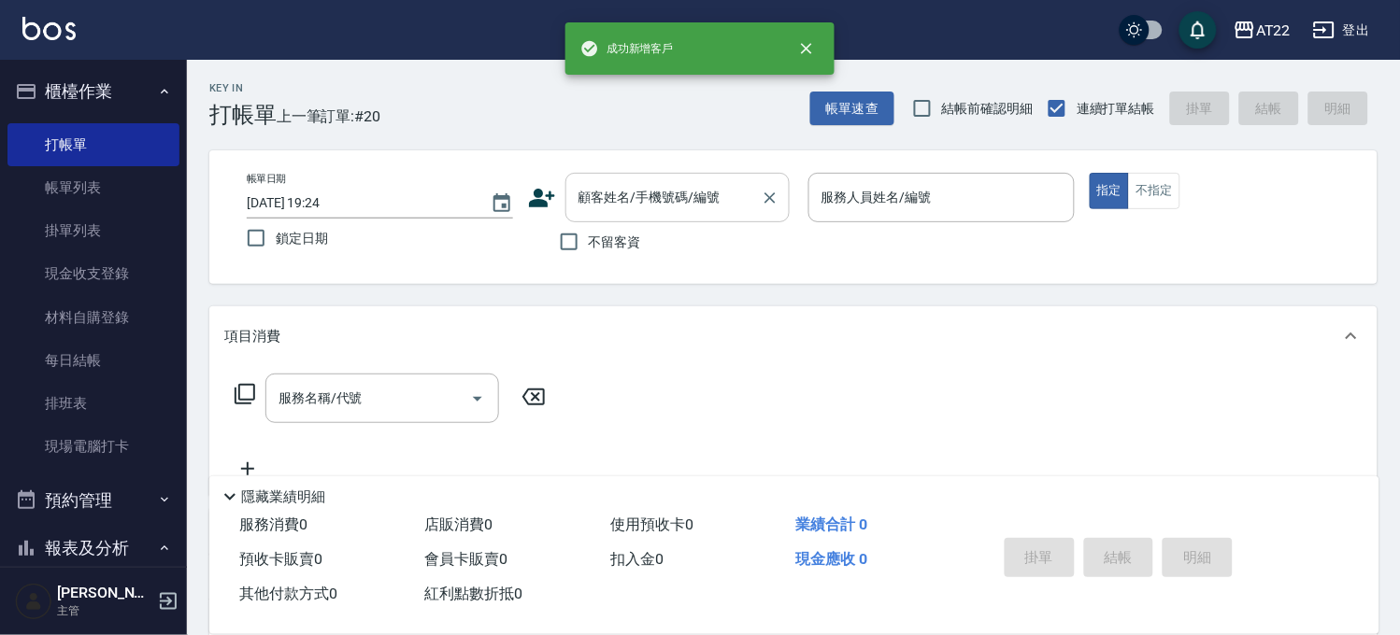
click at [705, 181] on input "顧客姓名/手機號碼/編號" at bounding box center [663, 197] width 179 height 33
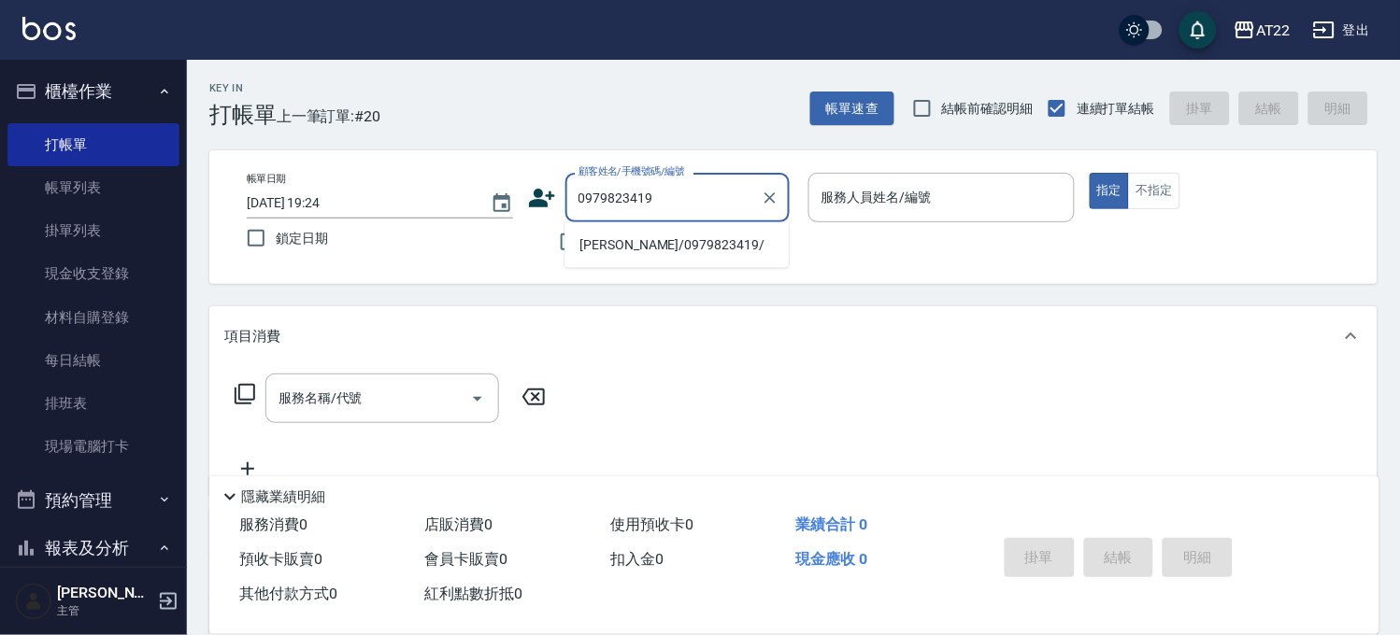
click at [698, 239] on li "[PERSON_NAME]/0979823419/" at bounding box center [676, 245] width 224 height 31
type input "[PERSON_NAME]/0979823419/"
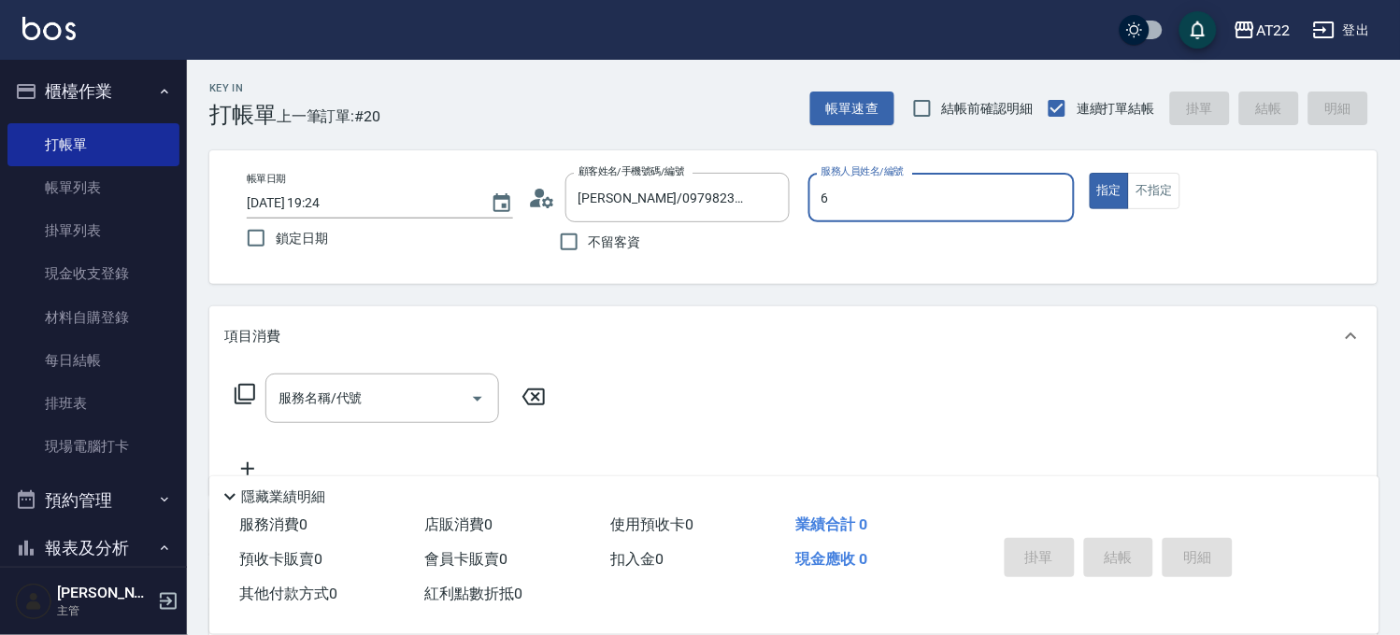
type input "SINDY-6"
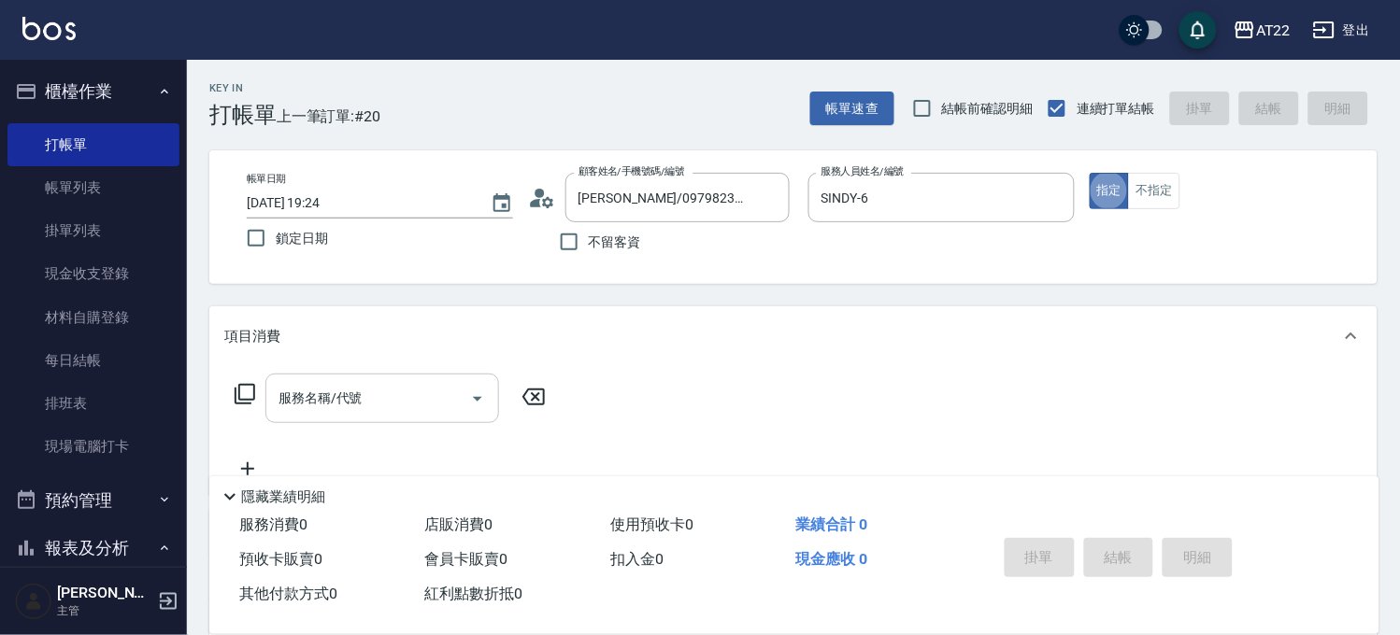
click at [385, 393] on input "服務名稱/代號" at bounding box center [368, 398] width 189 height 33
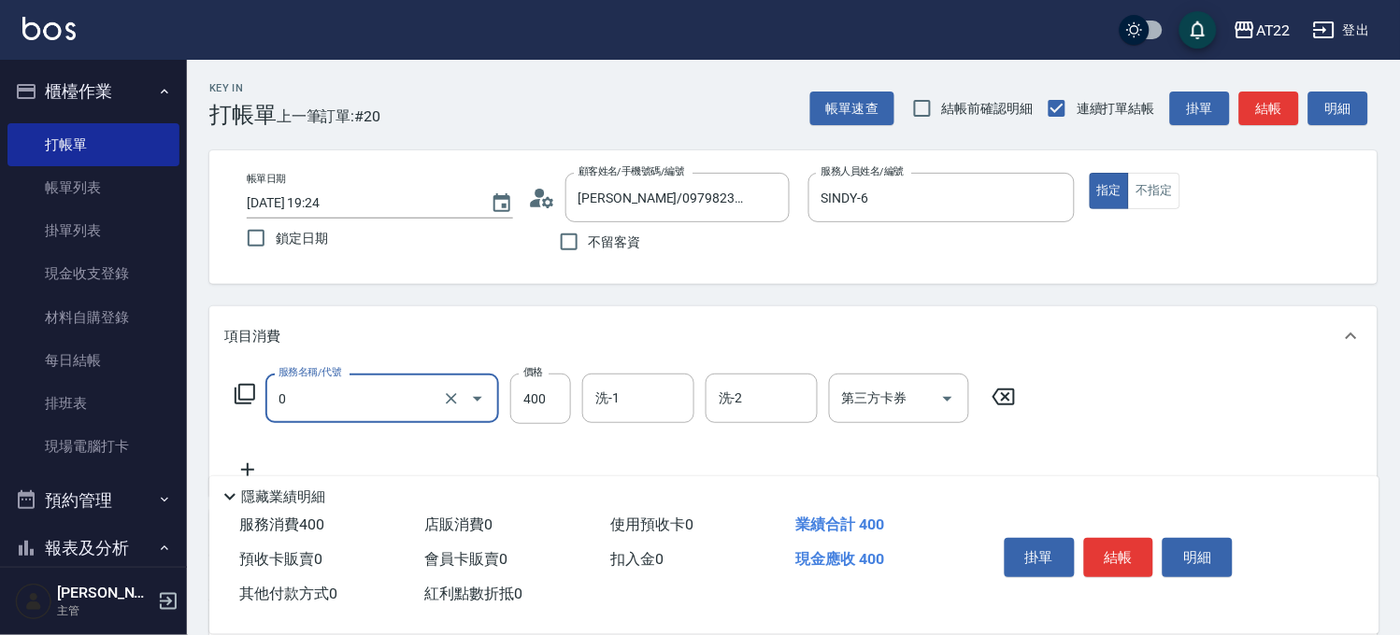
type input "有機洗髮(0)"
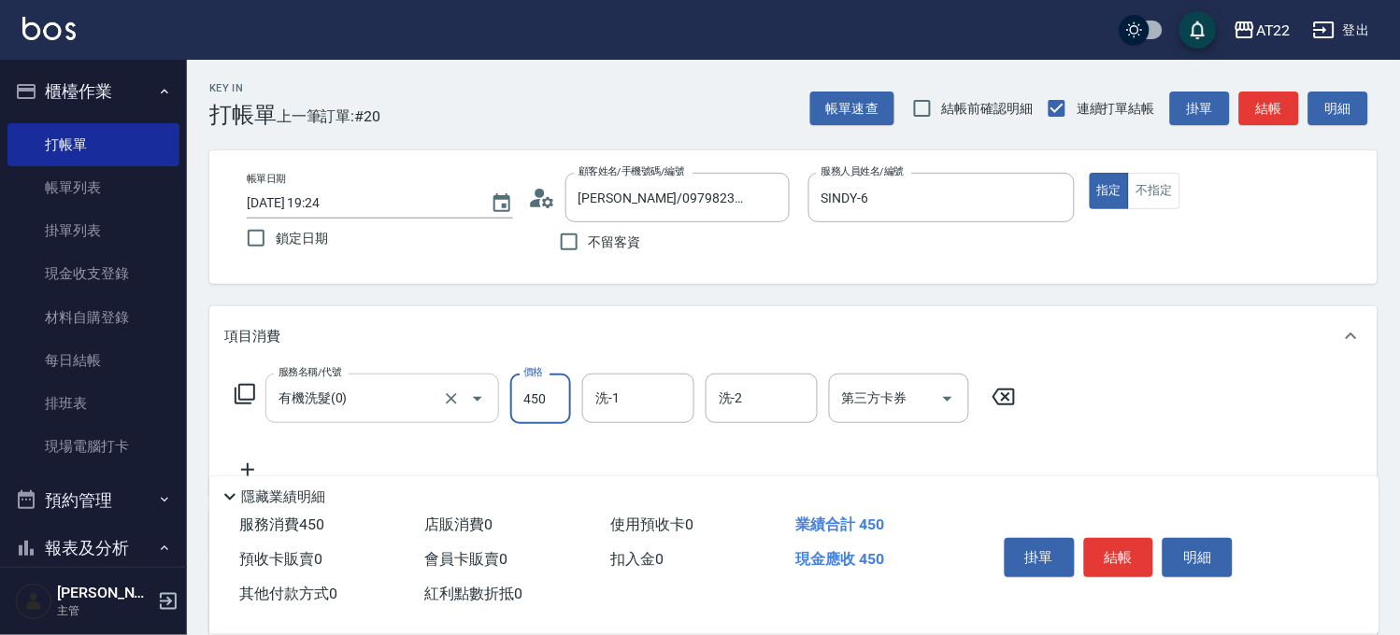
type input "450"
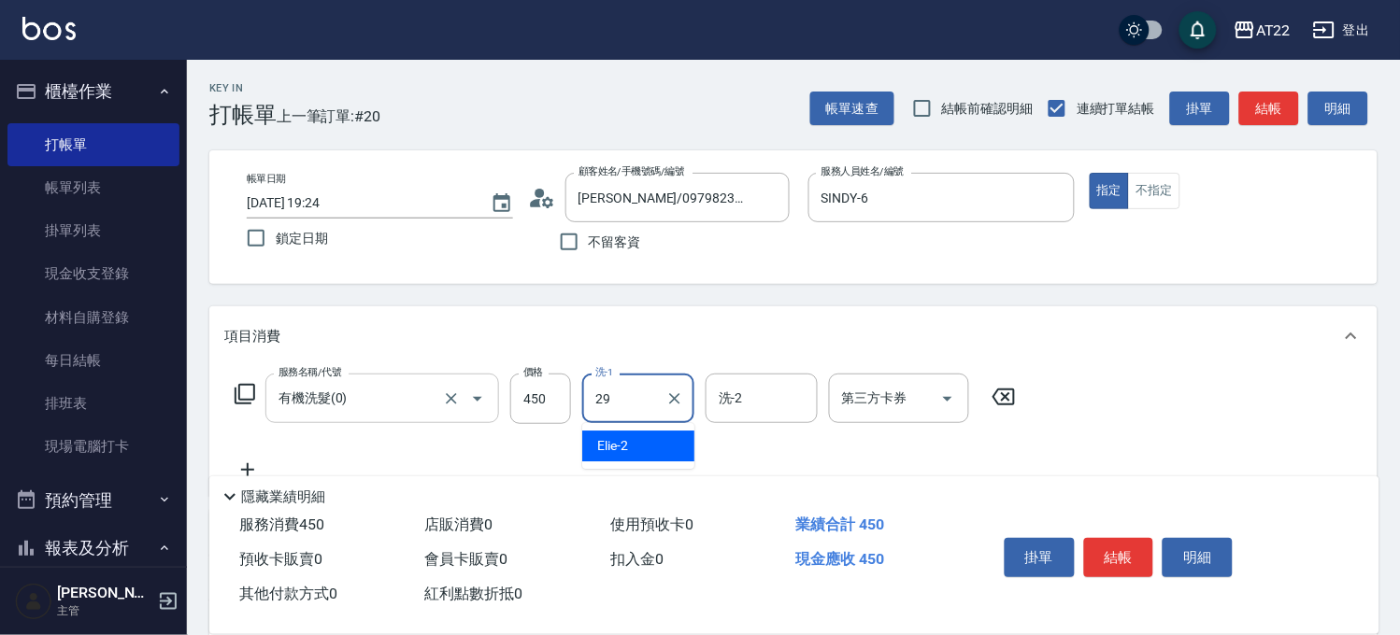
type input "Joyce-29"
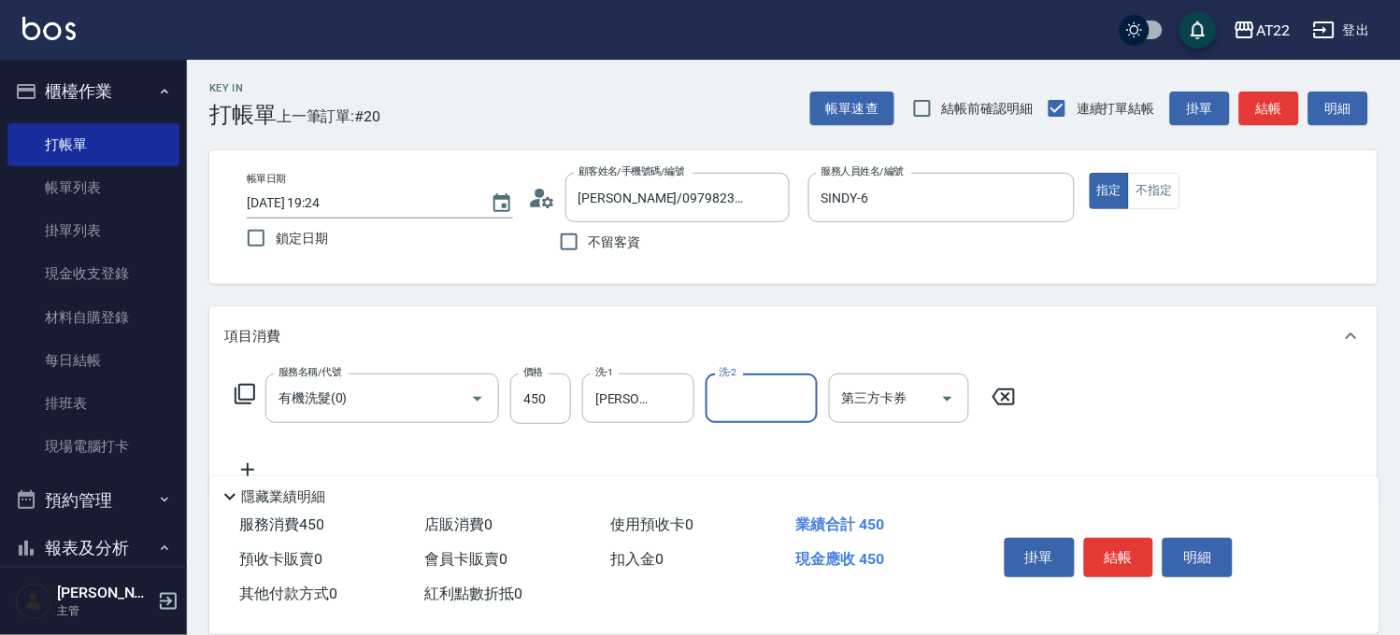
click at [253, 461] on icon at bounding box center [247, 470] width 47 height 22
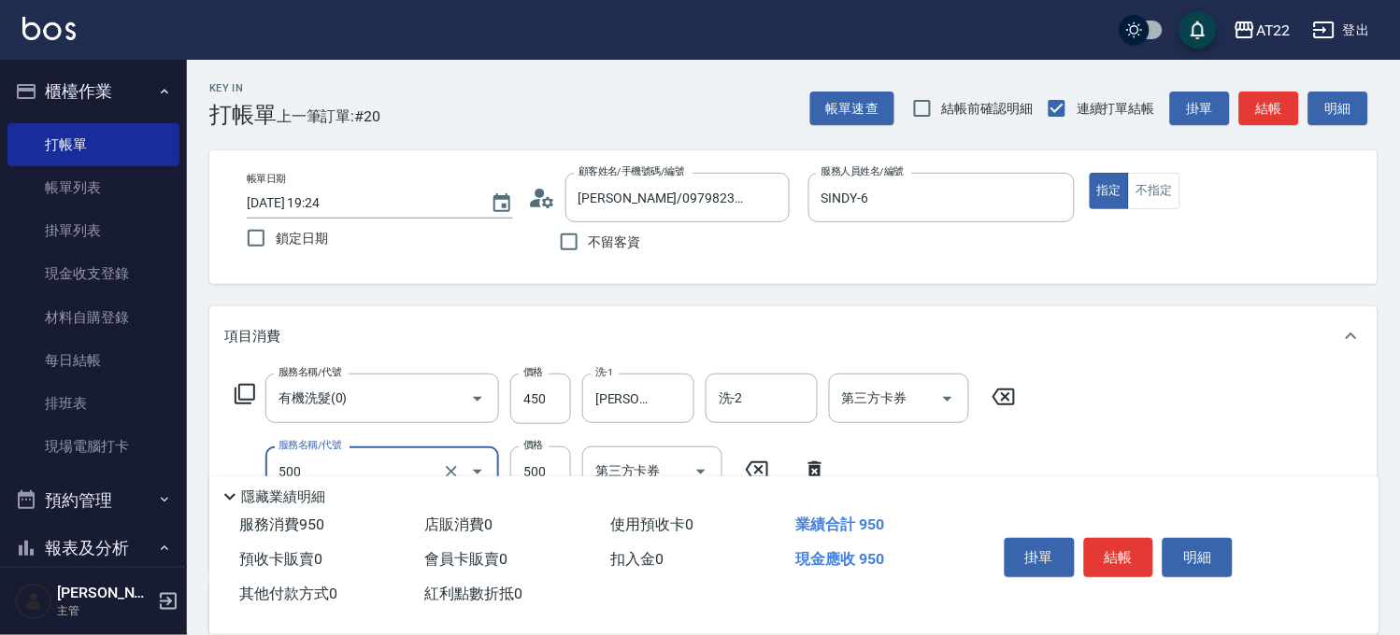
type input "剪髮(500)"
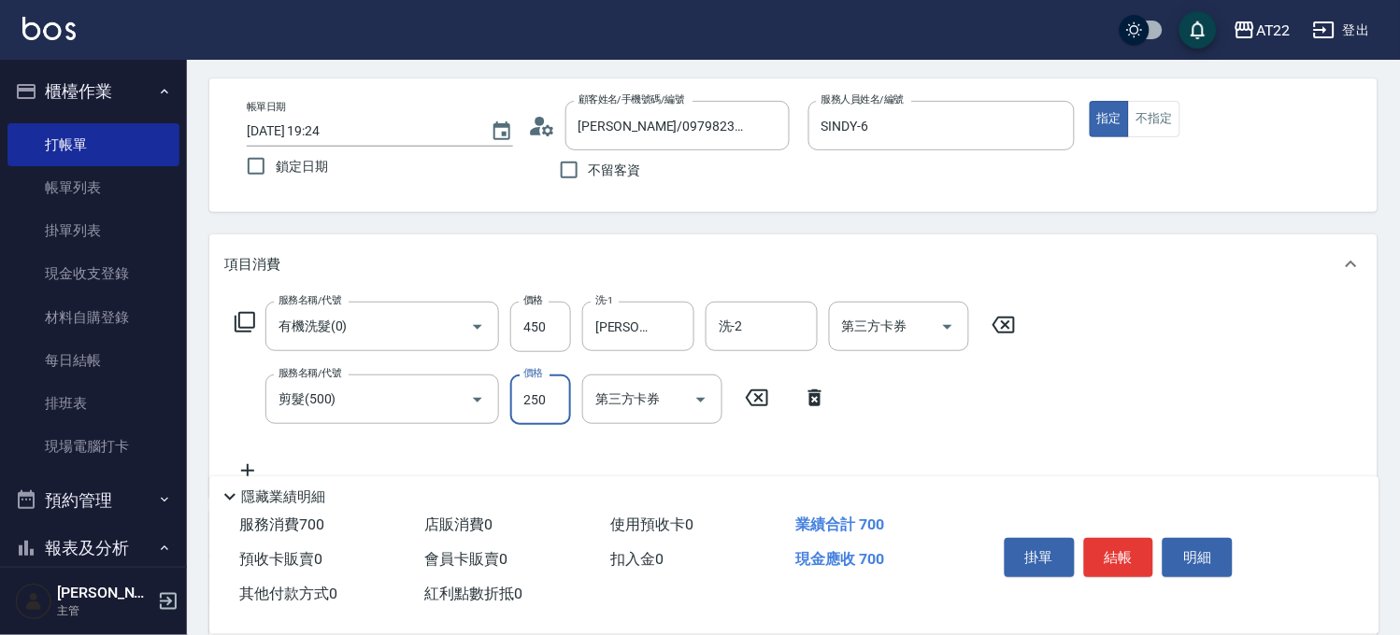
scroll to position [104, 0]
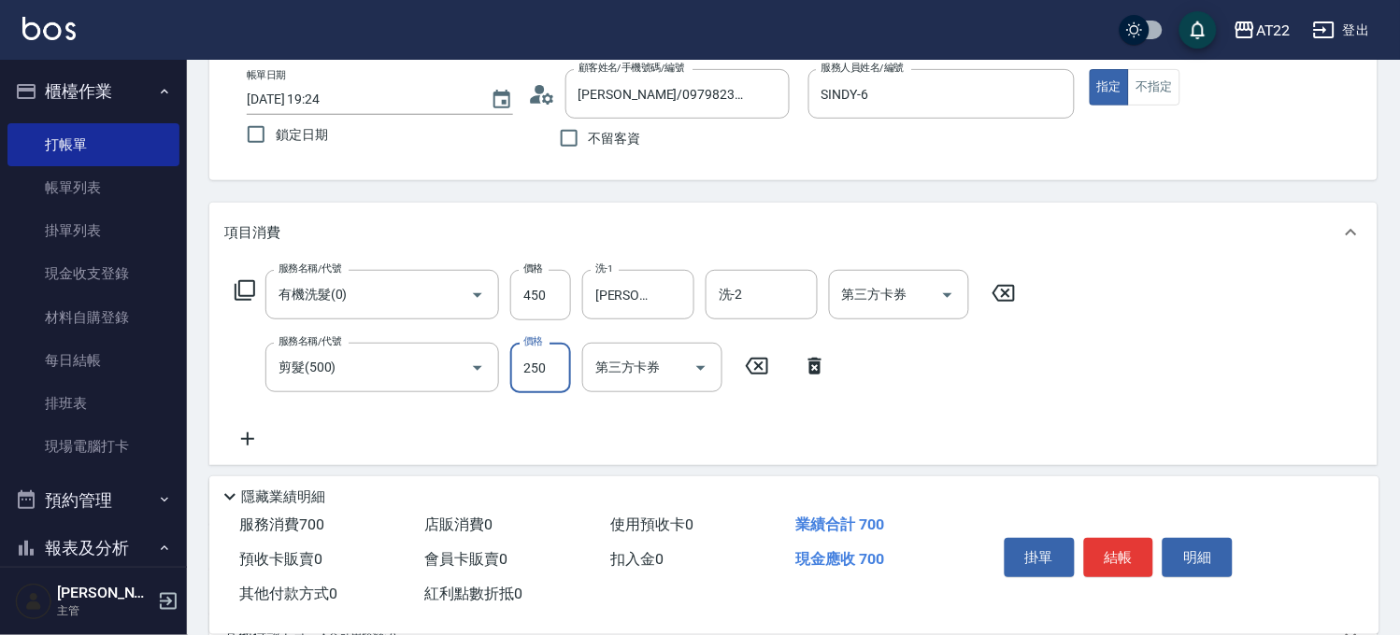
type input "250"
click at [236, 440] on icon at bounding box center [247, 439] width 47 height 22
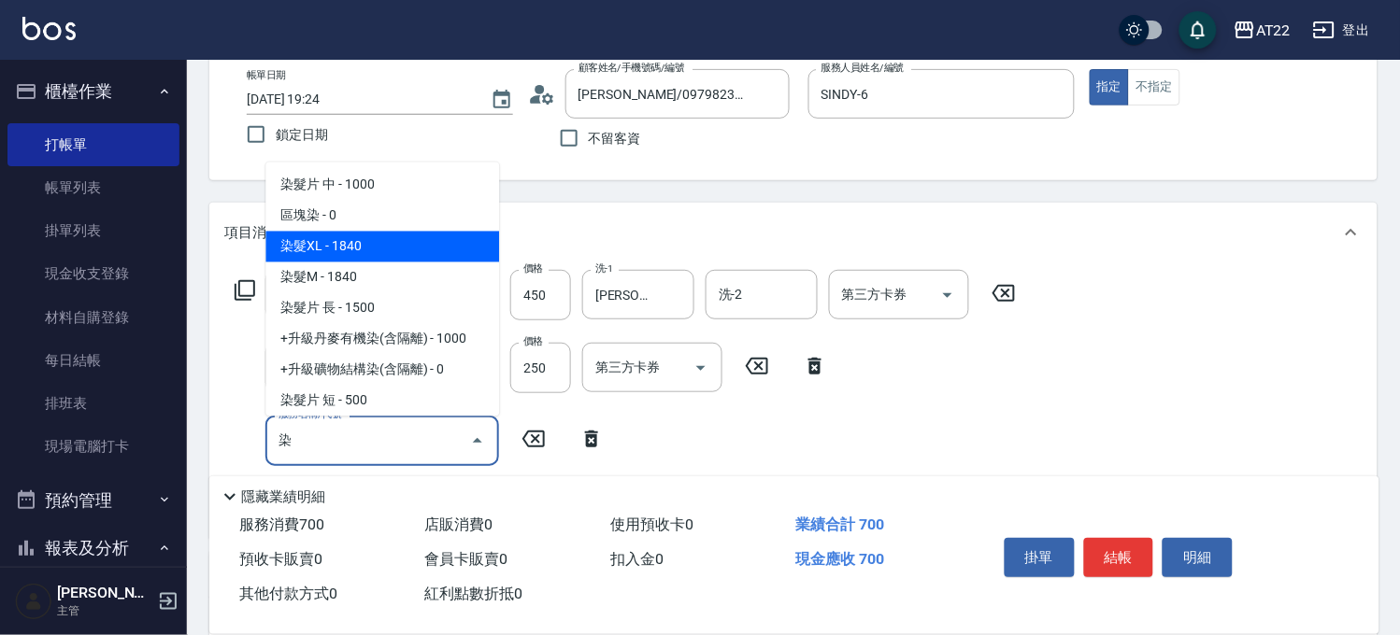
click at [434, 244] on span "染髮XL - 1840" at bounding box center [382, 247] width 234 height 31
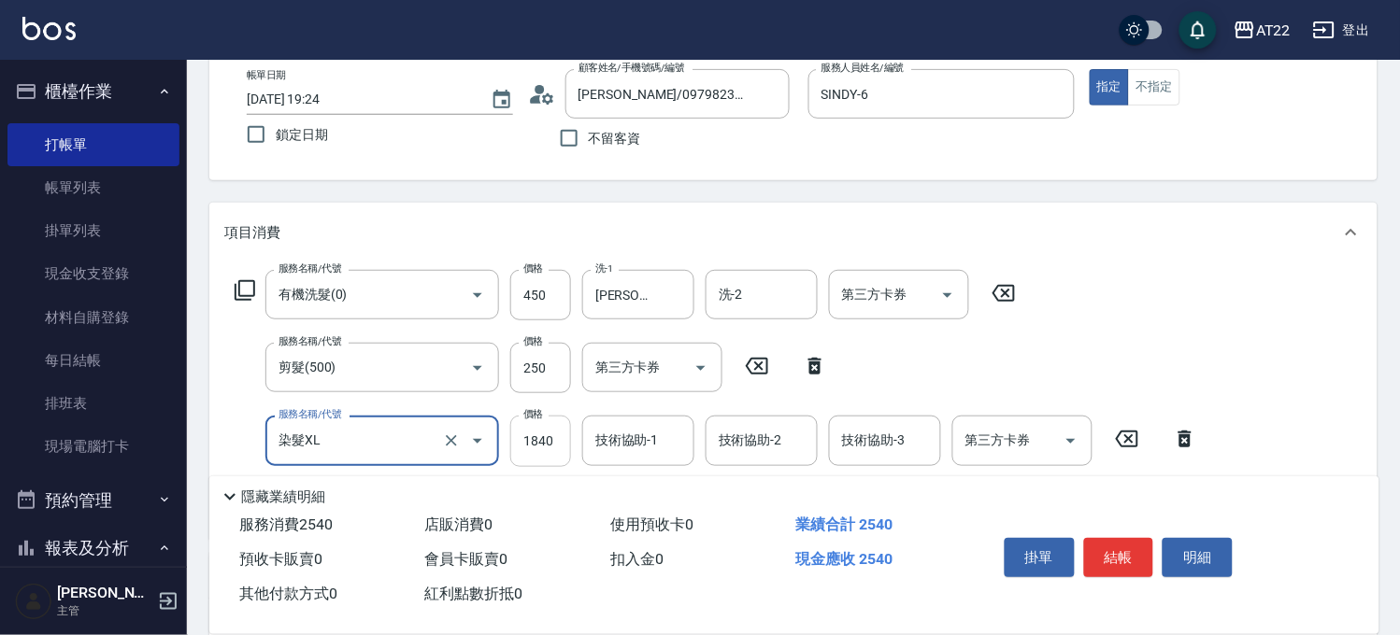
type input "染髮XL"
click at [562, 440] on input "1840" at bounding box center [540, 441] width 61 height 50
type input "2270"
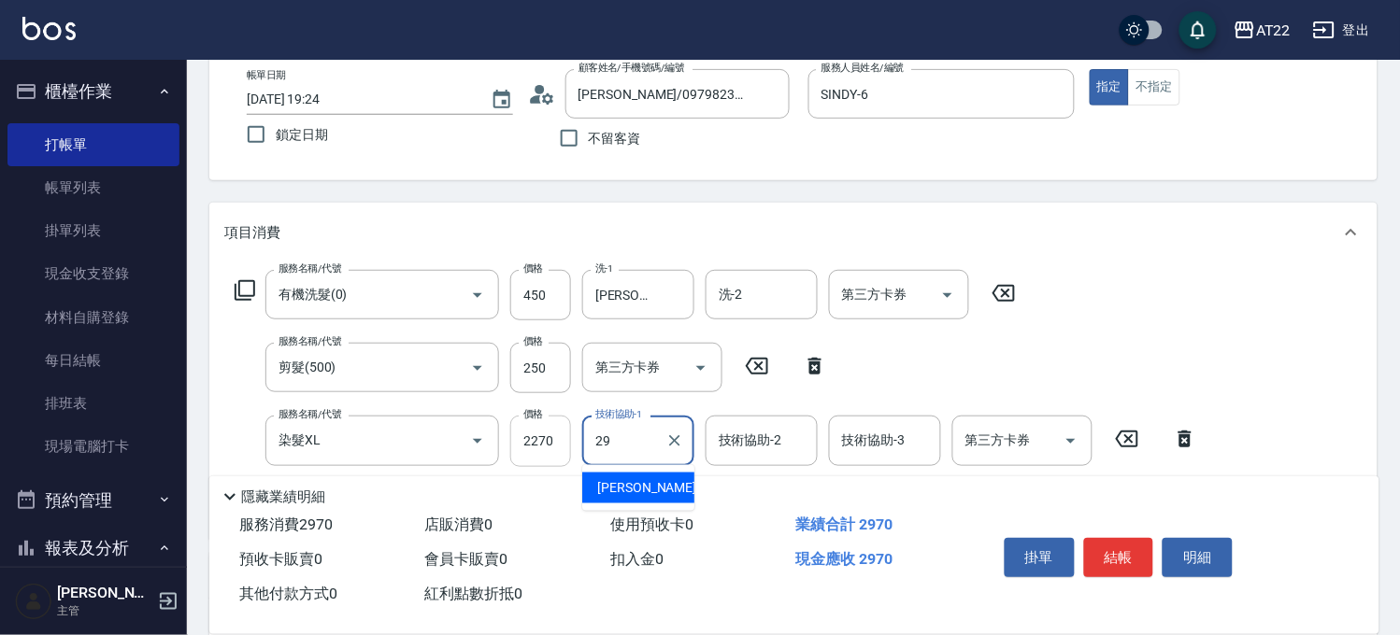
type input "Joyce-29"
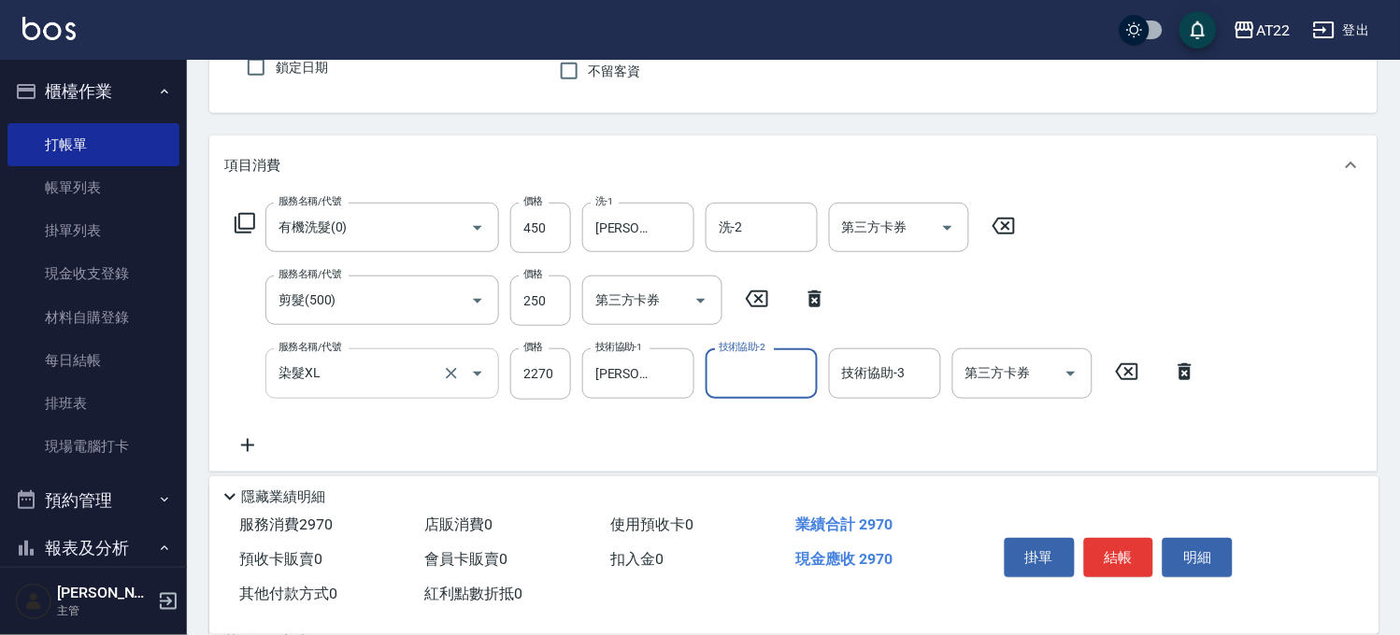
scroll to position [207, 0]
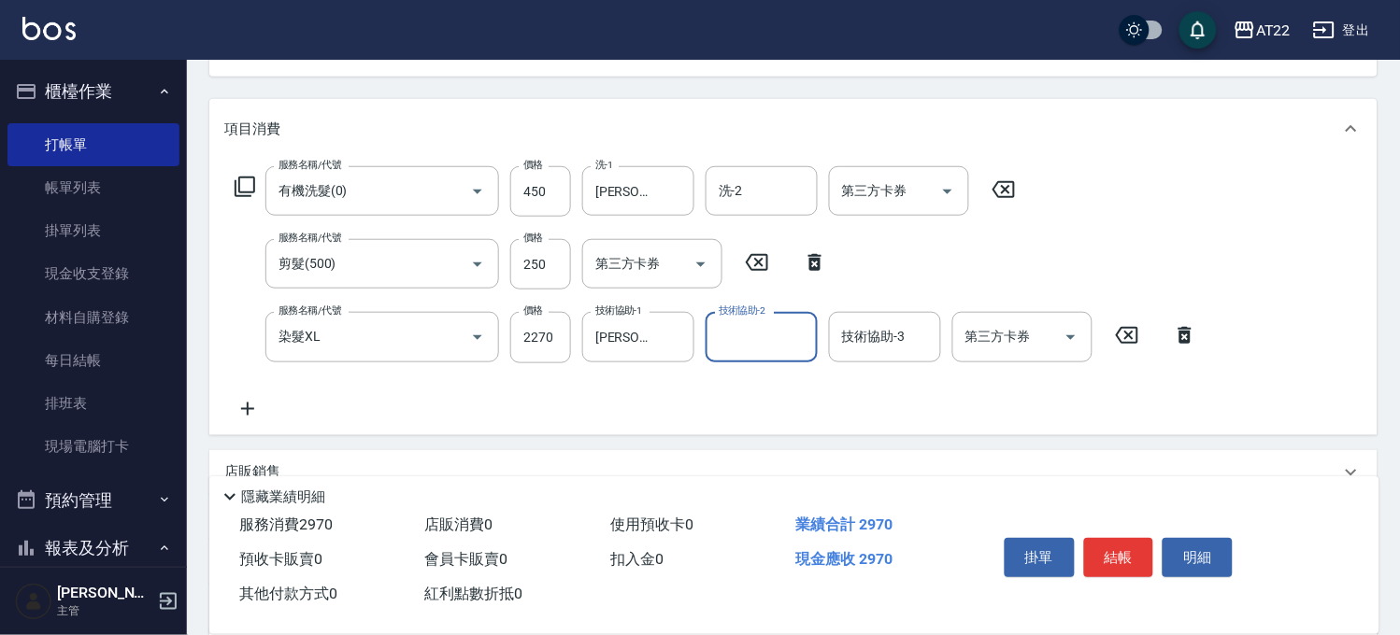
click at [254, 398] on icon at bounding box center [247, 409] width 47 height 22
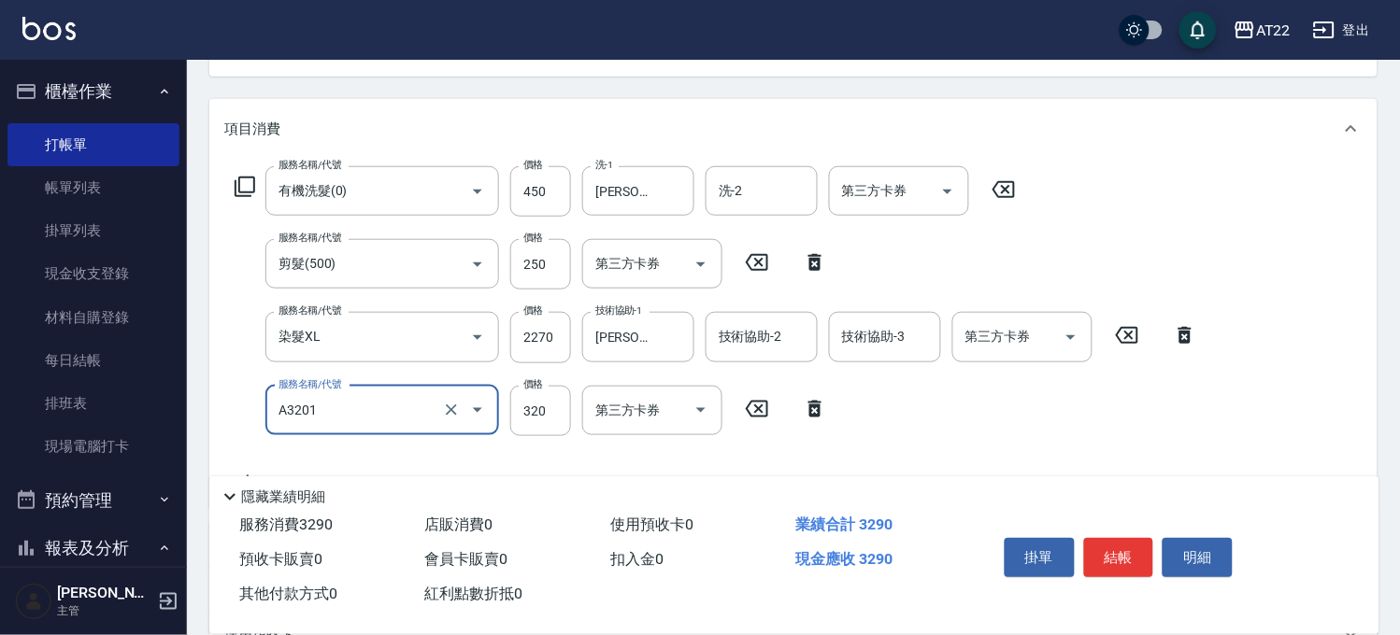
type input "頭皮隔離液(A3201)"
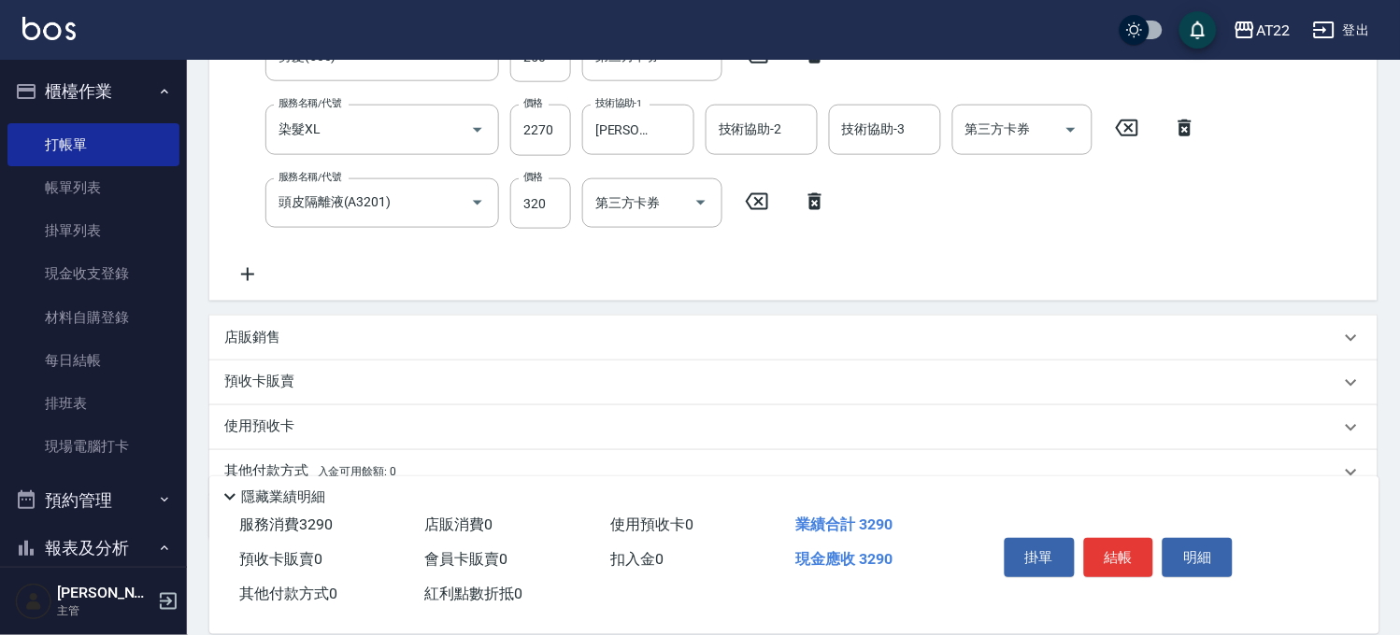
click at [262, 274] on icon at bounding box center [247, 274] width 47 height 22
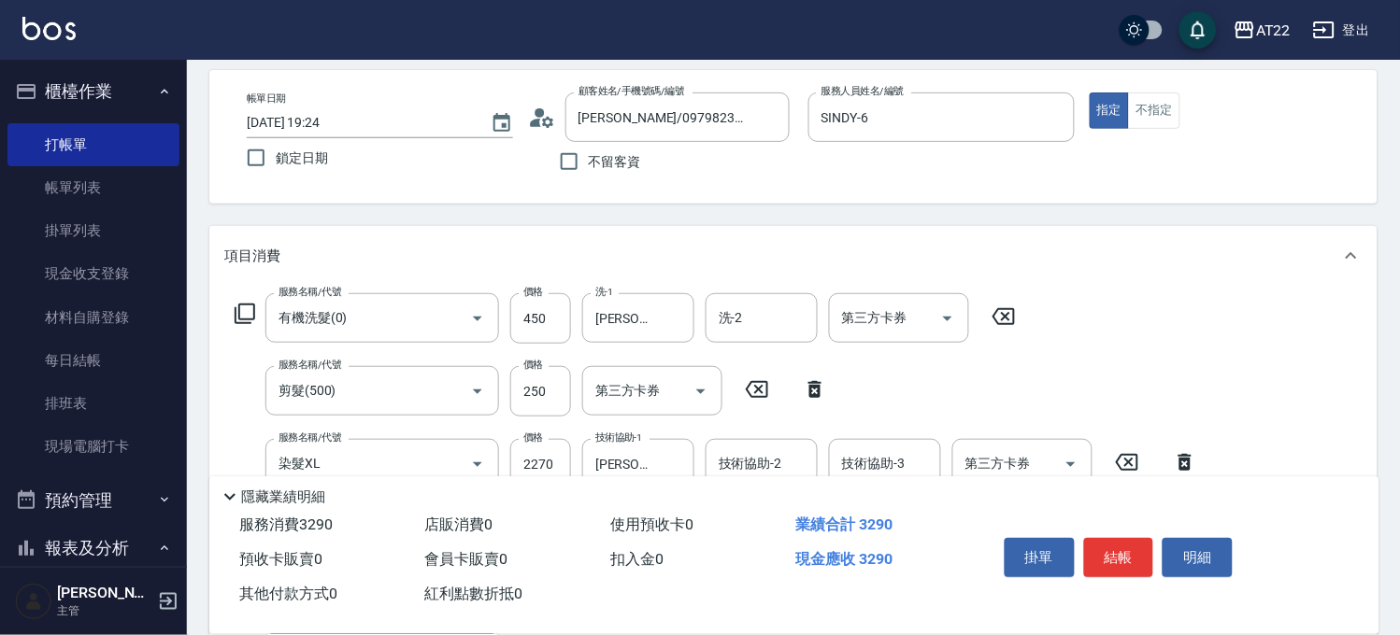
scroll to position [288, 0]
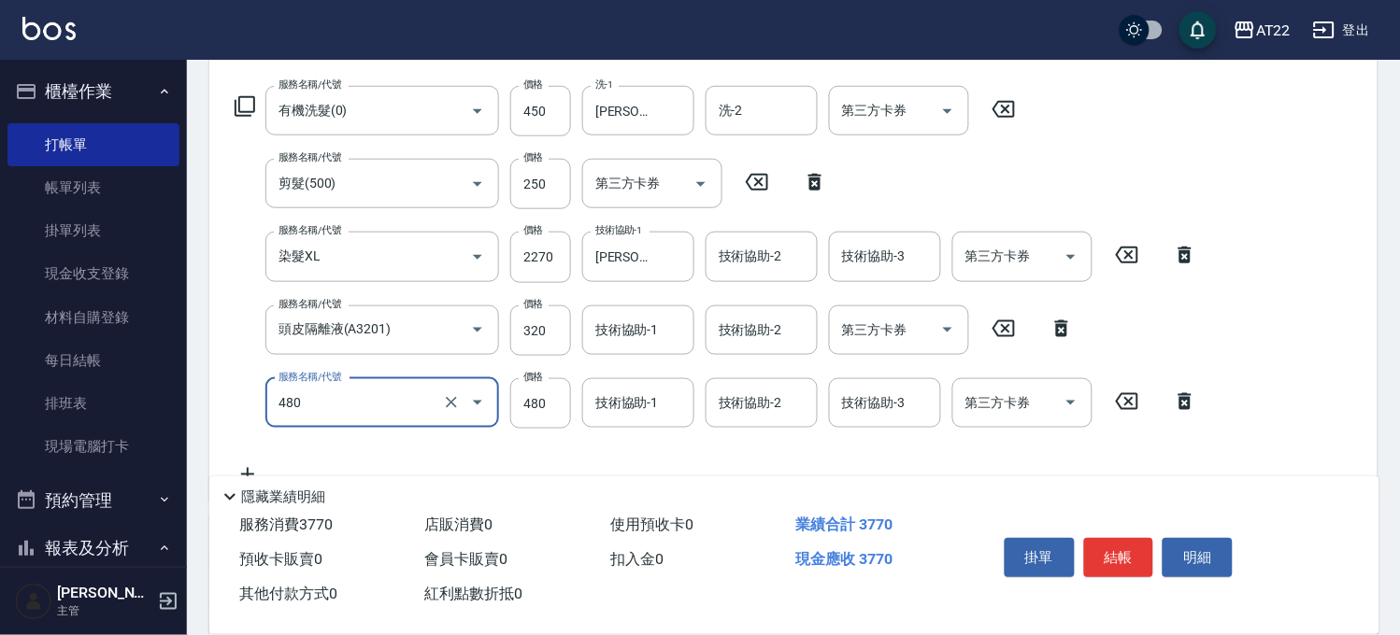
type input "潤澤修護(480)"
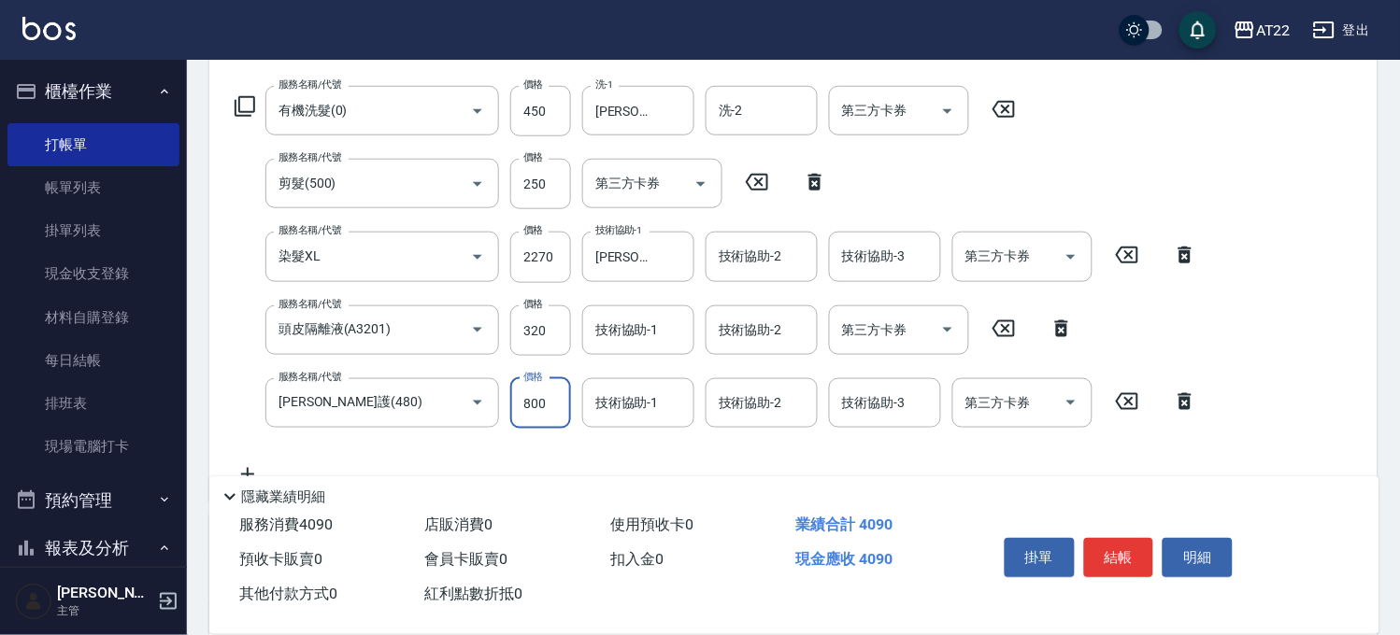
type input "800"
type input "298"
click at [701, 341] on form "技術協助-1 技術協助-1" at bounding box center [643, 331] width 123 height 50
click at [591, 344] on input "技術協助-1" at bounding box center [638, 330] width 95 height 33
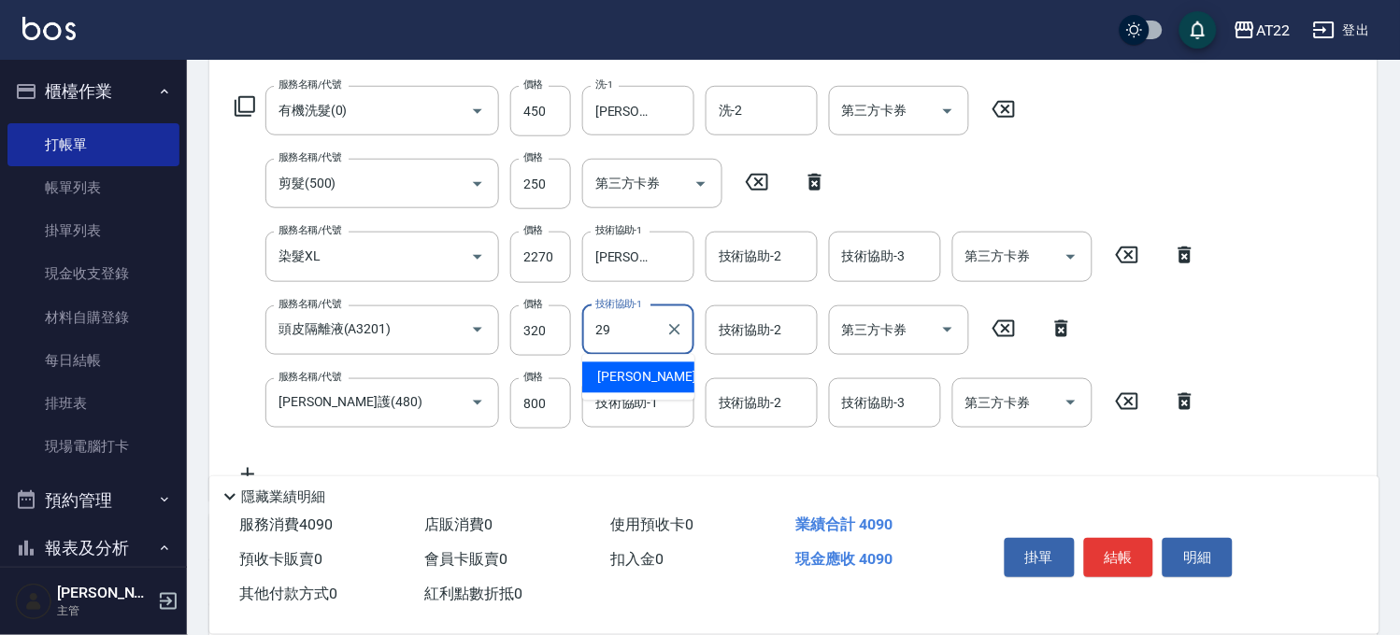
type input "Joyce-29"
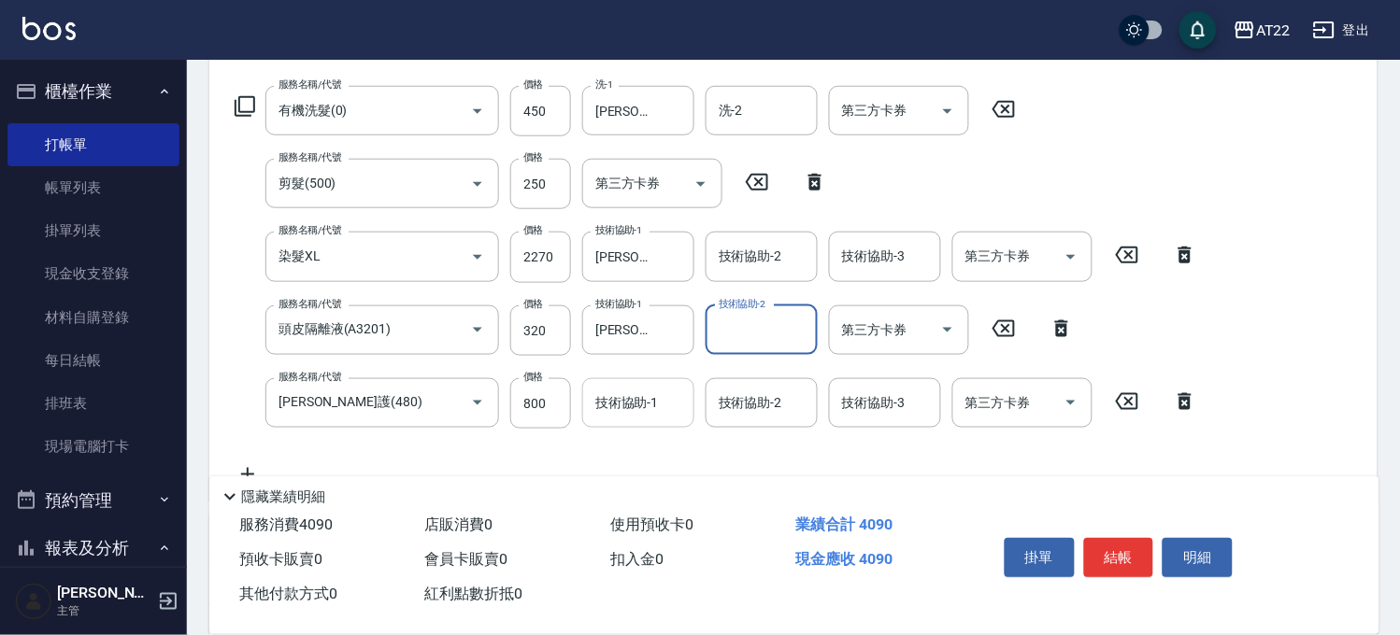
click at [628, 419] on div "技術協助-1" at bounding box center [638, 403] width 112 height 50
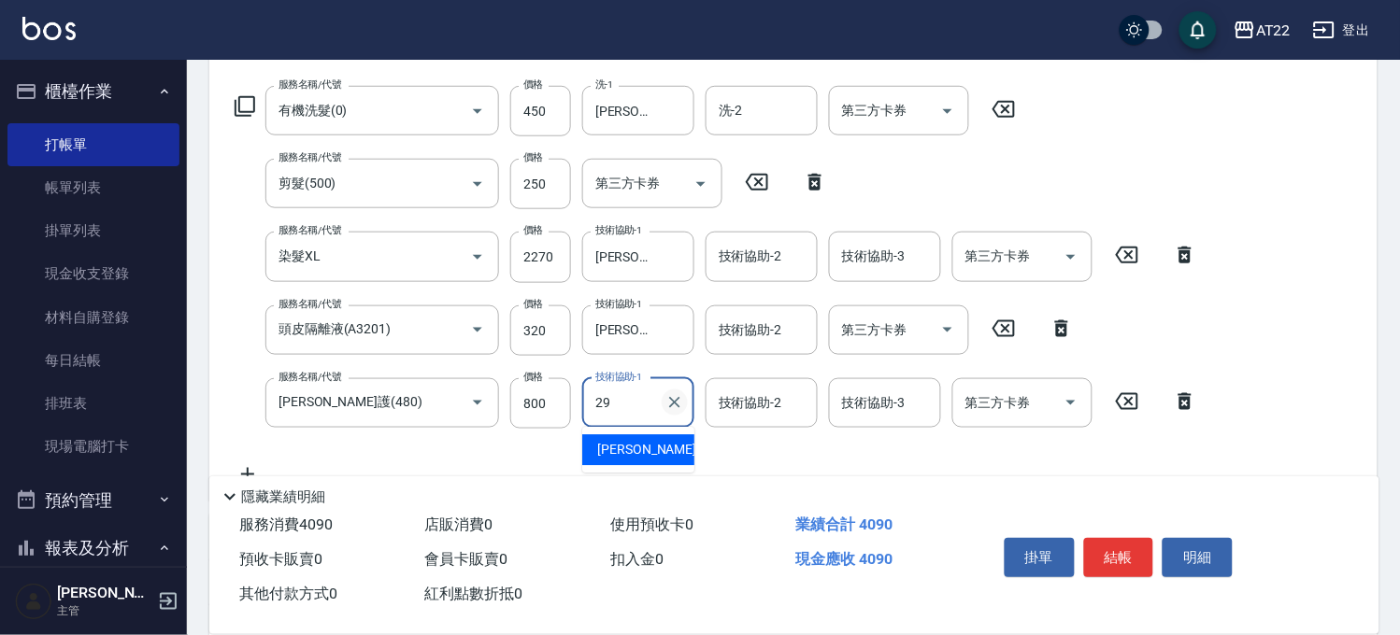
type input "Joyce-29"
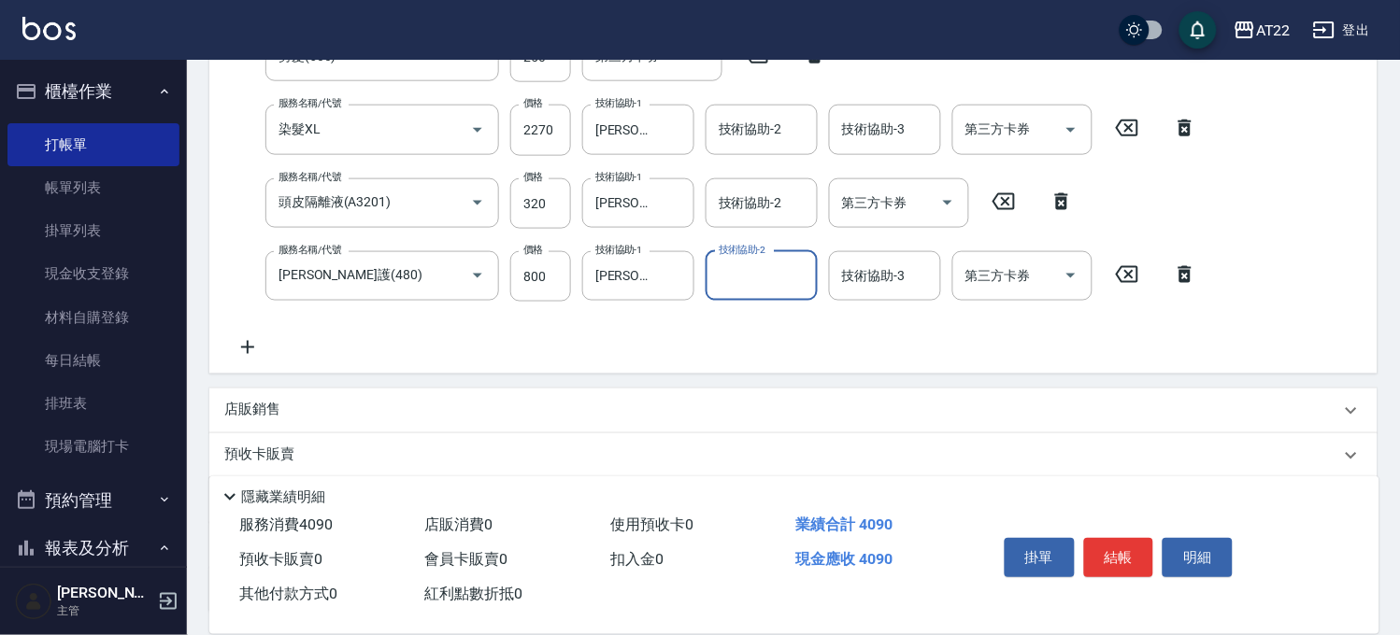
scroll to position [0, 0]
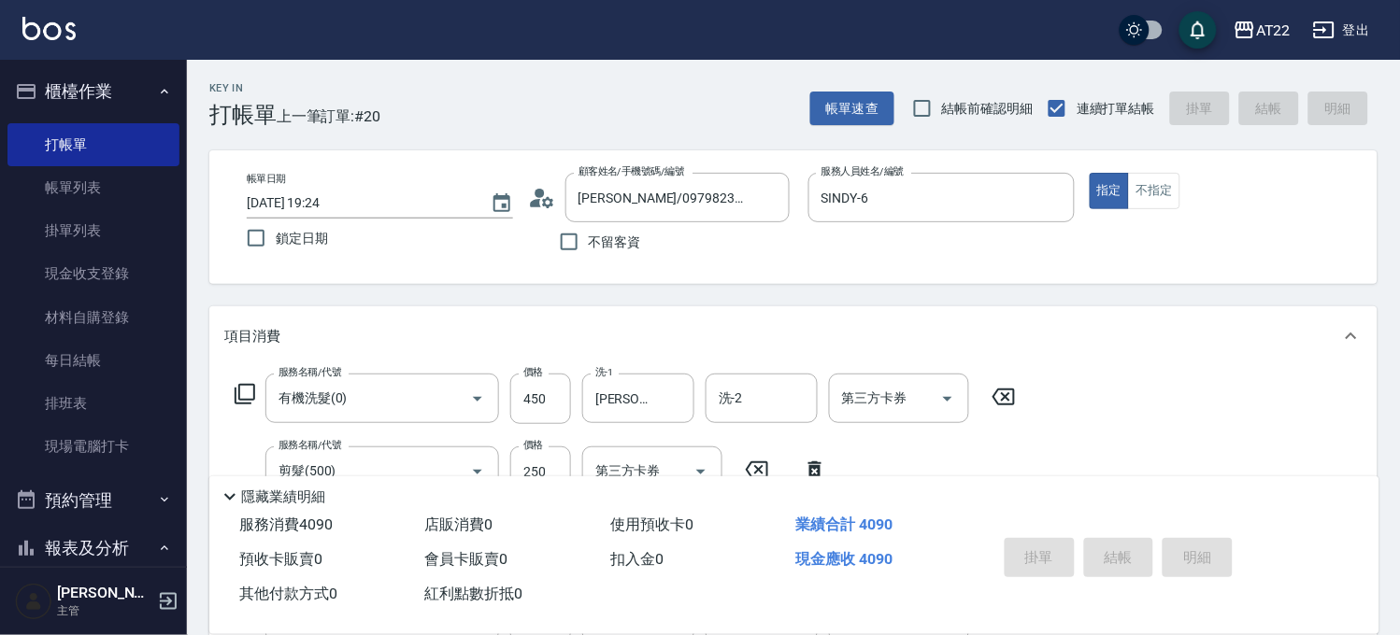
type input "2025/08/20 19:26"
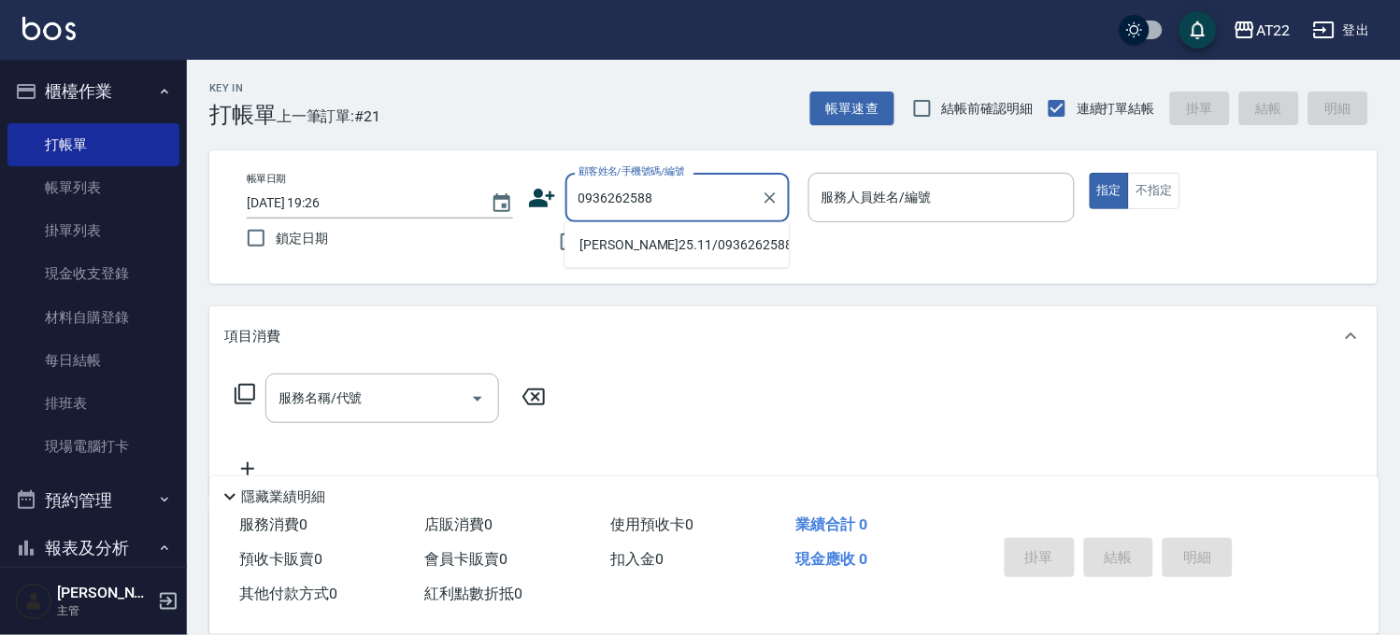
click at [586, 256] on li "[PERSON_NAME]25.11/0936262588/v82270" at bounding box center [676, 245] width 224 height 31
type input "[PERSON_NAME]25.11/0936262588/v82270"
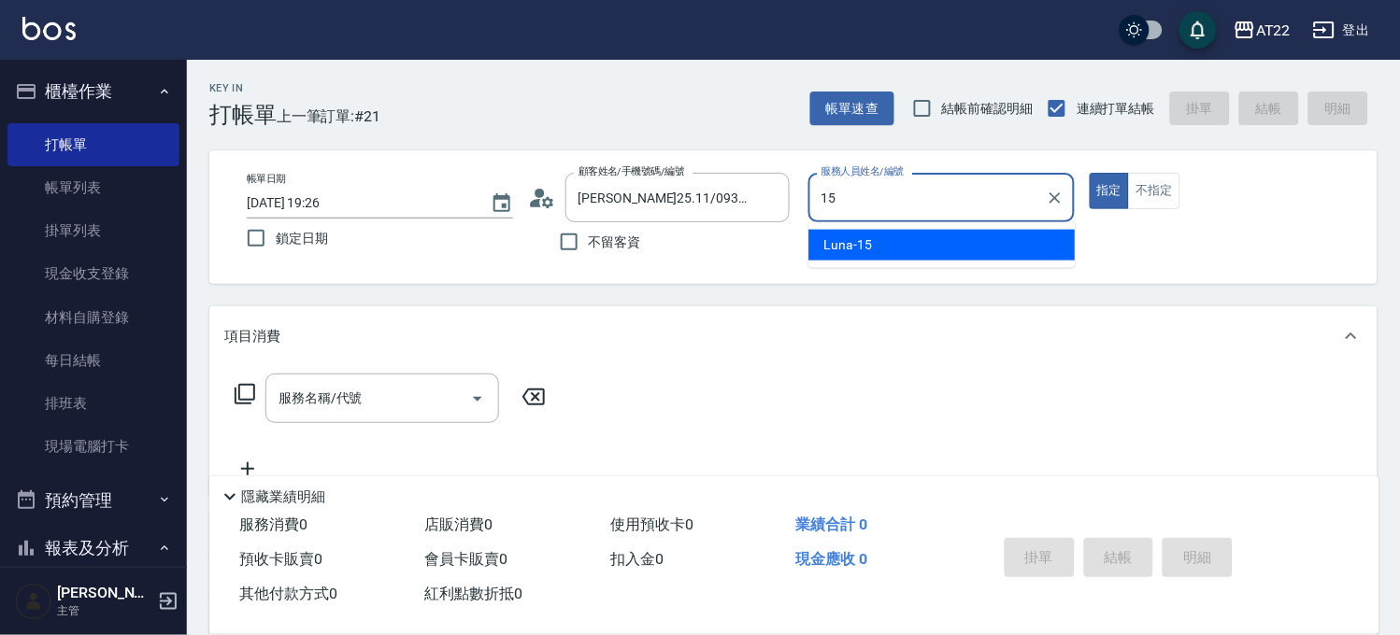
type input "Luna-15"
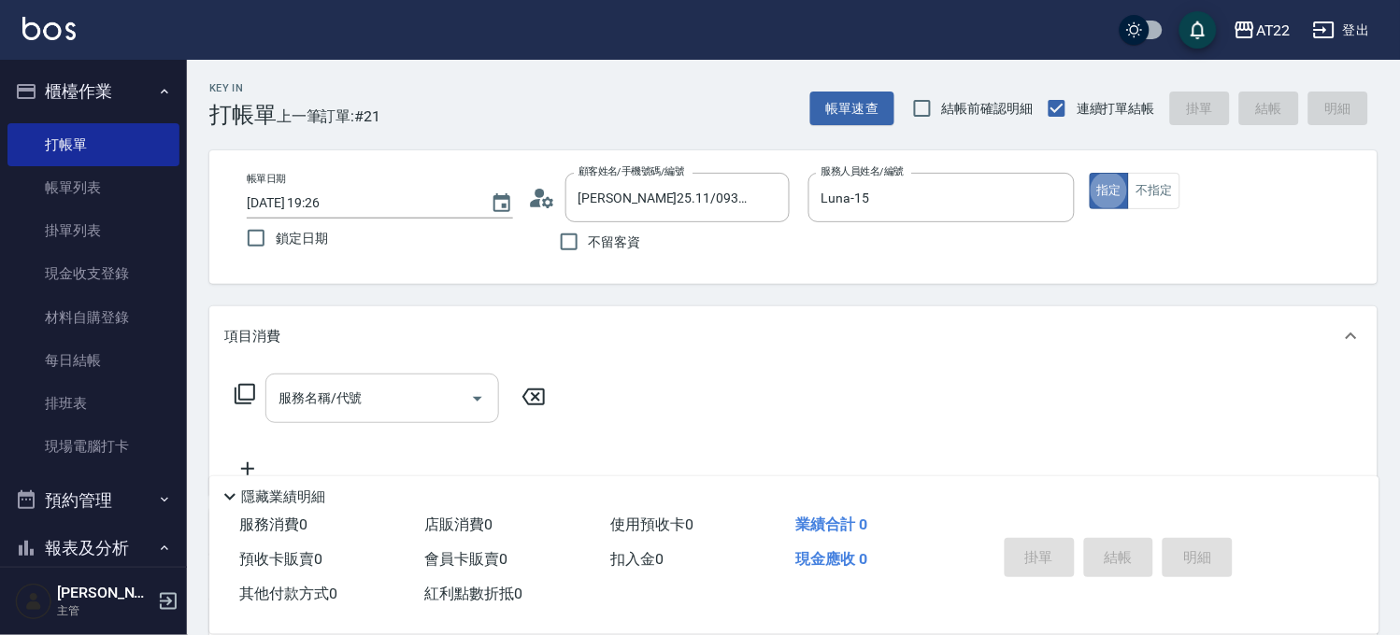
click at [397, 395] on input "服務名稱/代號" at bounding box center [368, 398] width 189 height 33
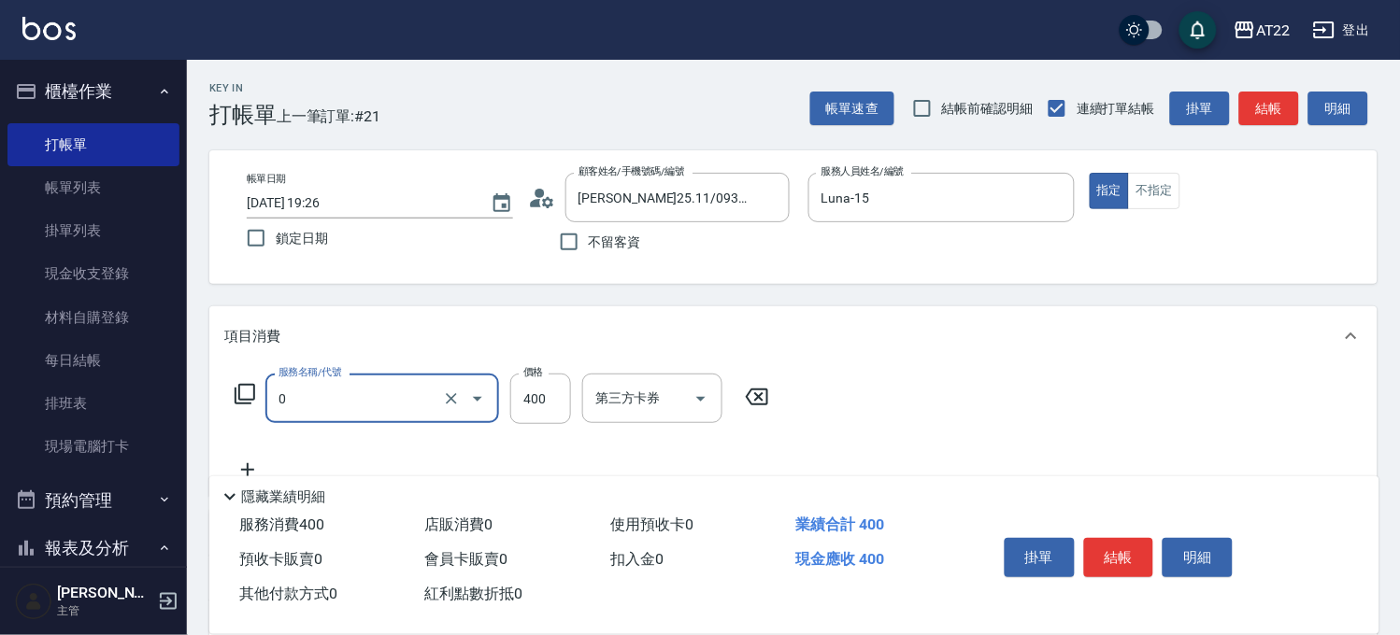
type input "有機洗髮(0)"
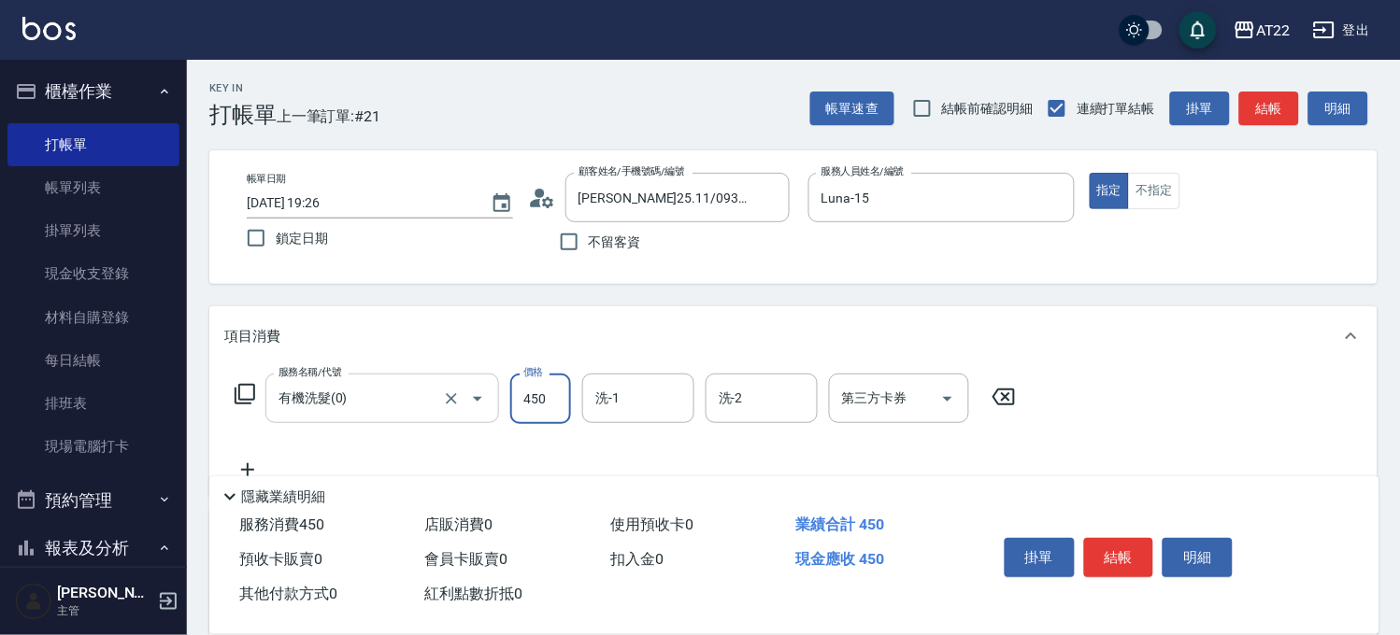
type input "450"
type input "1"
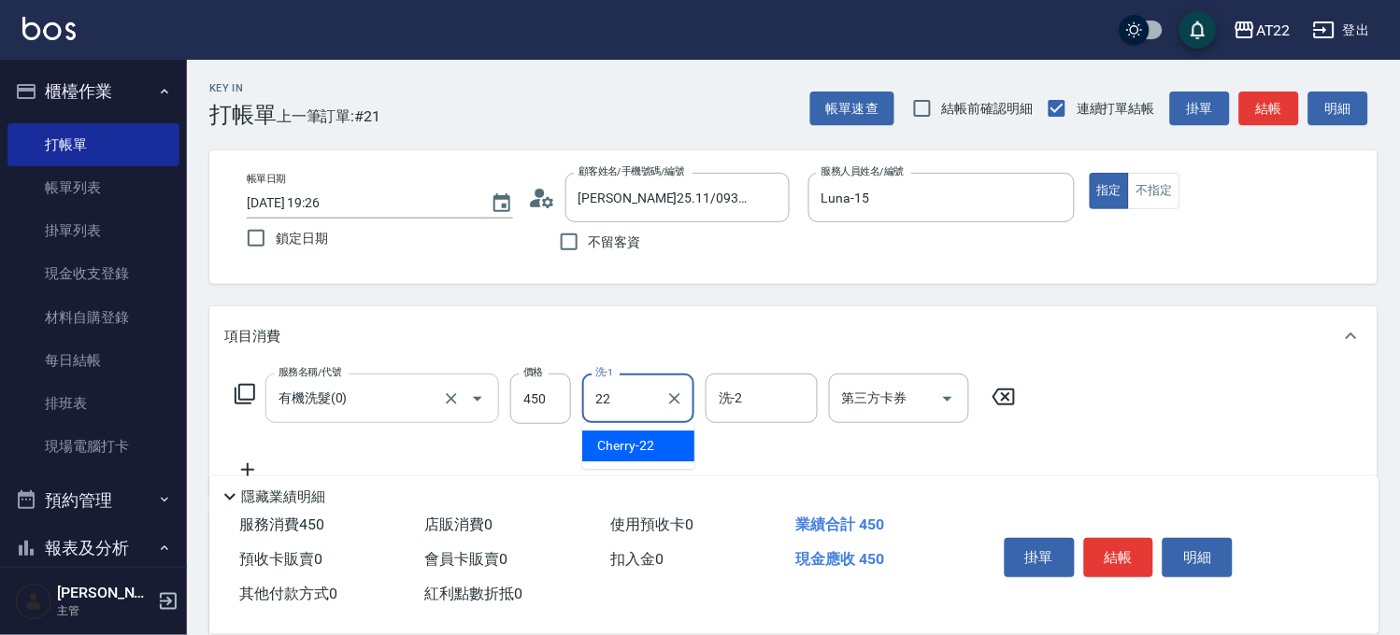
type input "Cherry-22"
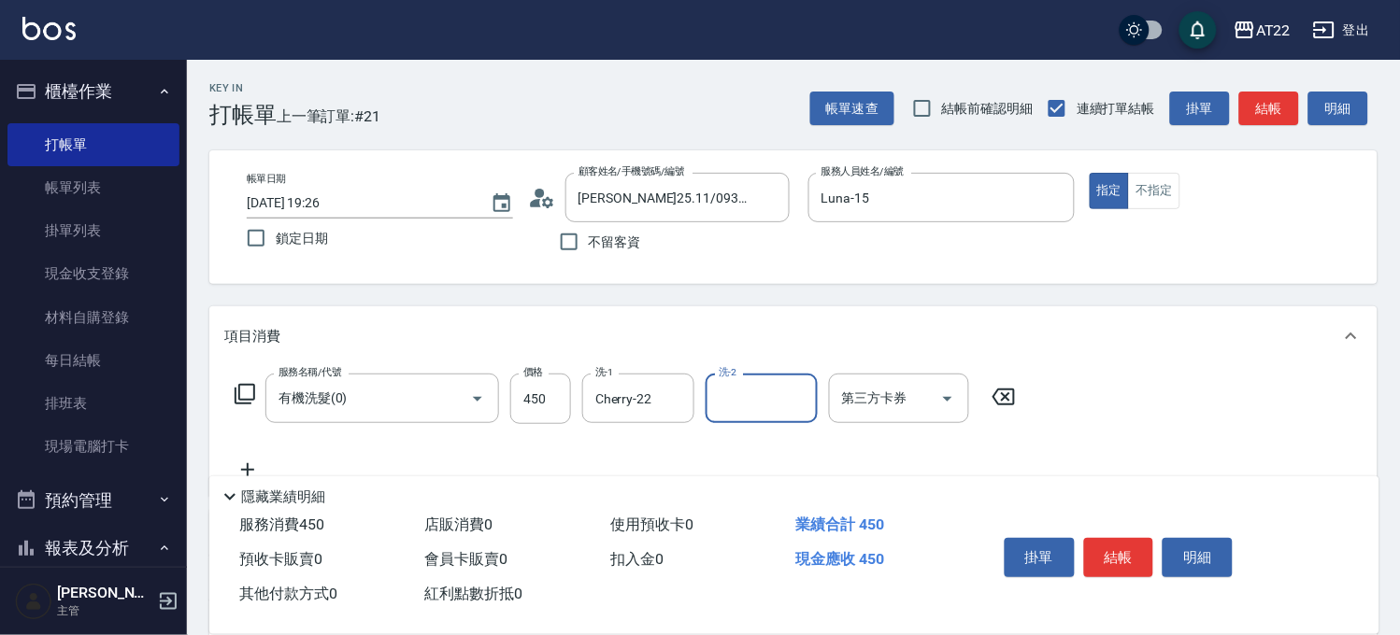
click at [258, 459] on icon at bounding box center [247, 470] width 47 height 22
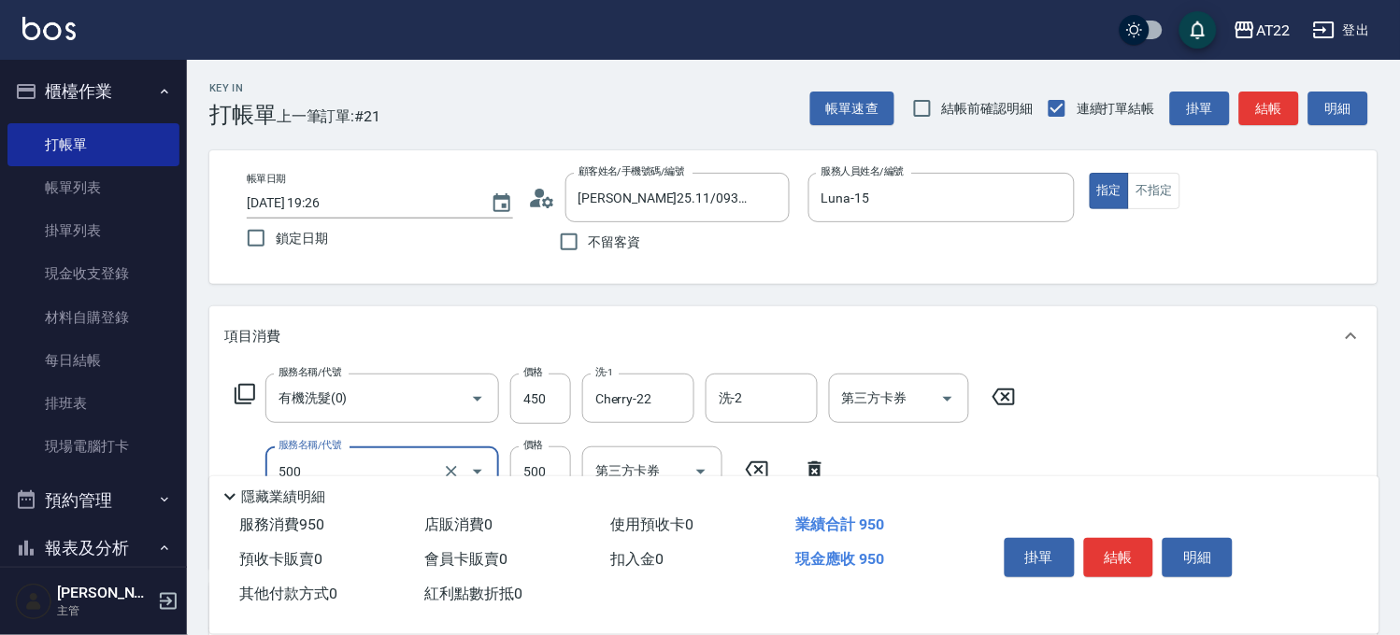
type input "剪髮(500)"
type input "200"
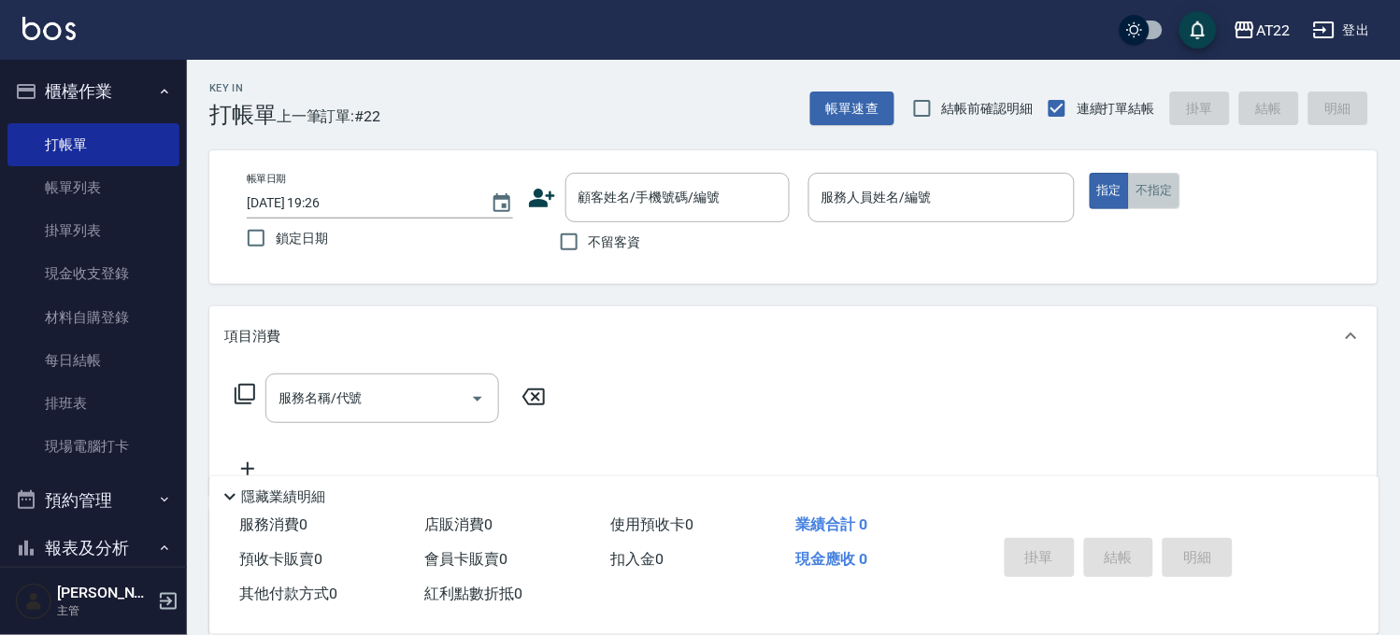
click at [1132, 180] on button "不指定" at bounding box center [1154, 191] width 52 height 36
click at [750, 178] on div "顧客姓名/手機號碼/編號" at bounding box center [677, 198] width 224 height 50
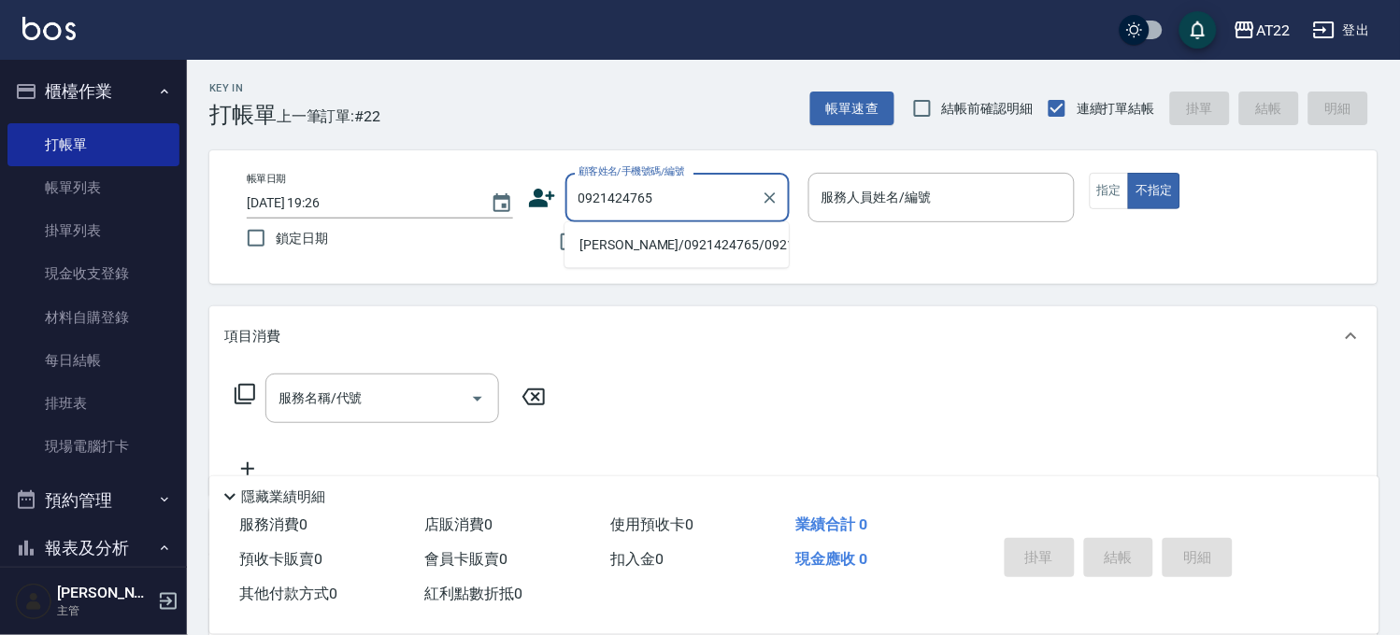
click at [713, 247] on li "[PERSON_NAME]/0921424765/0921424765" at bounding box center [676, 245] width 224 height 31
type input "[PERSON_NAME]/0921424765/0921424765"
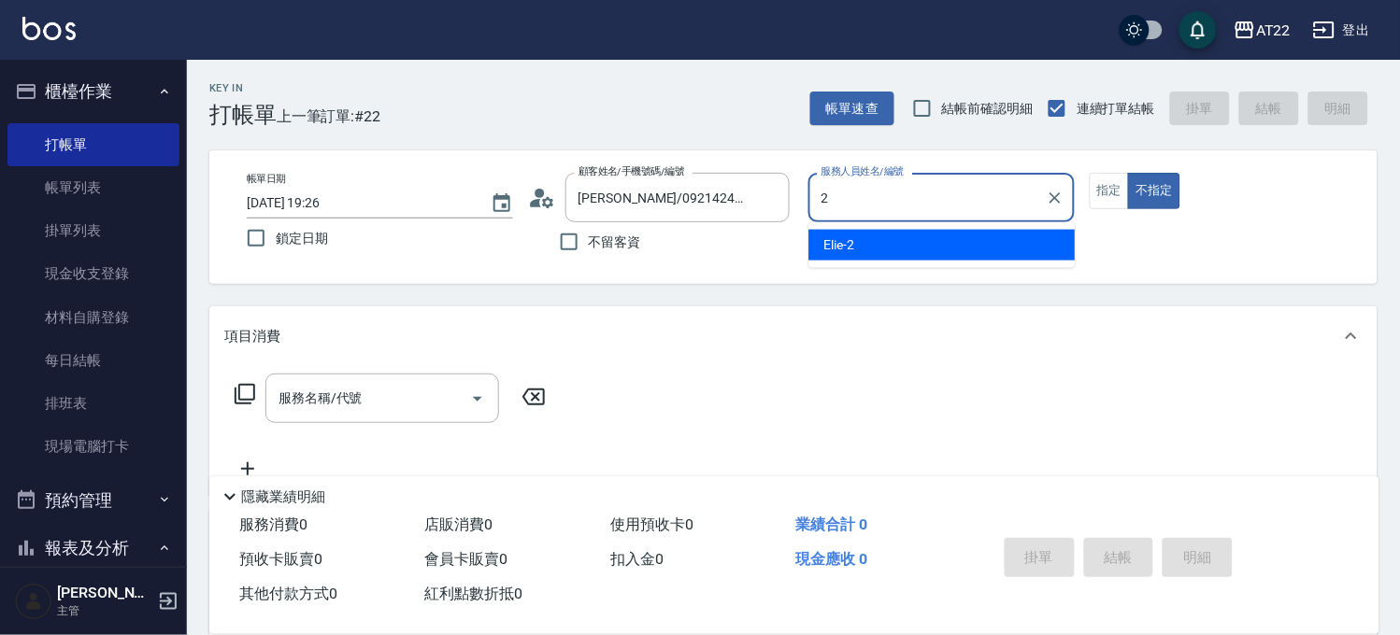
type input "Elie-2"
type button "false"
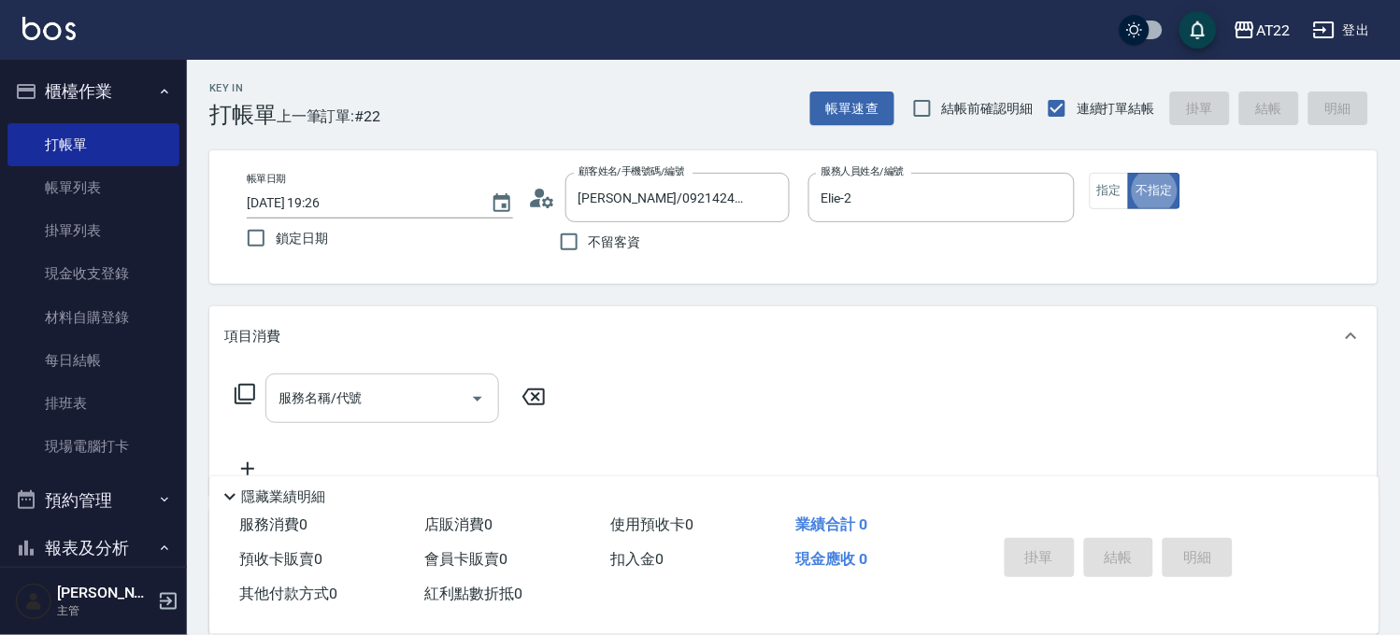
click at [413, 393] on input "服務名稱/代號" at bounding box center [368, 398] width 189 height 33
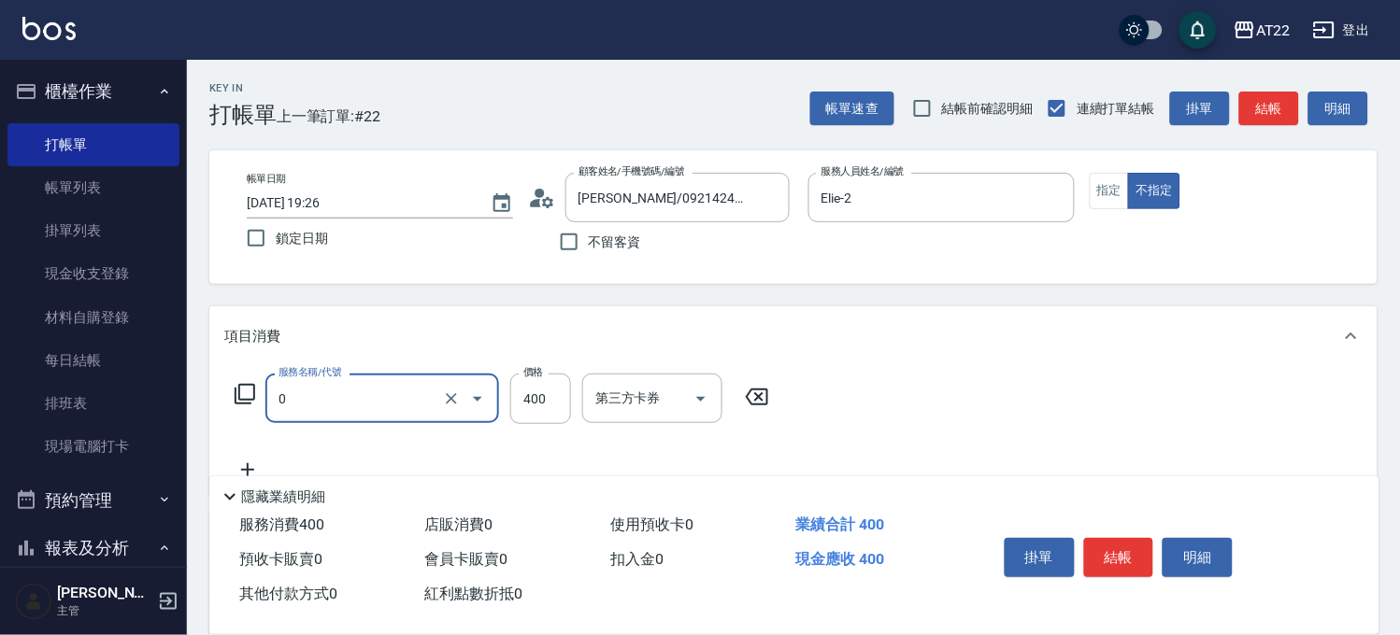
type input "有機洗髮(0)"
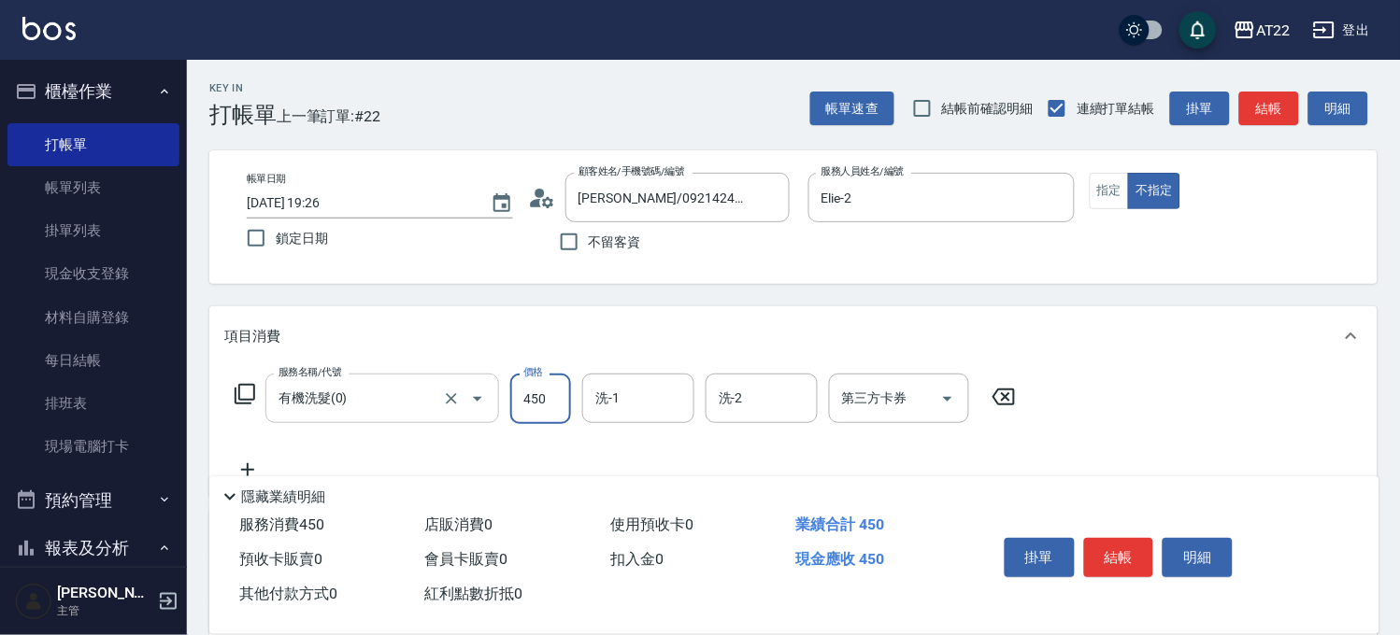
type input "450"
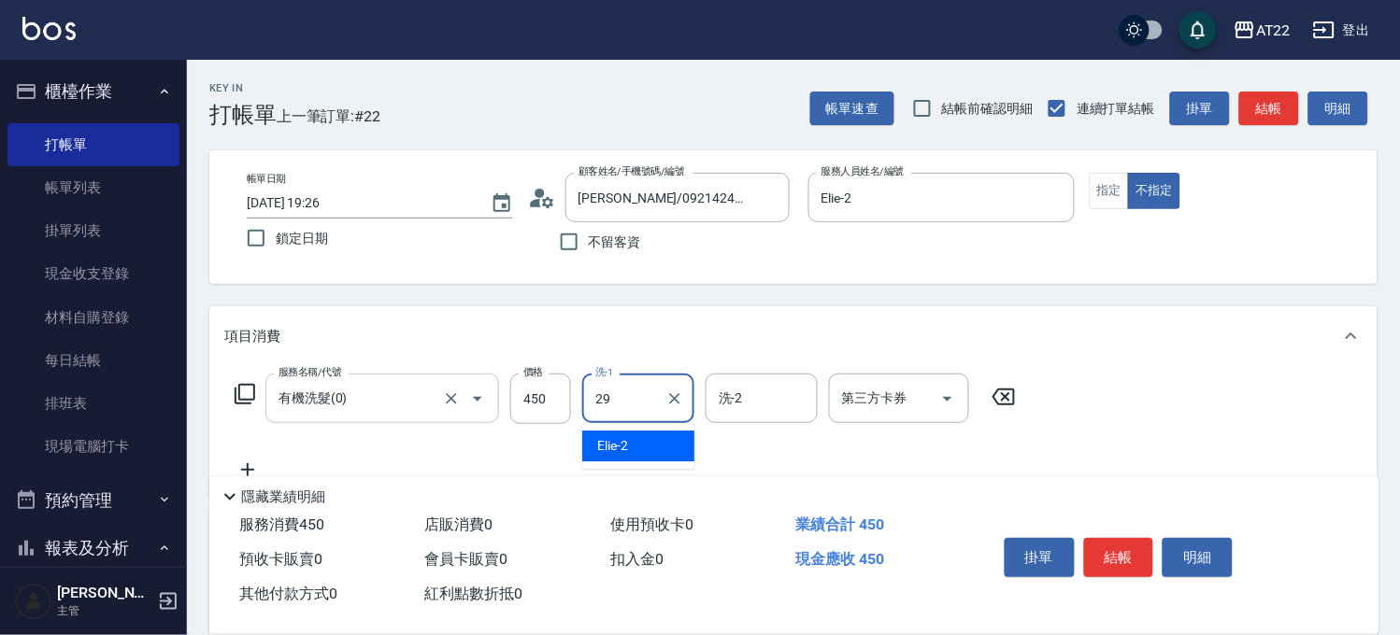
type input "Joyce-29"
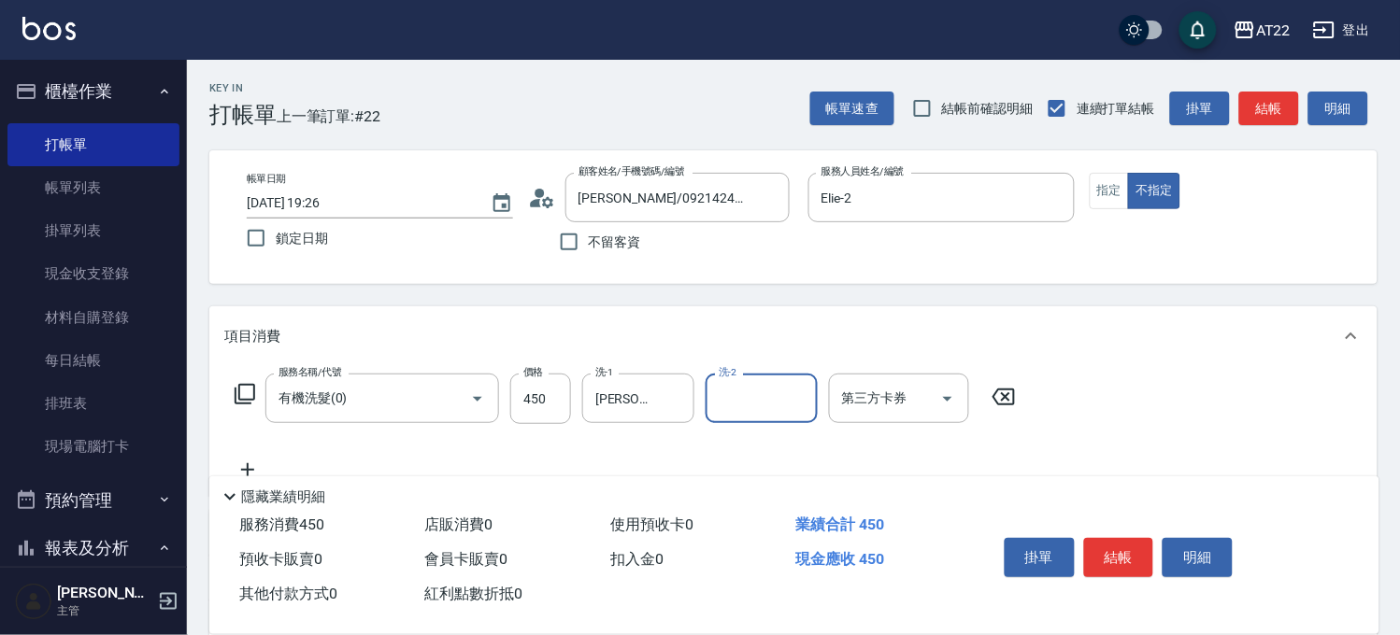
click at [244, 463] on icon at bounding box center [247, 470] width 47 height 22
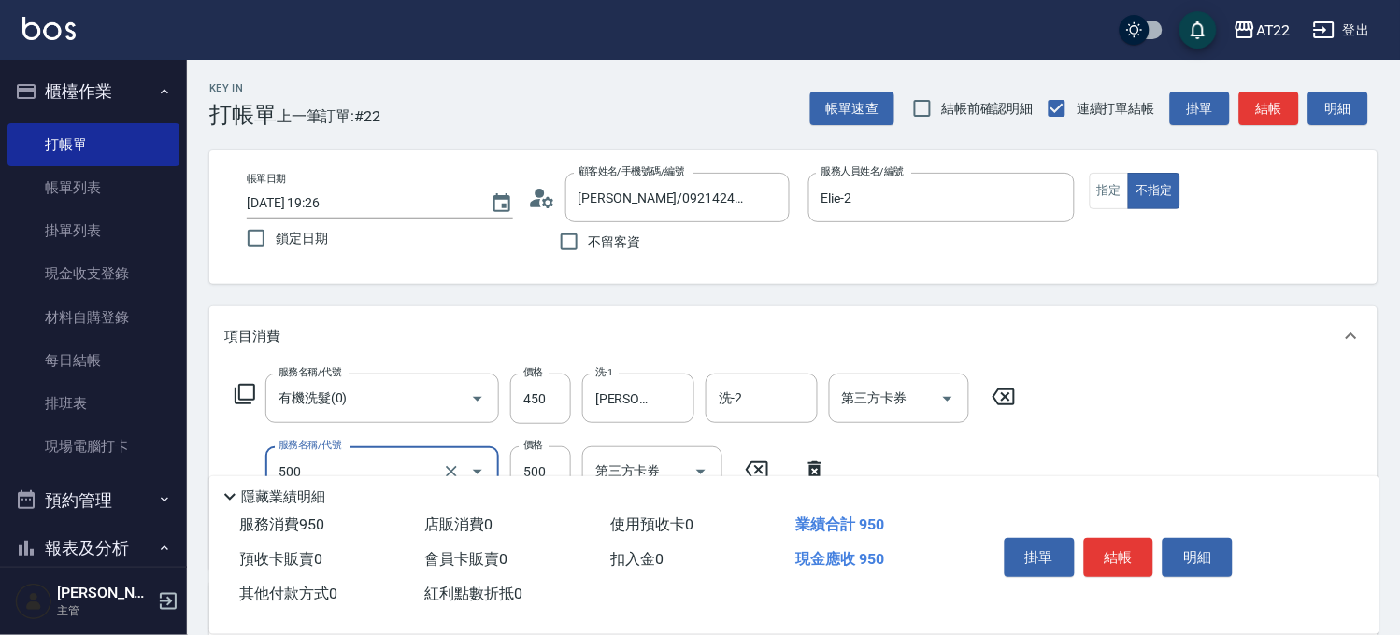
type input "剪髮(500)"
type input "200"
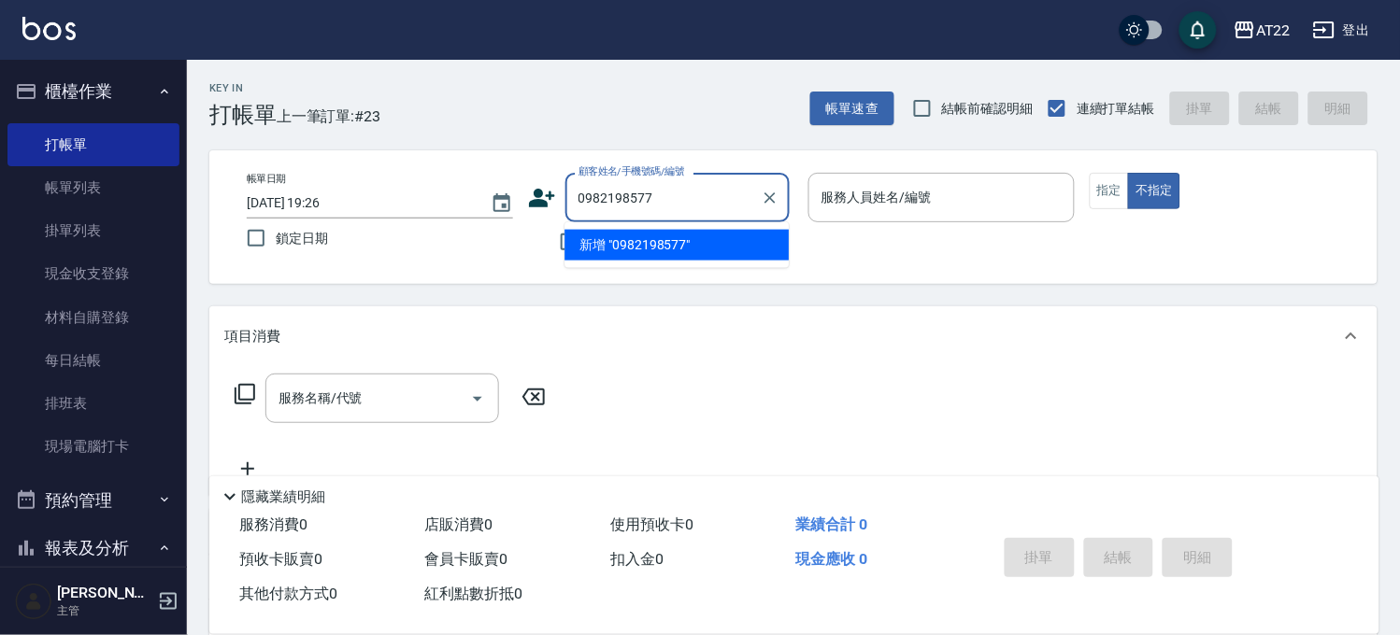
click at [705, 246] on li "新增 "0982198577"" at bounding box center [676, 245] width 224 height 31
type input "0982198577"
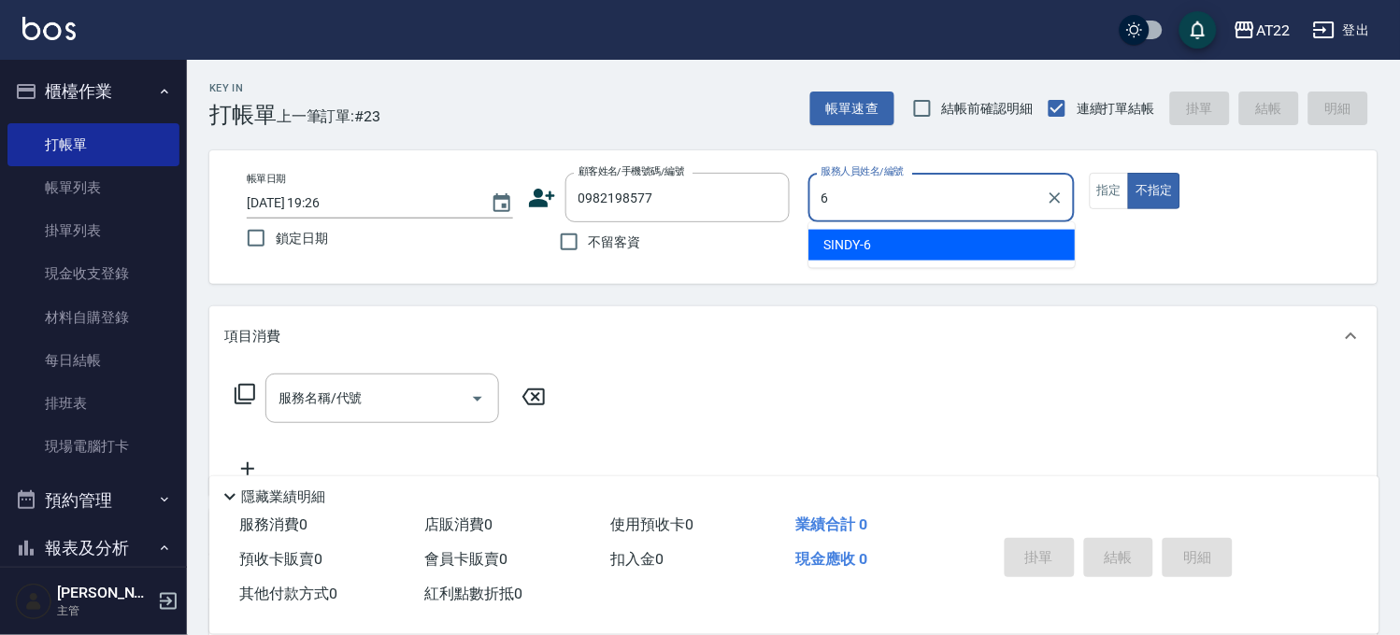
type input "SINDY-6"
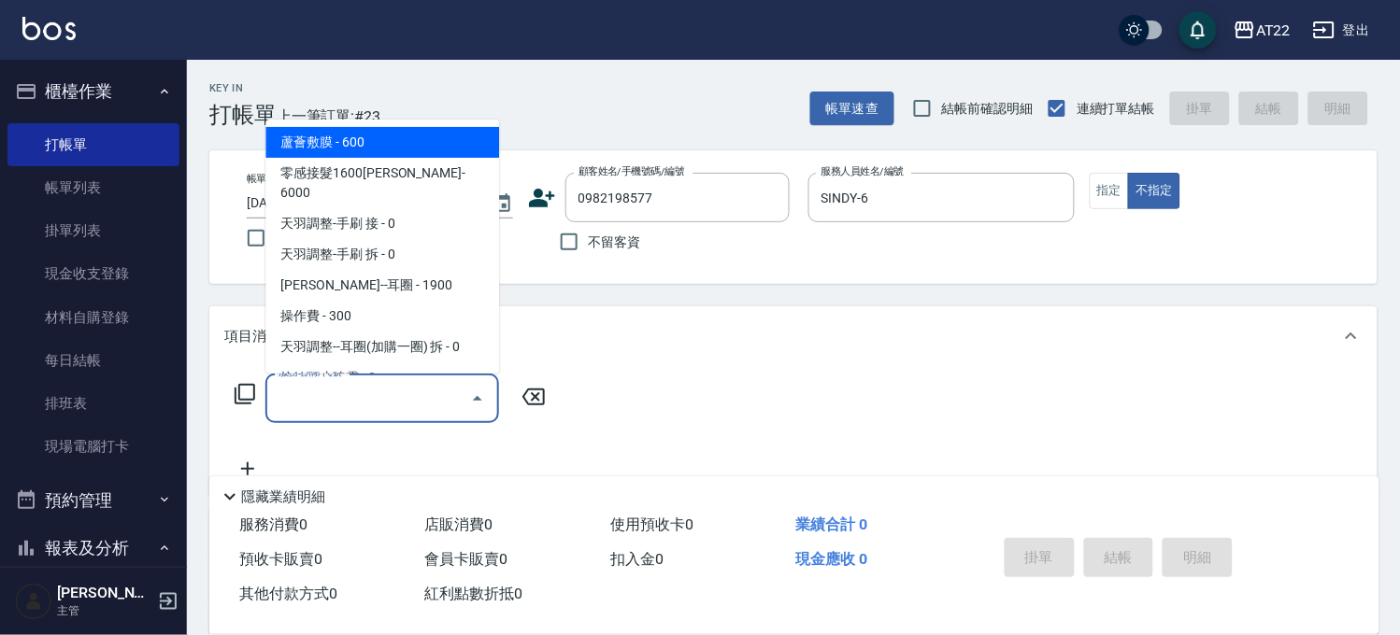
click at [440, 406] on input "服務名稱/代號" at bounding box center [368, 398] width 189 height 33
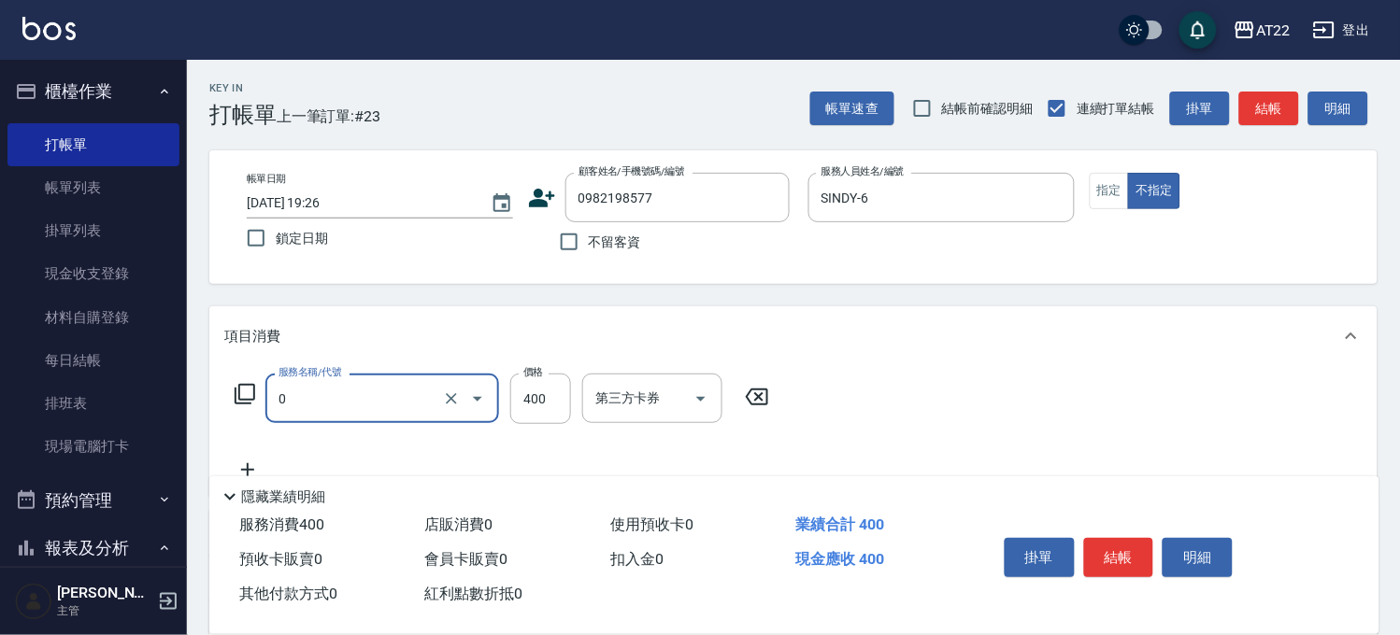
type input "有機洗髮(0)"
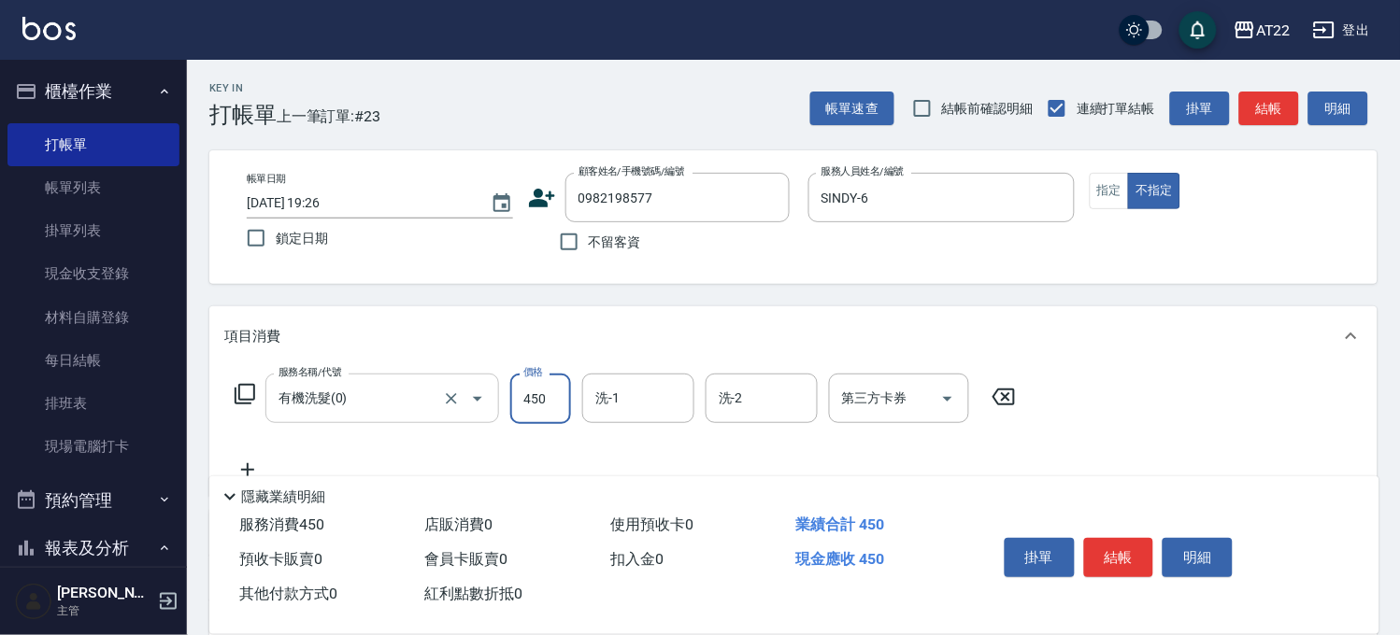
type input "450"
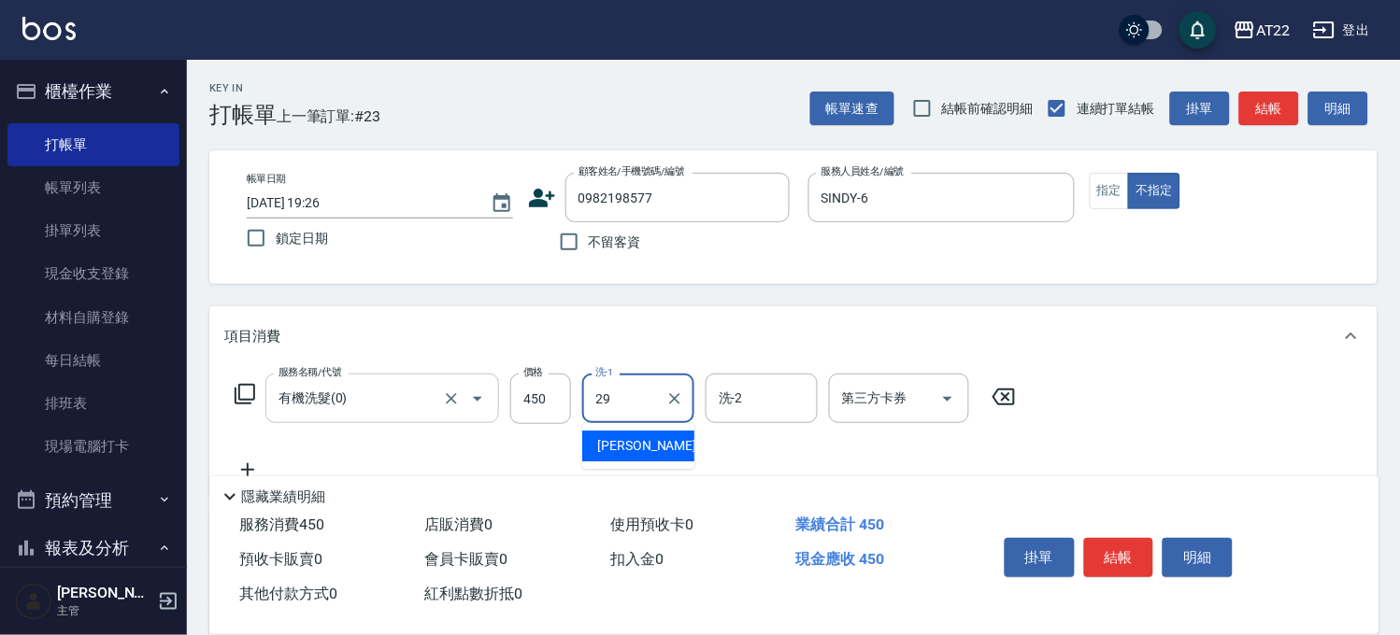
type input "Joyce-29"
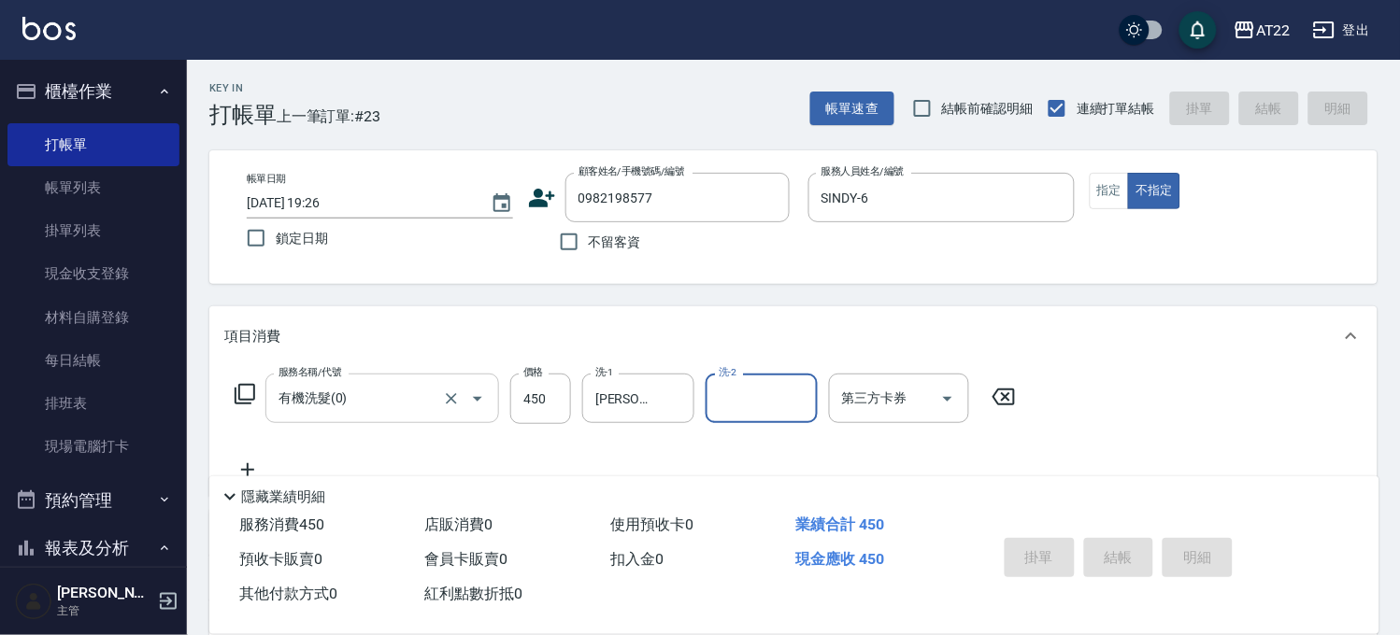
type input "2025/08/20 19:27"
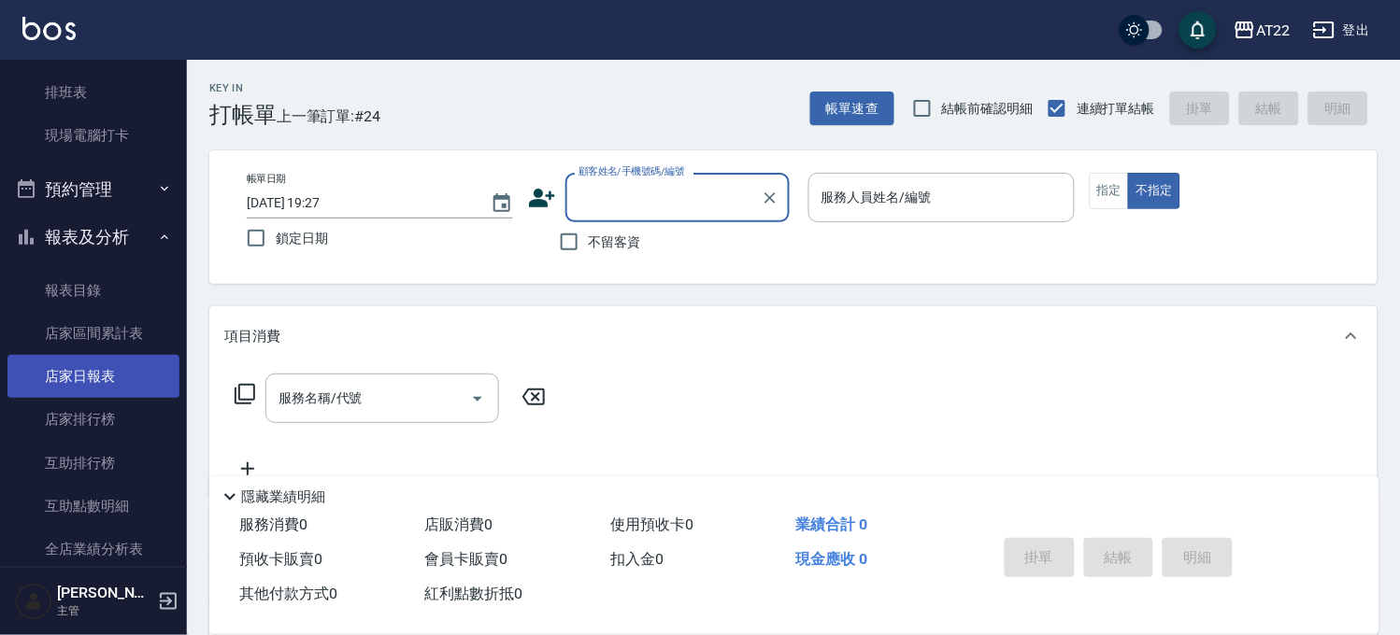
scroll to position [726, 0]
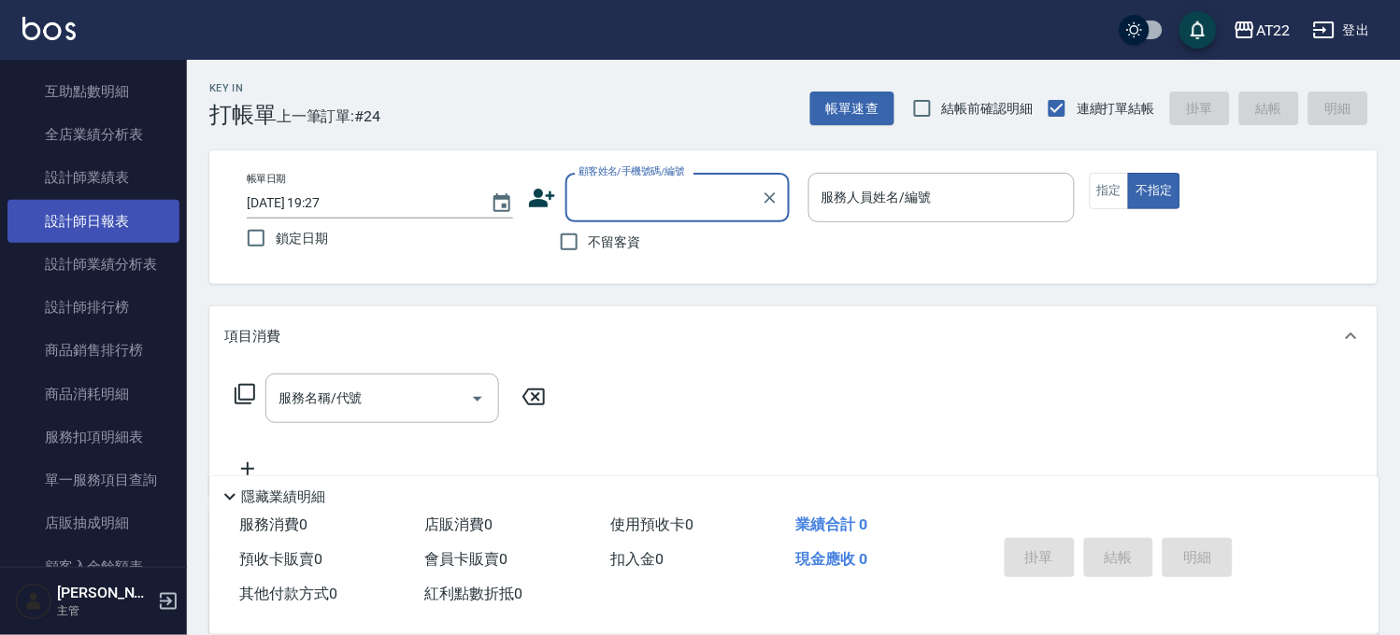
click at [135, 209] on link "設計師日報表" at bounding box center [93, 221] width 172 height 43
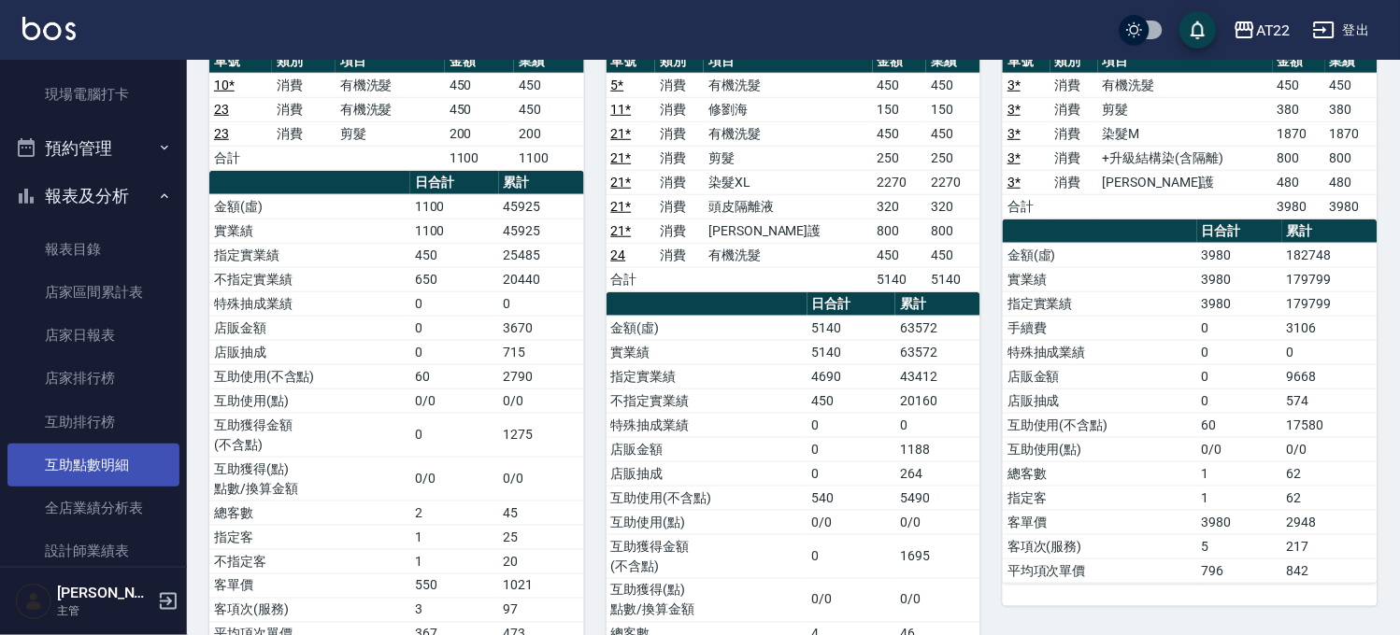
scroll to position [311, 0]
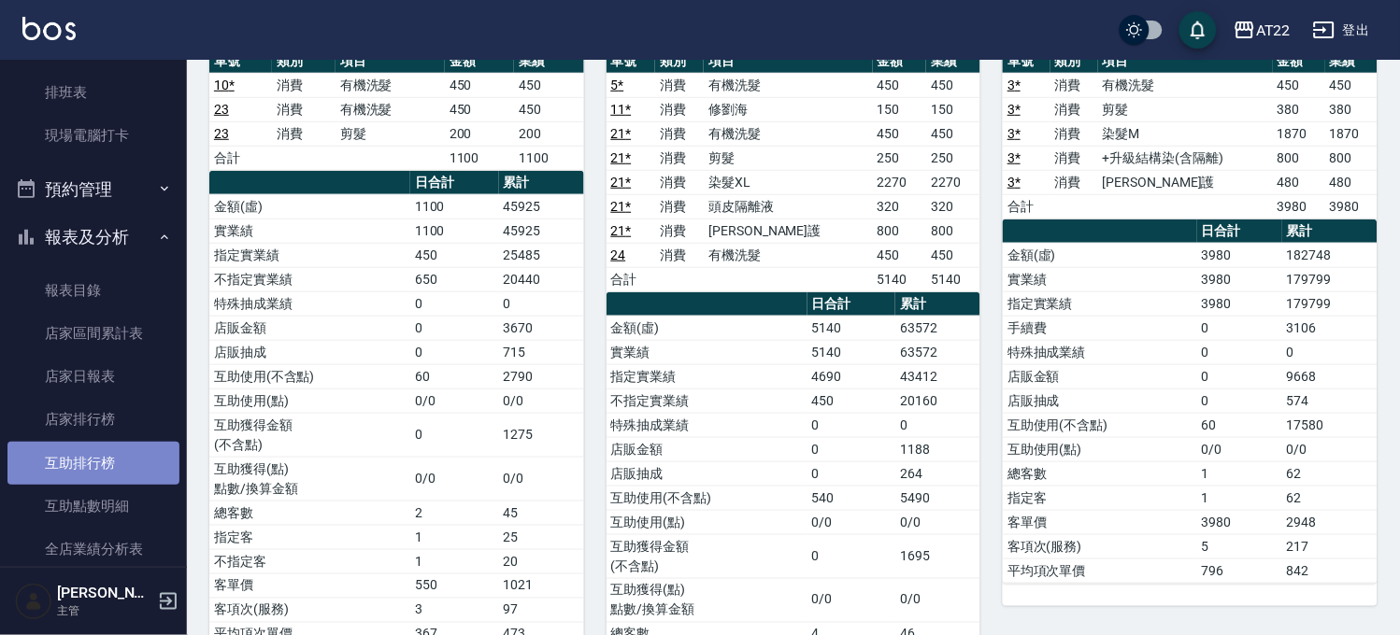
click at [106, 467] on link "互助排行榜" at bounding box center [93, 463] width 172 height 43
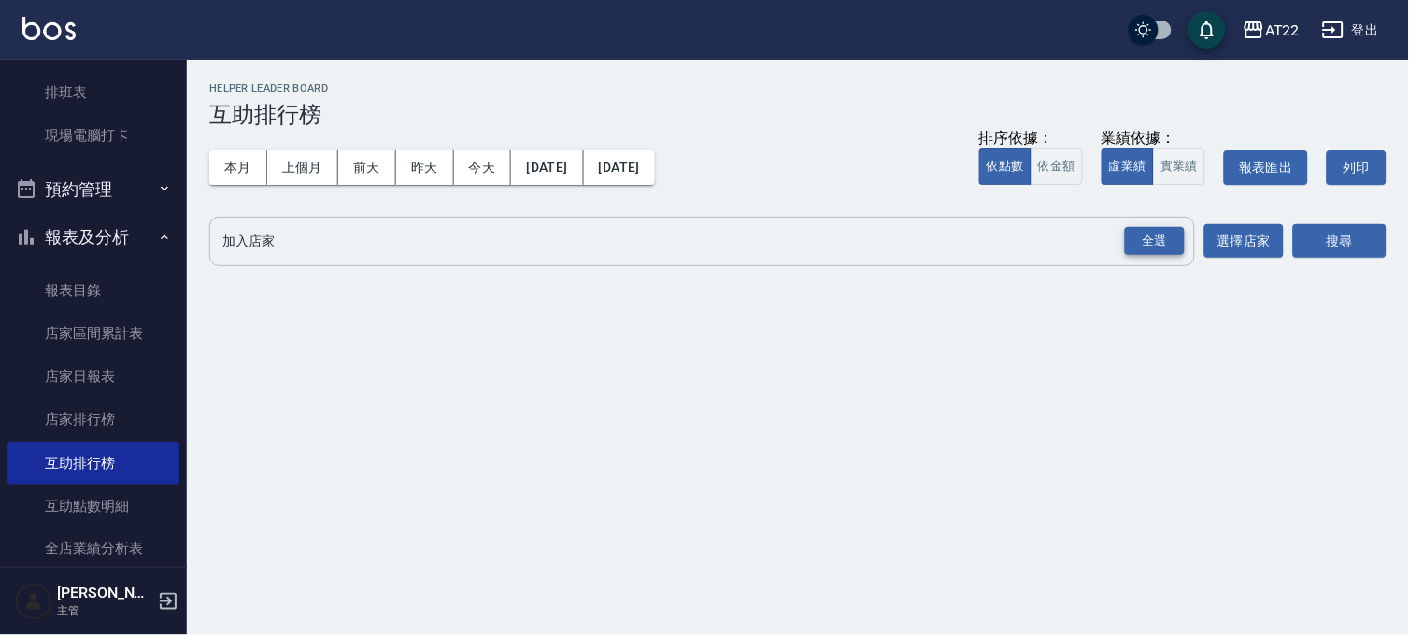
click at [1157, 249] on div "全選" at bounding box center [1155, 241] width 60 height 29
click at [1336, 240] on button "搜尋" at bounding box center [1339, 242] width 93 height 35
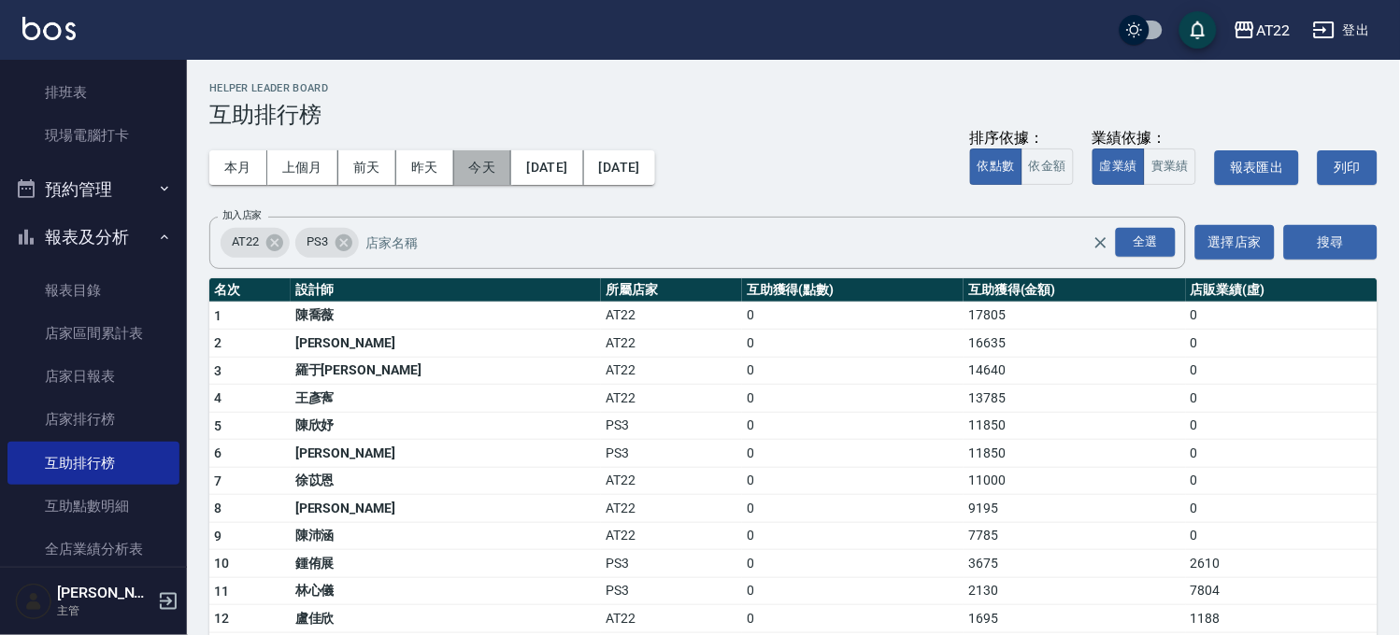
click at [468, 165] on button "今天" at bounding box center [483, 167] width 58 height 35
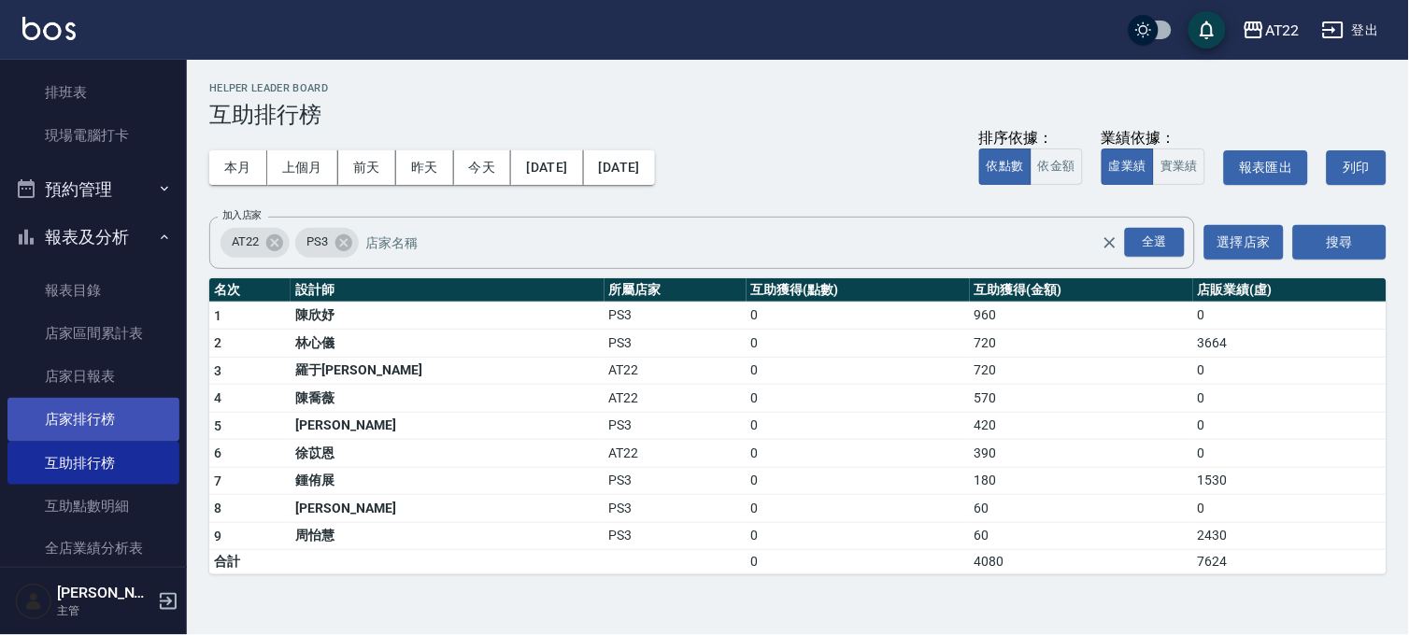
click at [99, 412] on link "店家排行榜" at bounding box center [93, 419] width 172 height 43
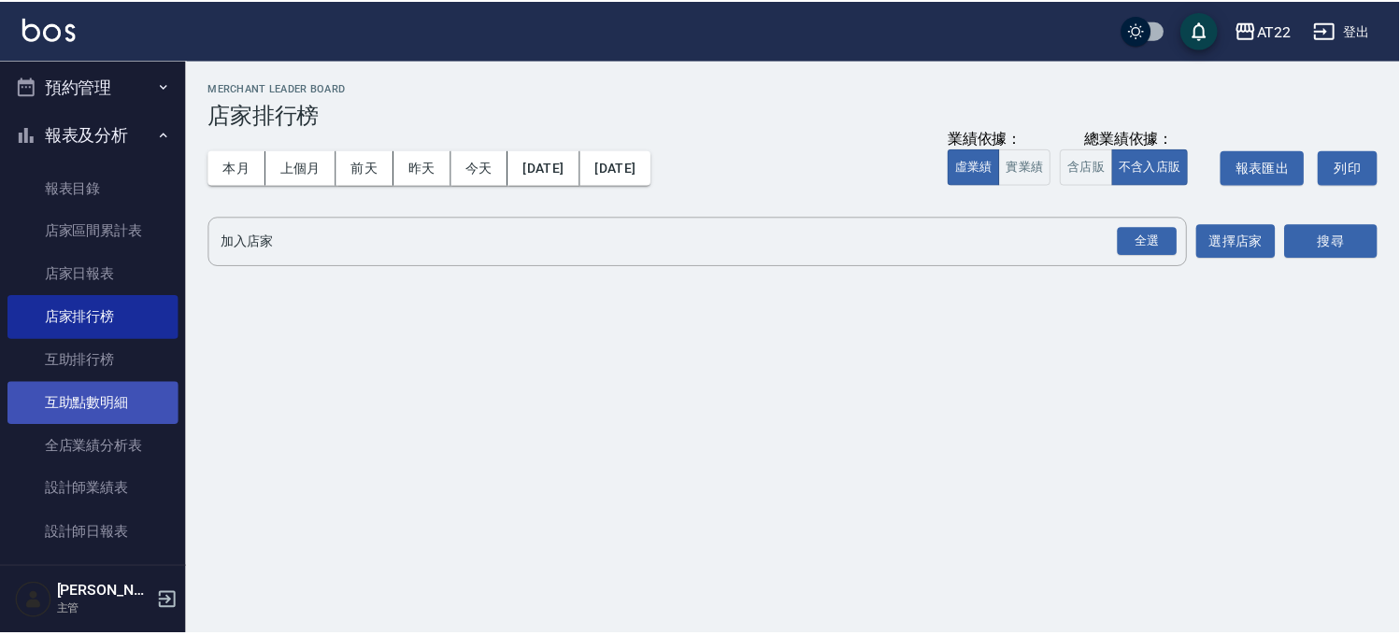
scroll to position [415, 0]
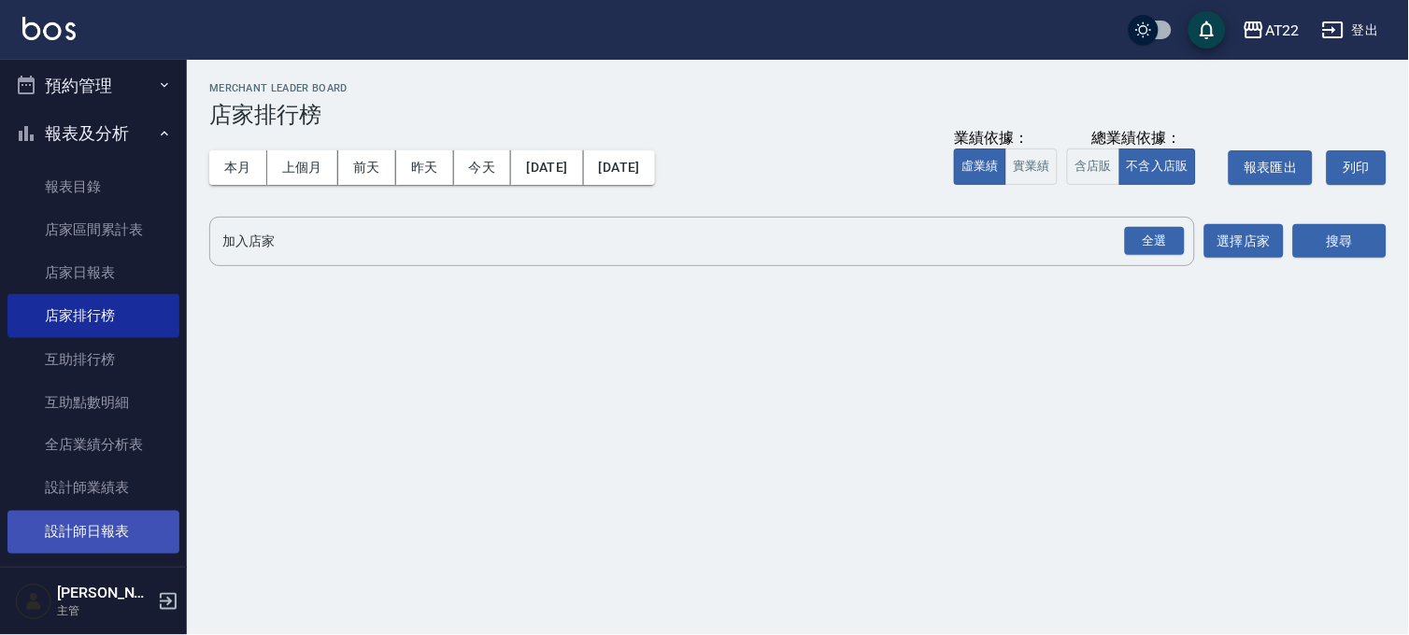
click at [95, 526] on link "設計師日報表" at bounding box center [93, 532] width 172 height 43
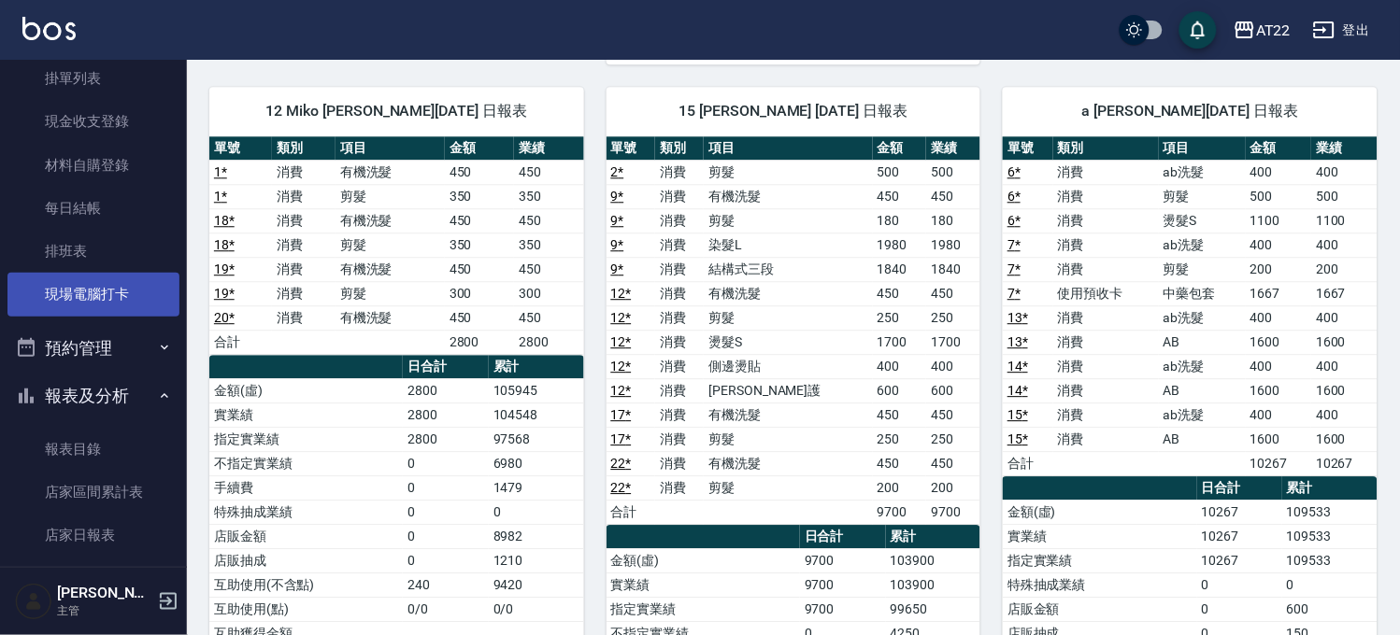
scroll to position [104, 0]
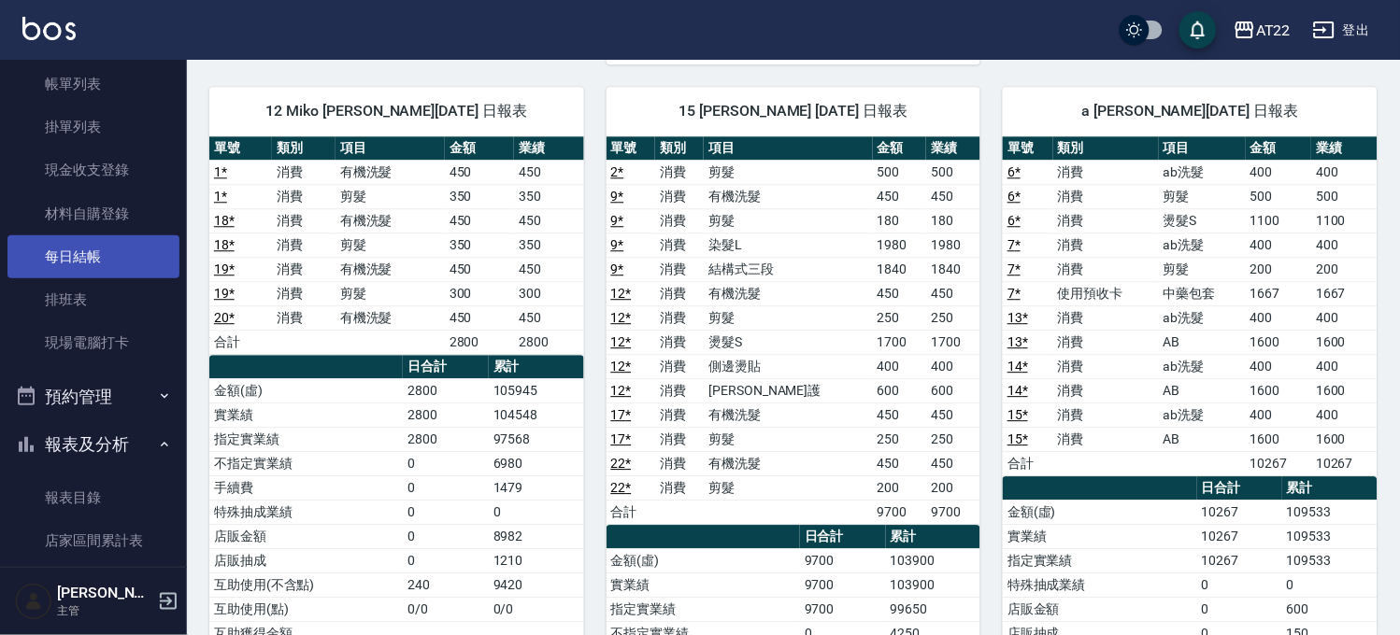
click at [103, 260] on link "每日結帳" at bounding box center [93, 256] width 172 height 43
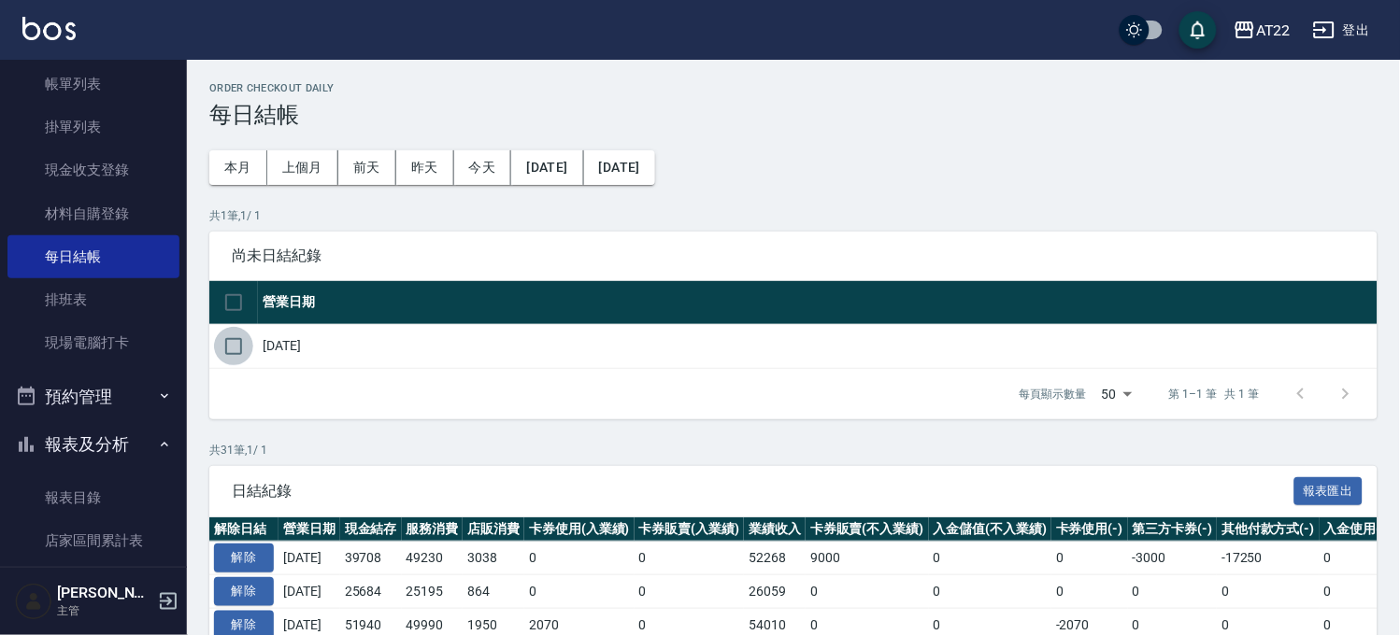
click at [230, 338] on input "checkbox" at bounding box center [233, 346] width 39 height 39
checkbox input "true"
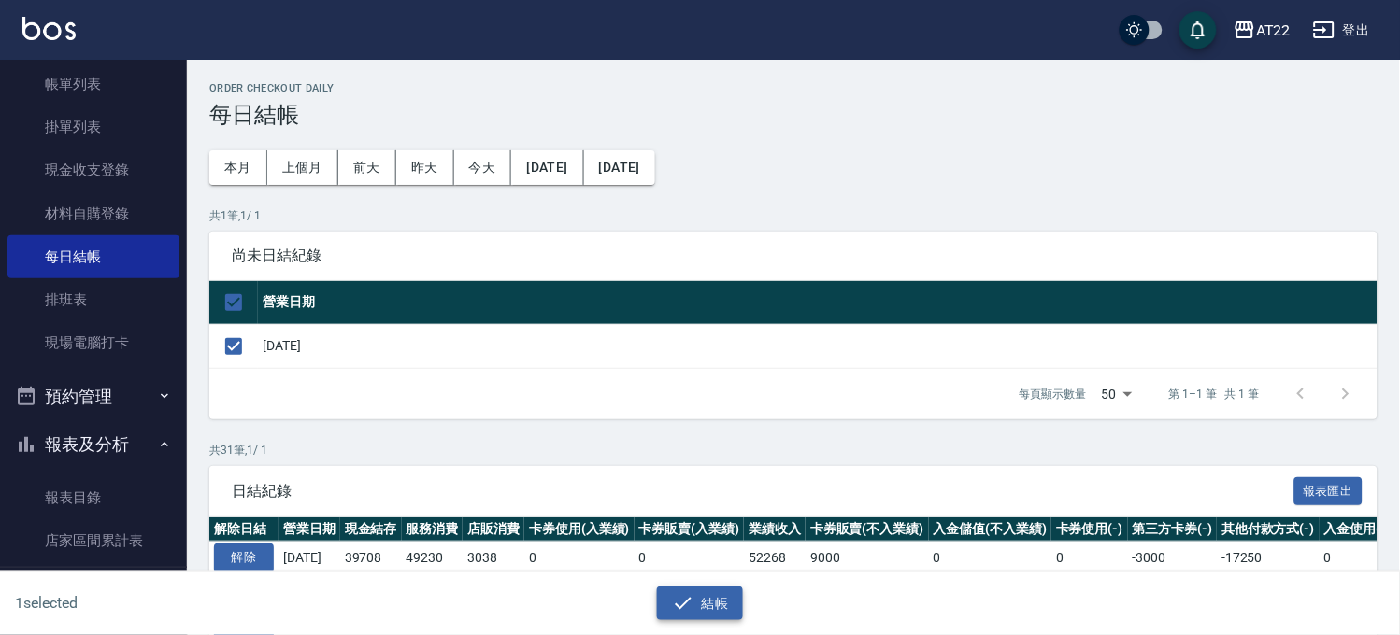
click at [705, 605] on button "結帳" at bounding box center [700, 604] width 87 height 35
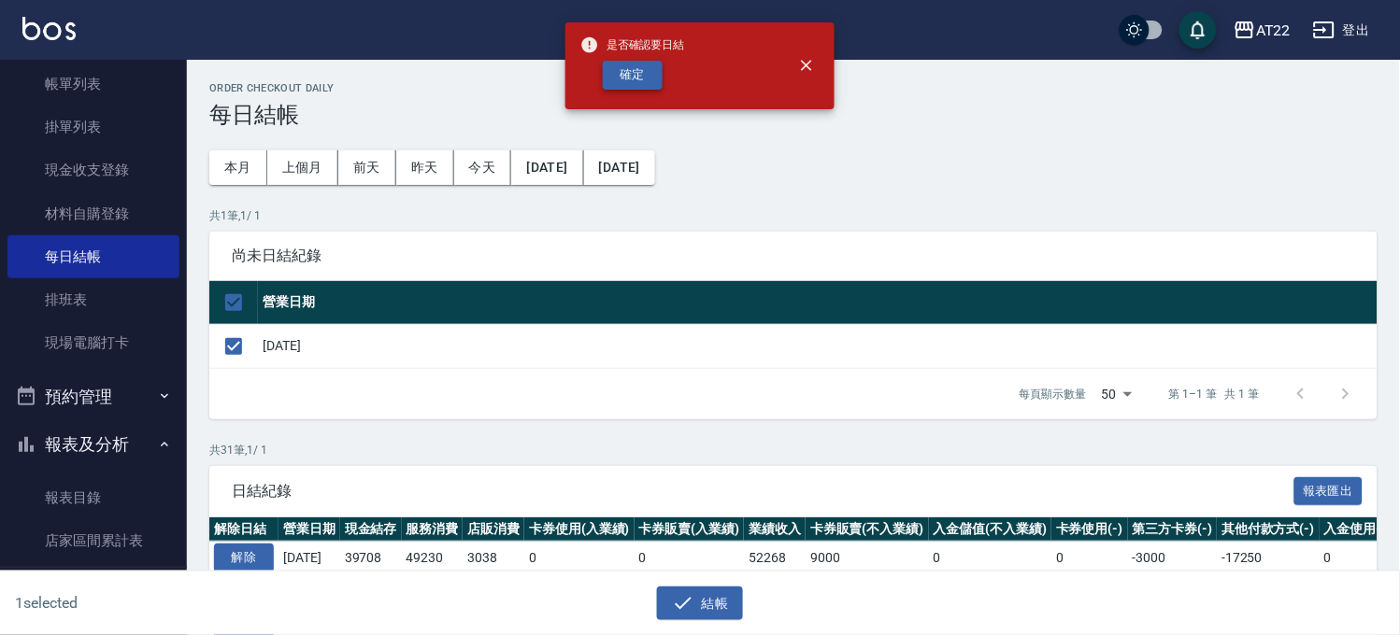
click at [647, 71] on button "確定" at bounding box center [633, 75] width 60 height 29
checkbox input "false"
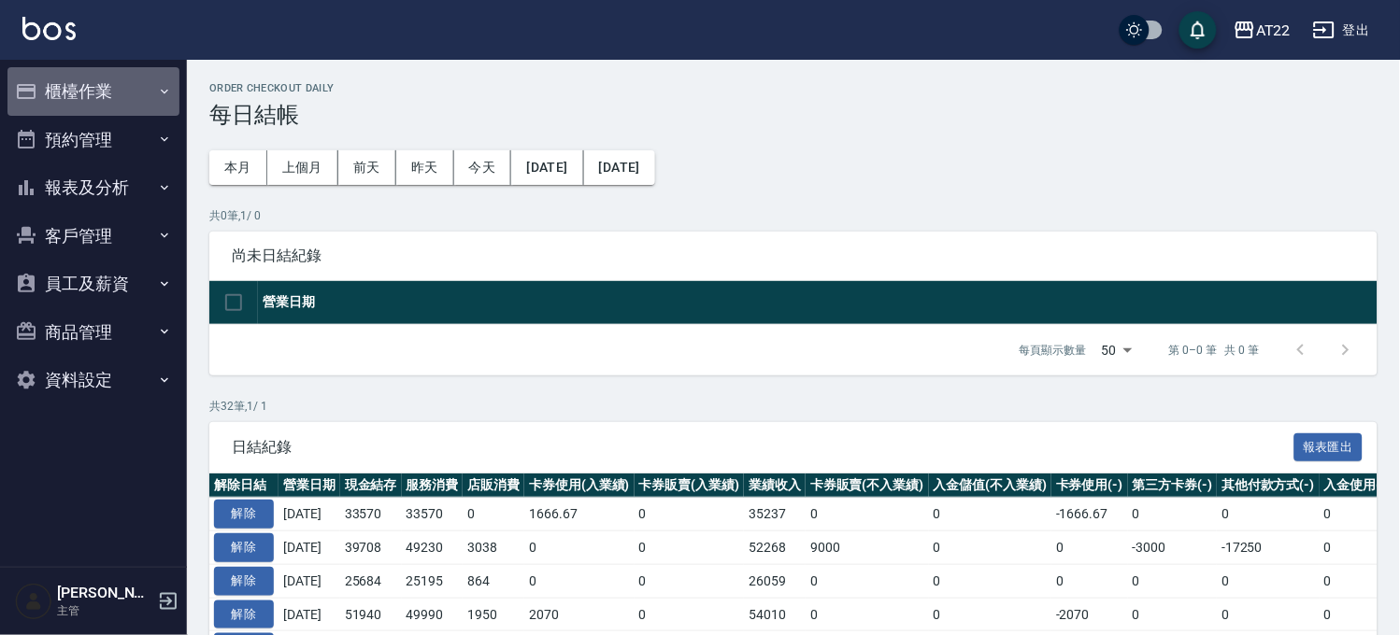
click at [112, 89] on button "櫃檯作業" at bounding box center [93, 91] width 172 height 49
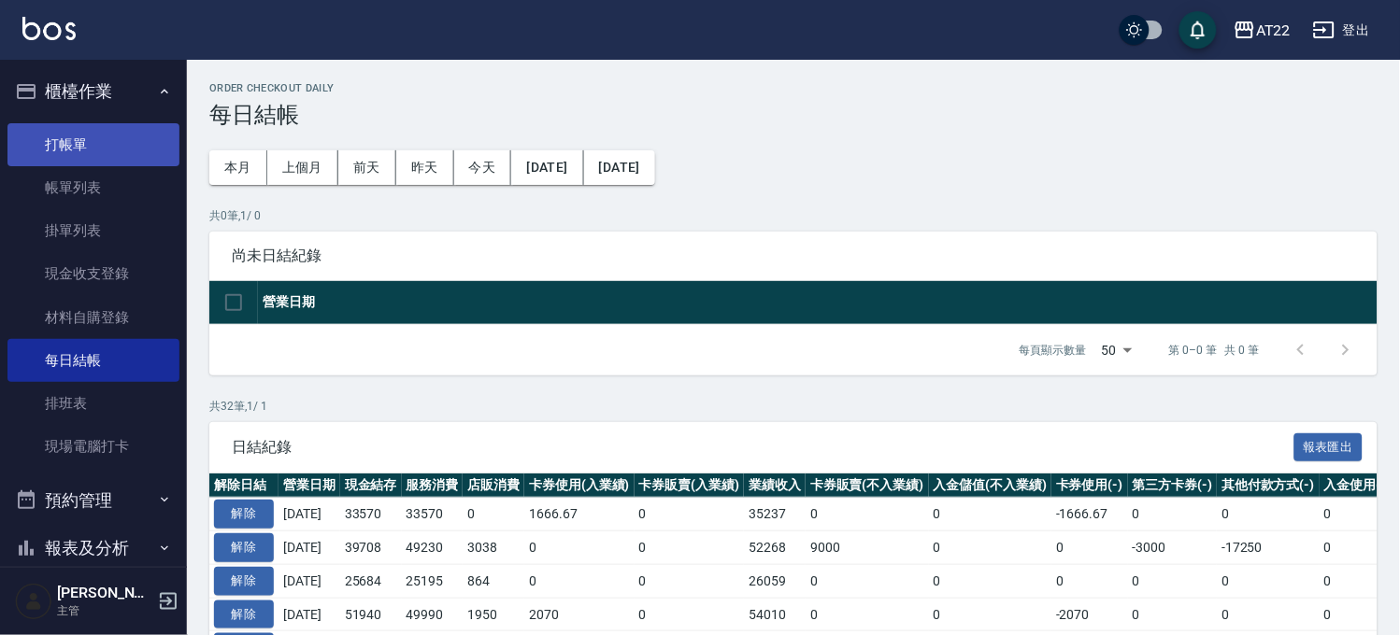
click at [113, 124] on link "打帳單" at bounding box center [93, 144] width 172 height 43
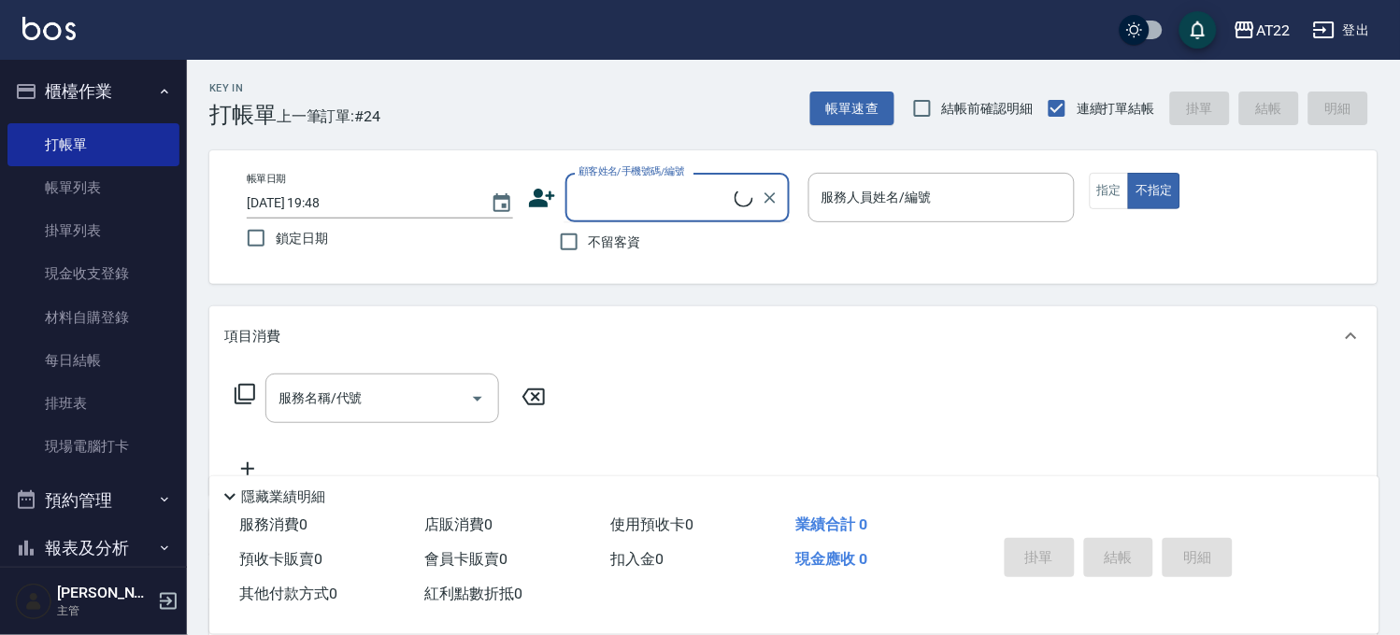
click at [671, 193] on input "顧客姓名/手機號碼/編號" at bounding box center [654, 197] width 161 height 33
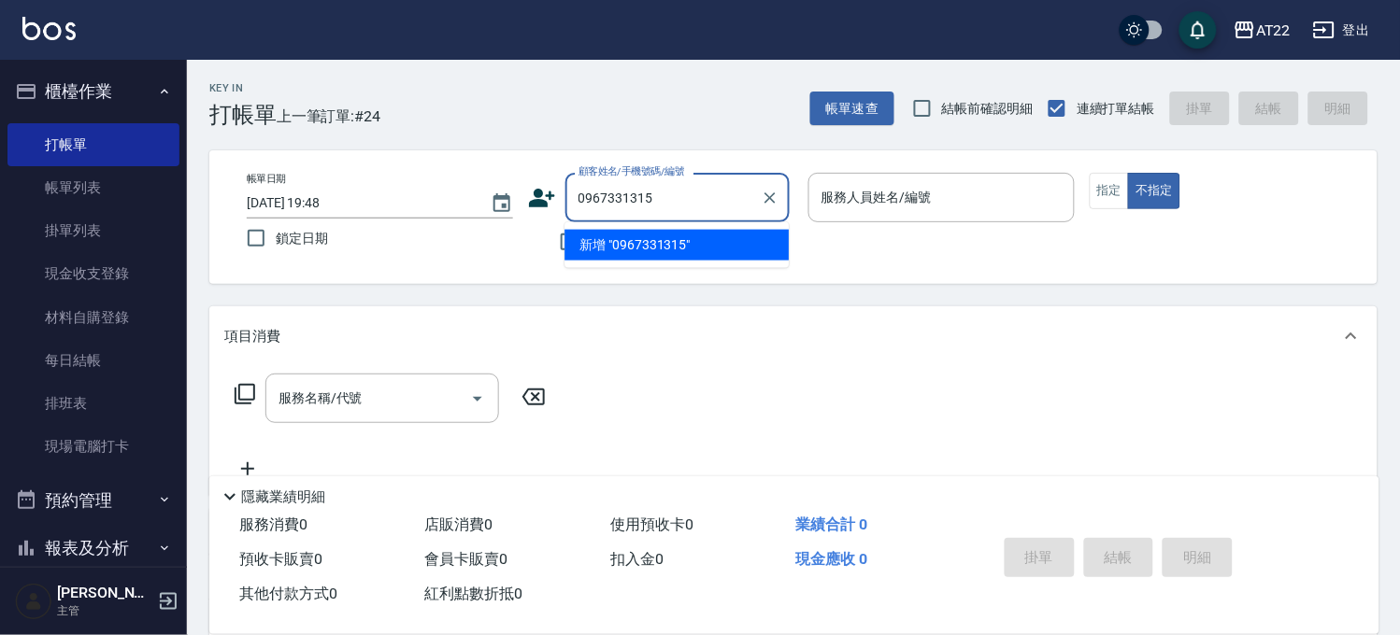
click at [669, 241] on li "新增 "0967331315"" at bounding box center [676, 245] width 224 height 31
type input "0967331315"
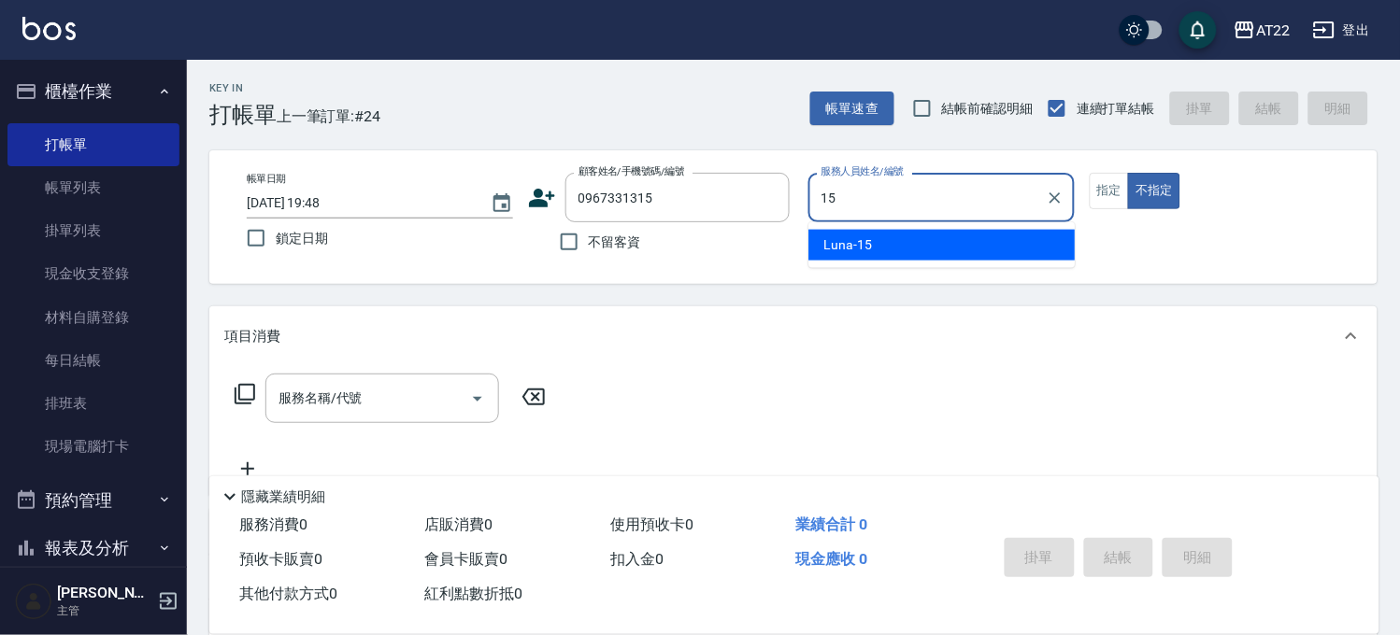
type input "Luna-15"
type button "false"
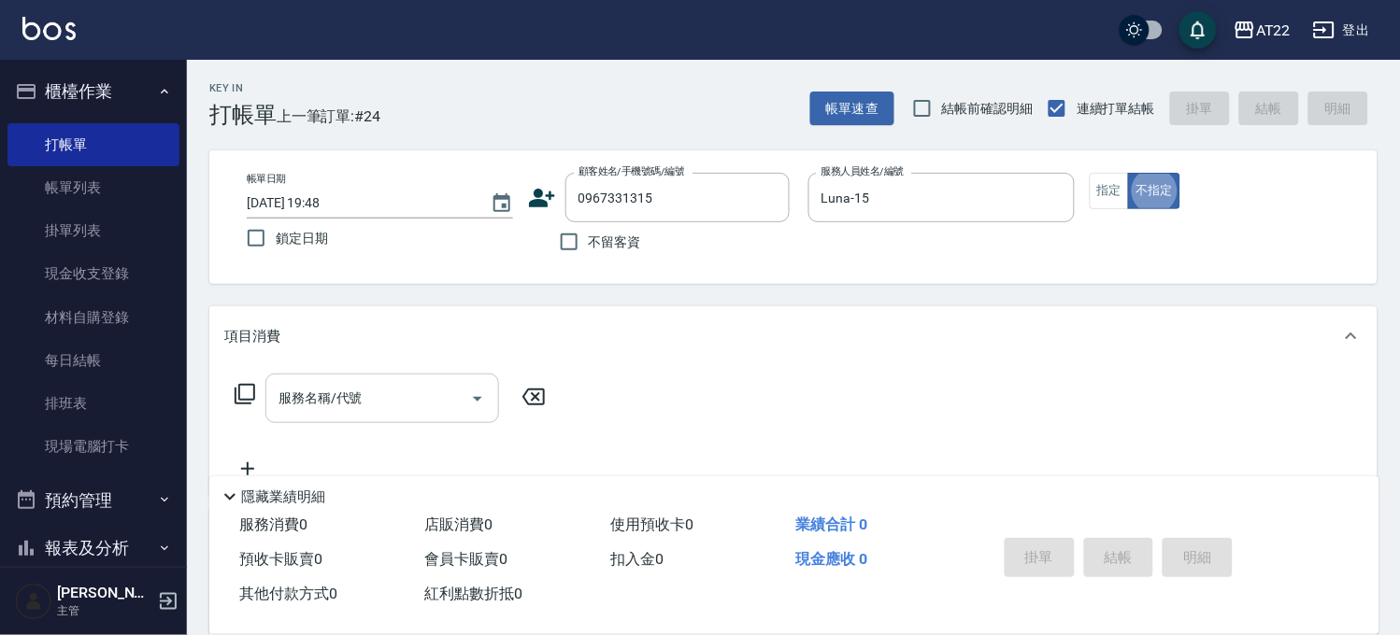
click at [385, 420] on div "服務名稱/代號" at bounding box center [382, 399] width 234 height 50
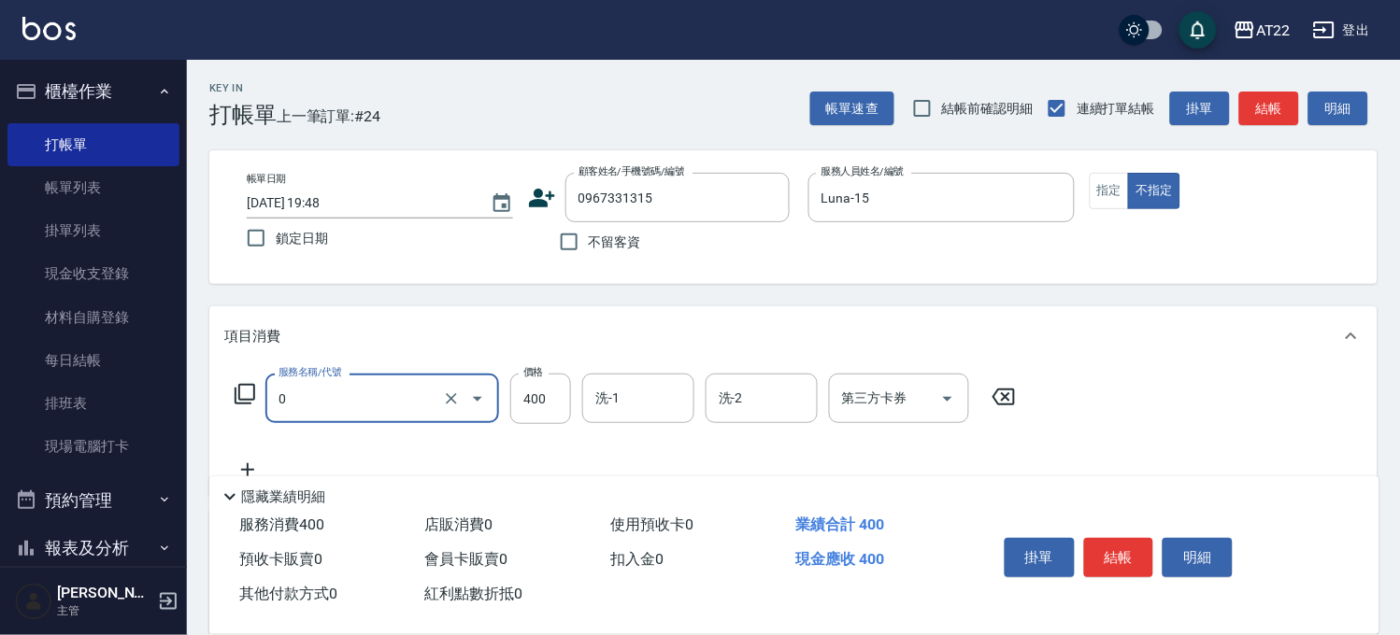
type input "有機洗髮(0)"
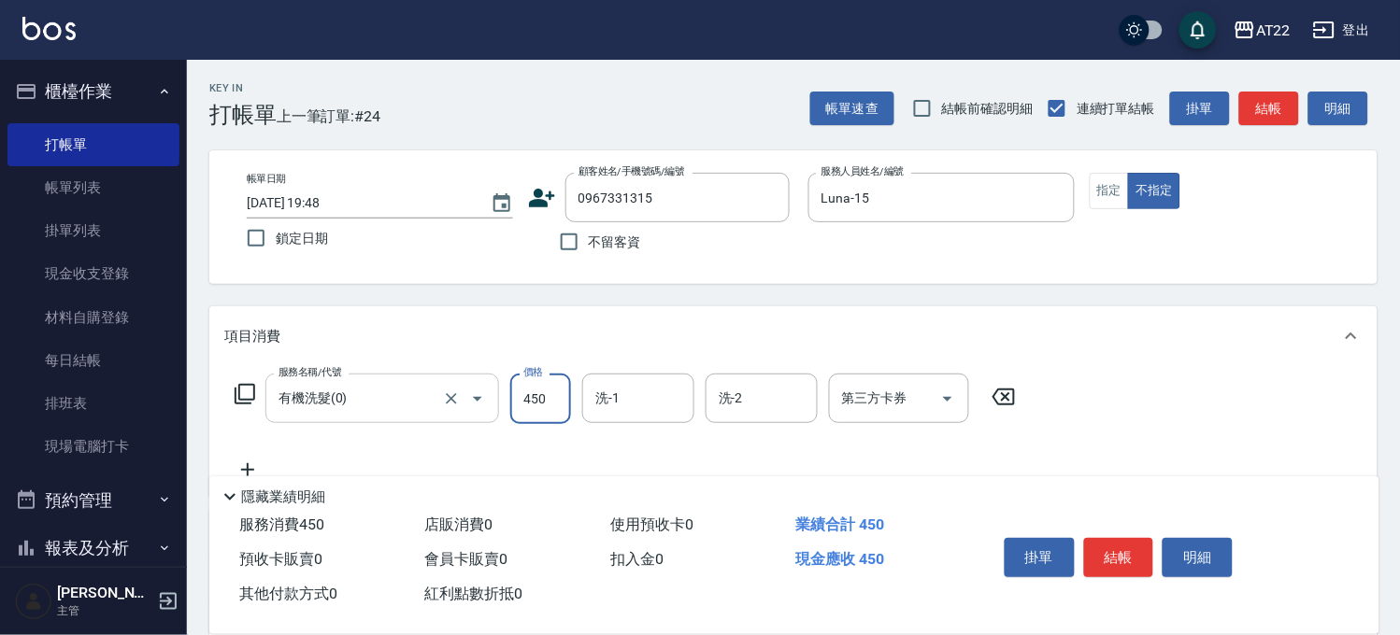
type input "450"
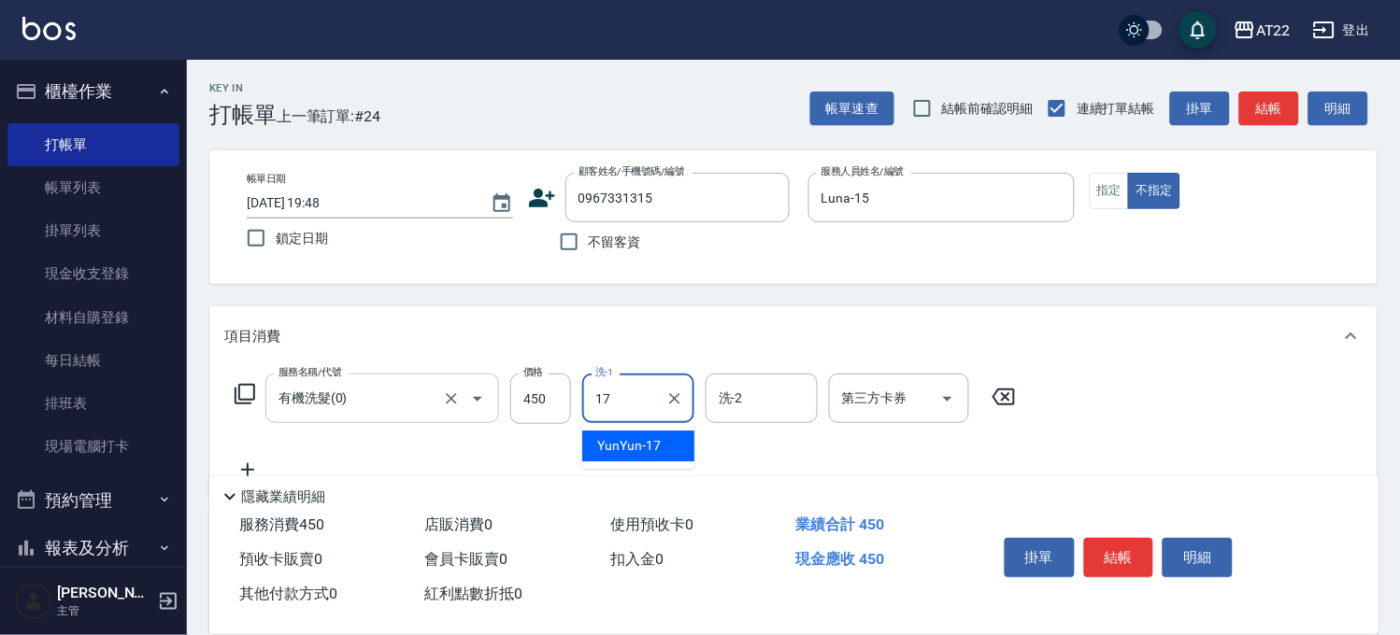
type input "YunYun-17"
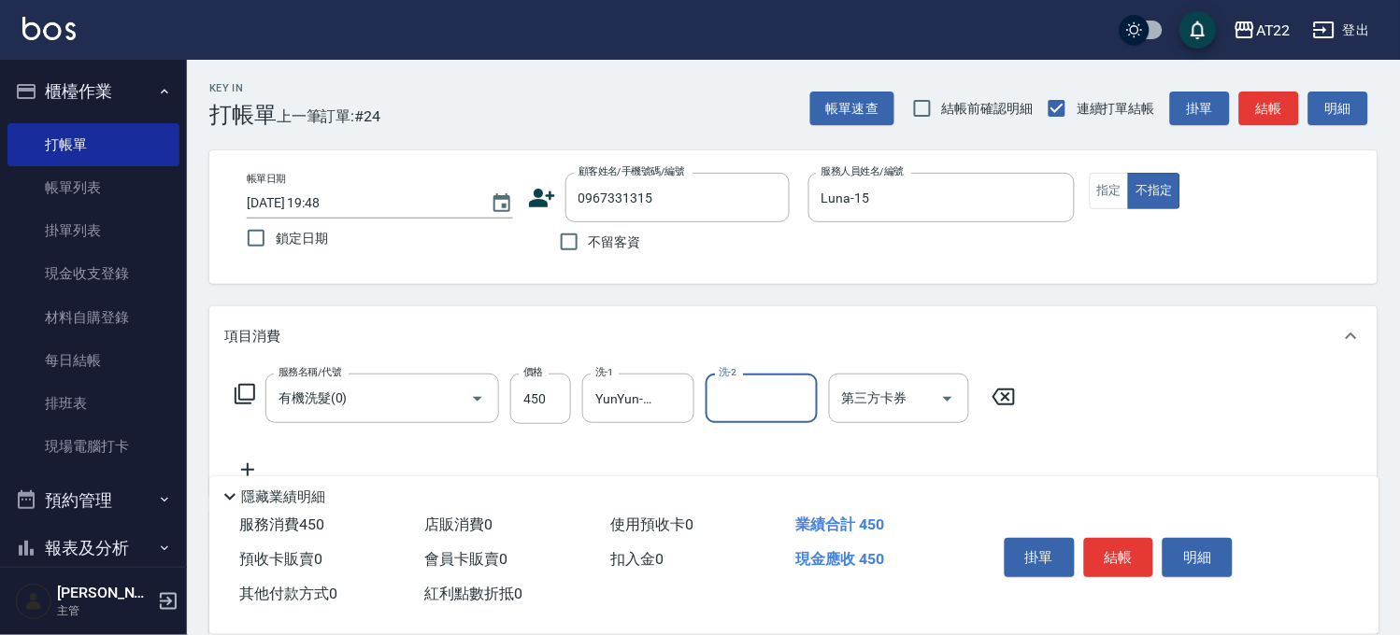
click at [244, 461] on icon at bounding box center [247, 470] width 47 height 22
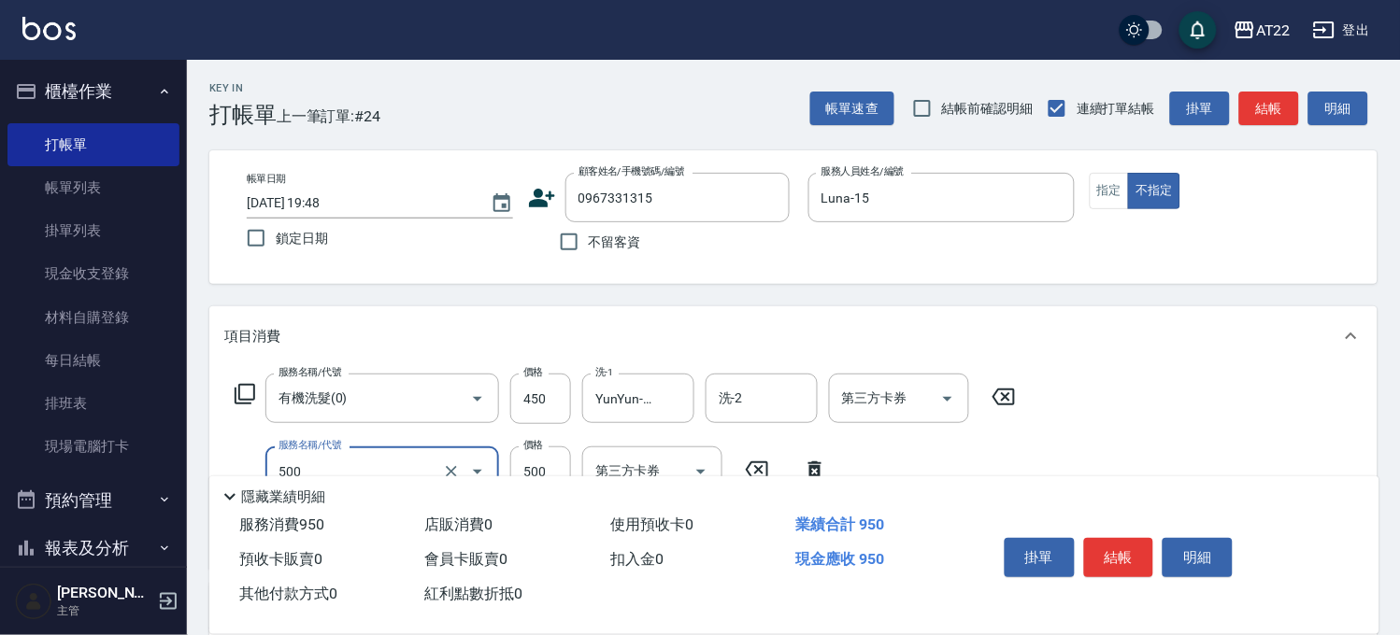
type input "剪髮(500)"
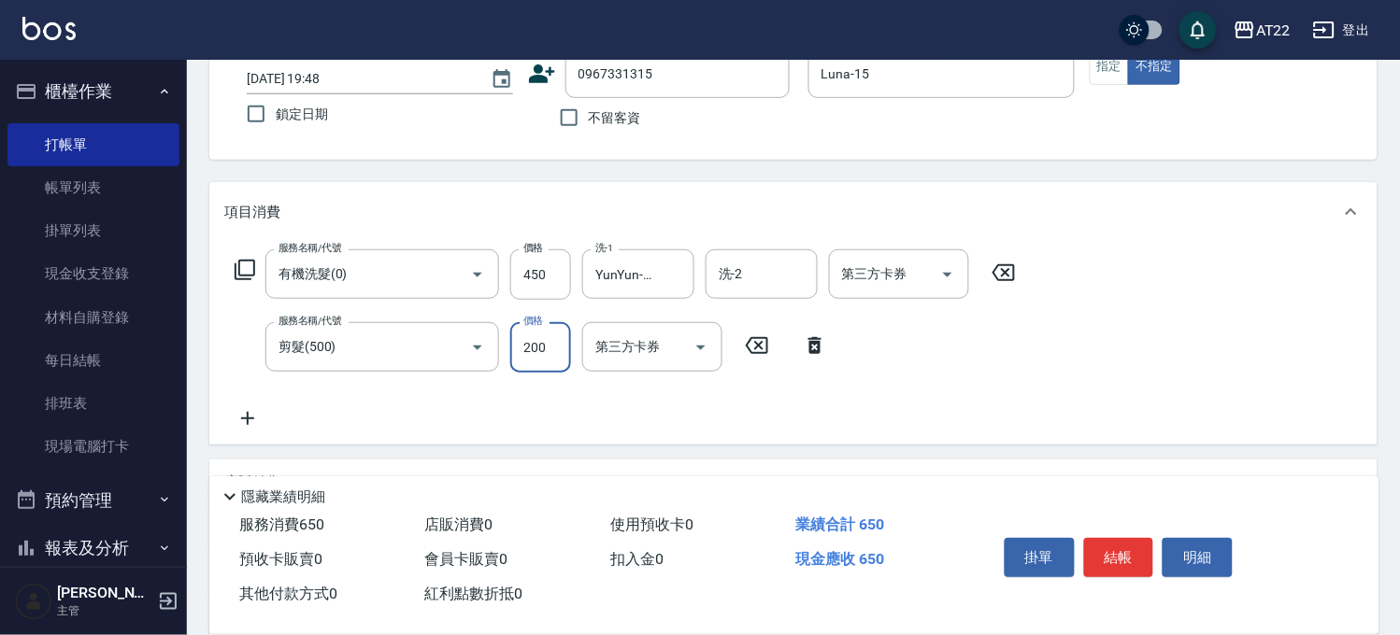
scroll to position [207, 0]
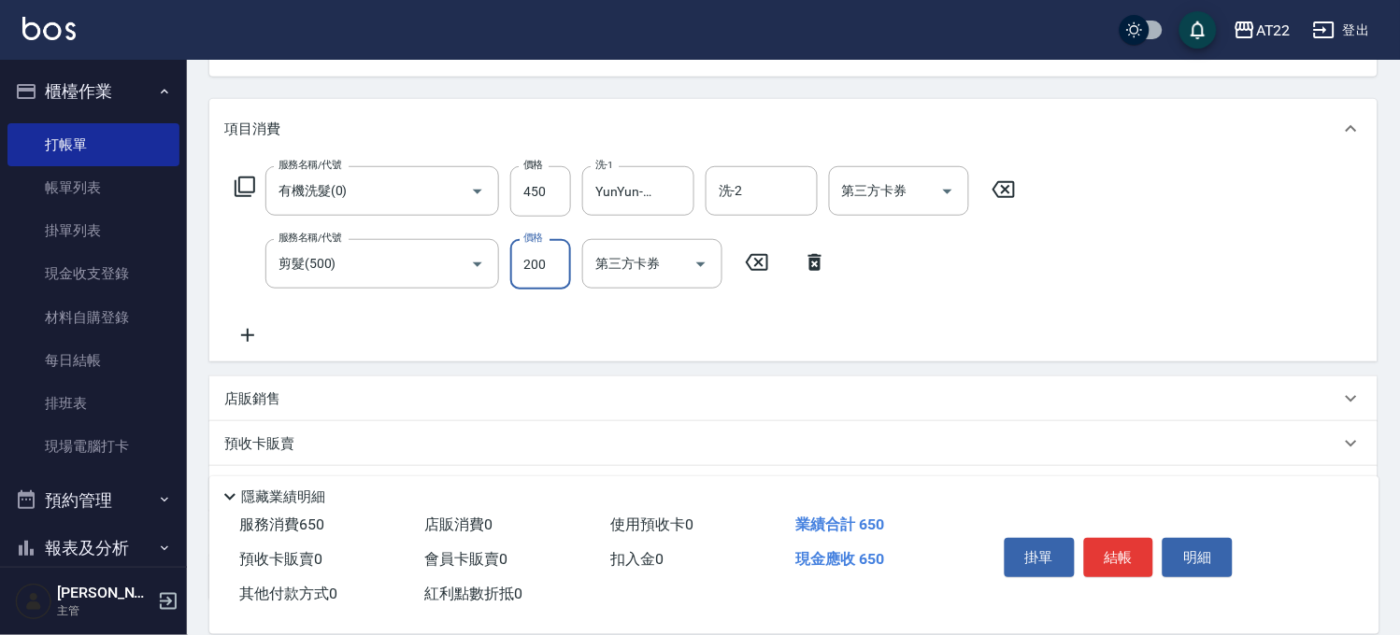
type input "200"
click at [255, 338] on icon at bounding box center [247, 335] width 47 height 22
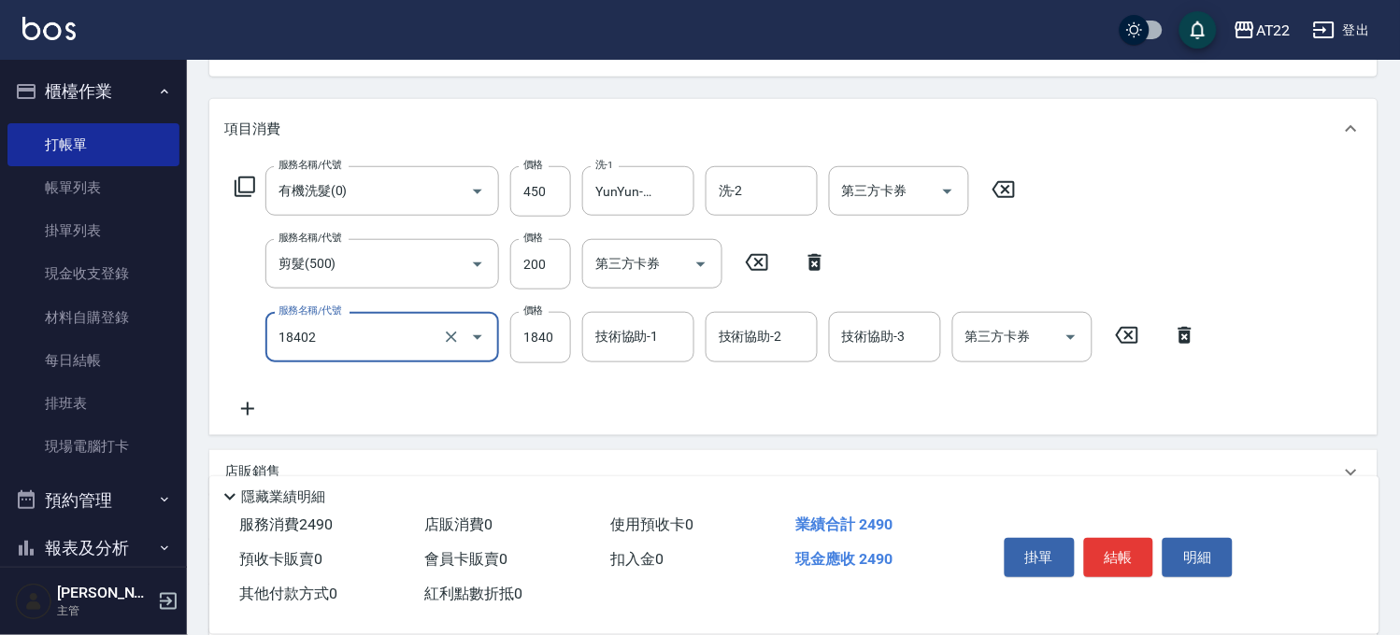
type input "染髮L(18402)"
type input "1430"
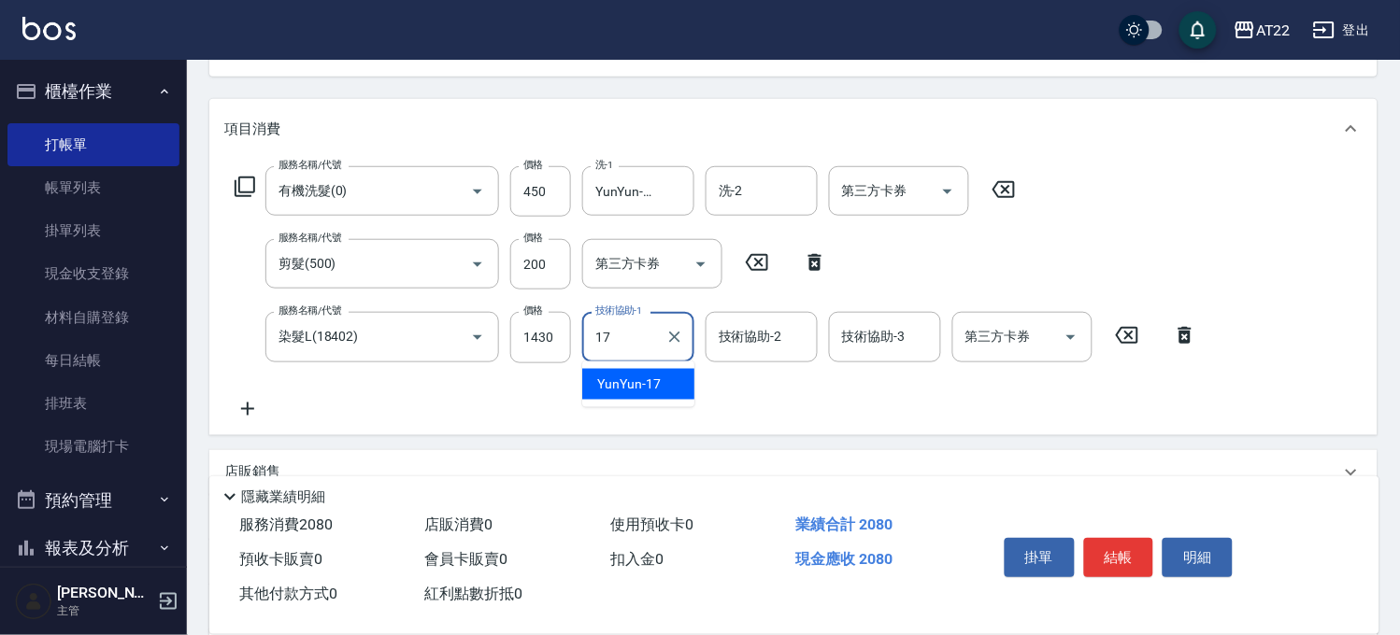
type input "YunYun-17"
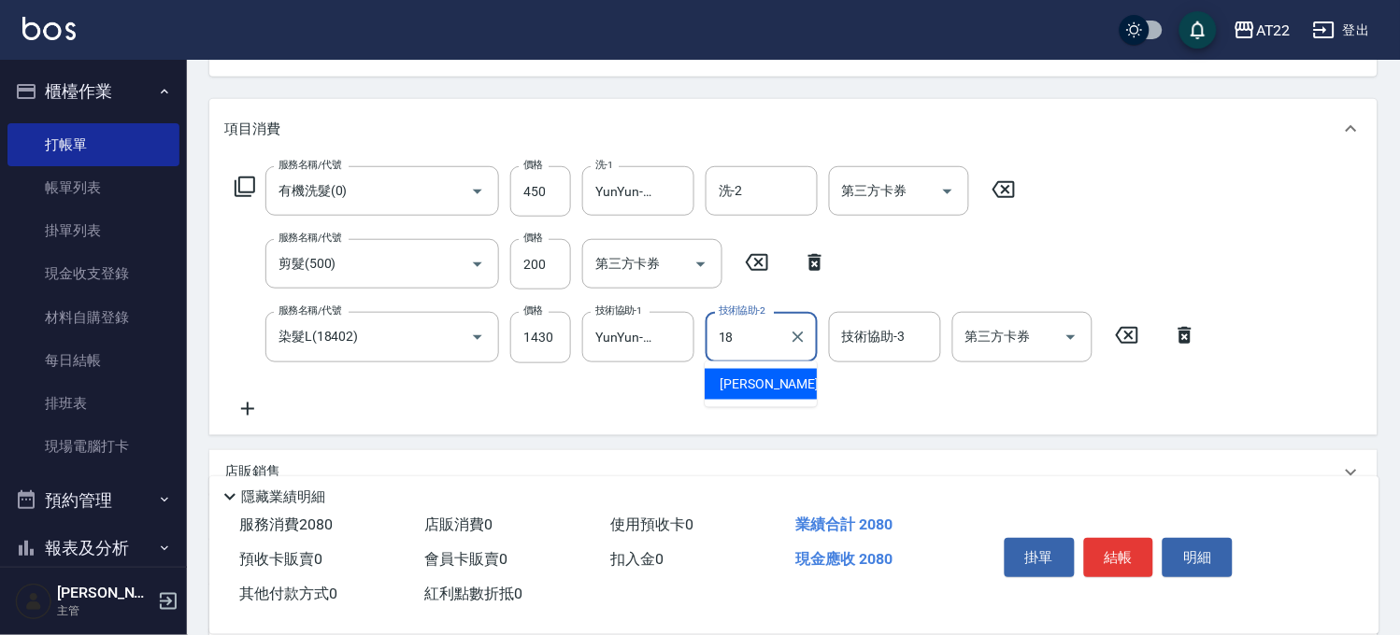
type input "恩恩-18"
click at [259, 409] on icon at bounding box center [247, 409] width 47 height 22
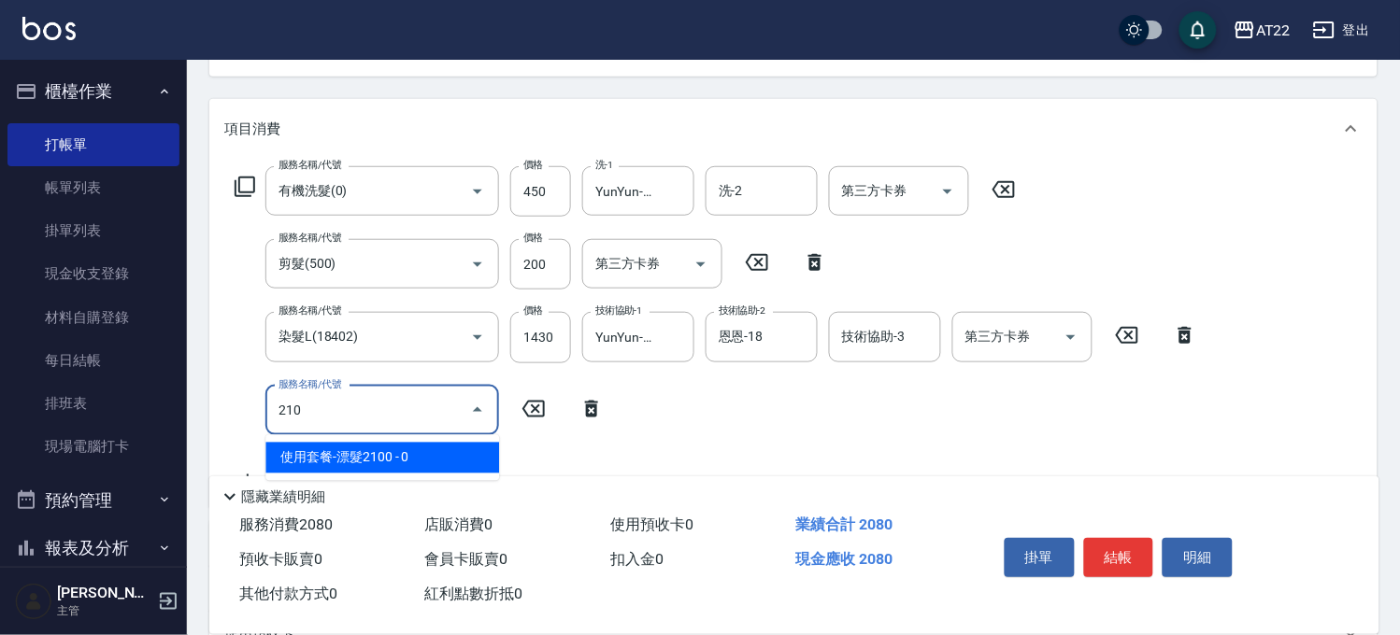
type input "使用套餐-漂髮2100(9500222)"
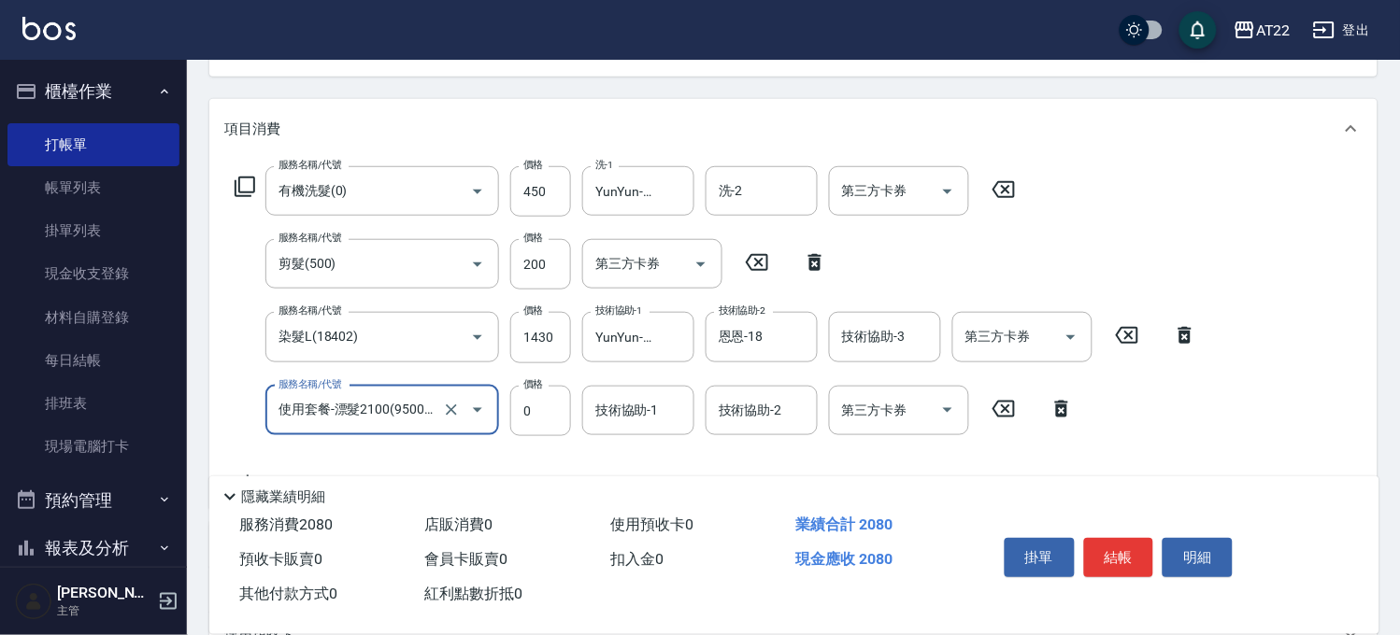
click at [305, 422] on input "使用套餐-漂髮2100(9500222)" at bounding box center [356, 410] width 164 height 33
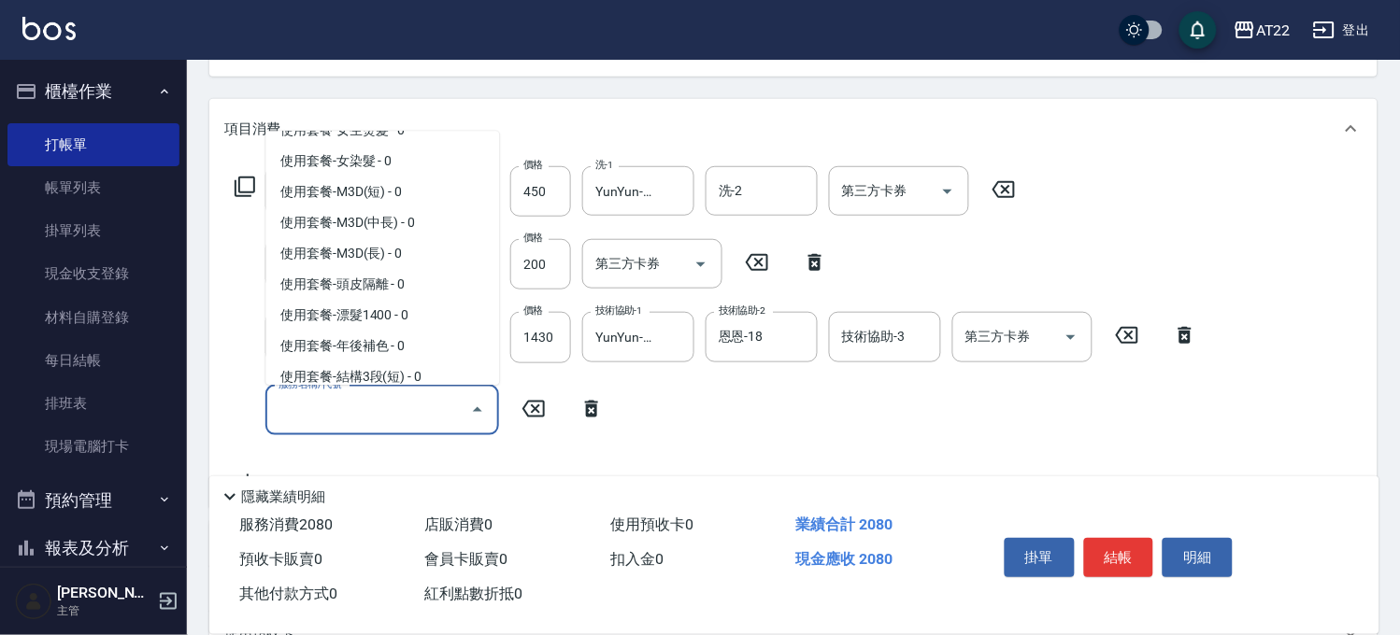
scroll to position [0, 0]
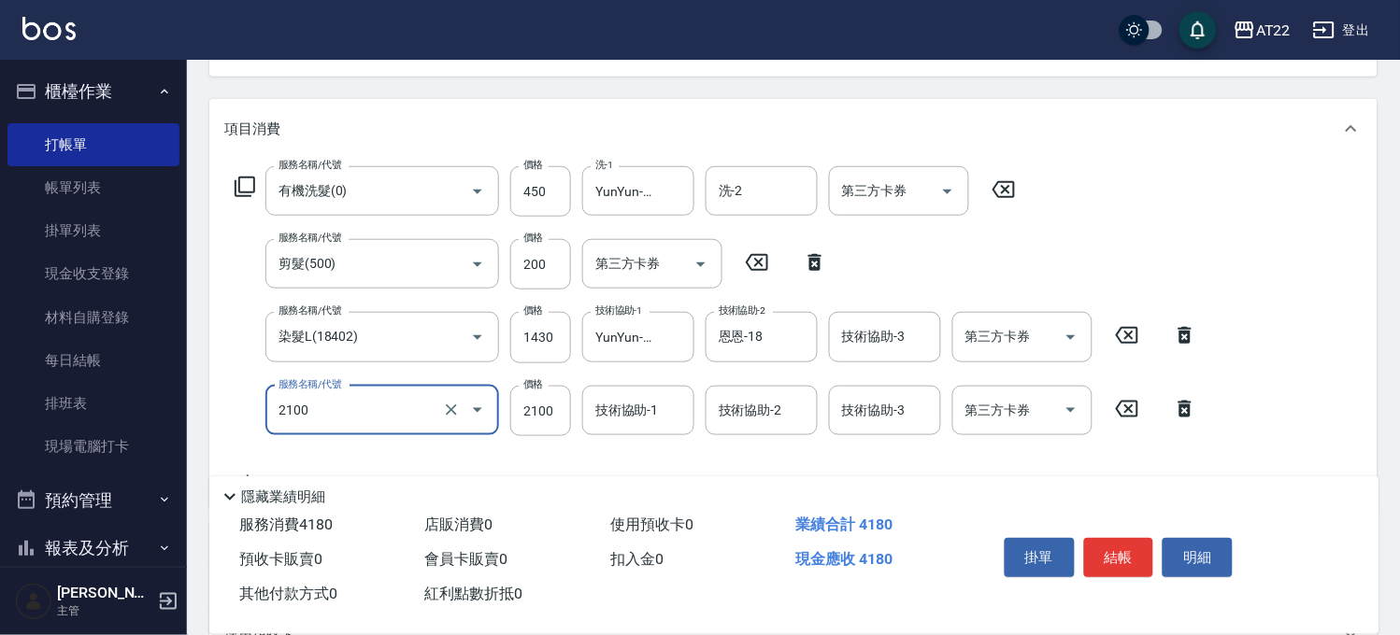
type input "漂髮長(2100)"
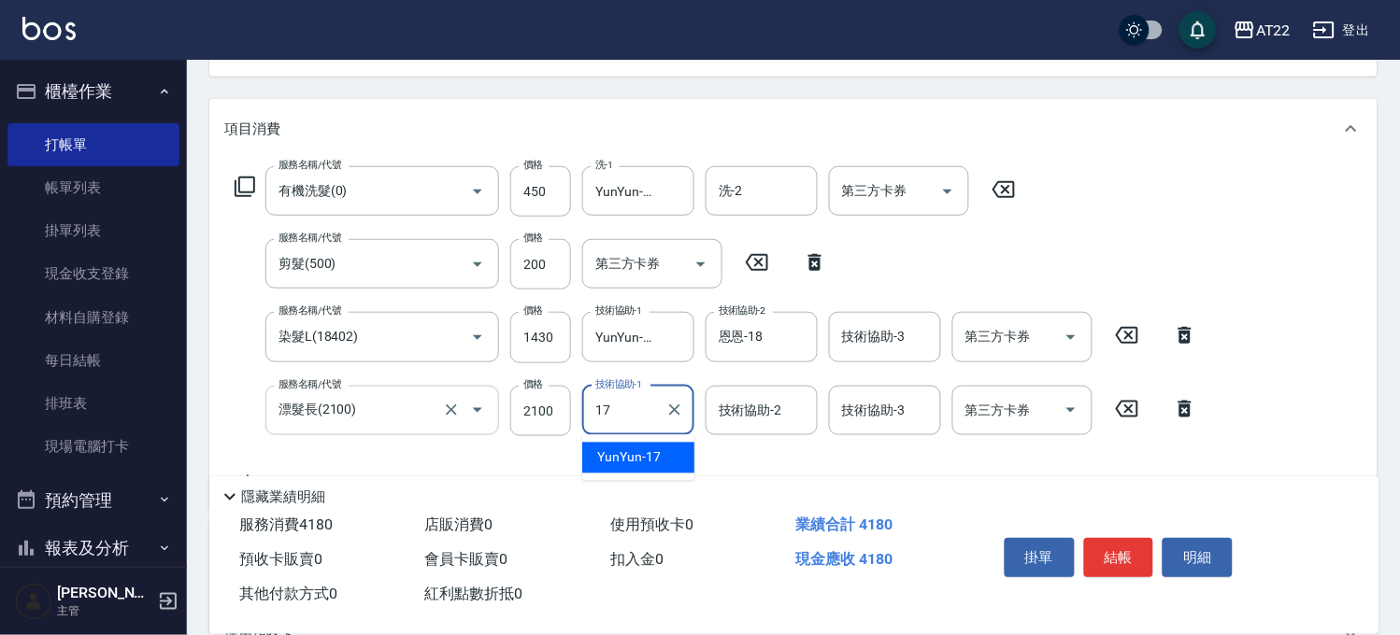
type input "YunYun-17"
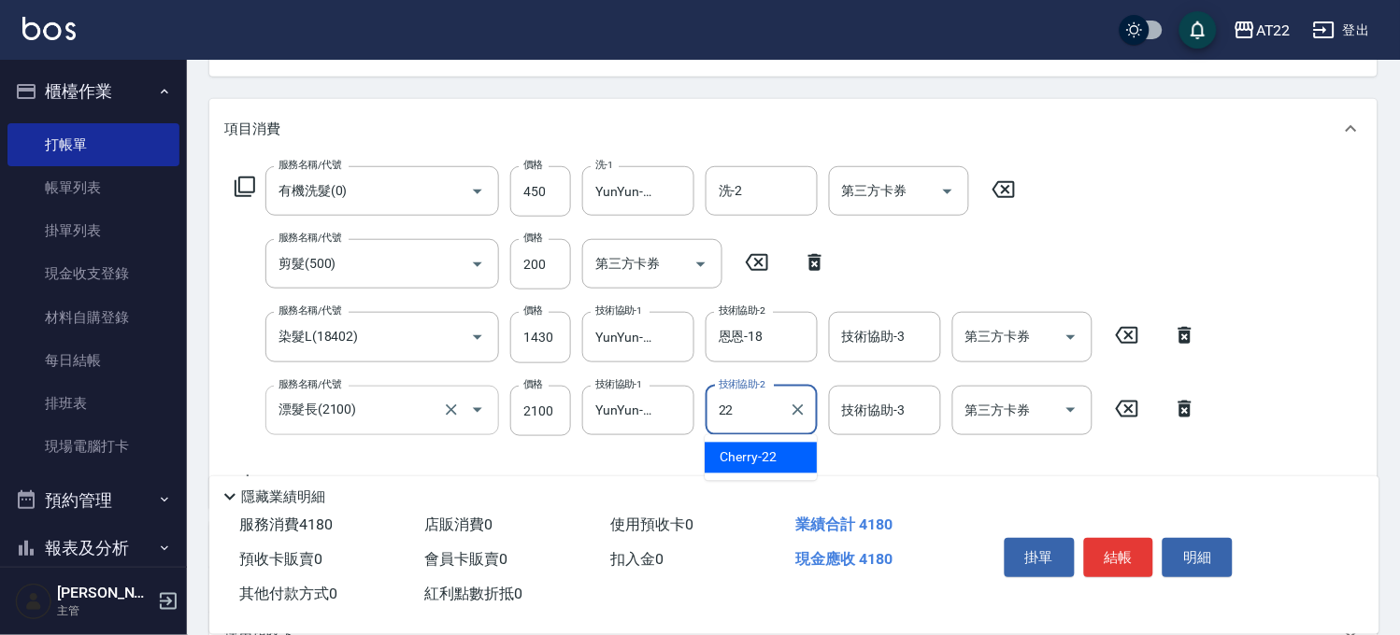
type input "Cherry-22"
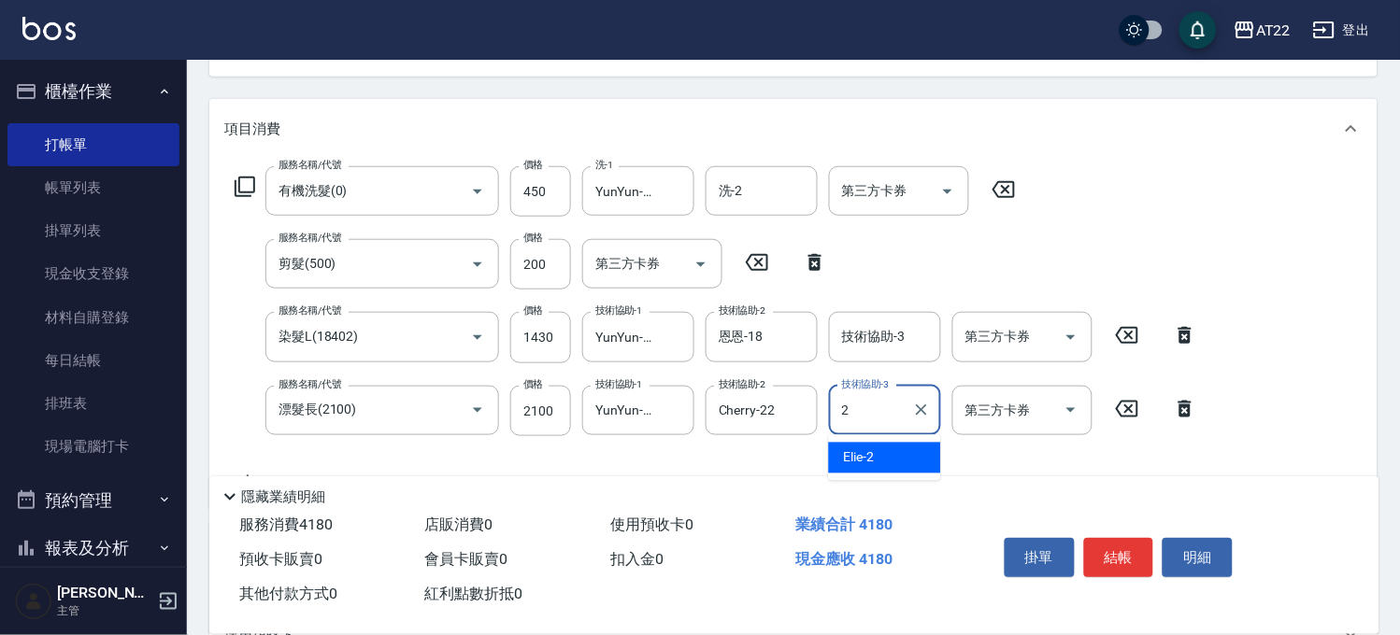
type input "Elie-2"
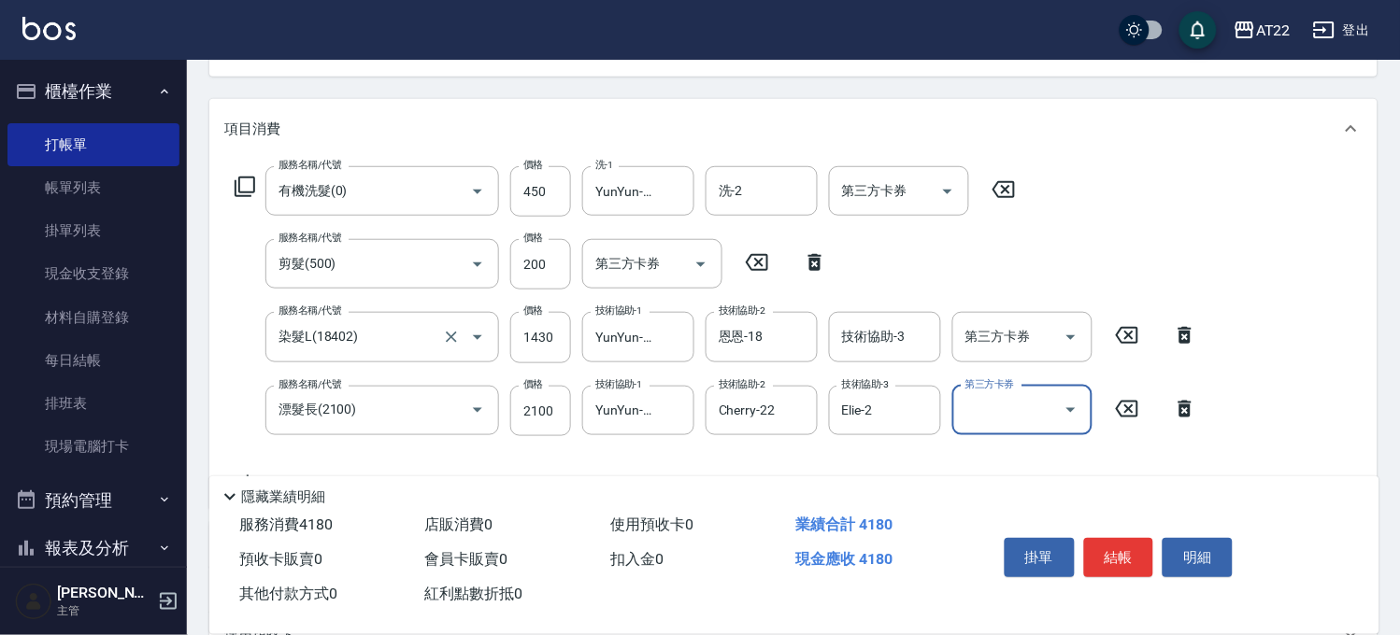
scroll to position [311, 0]
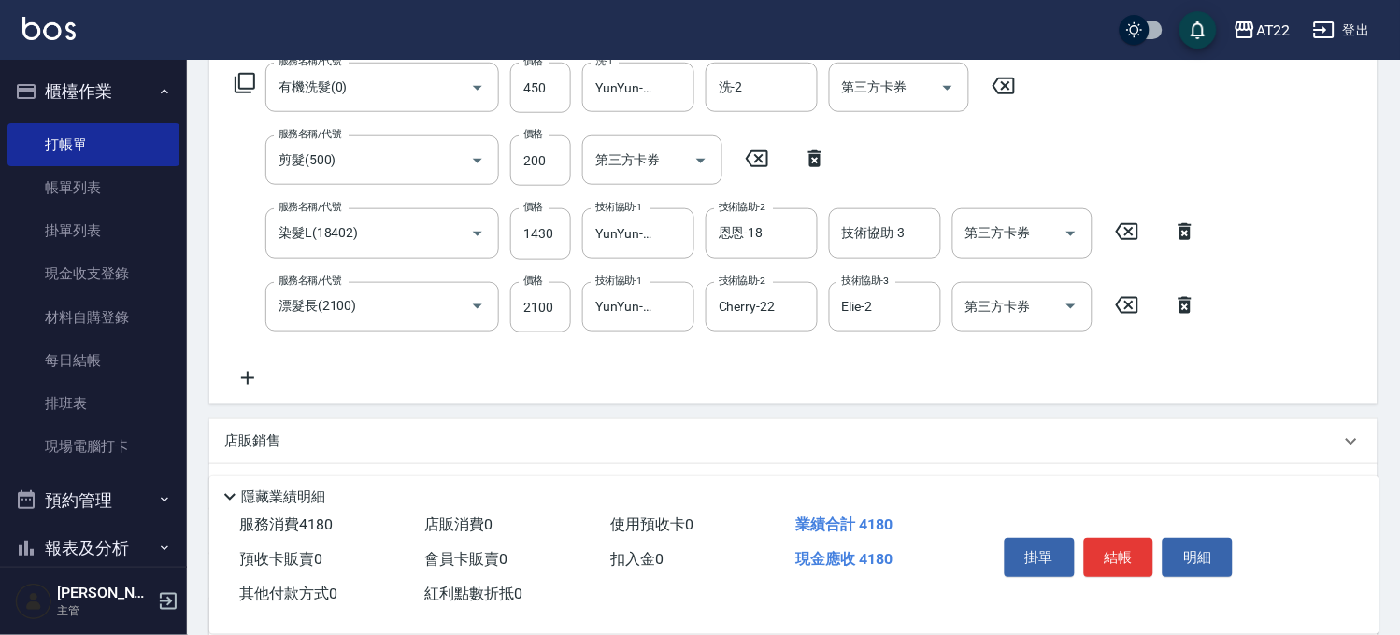
click at [254, 370] on icon at bounding box center [247, 378] width 47 height 22
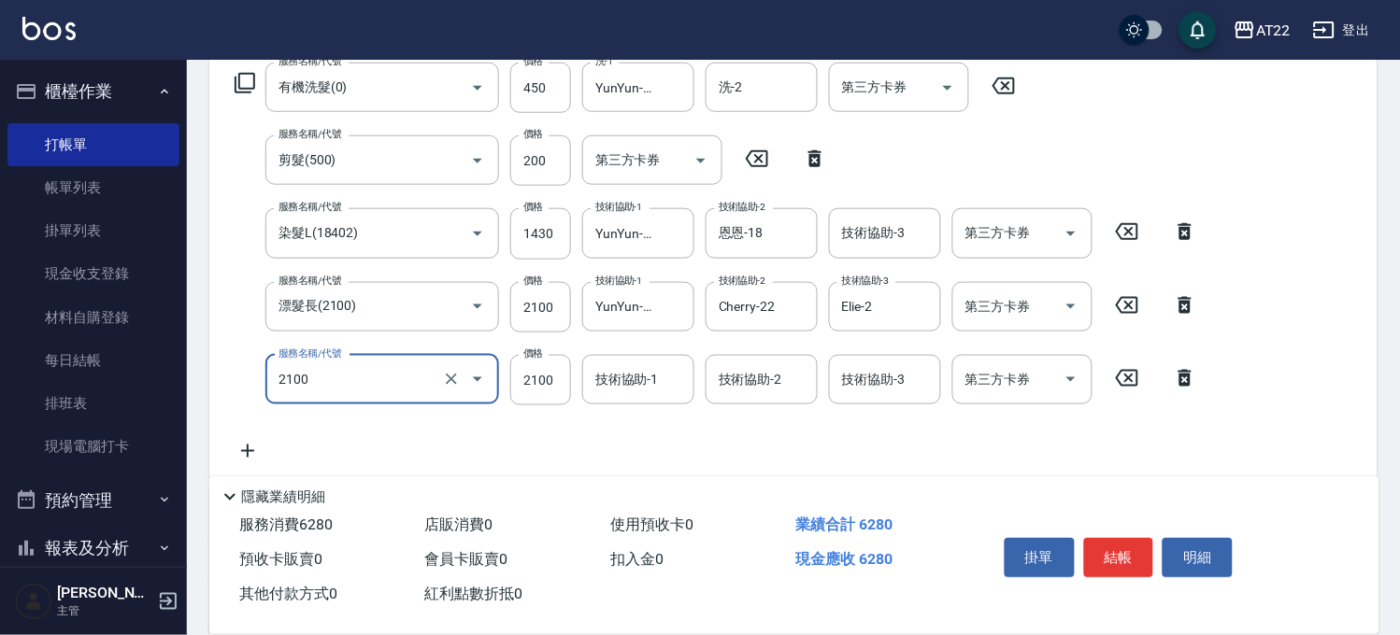
type input "漂髮長(2100)"
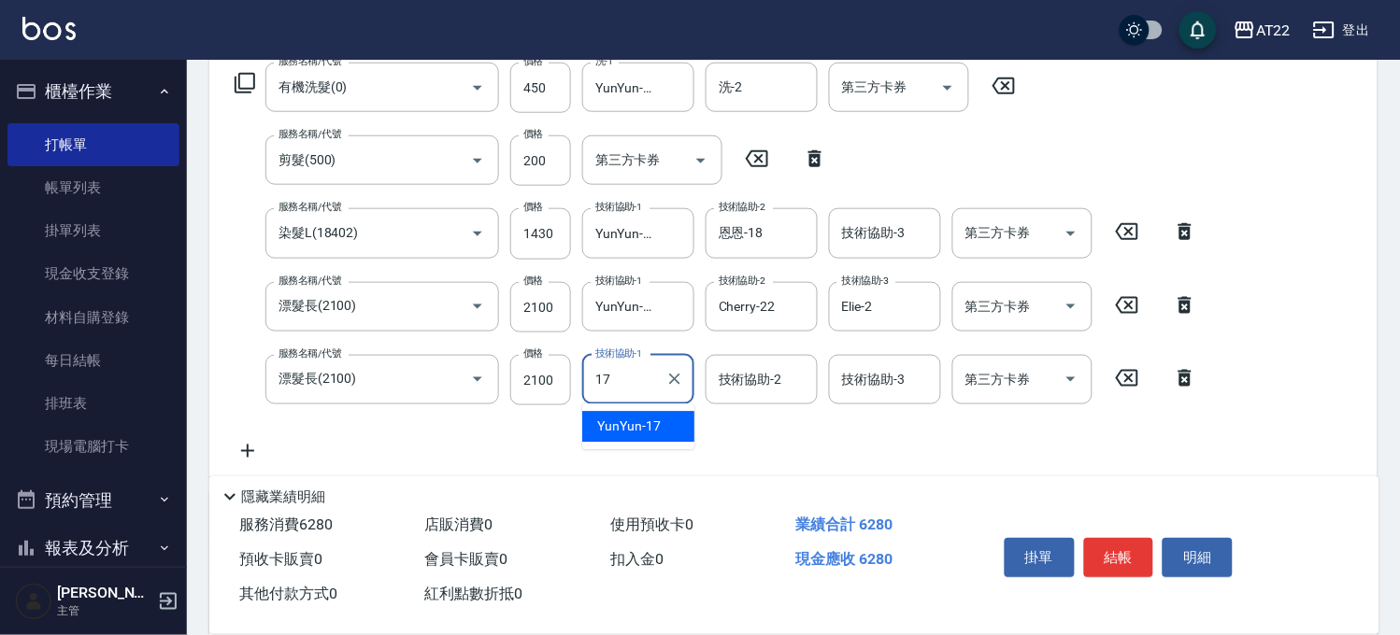
type input "YunYun-17"
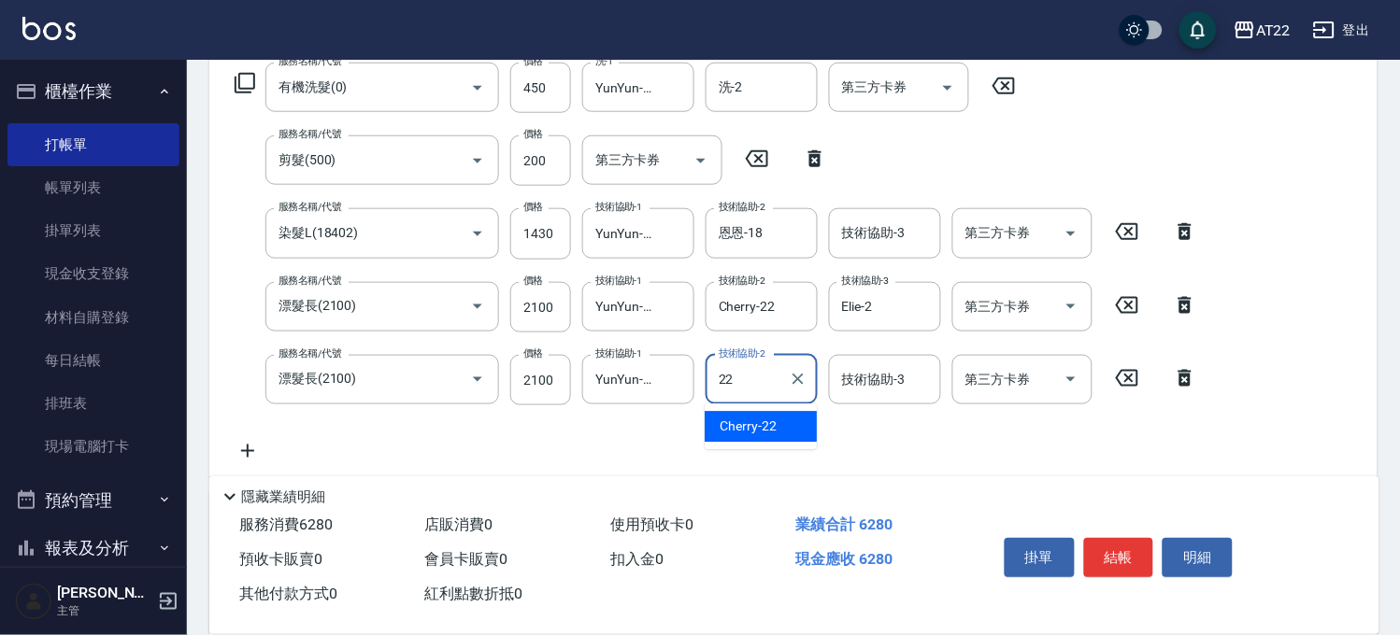
type input "Cherry-22"
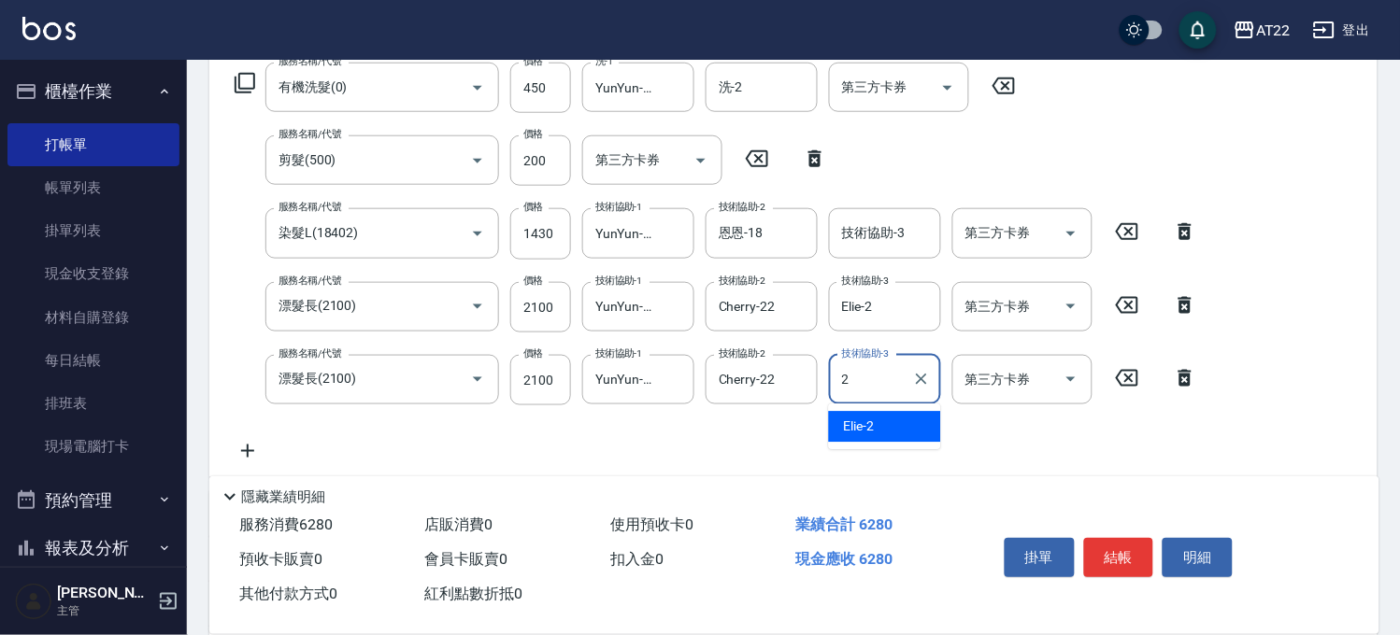
type input "Elie-2"
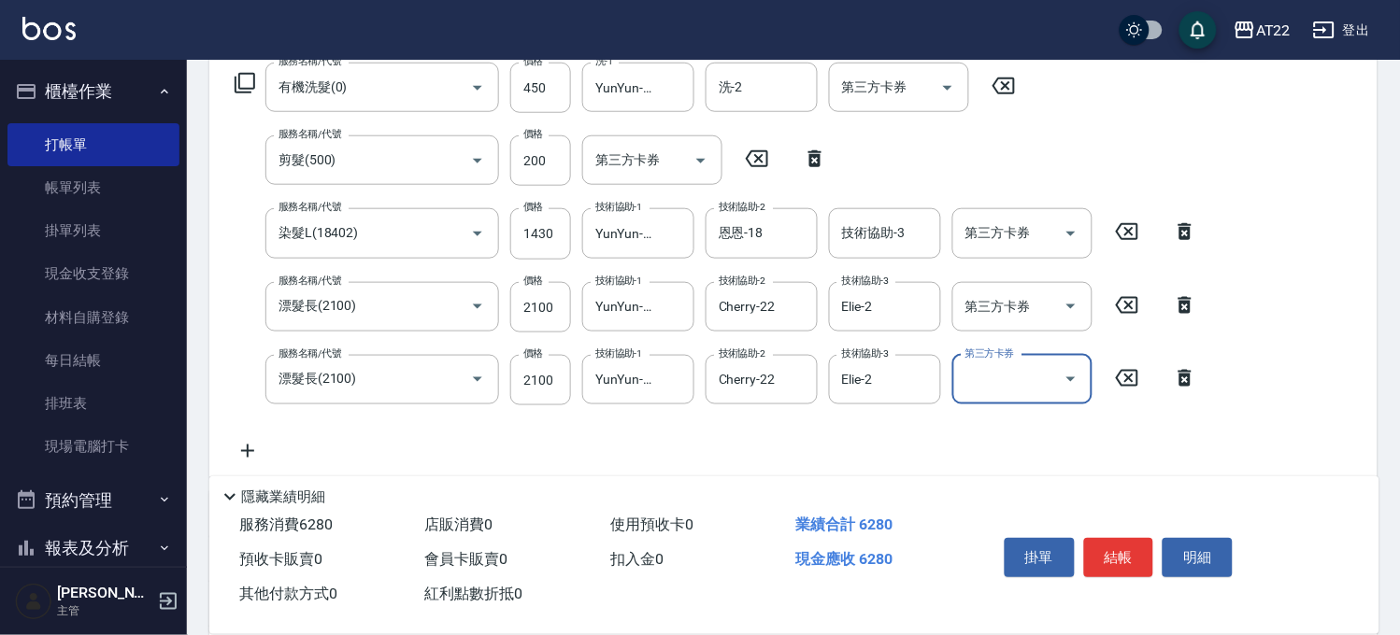
click at [250, 449] on icon at bounding box center [247, 451] width 47 height 22
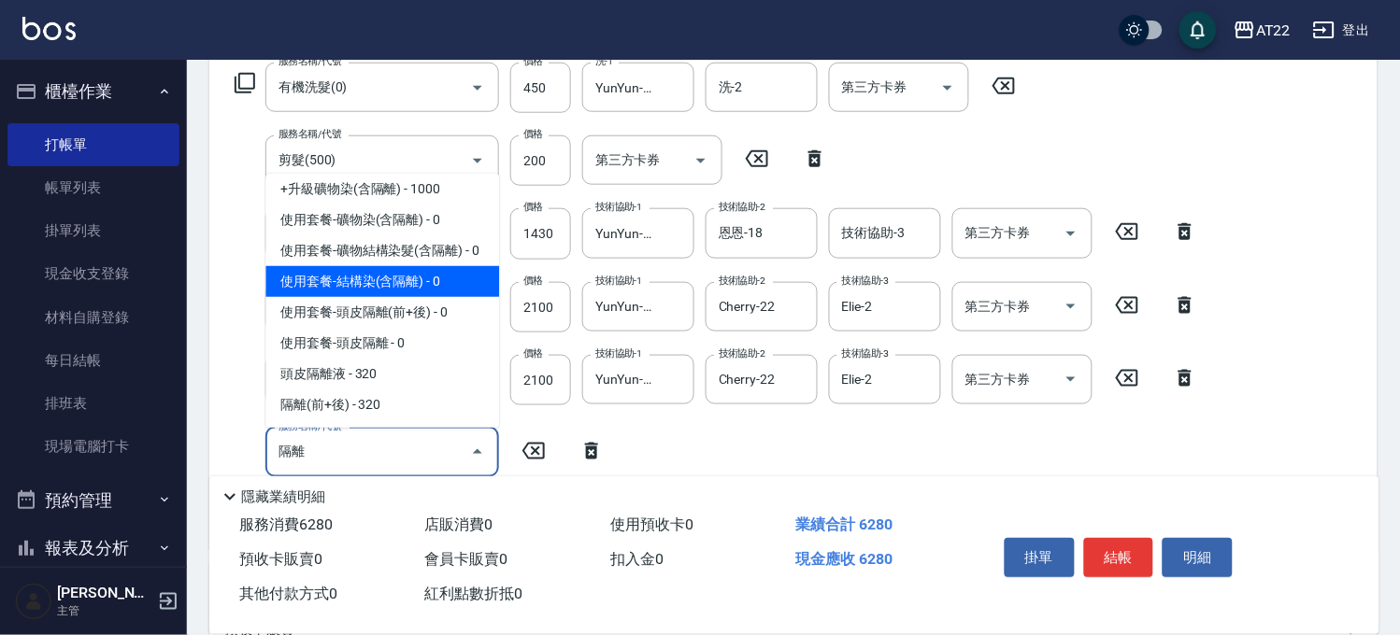
scroll to position [119, 0]
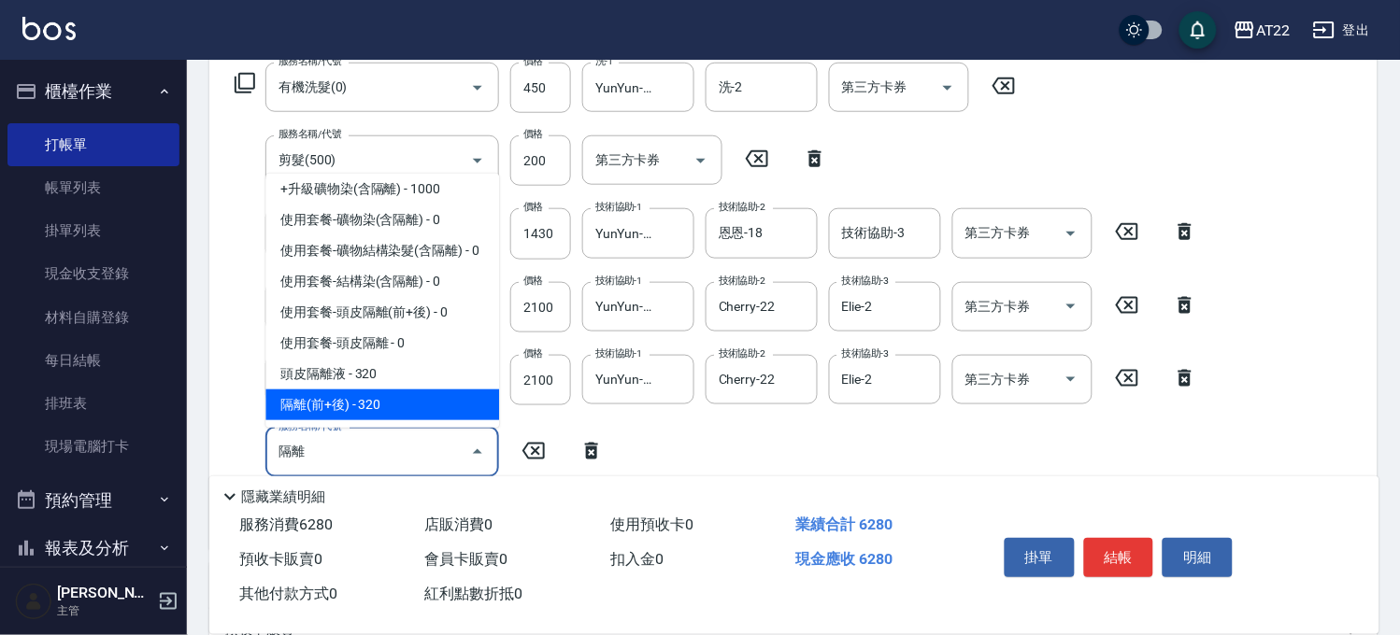
click at [386, 399] on span "隔離(前+後) - 320" at bounding box center [382, 405] width 234 height 31
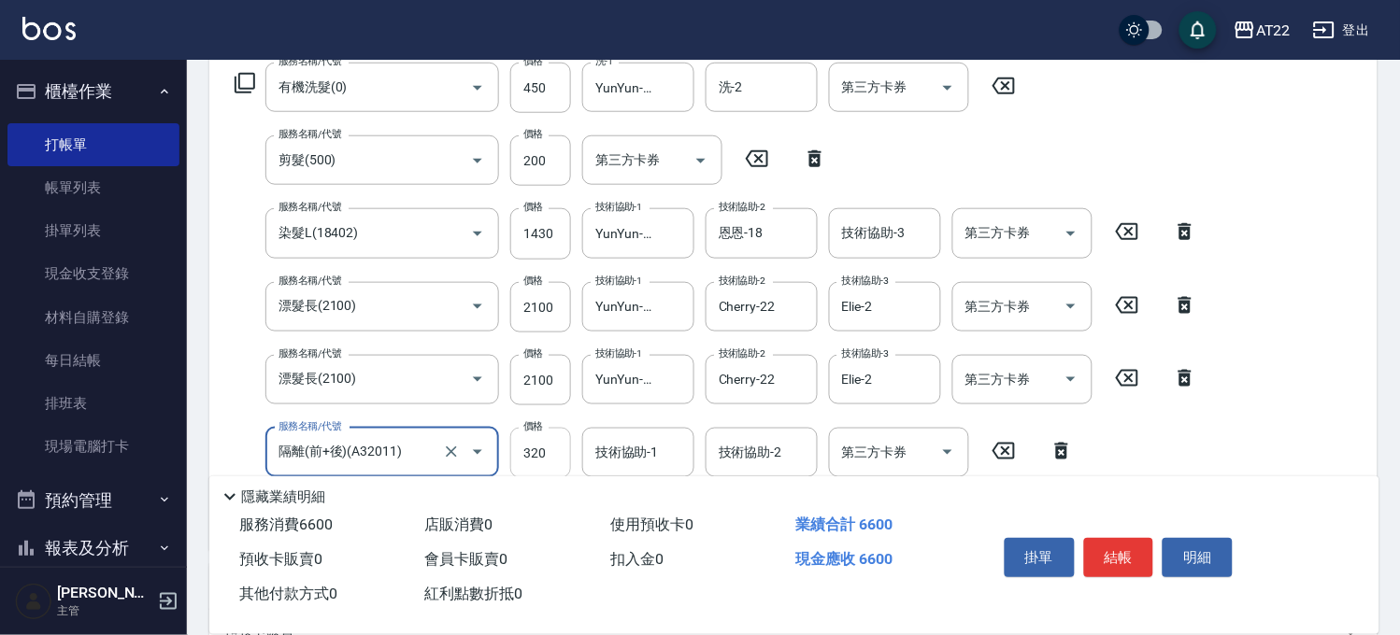
type input "隔離(前+後)(A32011)"
click at [544, 442] on input "320" at bounding box center [540, 453] width 61 height 50
type input "600"
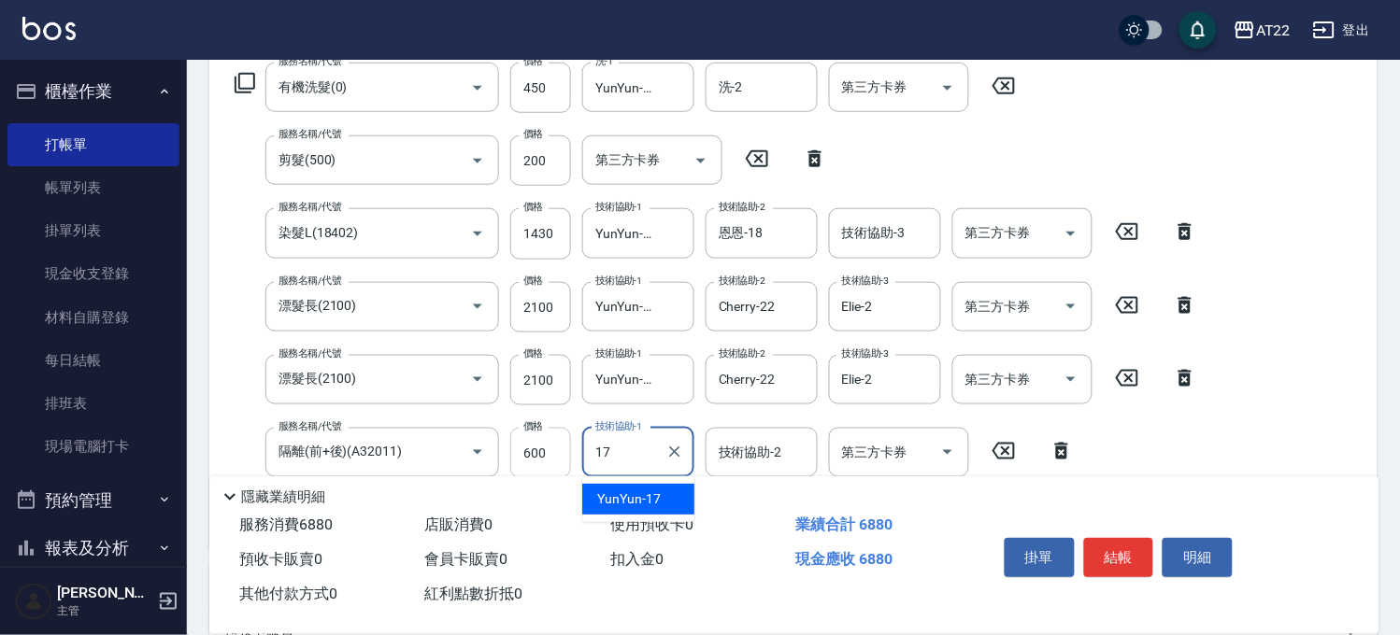
type input "YunYun-17"
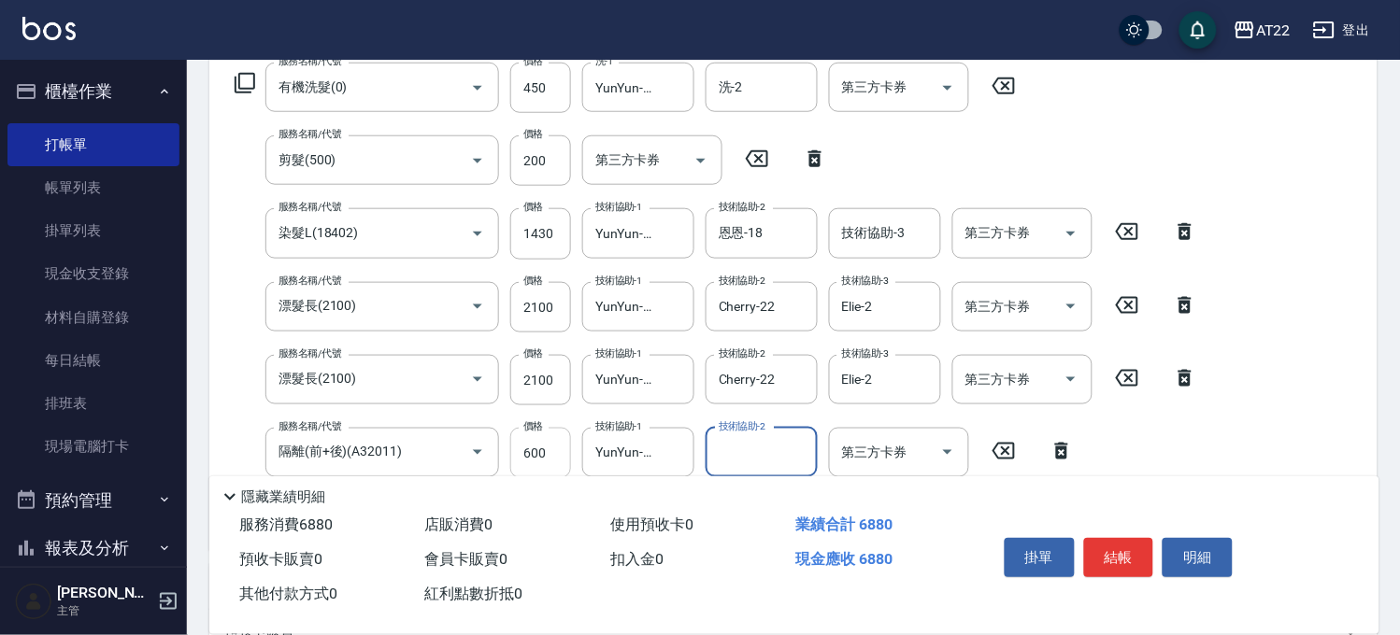
scroll to position [415, 0]
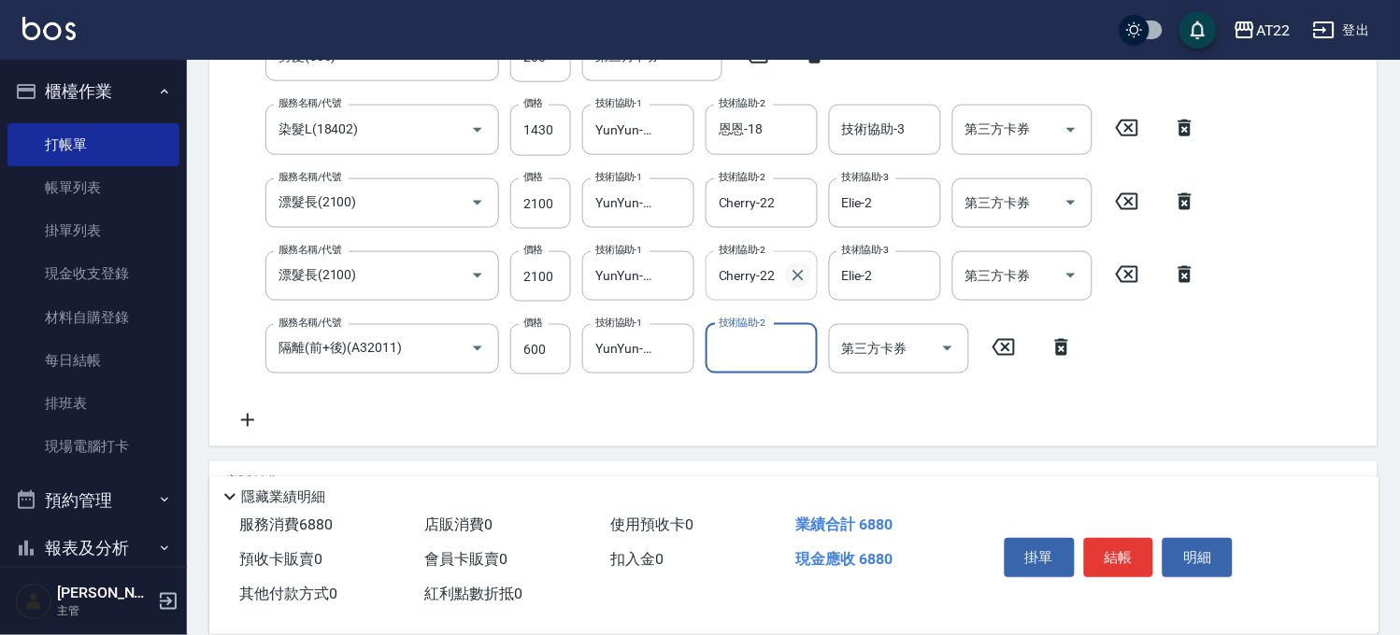
click at [792, 278] on icon "Clear" at bounding box center [798, 275] width 19 height 19
click at [918, 277] on icon "Clear" at bounding box center [921, 275] width 19 height 19
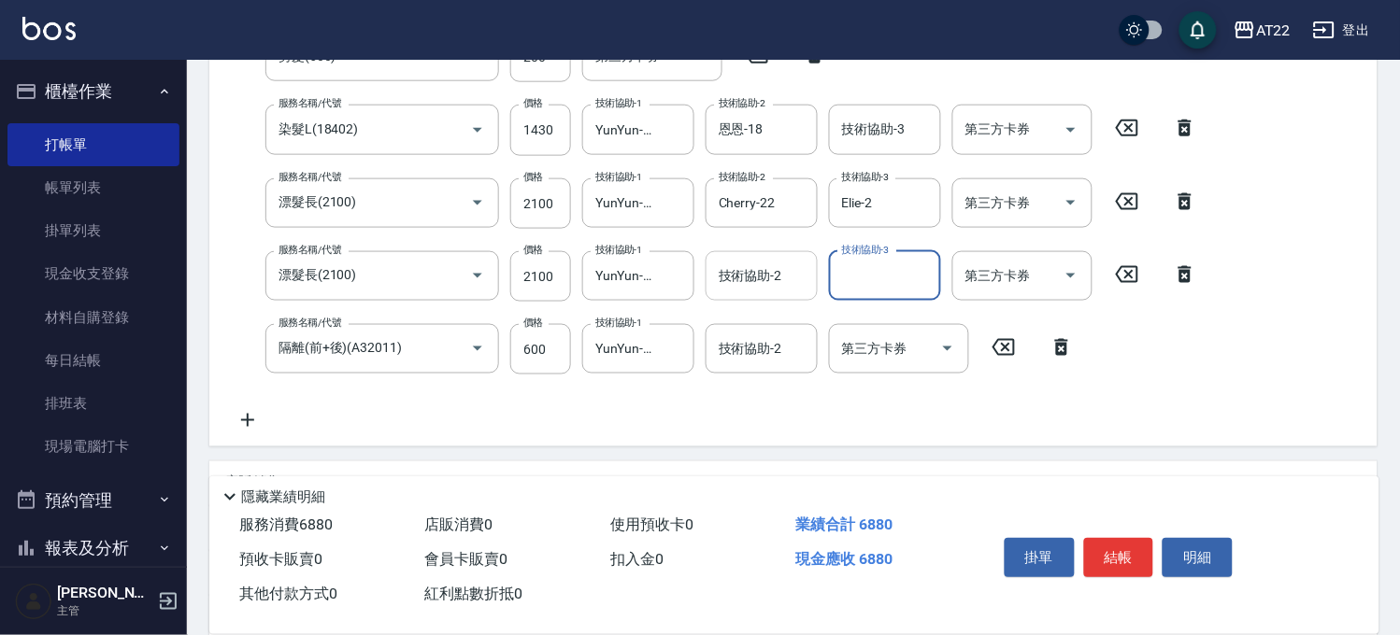
click at [779, 278] on div "技術協助-2 技術協助-2" at bounding box center [761, 276] width 112 height 50
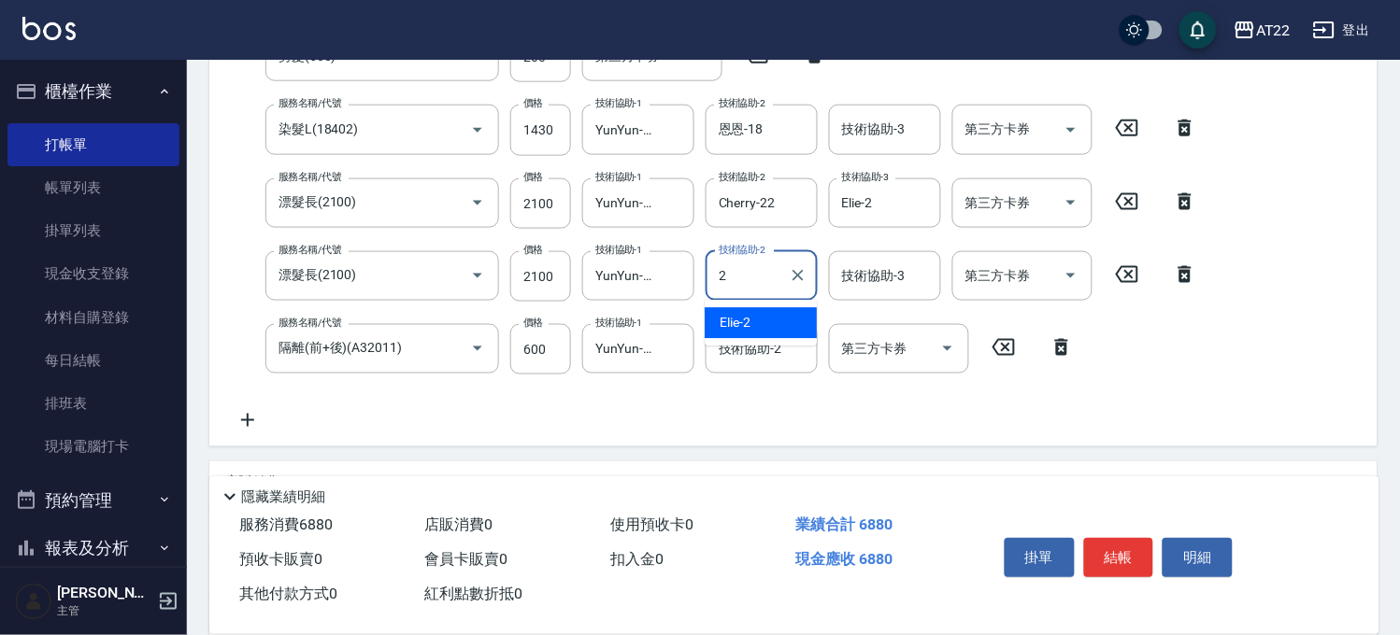
type input "Elie-2"
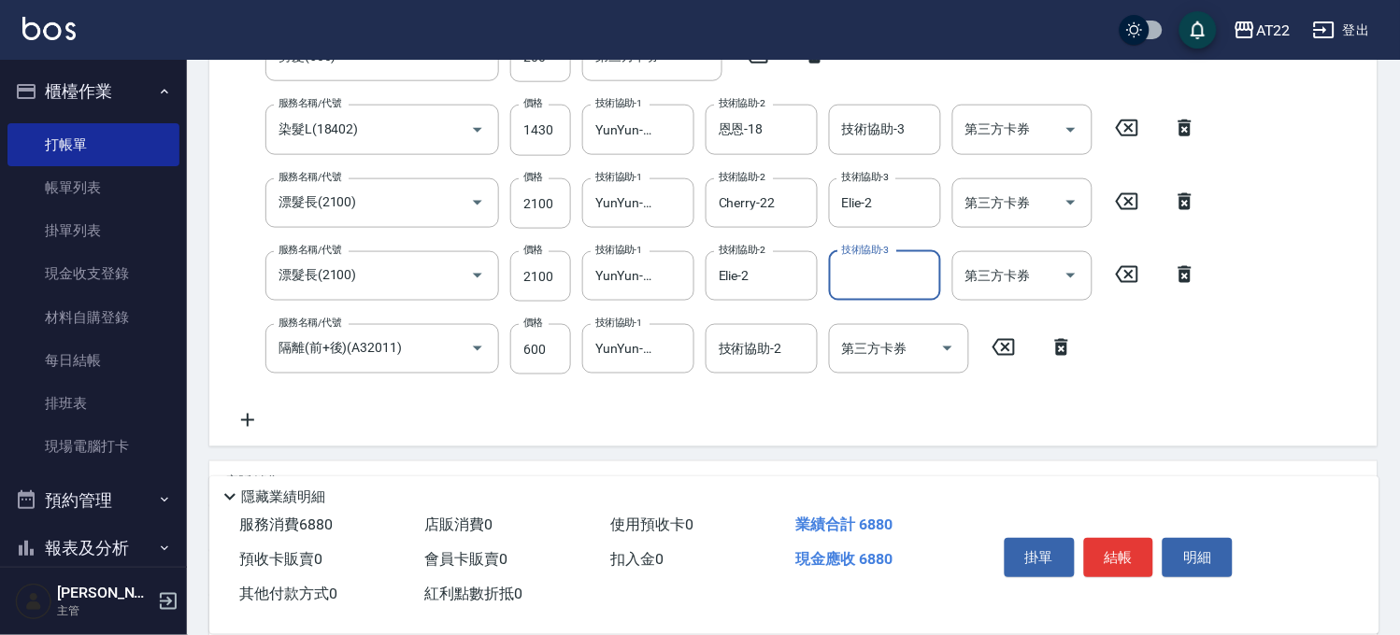
click at [224, 409] on icon at bounding box center [247, 420] width 47 height 22
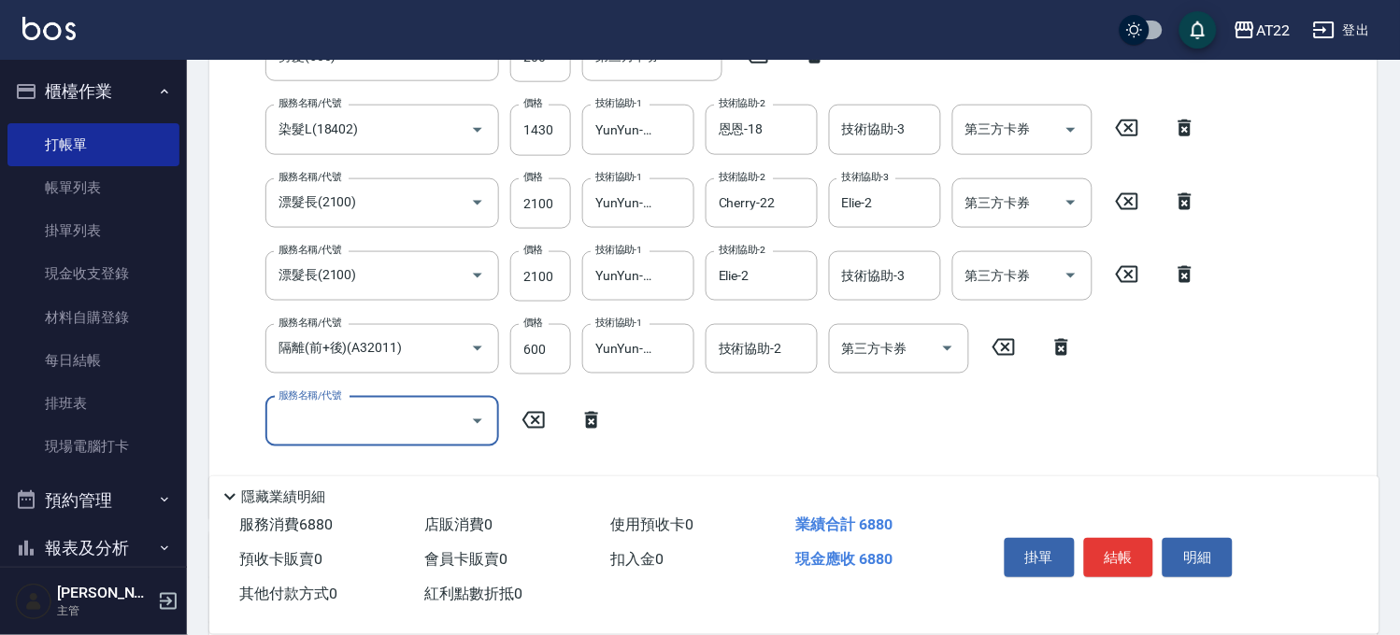
scroll to position [445, 0]
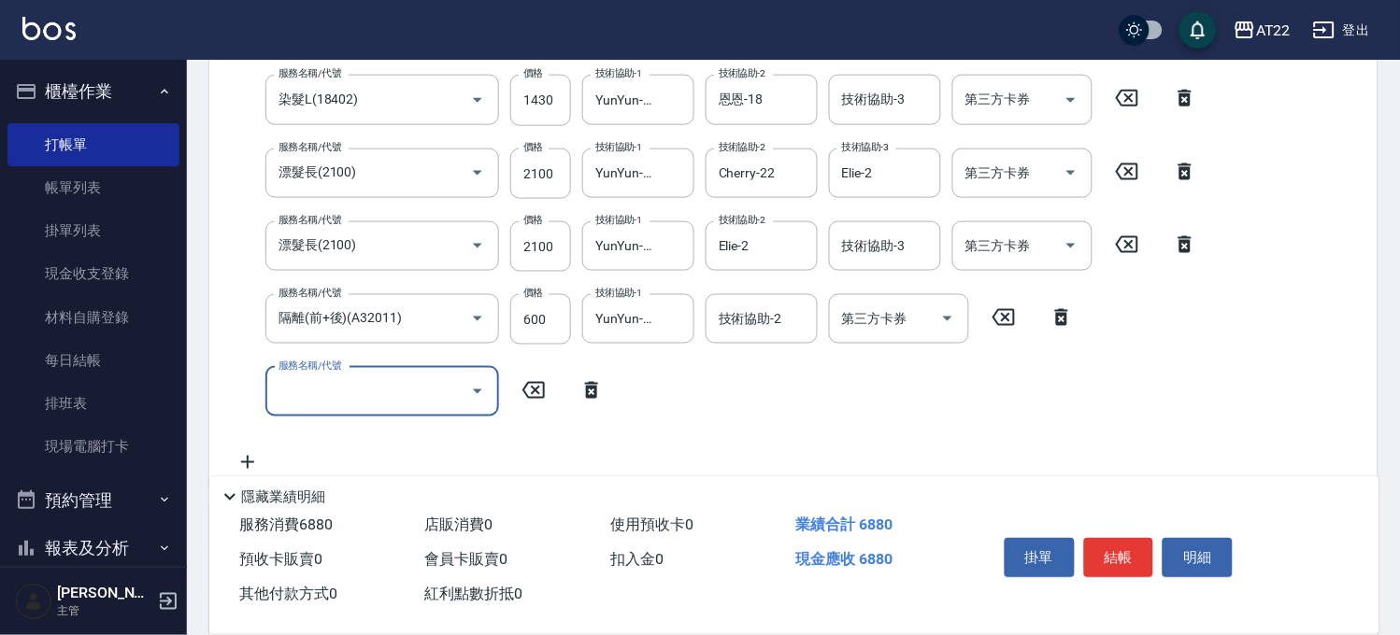
click at [246, 413] on div "服務名稱/代號 服務名稱/代號" at bounding box center [419, 392] width 391 height 50
click at [331, 388] on input "服務名稱/代號" at bounding box center [368, 392] width 189 height 33
type input "結構式三段(a1800)"
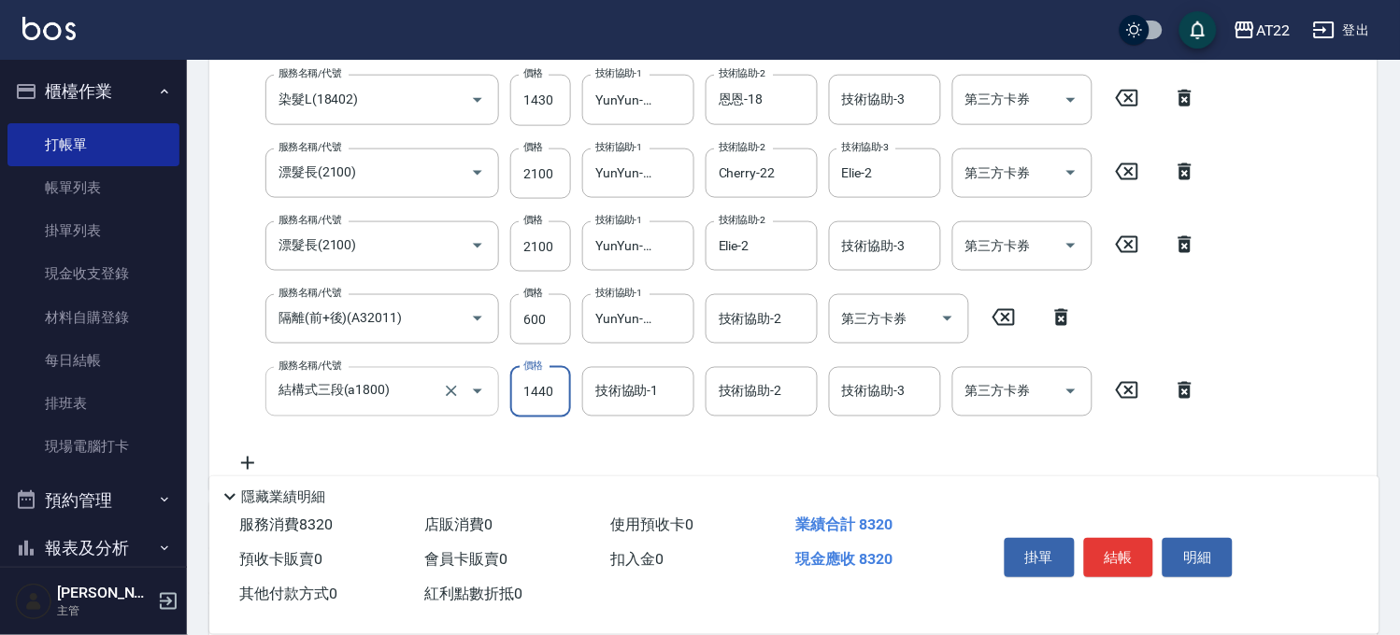
scroll to position [446, 0]
type input "2300"
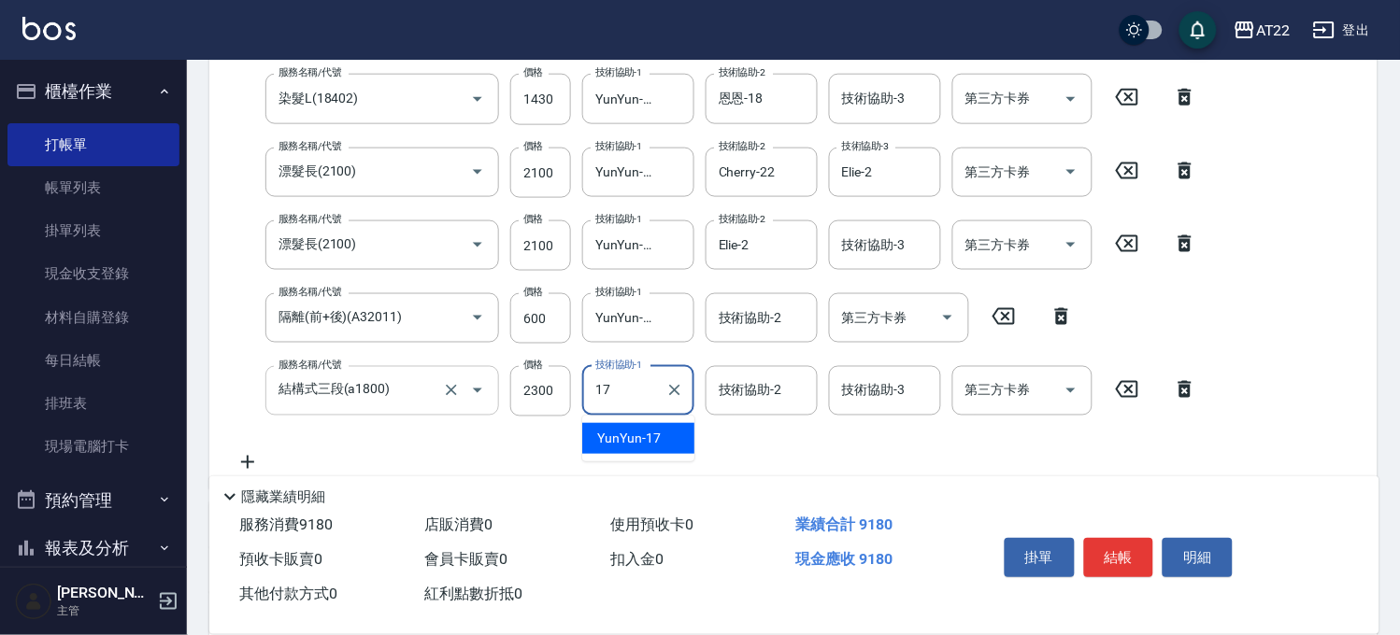
type input "YunYun-17"
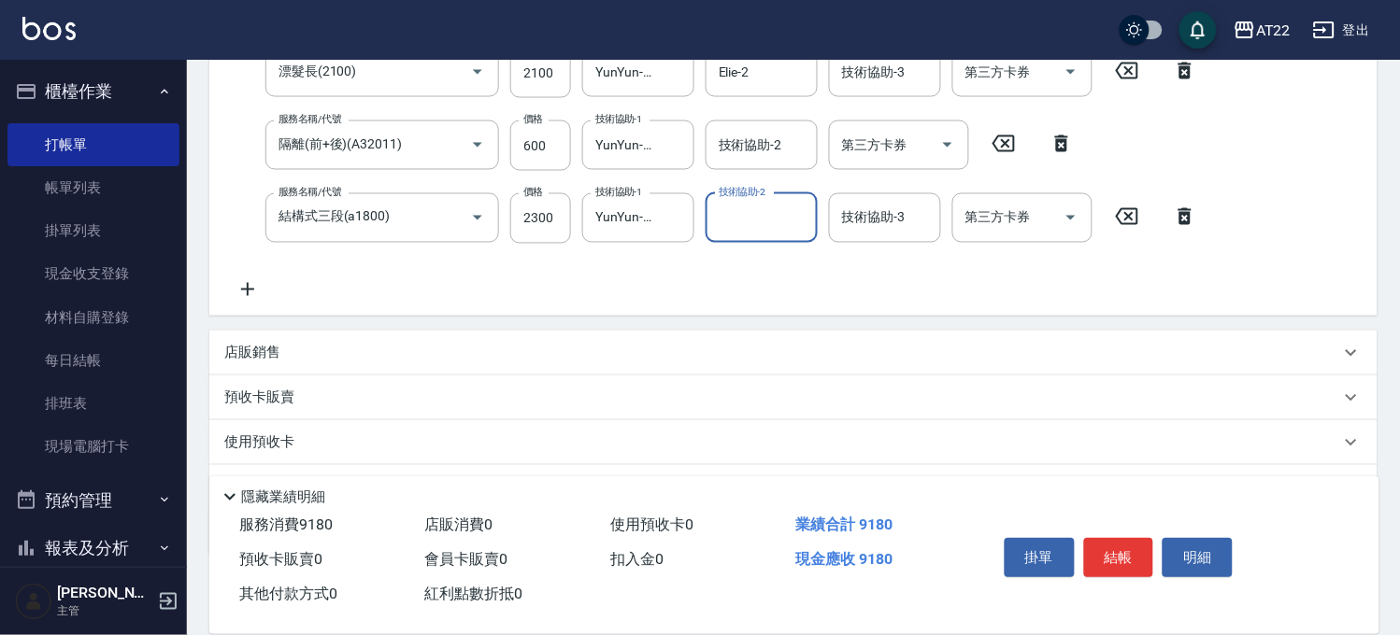
scroll to position [715, 0]
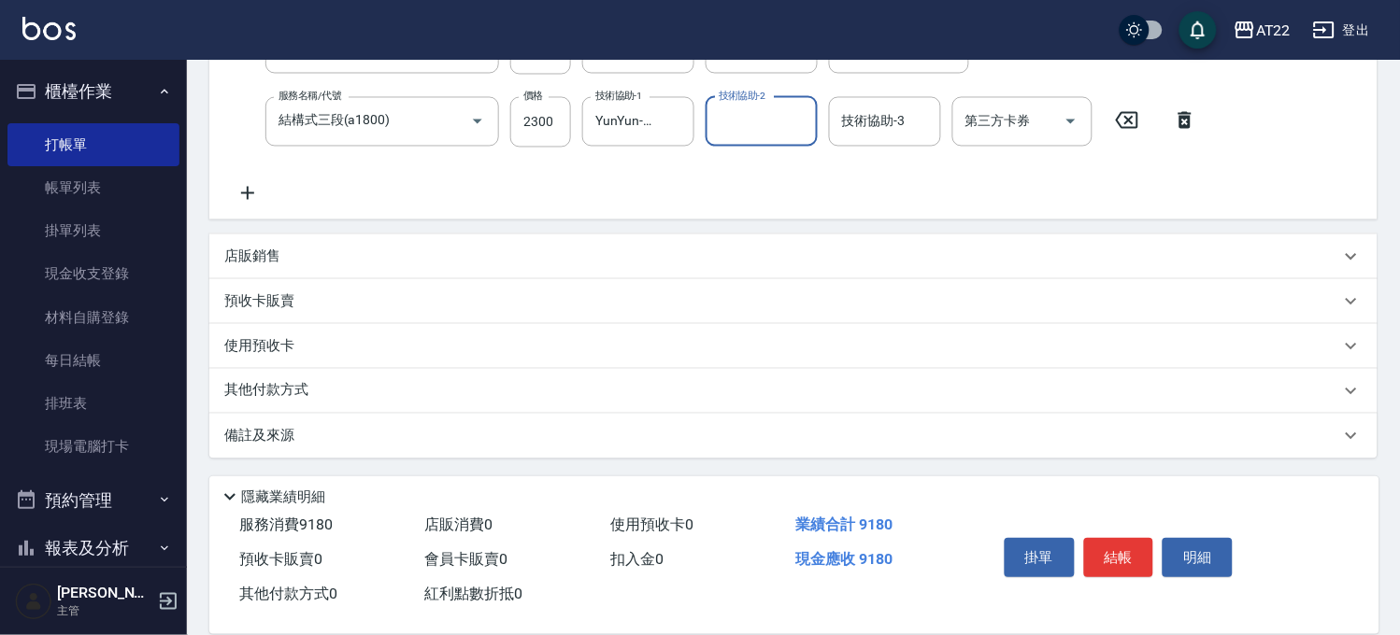
click at [295, 374] on div "其他付款方式" at bounding box center [793, 391] width 1168 height 45
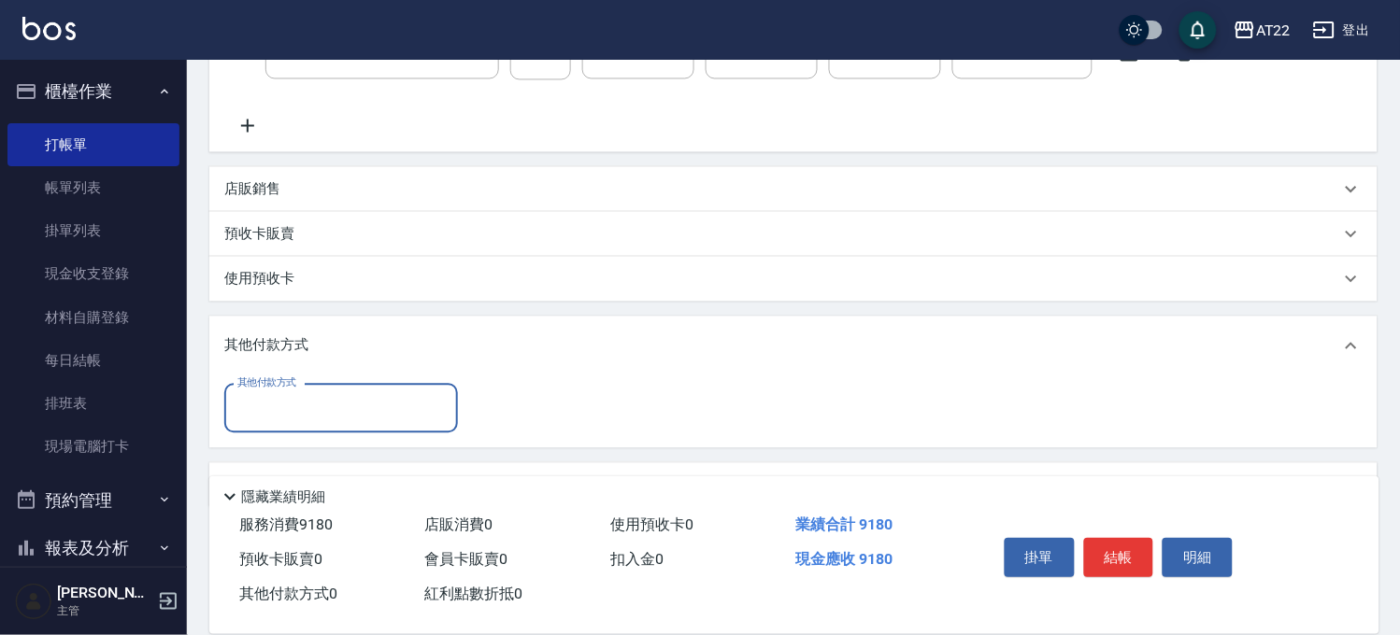
scroll to position [818, 0]
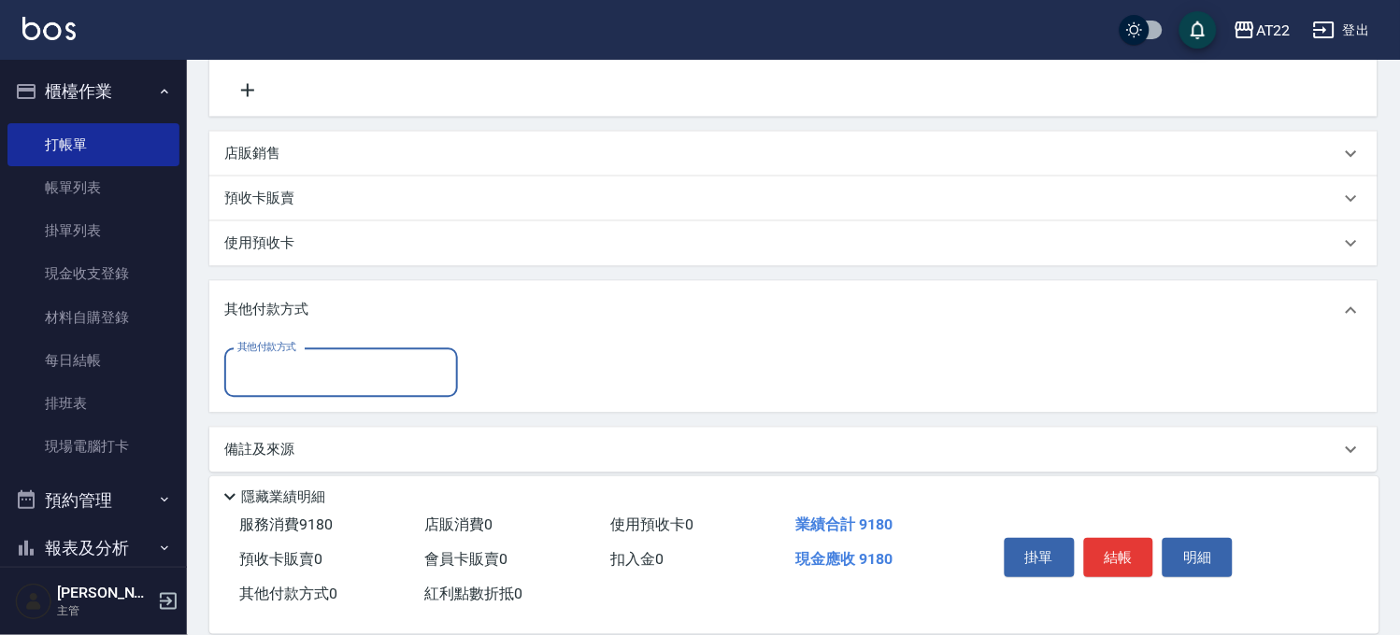
click at [294, 393] on div "其他付款方式" at bounding box center [341, 373] width 234 height 50
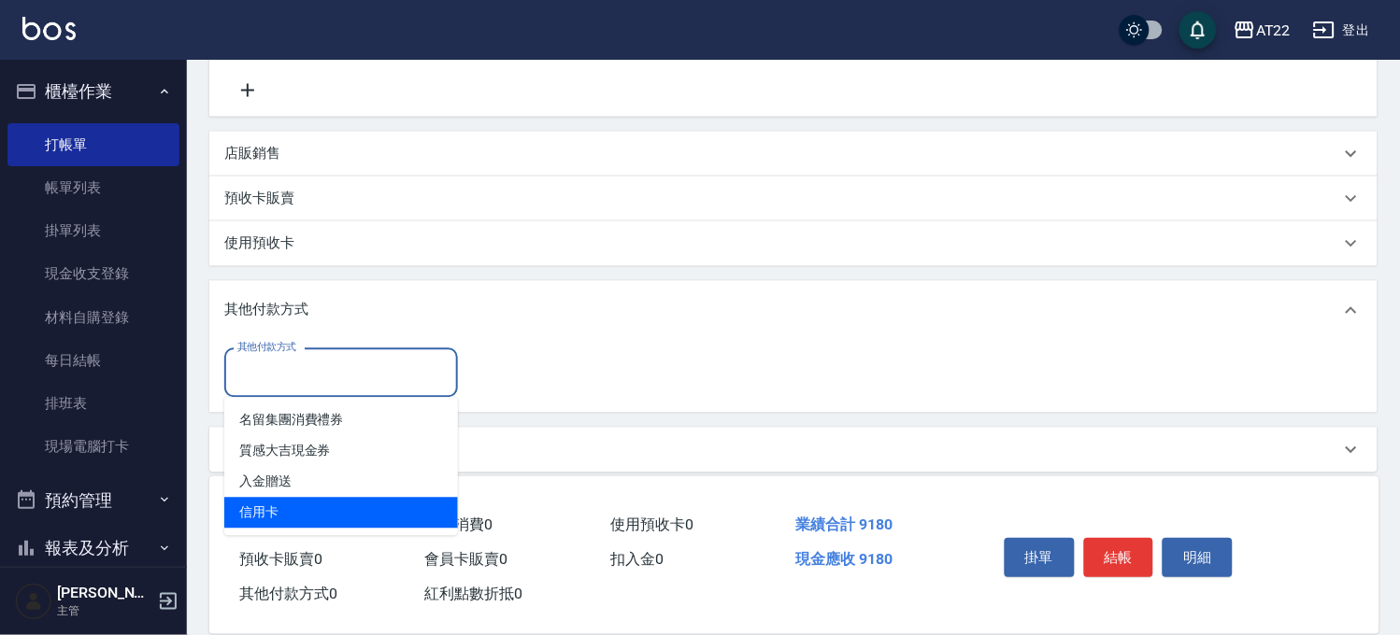
click at [334, 524] on span "信用卡" at bounding box center [341, 512] width 234 height 31
type input "信用卡"
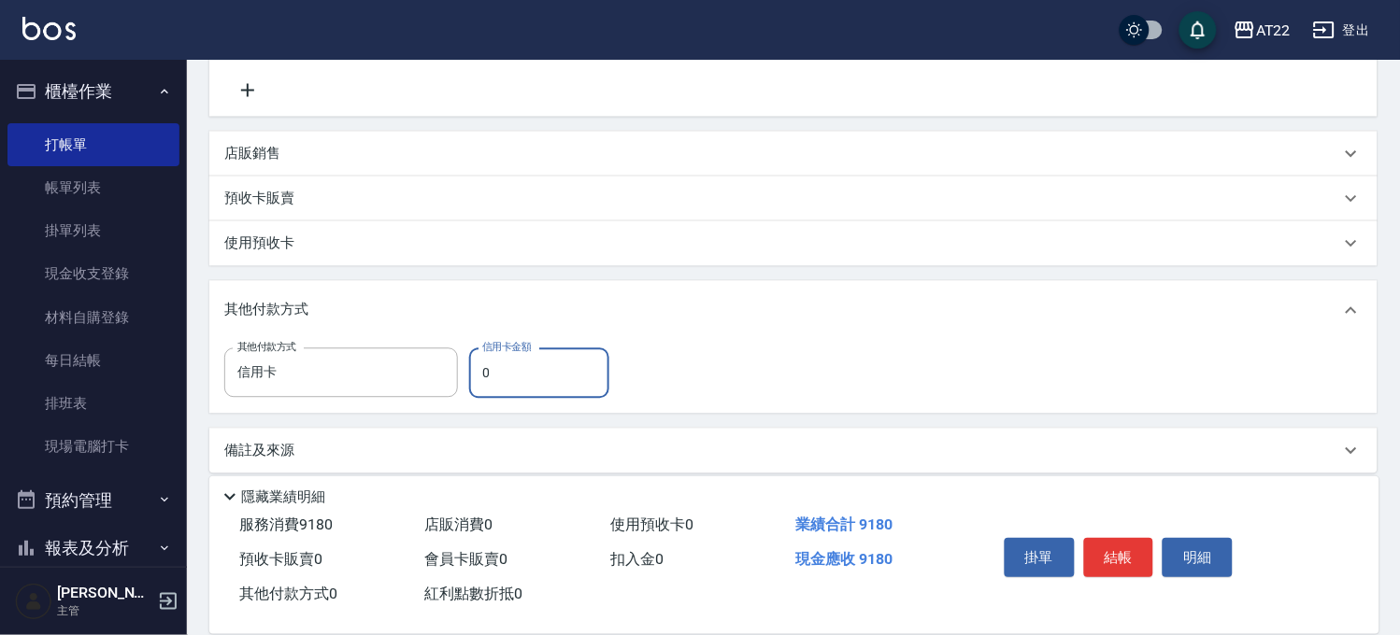
click at [495, 377] on input "0" at bounding box center [539, 373] width 140 height 50
type input "9180"
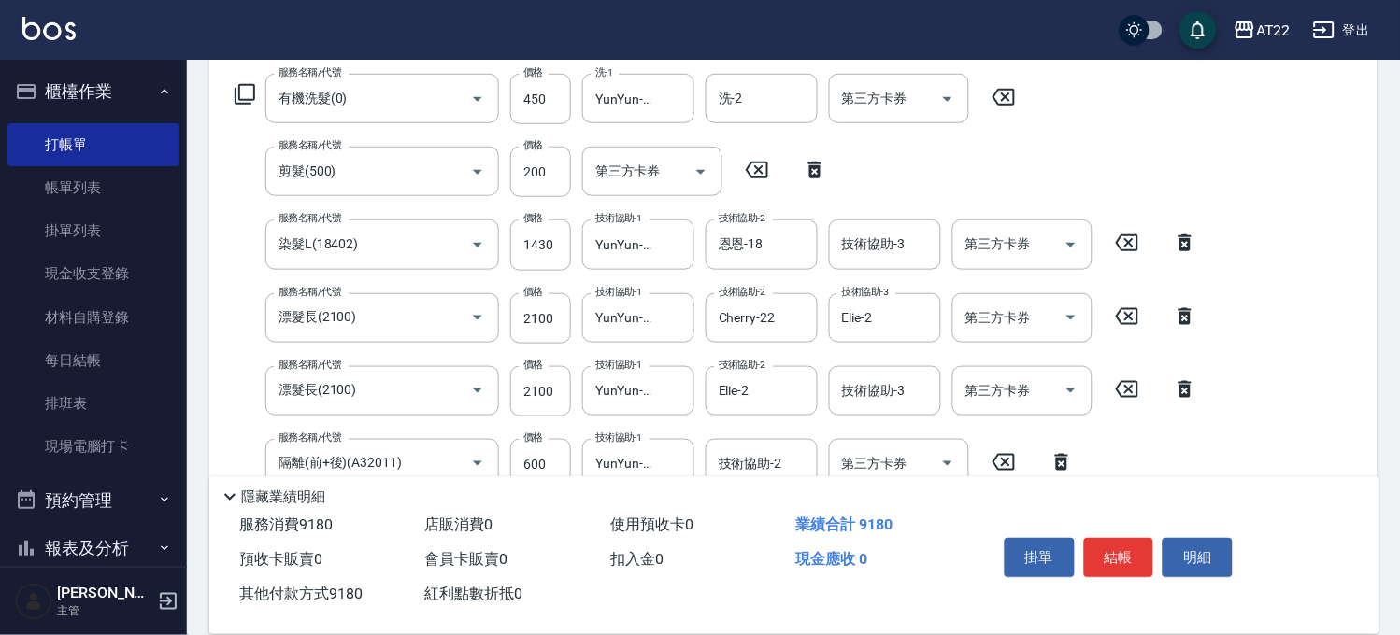
scroll to position [0, 0]
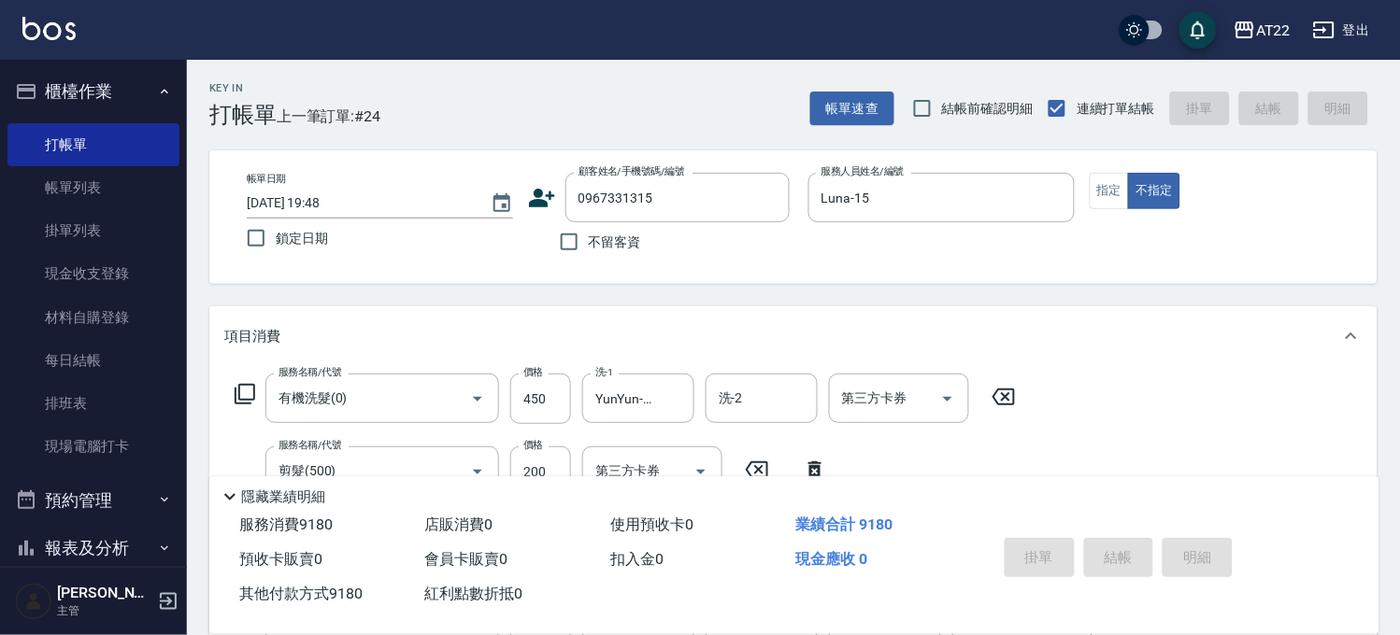
type input "[DATE] 19:51"
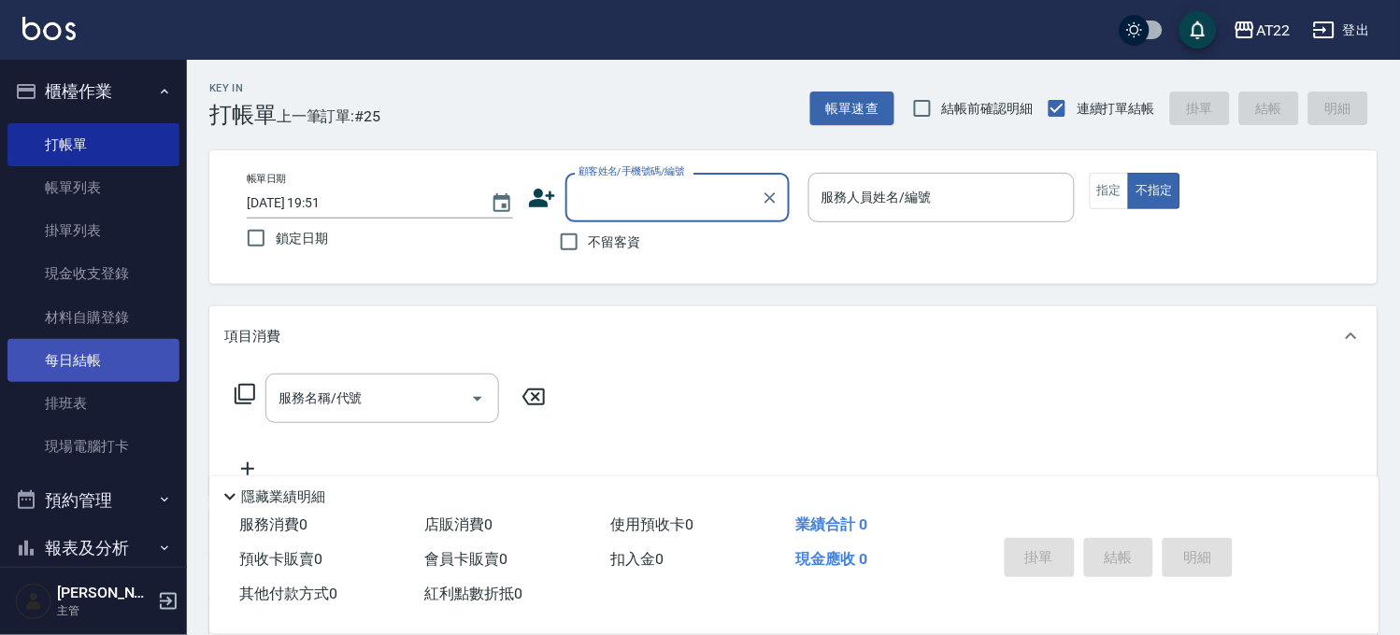
click at [131, 361] on link "每日結帳" at bounding box center [93, 360] width 172 height 43
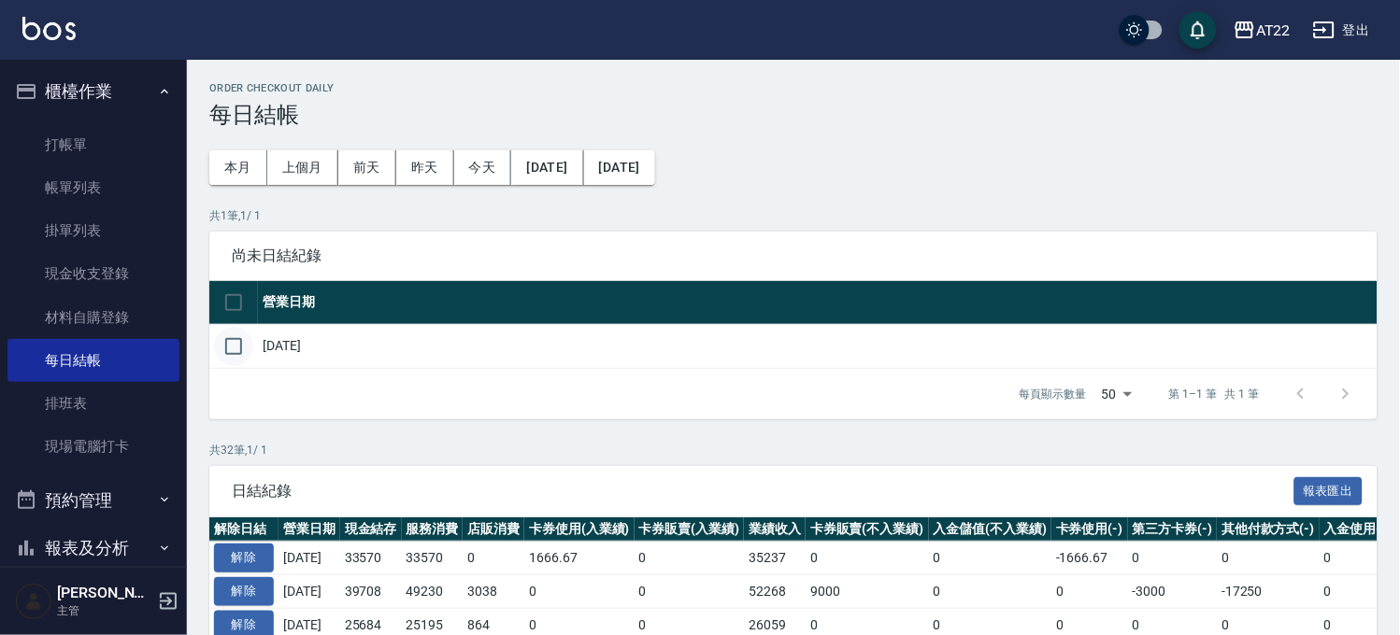
click at [243, 347] on input "checkbox" at bounding box center [233, 346] width 39 height 39
checkbox input "true"
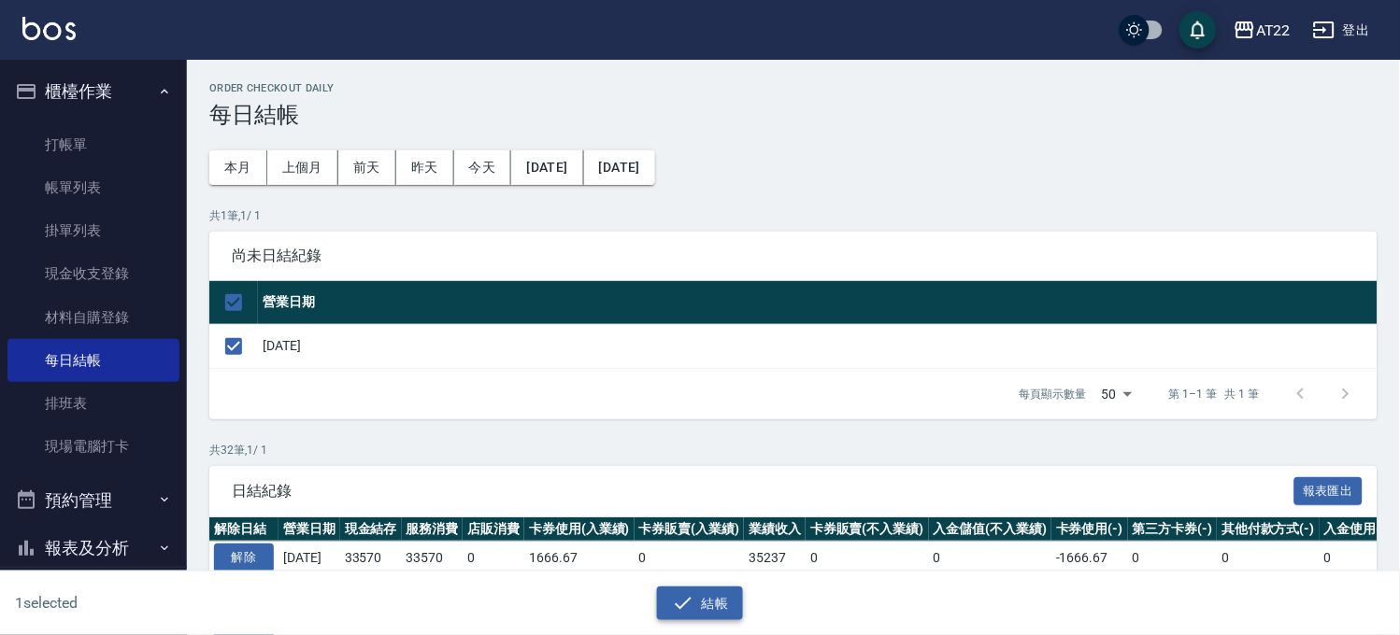
click at [710, 587] on button "結帳" at bounding box center [700, 604] width 87 height 35
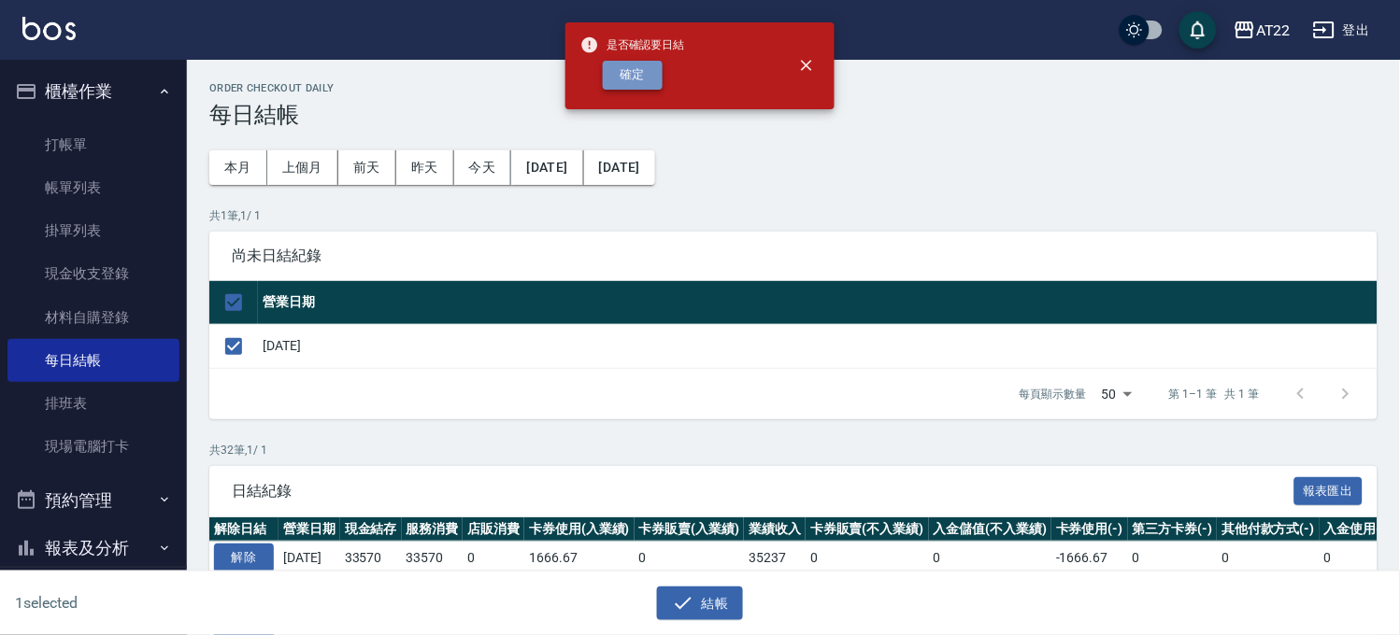
click at [627, 77] on button "確定" at bounding box center [633, 75] width 60 height 29
checkbox input "false"
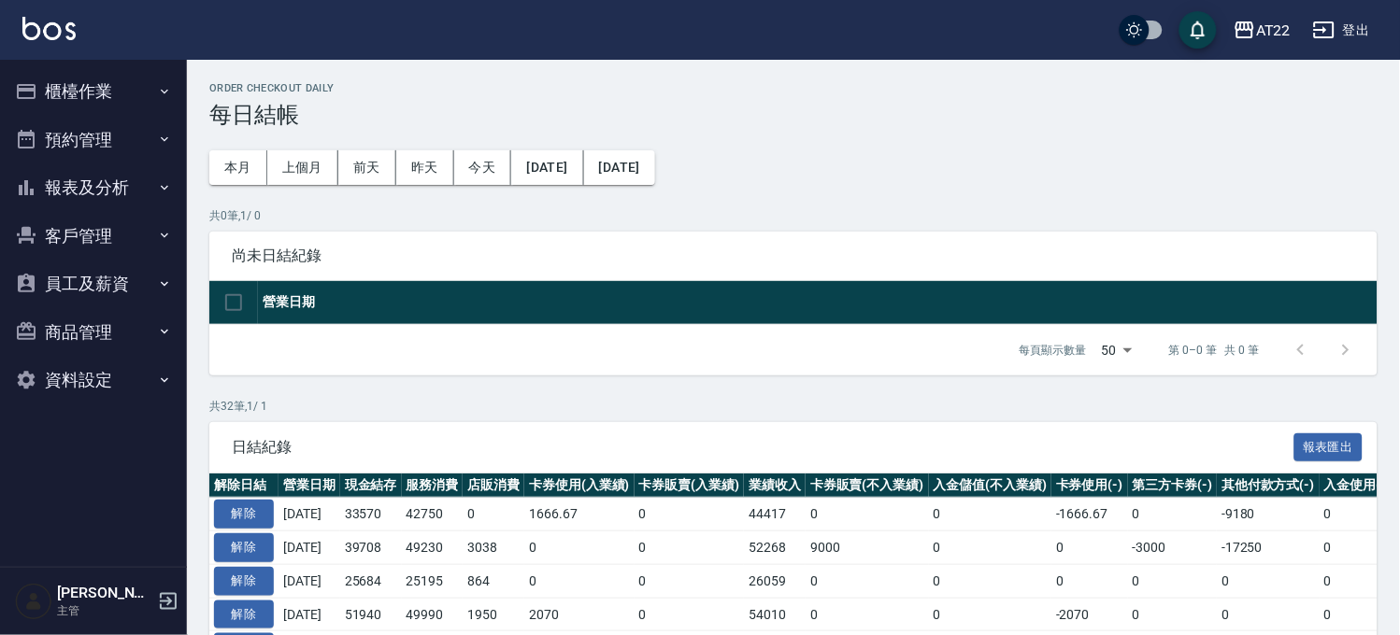
click at [113, 90] on button "櫃檯作業" at bounding box center [93, 91] width 172 height 49
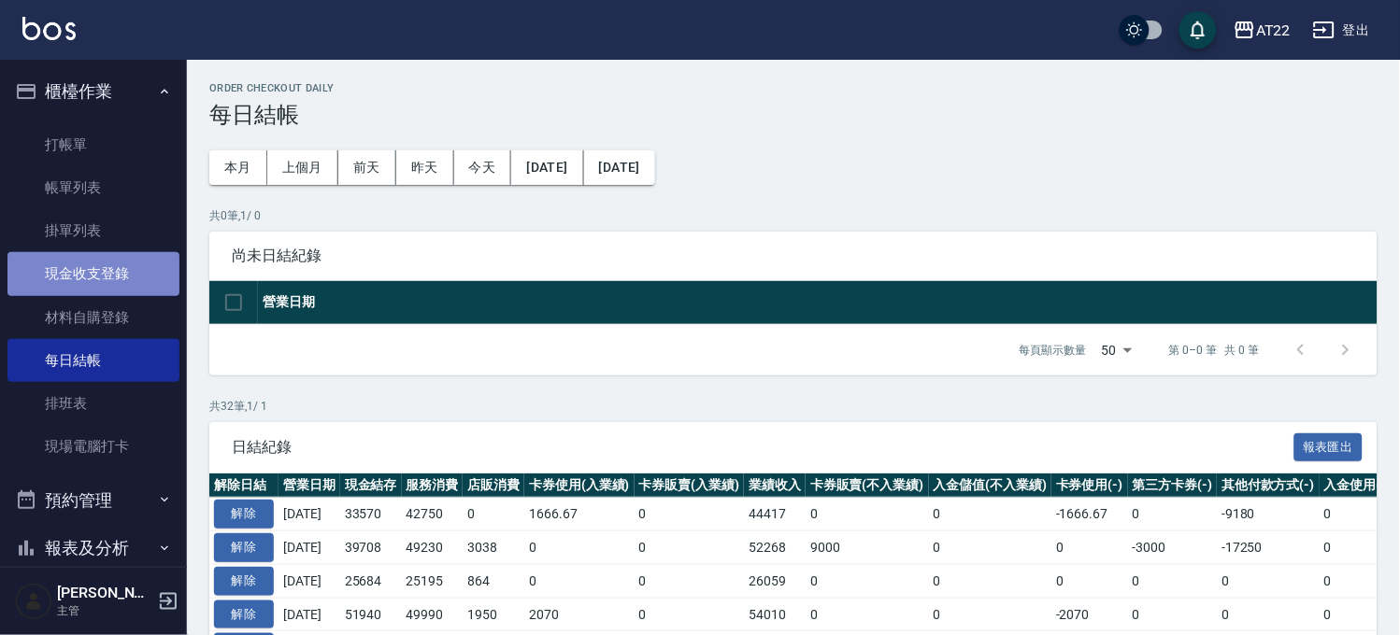
click at [121, 272] on link "現金收支登錄" at bounding box center [93, 273] width 172 height 43
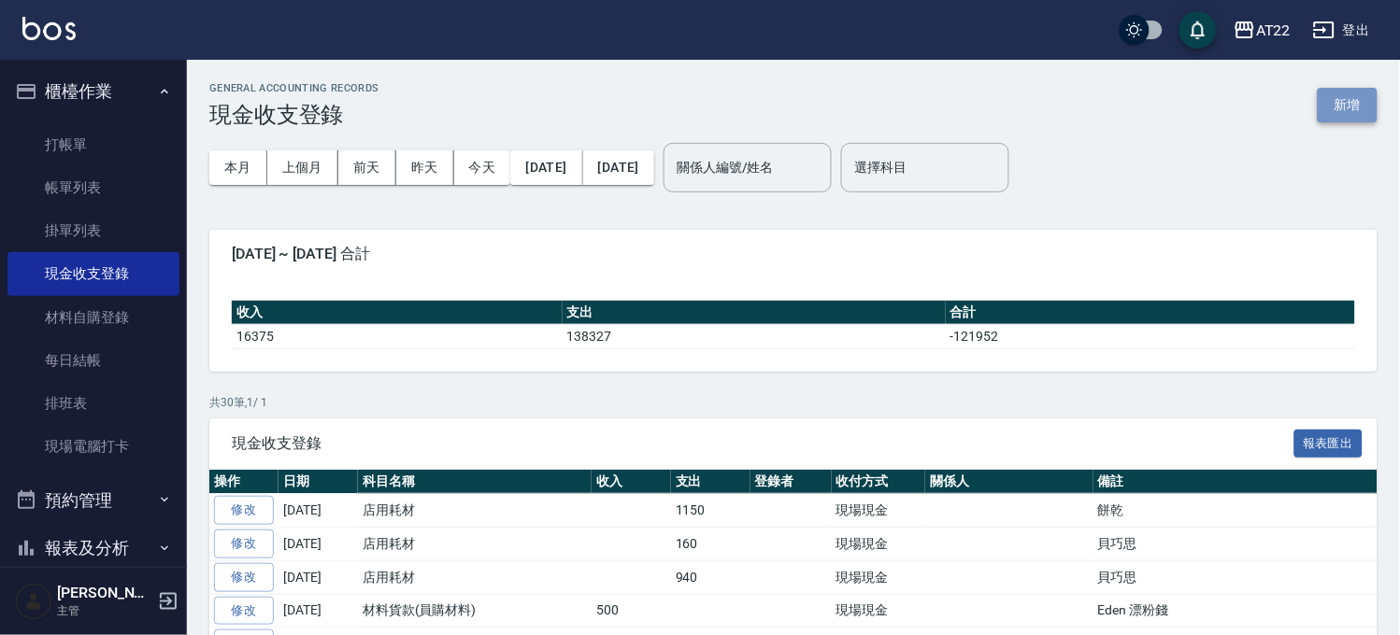
click at [1328, 107] on button "新增" at bounding box center [1347, 105] width 60 height 35
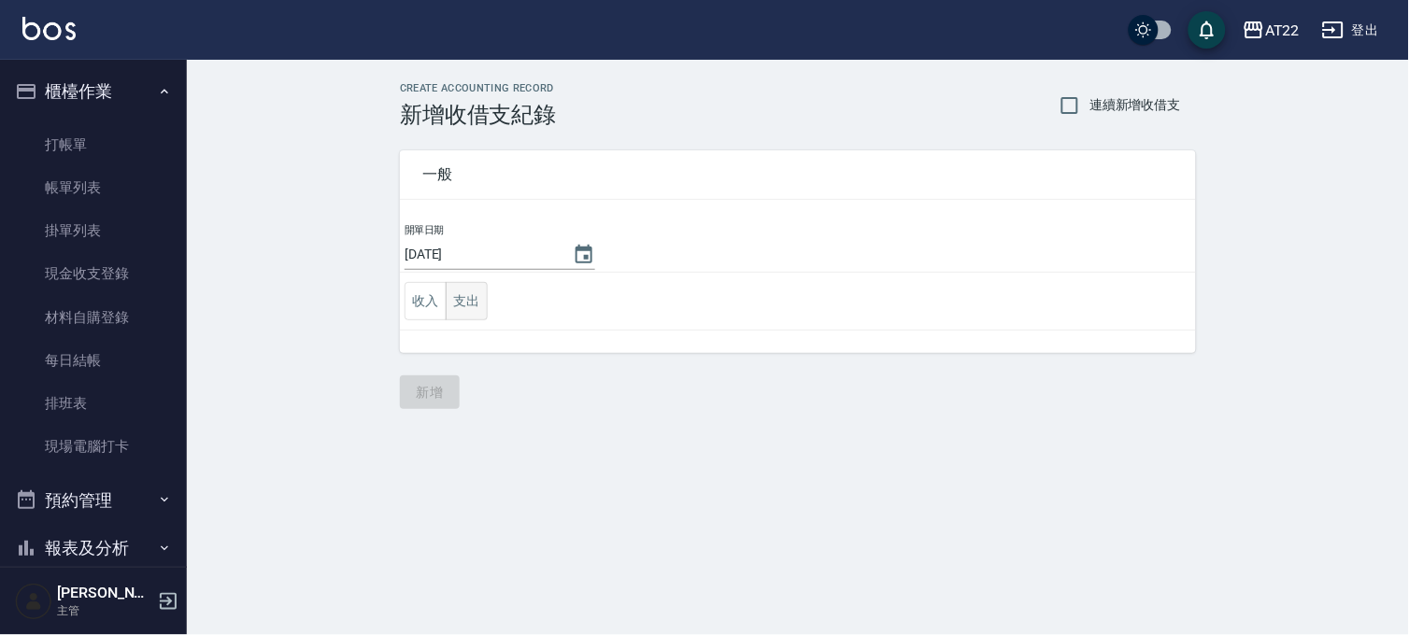
click at [477, 295] on button "支出" at bounding box center [467, 301] width 42 height 38
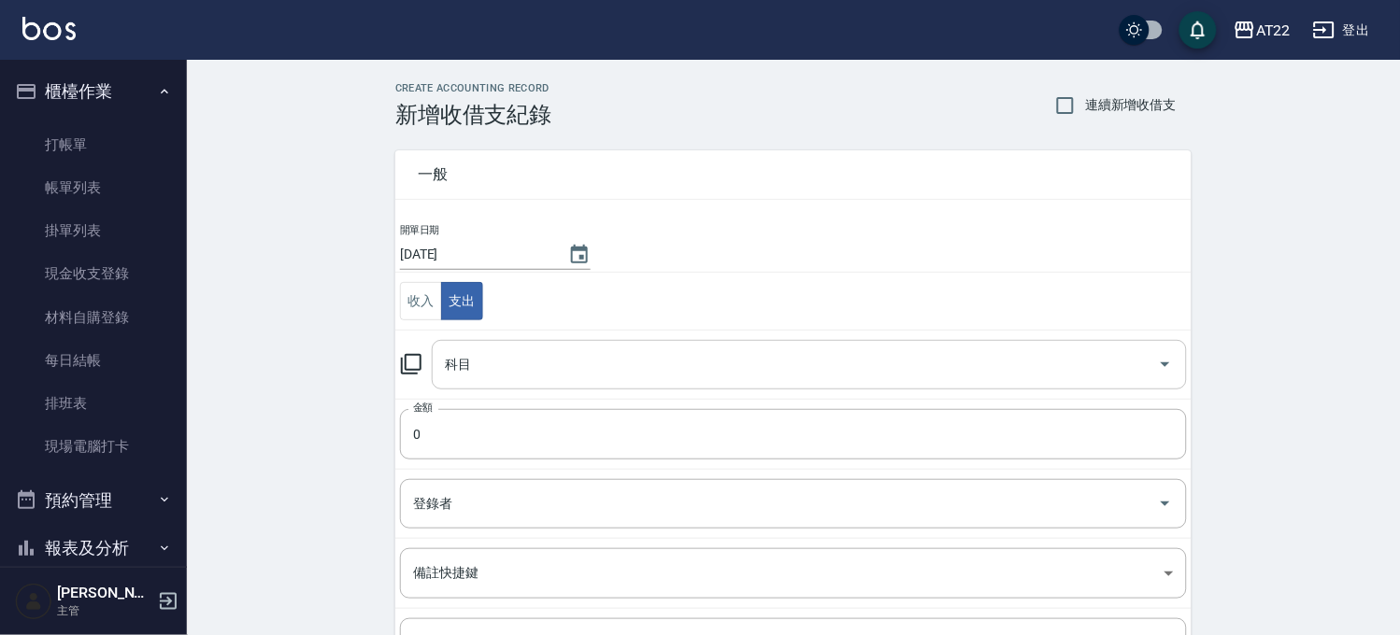
click at [508, 358] on input "科目" at bounding box center [795, 365] width 710 height 33
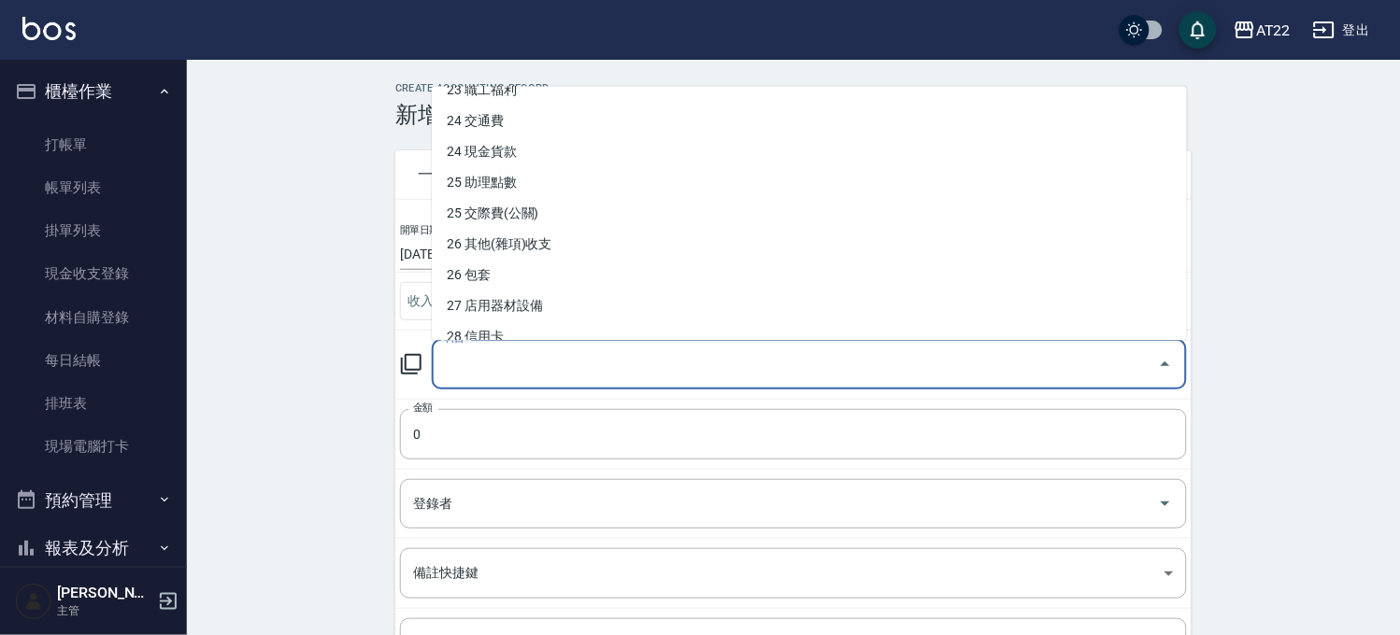
scroll to position [876, 0]
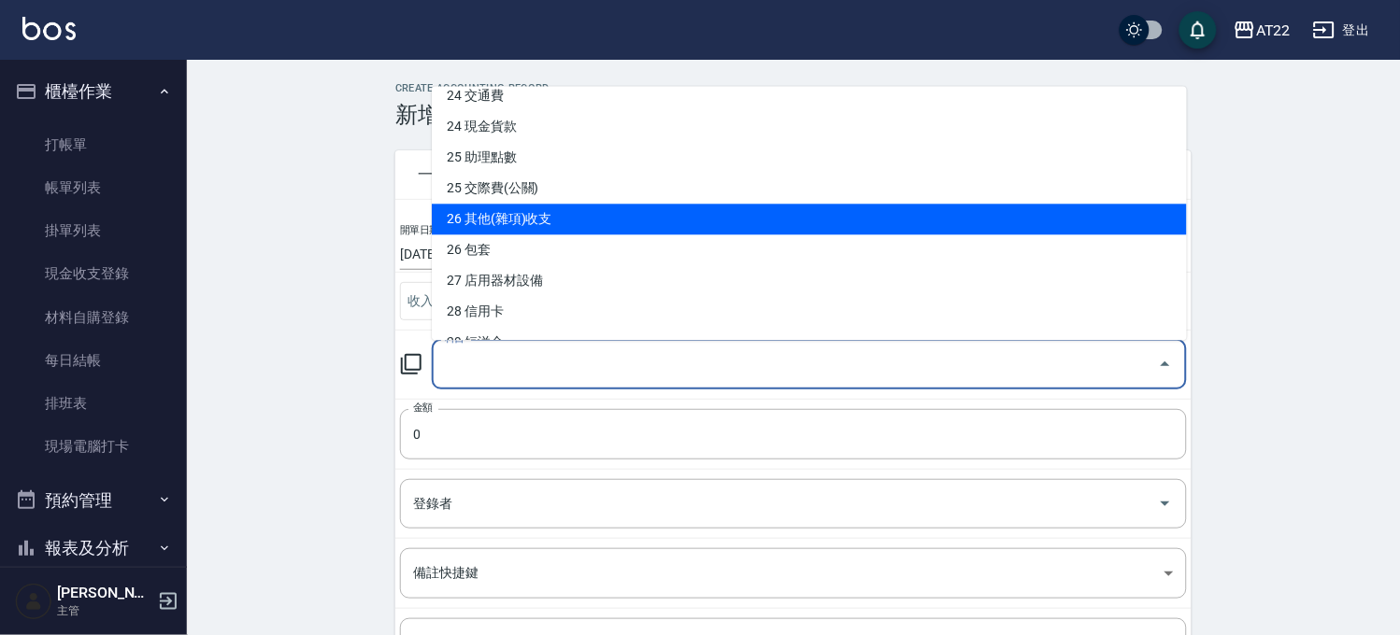
click at [766, 227] on li "26 其他(雜項)收支" at bounding box center [809, 219] width 755 height 31
type input "26 其他(雜項)收支"
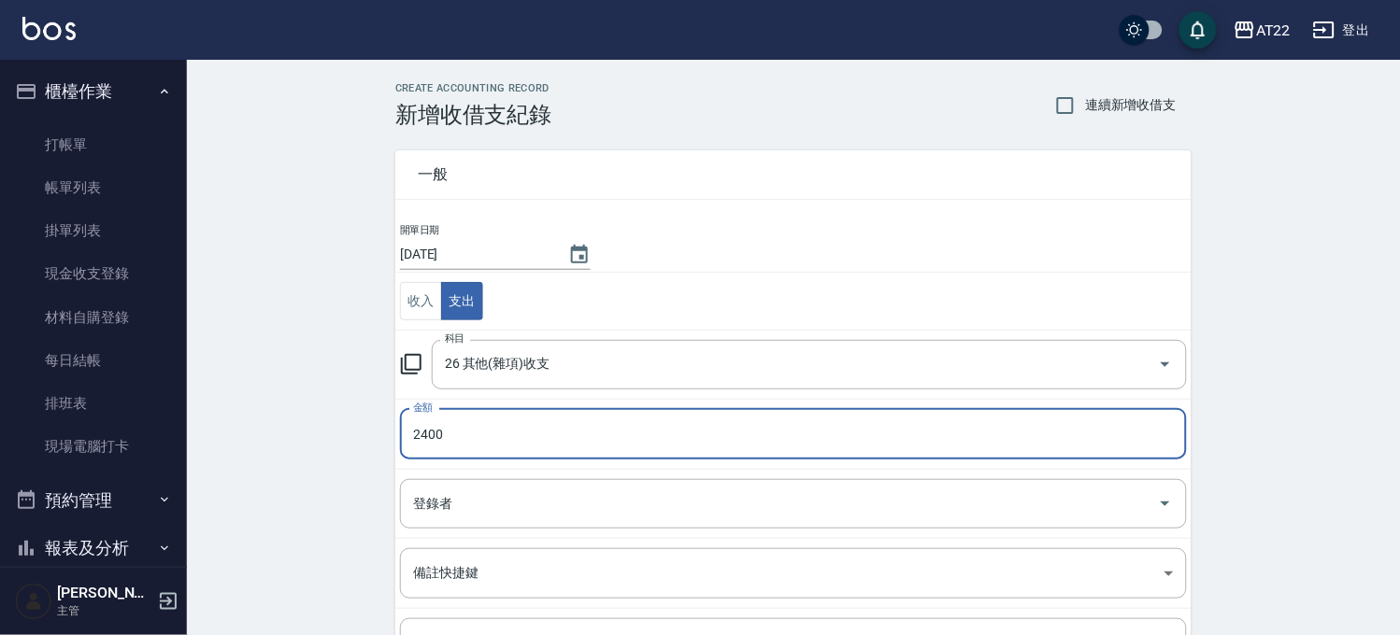
type input "2400"
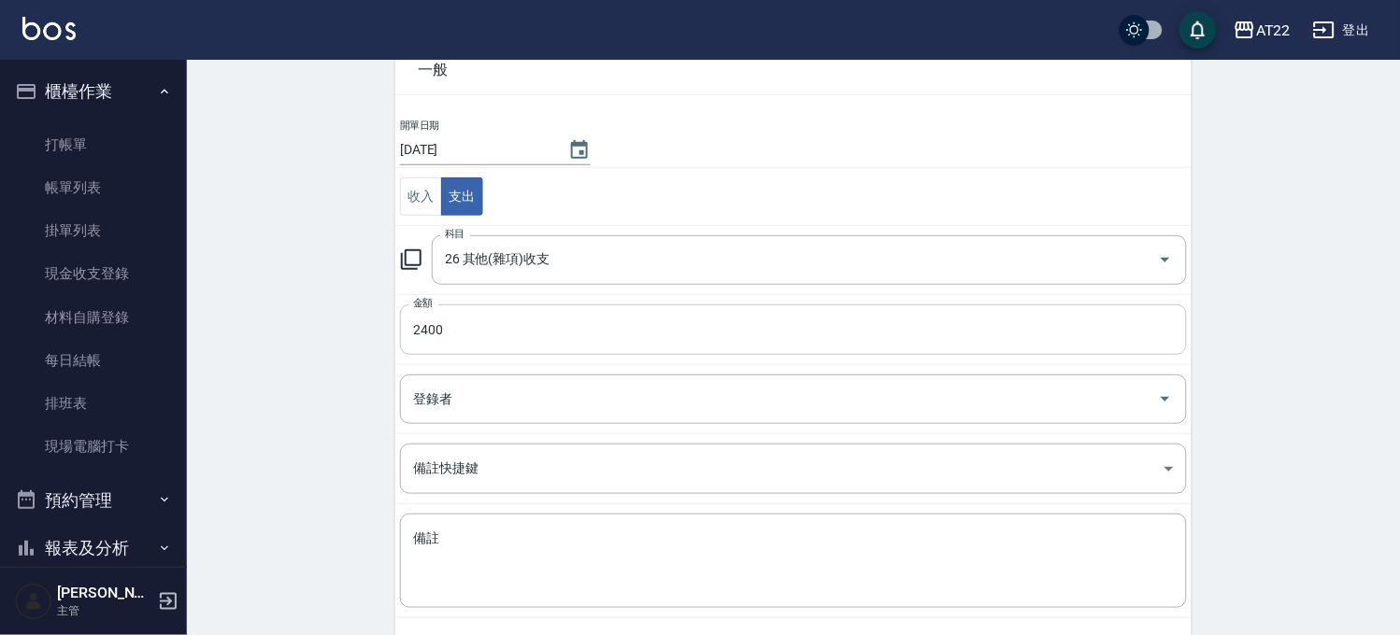
scroll to position [190, 0]
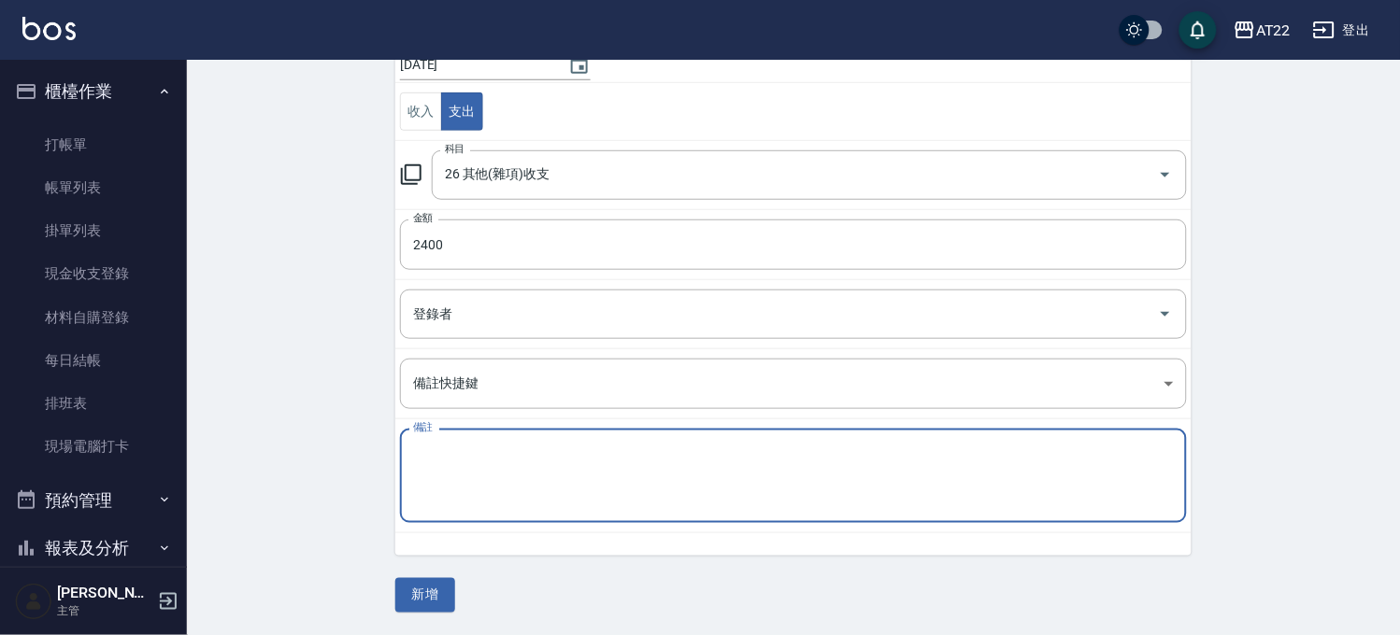
click at [575, 481] on textarea "備註" at bounding box center [793, 477] width 761 height 64
type textarea "n推輪胎更換"
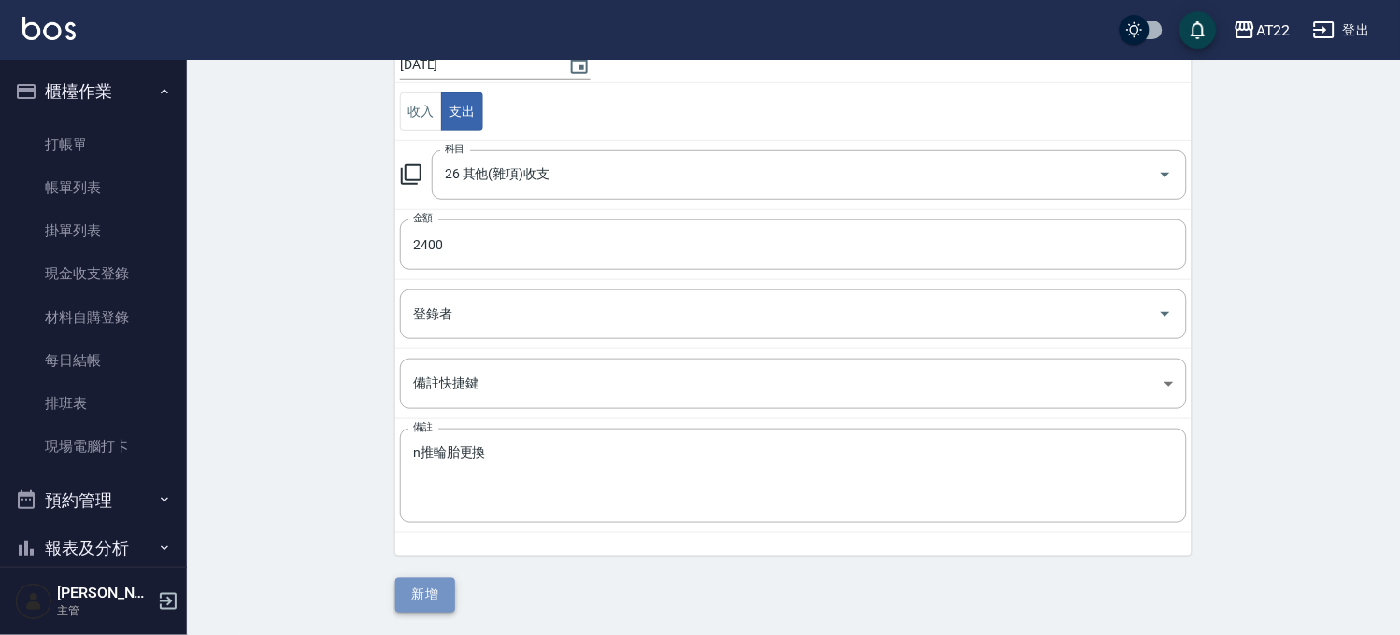
click at [444, 595] on button "新增" at bounding box center [425, 595] width 60 height 35
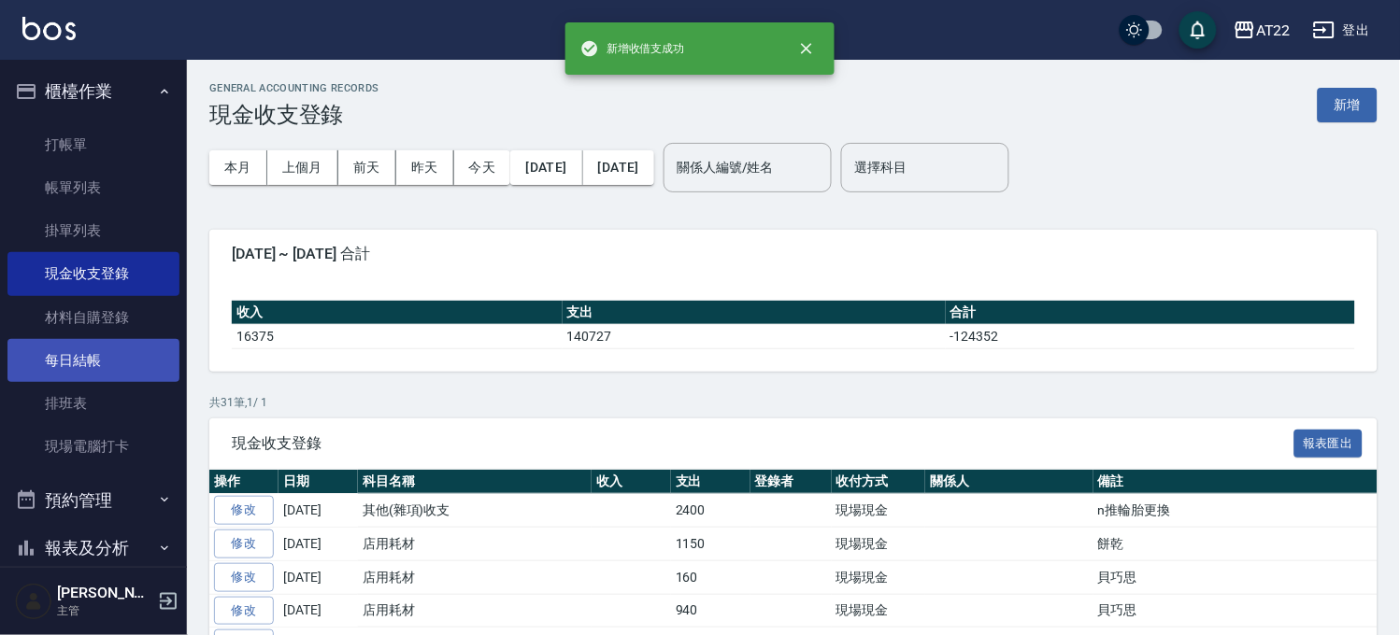
click at [137, 361] on link "每日結帳" at bounding box center [93, 360] width 172 height 43
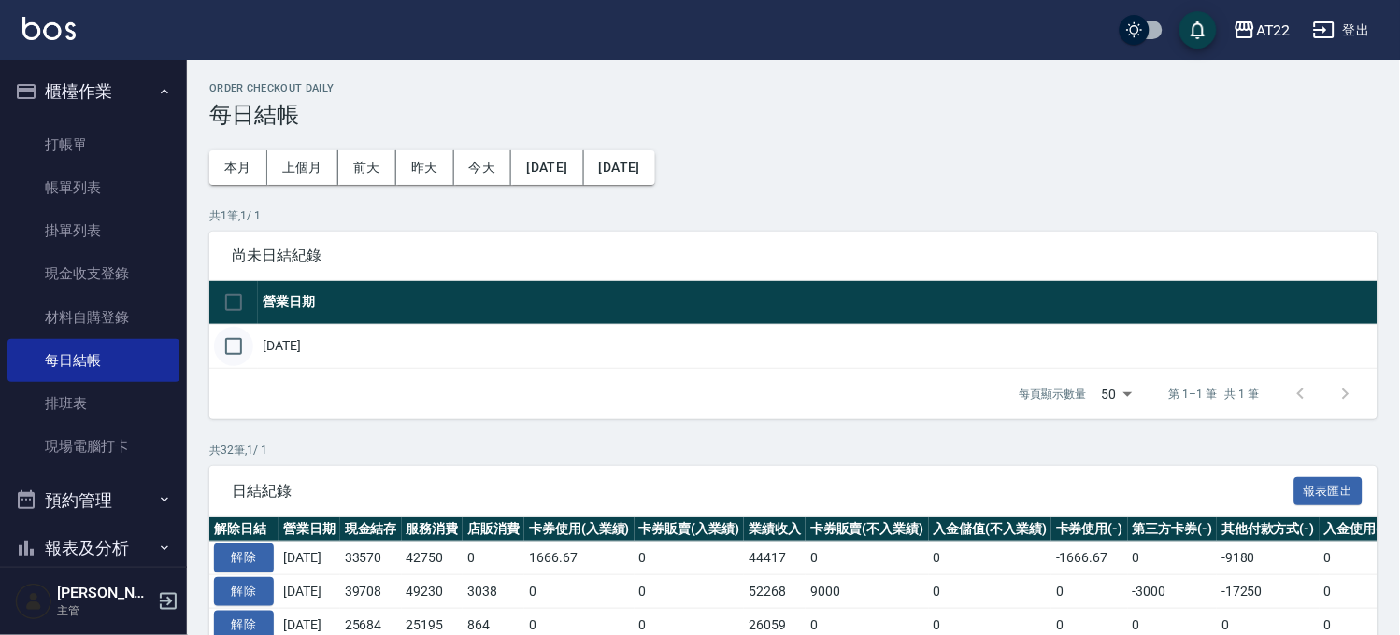
click at [240, 347] on input "checkbox" at bounding box center [233, 346] width 39 height 39
checkbox input "true"
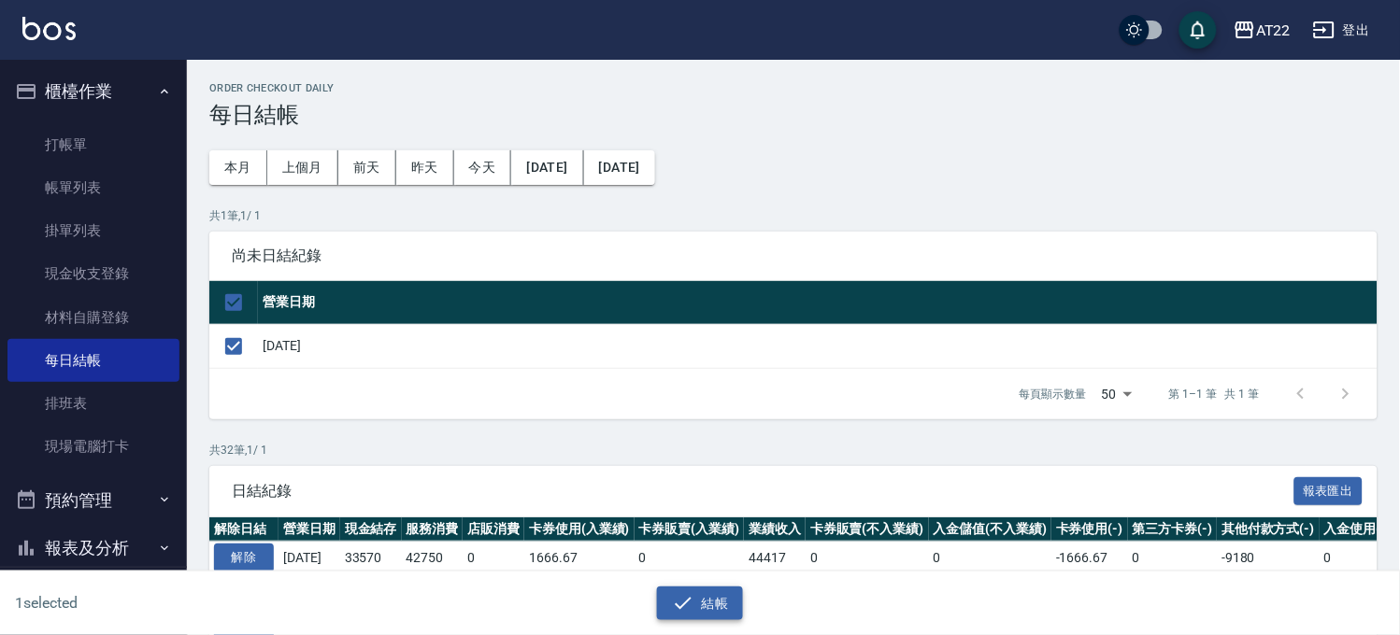
click at [718, 602] on button "結帳" at bounding box center [700, 604] width 87 height 35
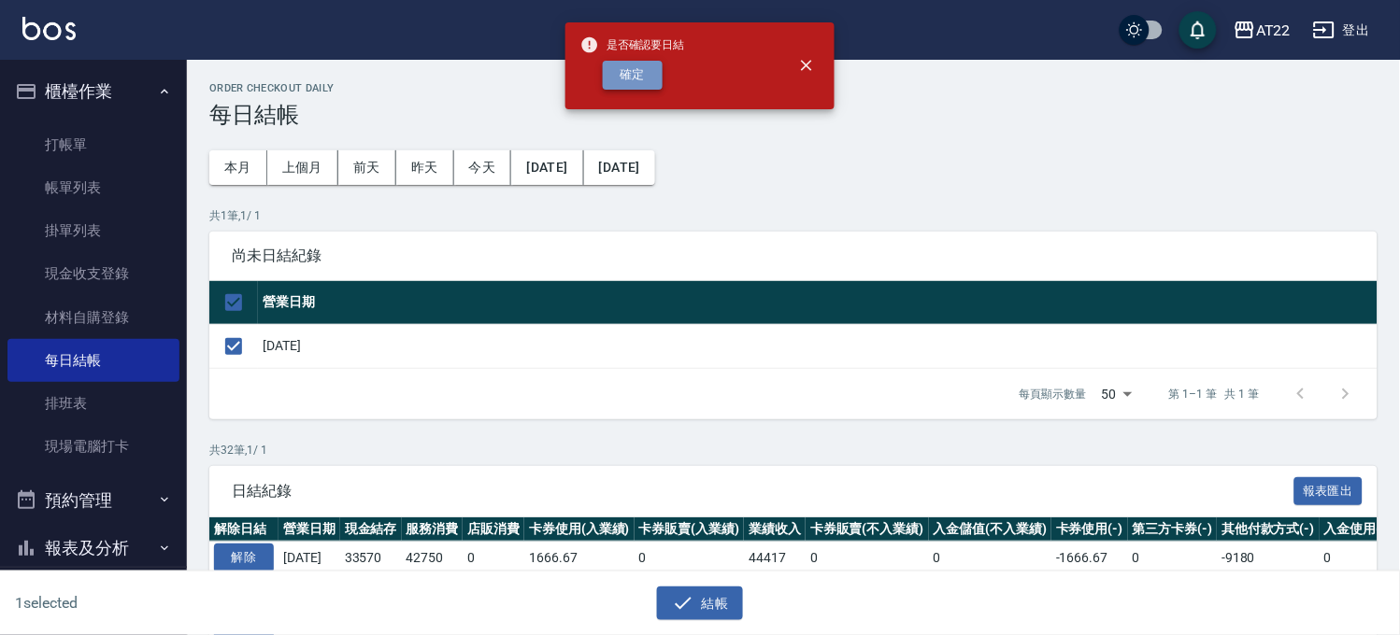
click at [651, 72] on button "確定" at bounding box center [633, 75] width 60 height 29
checkbox input "false"
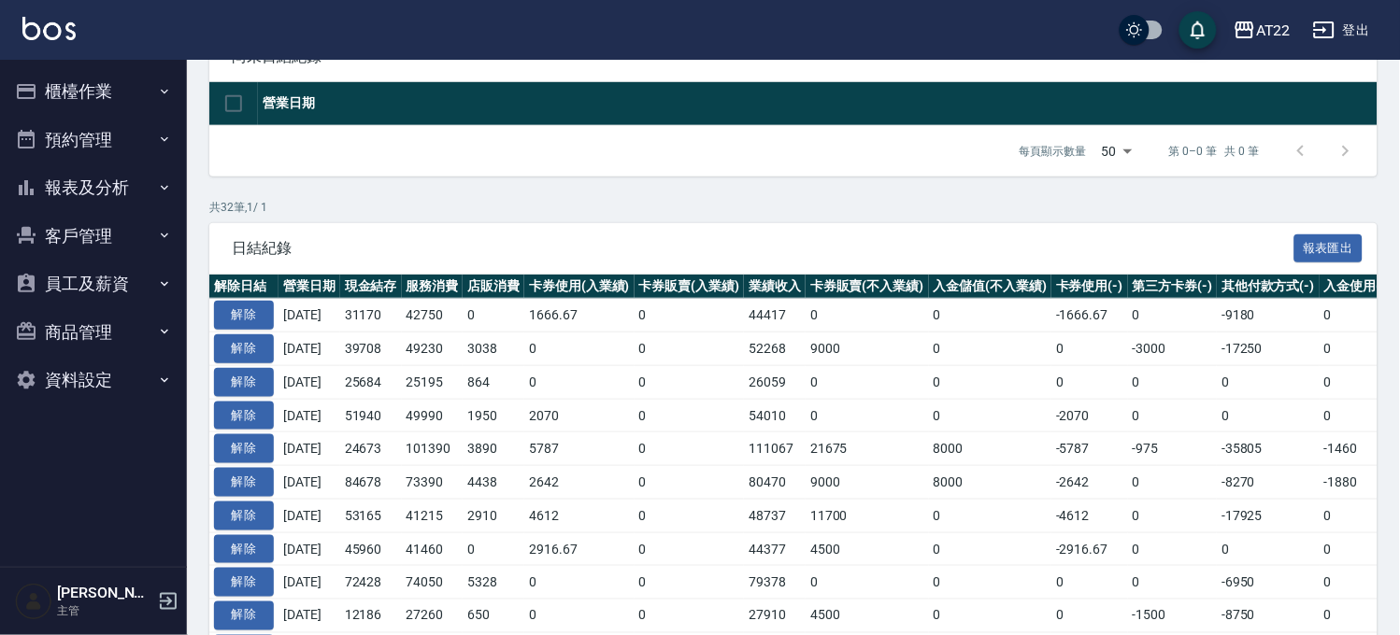
scroll to position [104, 0]
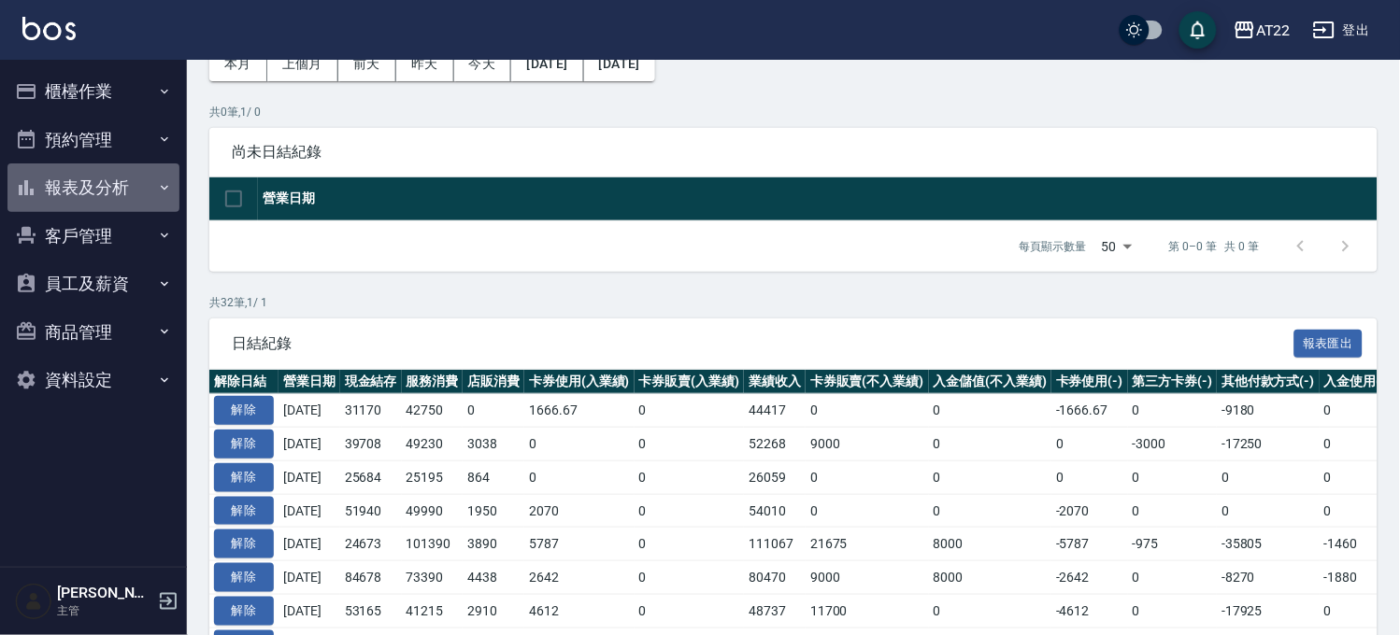
click at [85, 197] on button "報表及分析" at bounding box center [93, 188] width 172 height 49
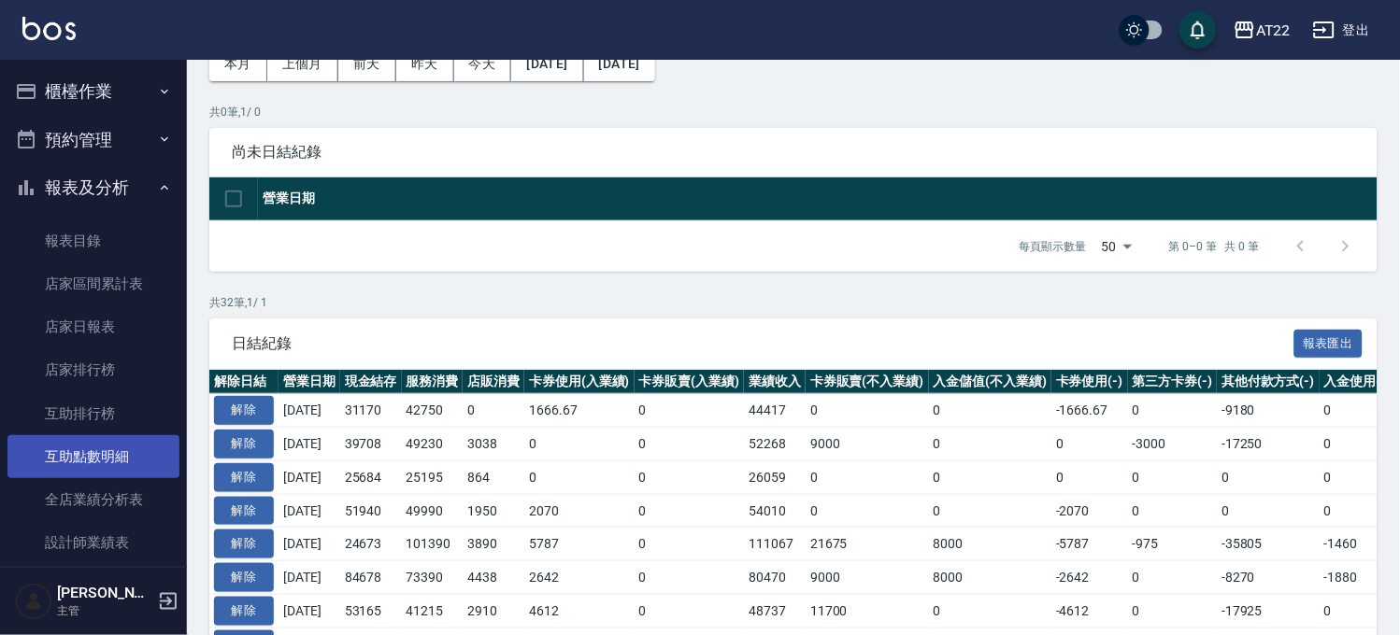
scroll to position [415, 0]
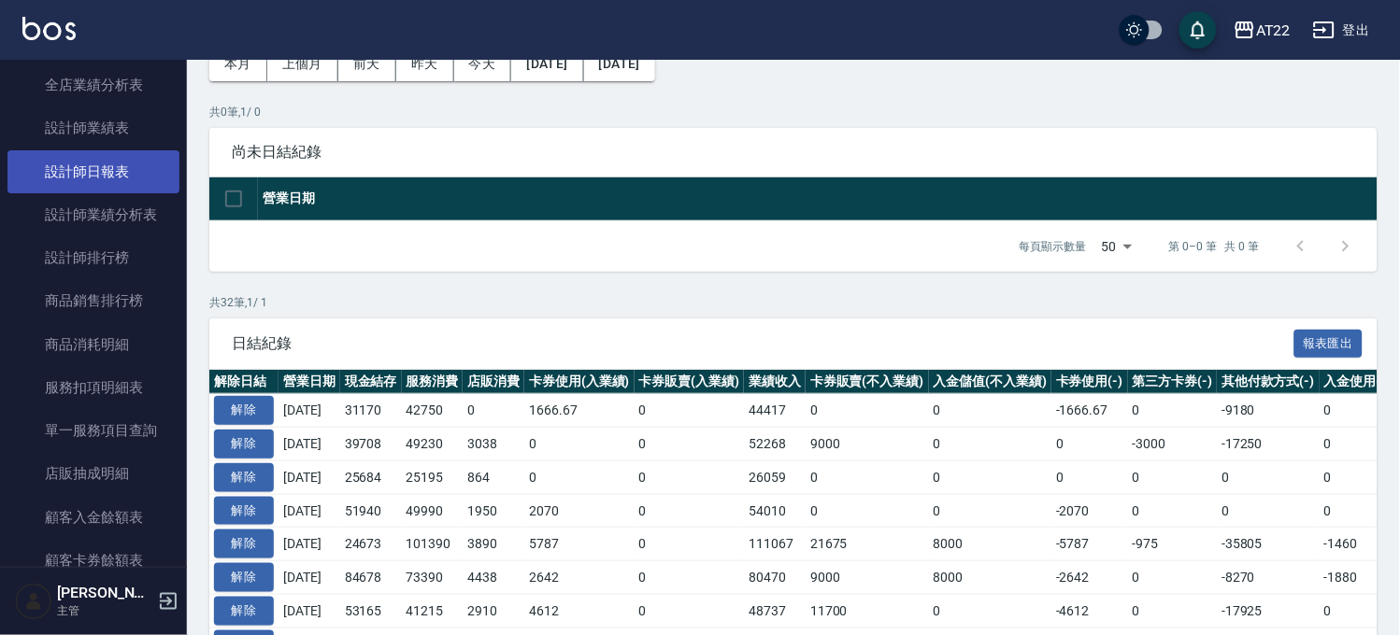
drag, startPoint x: 133, startPoint y: 157, endPoint x: 154, endPoint y: 170, distance: 25.2
click at [133, 157] on link "設計師日報表" at bounding box center [93, 171] width 172 height 43
